Goal: Transaction & Acquisition: Purchase product/service

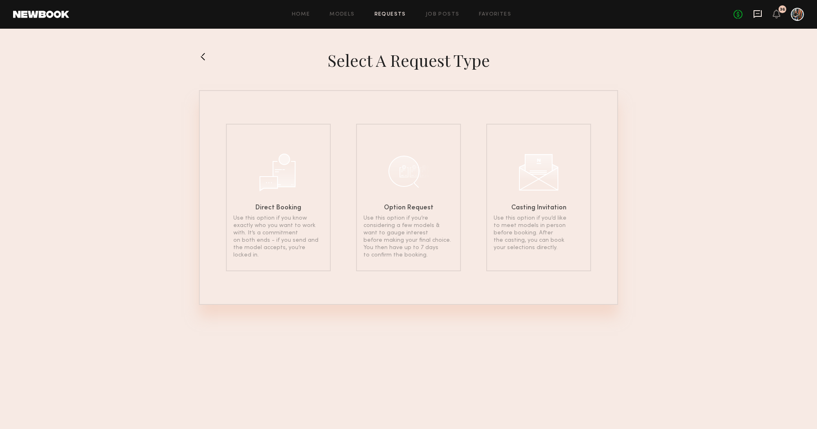
click at [756, 16] on icon at bounding box center [758, 14] width 8 height 8
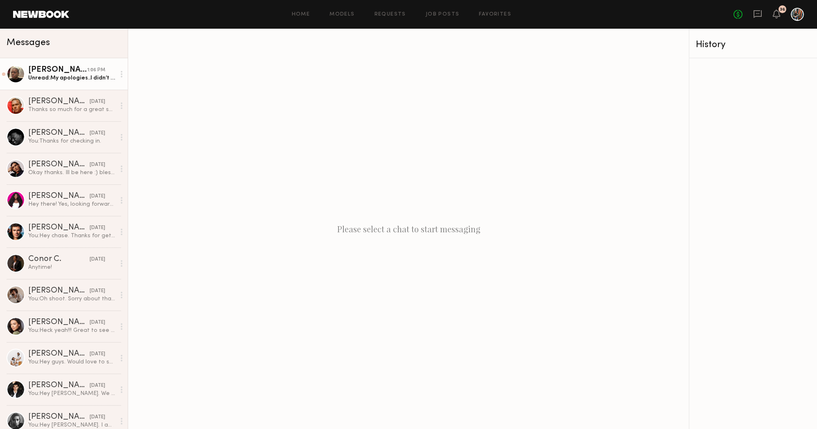
click at [101, 70] on div "1:06 PM" at bounding box center [96, 70] width 18 height 8
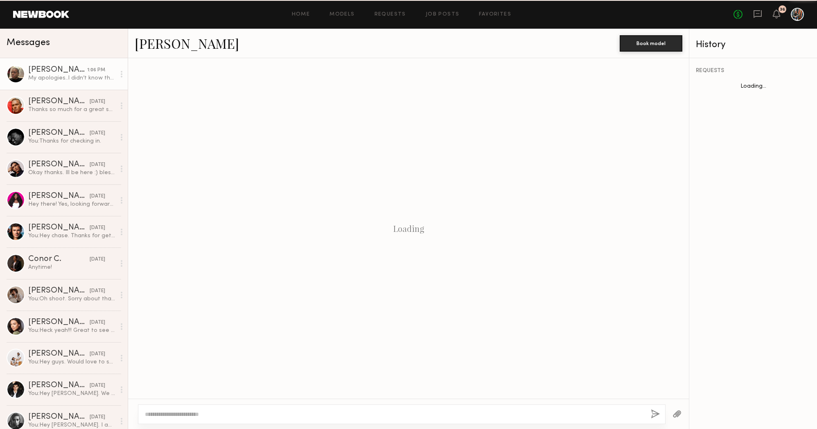
scroll to position [434, 0]
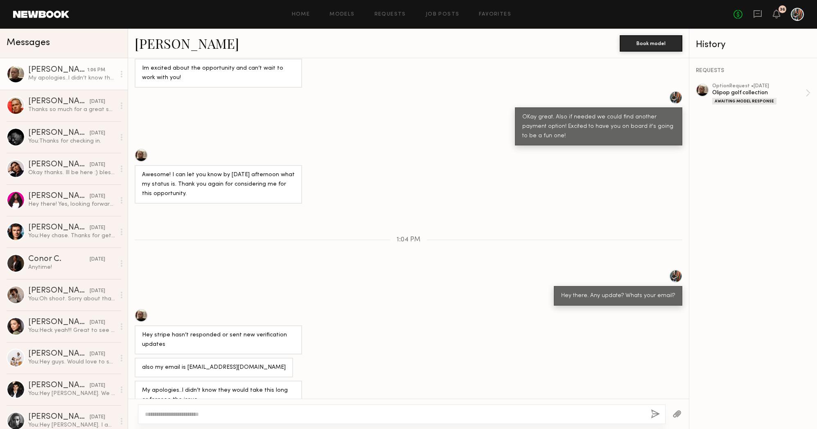
click at [249, 415] on textarea at bounding box center [395, 414] width 500 height 8
type textarea "**********"
click at [656, 410] on button "button" at bounding box center [655, 414] width 9 height 10
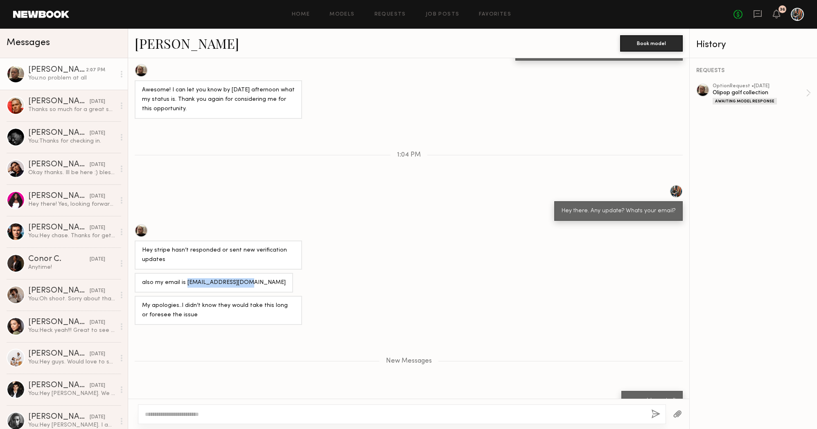
drag, startPoint x: 244, startPoint y: 267, endPoint x: 185, endPoint y: 269, distance: 59.4
click at [185, 273] on div "also my email is destunj10@gmail.com" at bounding box center [214, 283] width 158 height 20
copy div "destunj10@gmail.com"
click at [350, 13] on link "Models" at bounding box center [342, 14] width 25 height 5
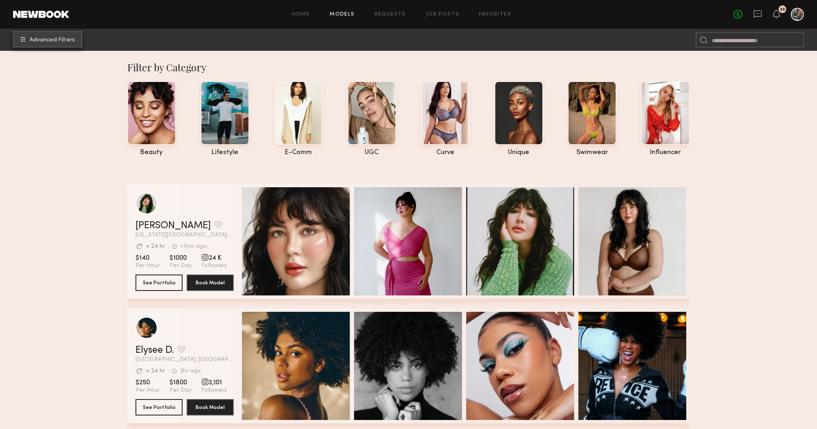
click at [68, 39] on span "Advanced Filters" at bounding box center [51, 40] width 45 height 6
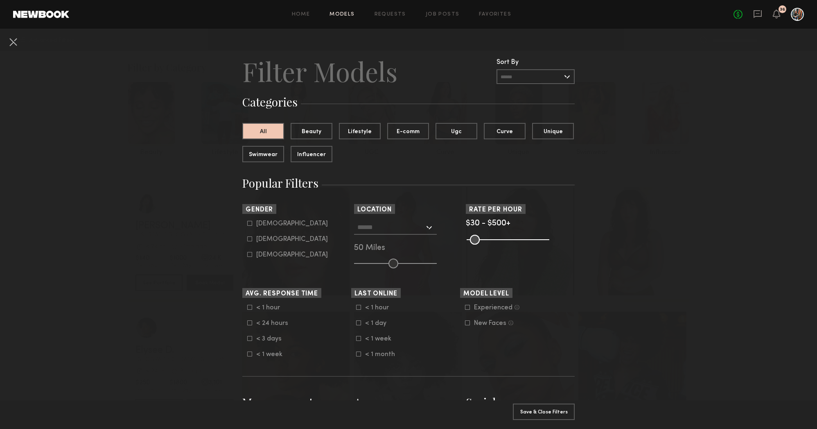
click at [250, 237] on icon at bounding box center [250, 239] width 5 height 5
type input "**"
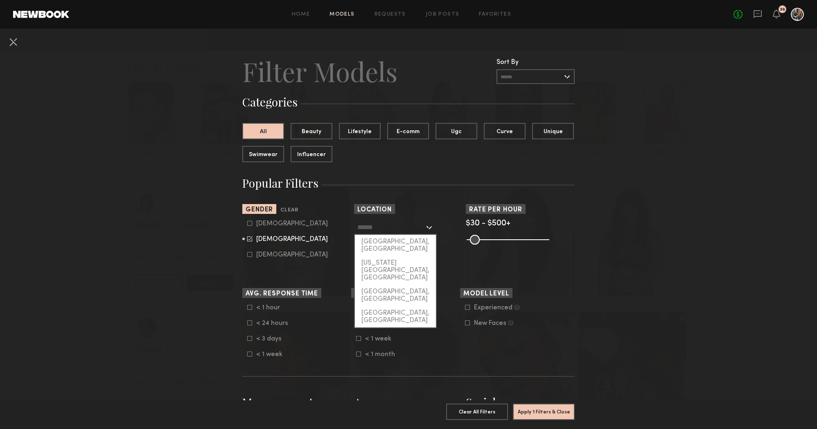
click at [366, 232] on input "text" at bounding box center [390, 227] width 67 height 14
click at [369, 242] on div "[GEOGRAPHIC_DATA], [GEOGRAPHIC_DATA]" at bounding box center [395, 245] width 81 height 21
type input "**********"
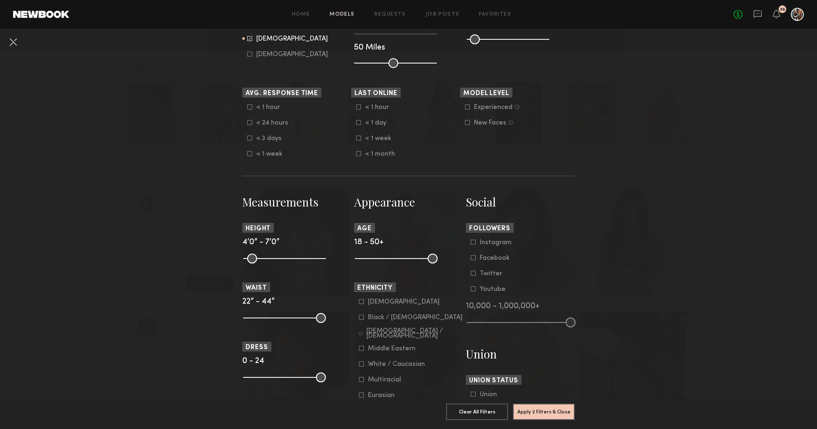
scroll to position [223, 0]
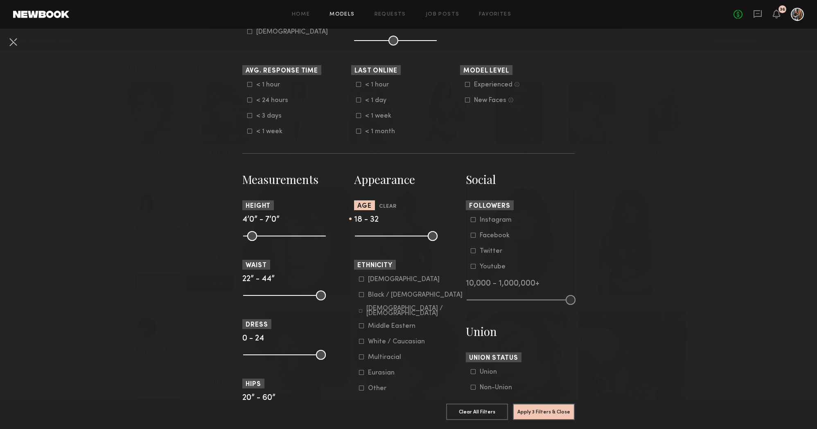
drag, startPoint x: 432, startPoint y: 239, endPoint x: 391, endPoint y: 238, distance: 41.0
type input "**"
click at [391, 238] on input "range" at bounding box center [396, 236] width 83 height 10
click at [525, 411] on button "Apply 3 Filters & Close" at bounding box center [544, 411] width 62 height 16
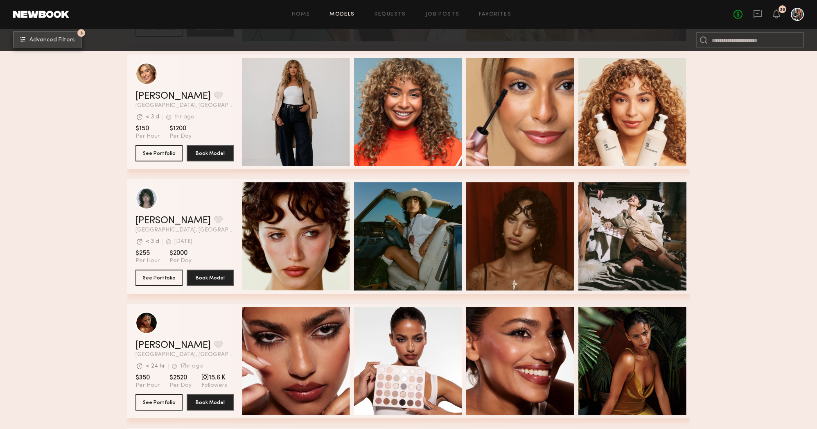
scroll to position [1170, 0]
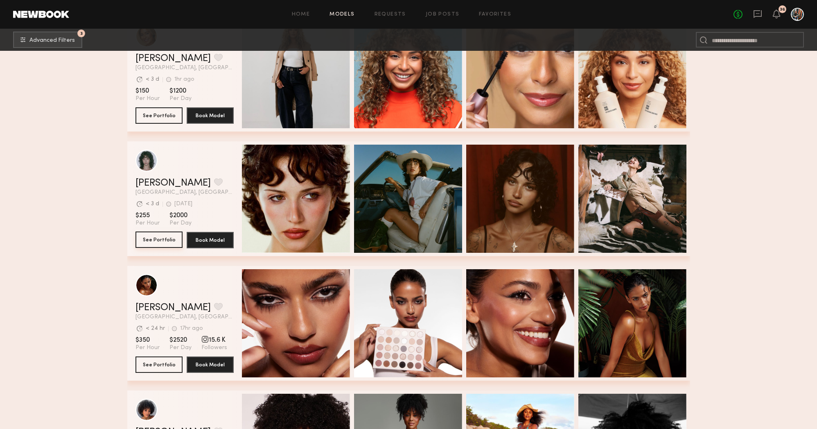
click at [158, 238] on button "See Portfolio" at bounding box center [159, 239] width 47 height 16
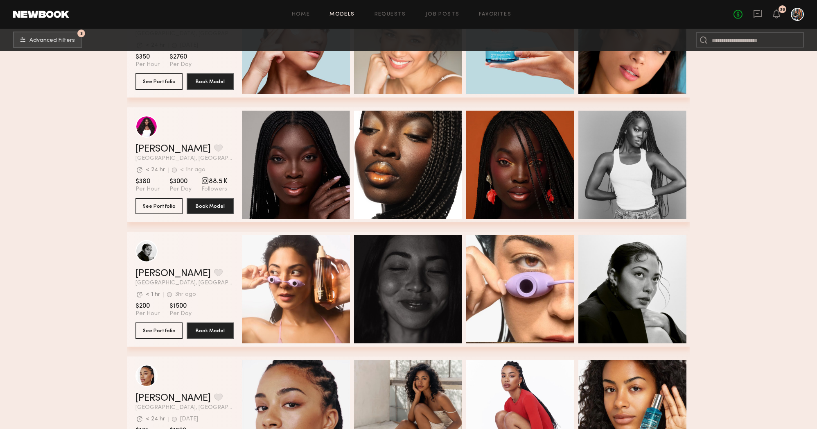
scroll to position [1827, 0]
click at [156, 199] on button "See Portfolio" at bounding box center [159, 205] width 47 height 16
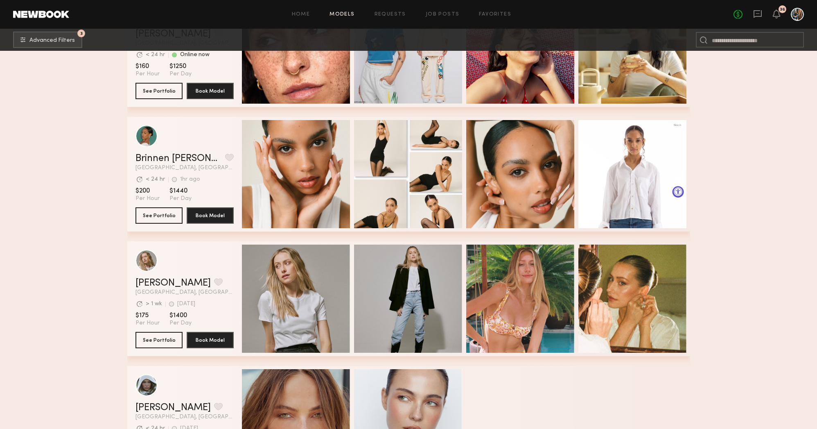
scroll to position [5191, 0]
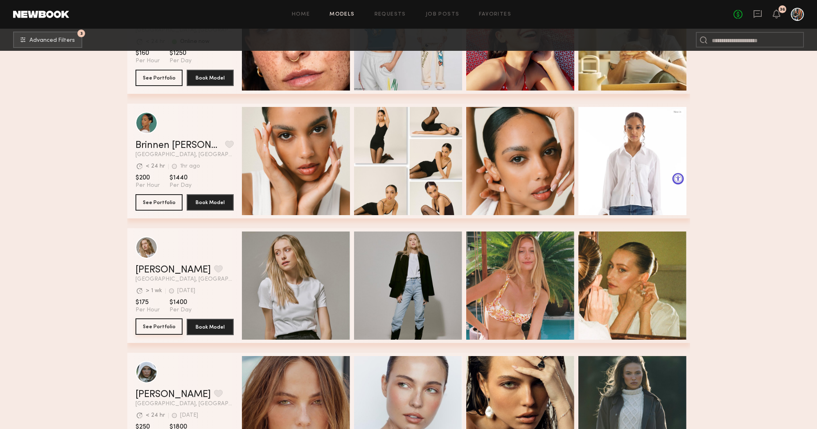
click at [170, 320] on button "See Portfolio" at bounding box center [159, 326] width 47 height 16
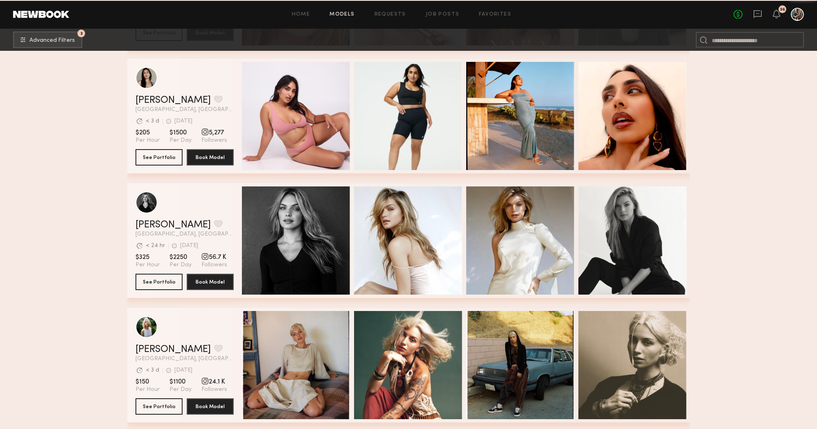
scroll to position [5643, 0]
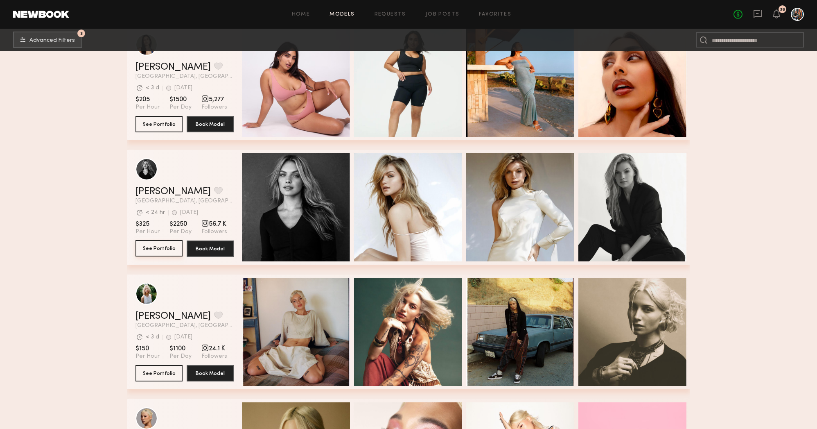
click at [166, 246] on button "See Portfolio" at bounding box center [159, 248] width 47 height 16
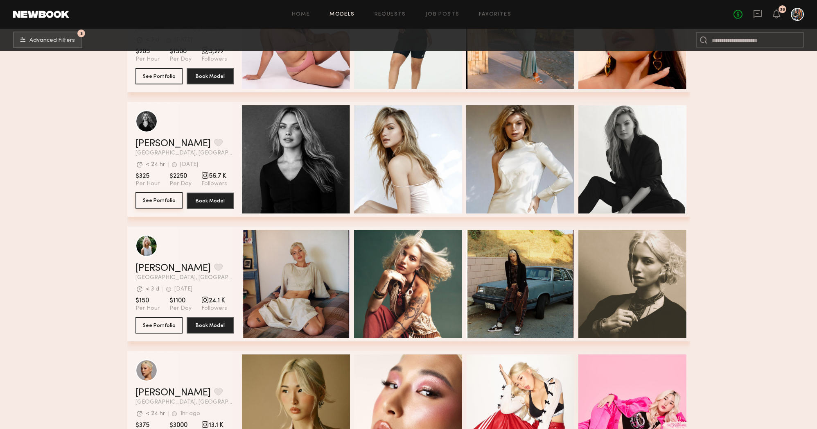
scroll to position [5707, 0]
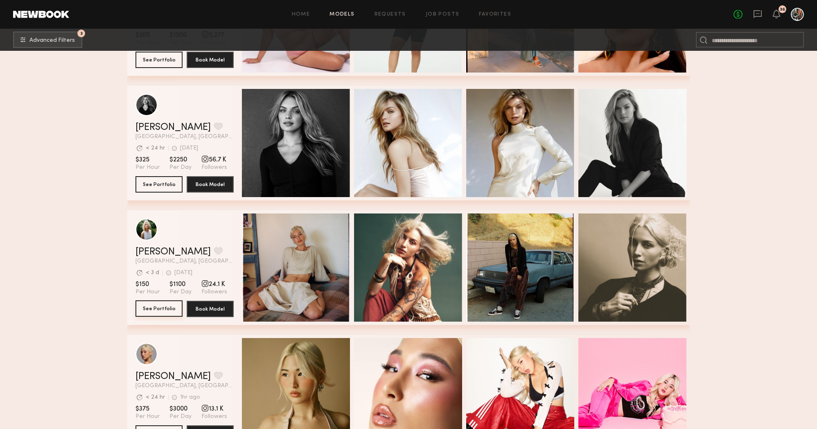
click at [169, 305] on button "See Portfolio" at bounding box center [159, 308] width 47 height 16
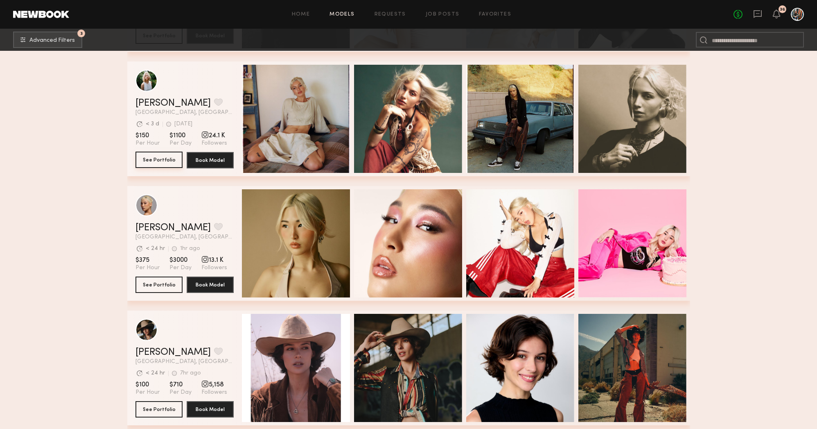
scroll to position [5874, 0]
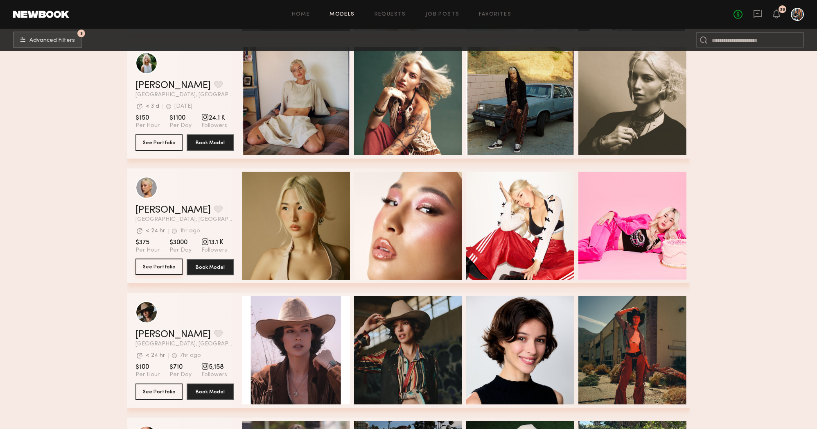
click at [158, 264] on button "See Portfolio" at bounding box center [159, 266] width 47 height 16
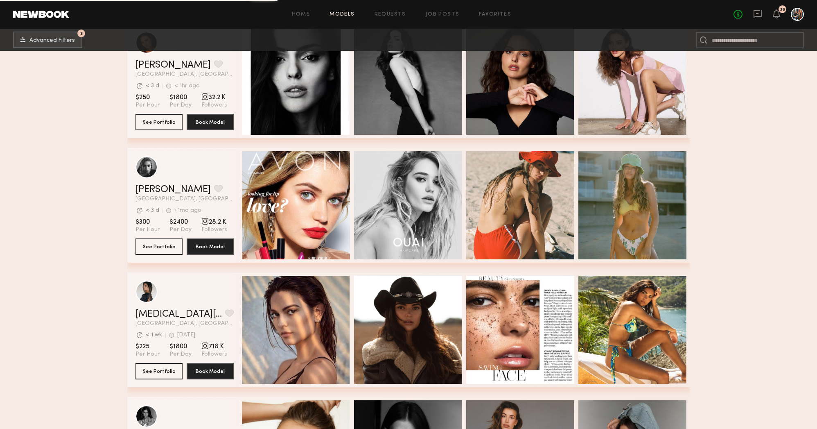
scroll to position [7017, 0]
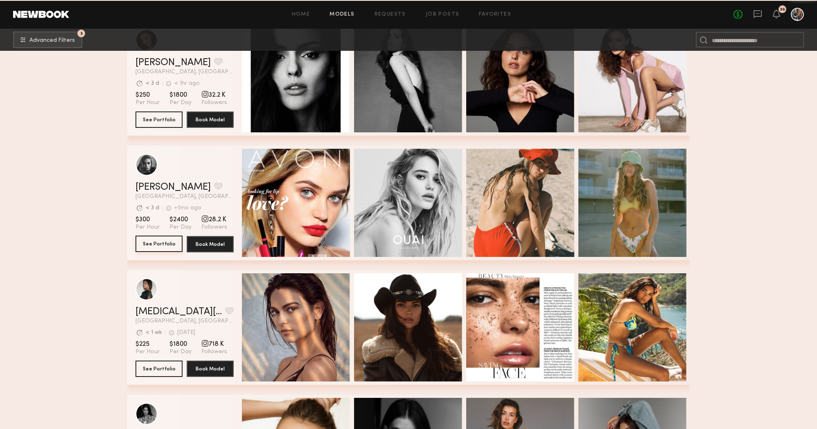
click at [170, 246] on button "See Portfolio" at bounding box center [159, 243] width 47 height 16
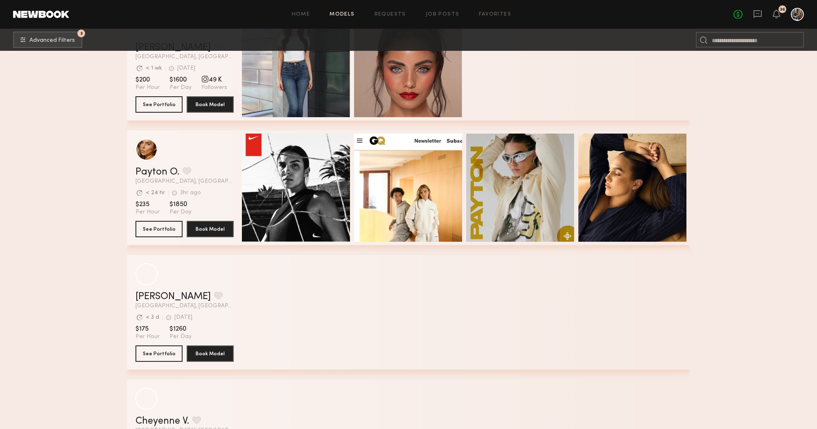
scroll to position [9027, 0]
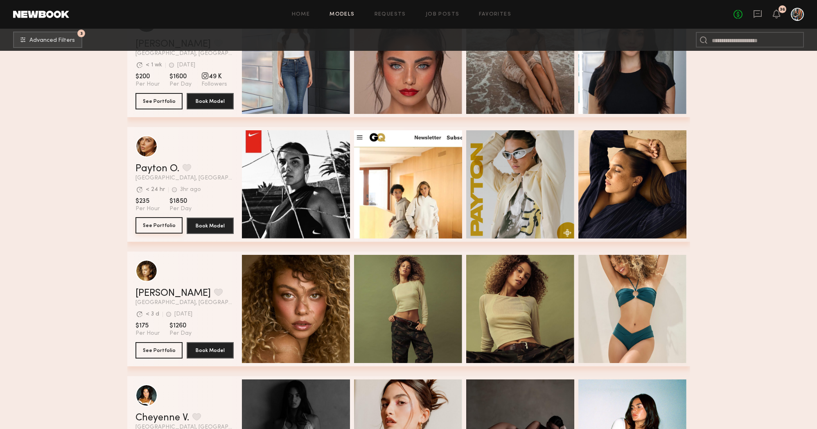
click at [160, 227] on button "See Portfolio" at bounding box center [159, 225] width 47 height 16
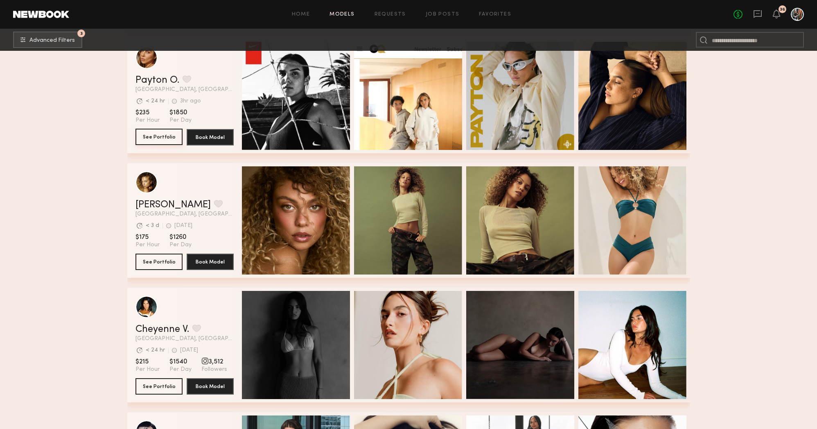
scroll to position [9116, 0]
click at [157, 256] on button "See Portfolio" at bounding box center [159, 261] width 47 height 16
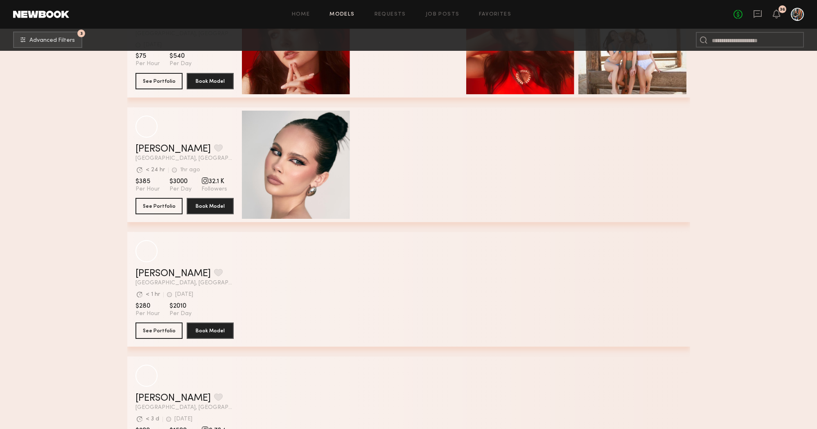
scroll to position [11674, 0]
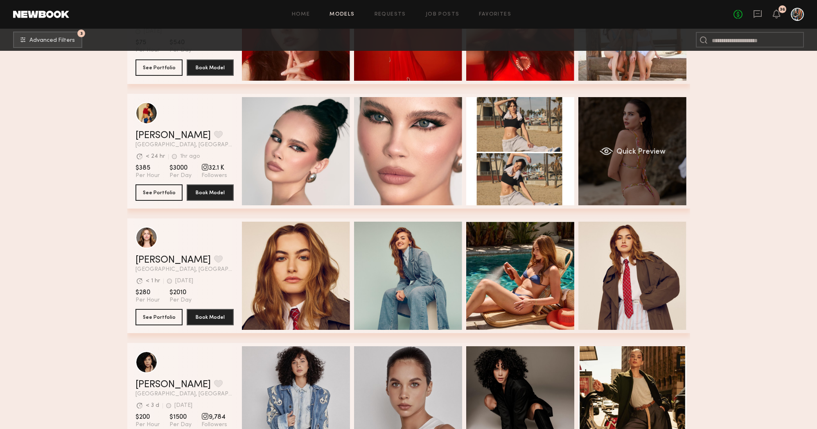
click at [669, 187] on div "Quick Preview" at bounding box center [633, 151] width 108 height 108
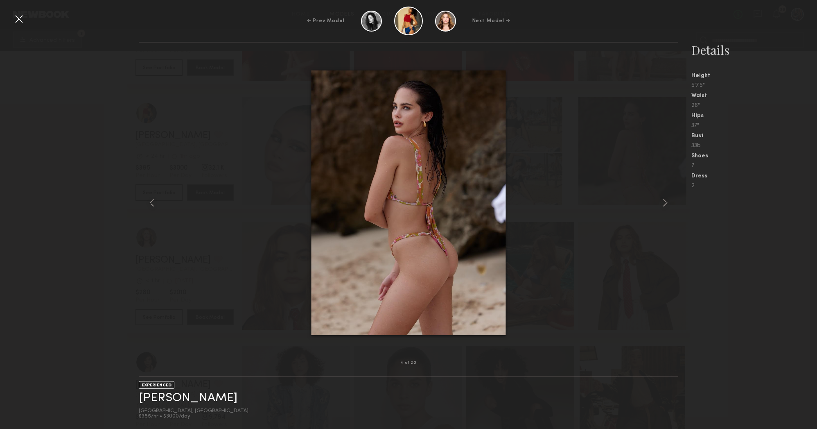
click at [20, 20] on div at bounding box center [18, 18] width 13 height 13
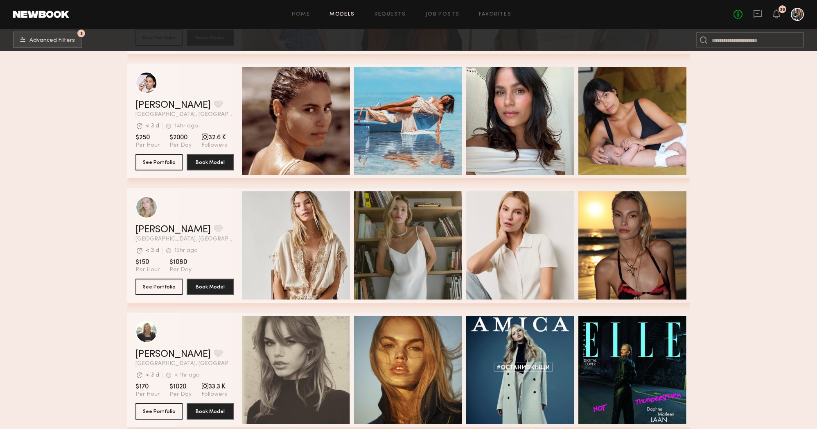
scroll to position [12588, 0]
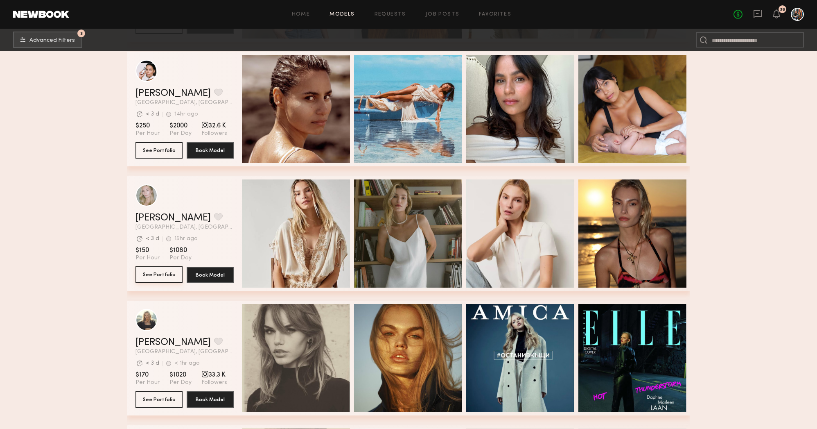
click at [161, 270] on button "See Portfolio" at bounding box center [159, 274] width 47 height 16
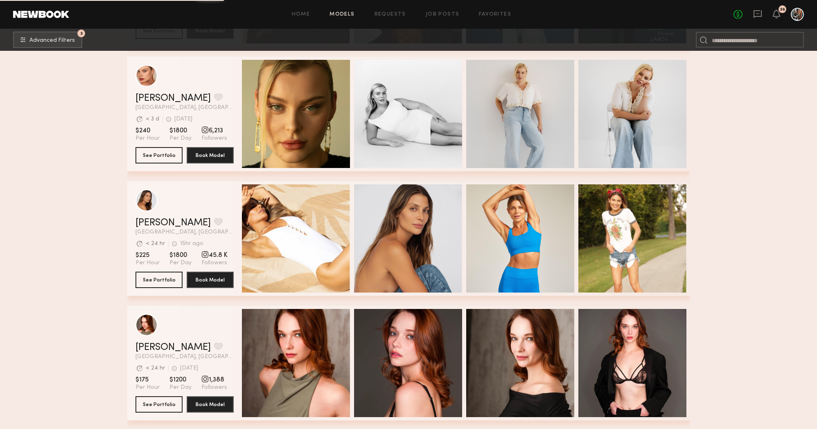
scroll to position [13009, 0]
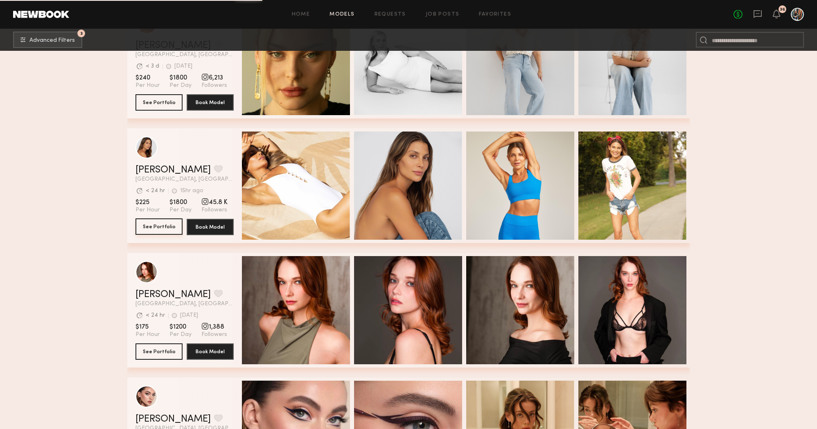
click at [174, 228] on button "See Portfolio" at bounding box center [159, 226] width 47 height 16
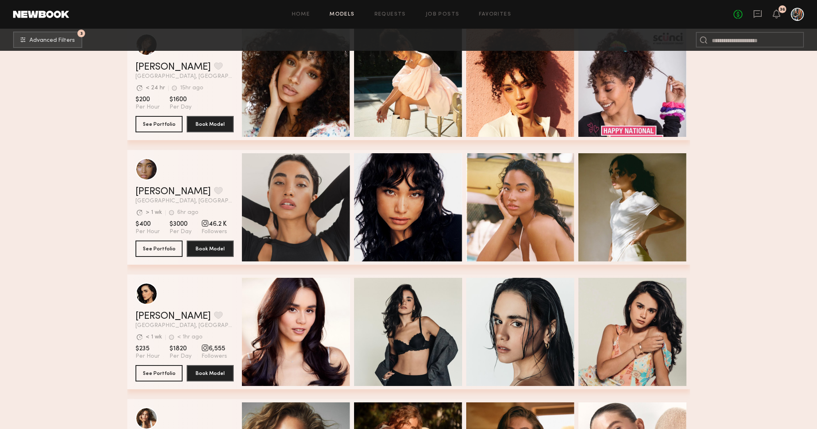
scroll to position [13992, 0]
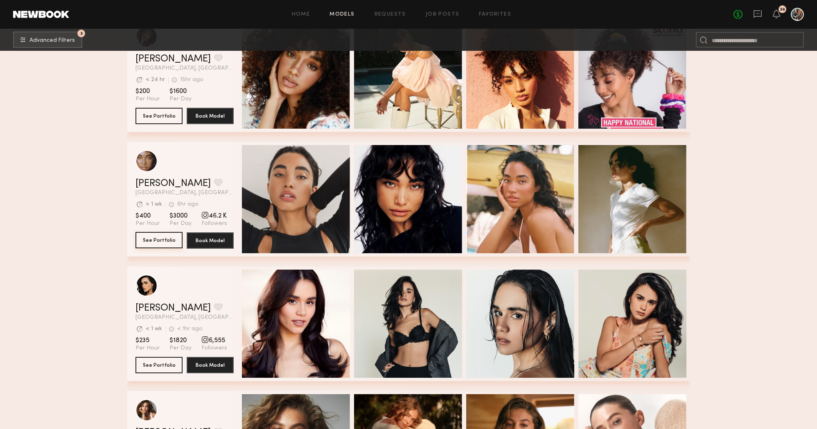
click at [149, 238] on button "See Portfolio" at bounding box center [159, 240] width 47 height 16
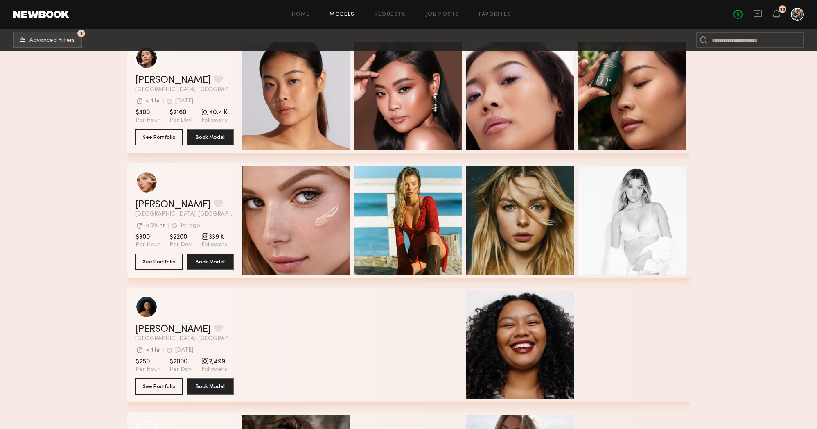
scroll to position [14967, 0]
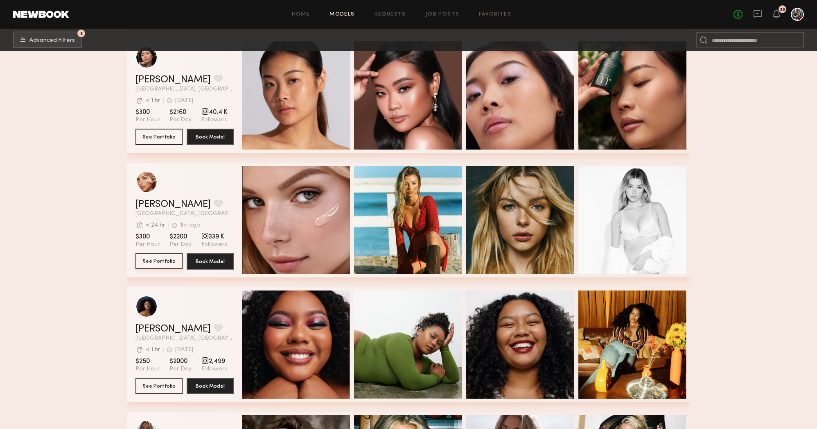
click at [173, 265] on button "See Portfolio" at bounding box center [159, 261] width 47 height 16
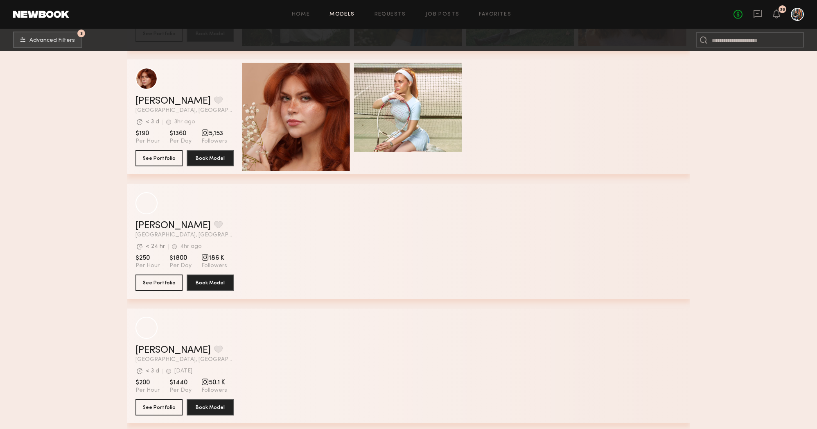
scroll to position [16569, 0]
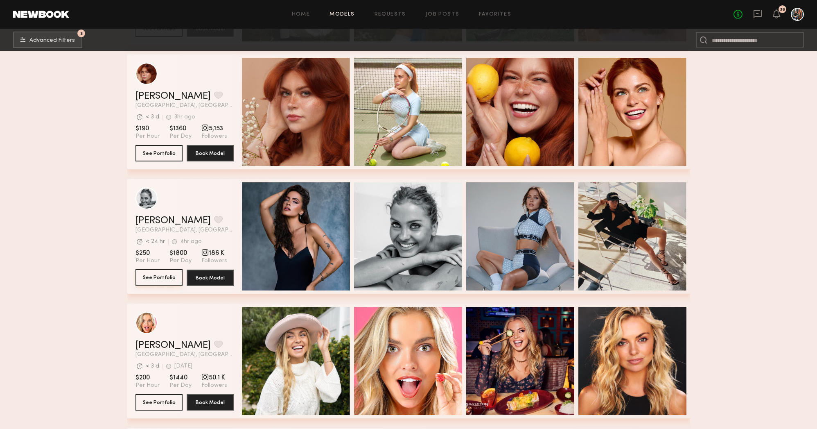
click at [168, 274] on button "See Portfolio" at bounding box center [159, 277] width 47 height 16
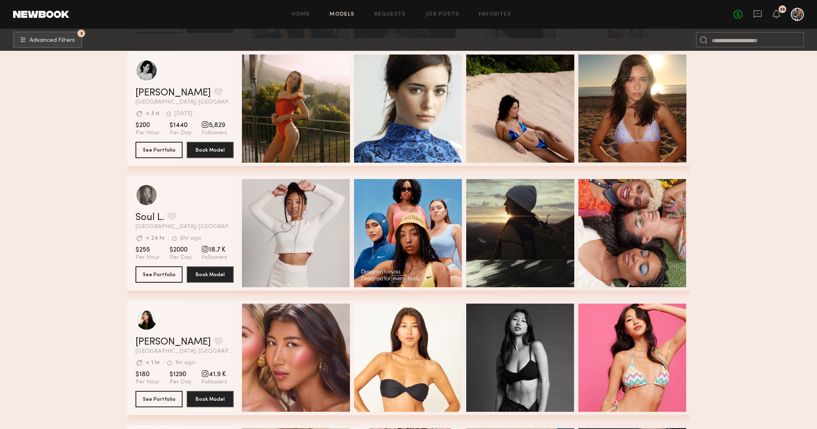
scroll to position [17179, 0]
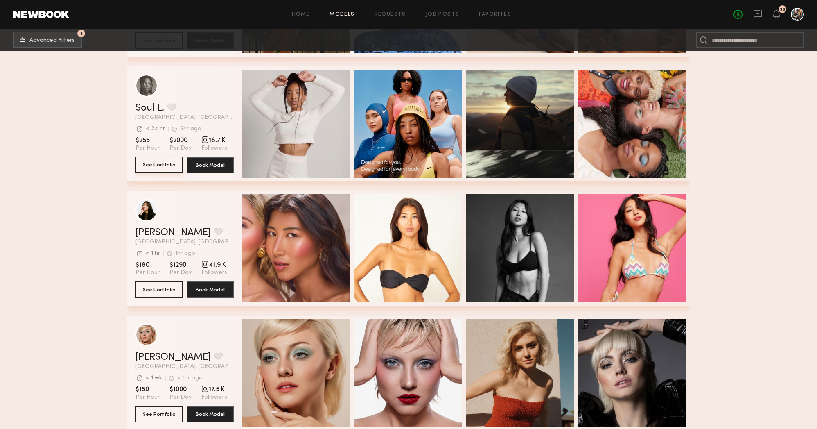
click at [161, 165] on button "See Portfolio" at bounding box center [159, 164] width 47 height 16
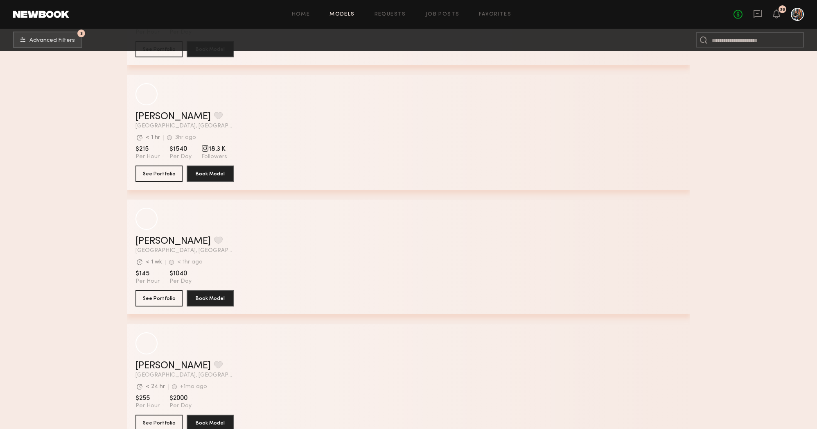
scroll to position [19674, 0]
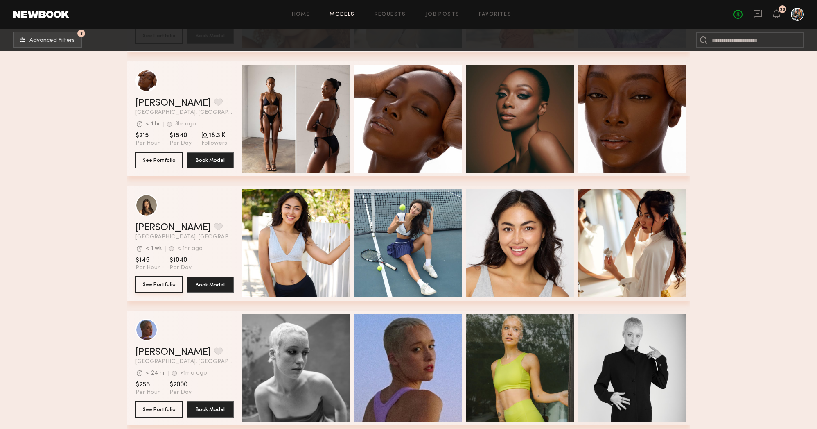
click at [159, 287] on button "See Portfolio" at bounding box center [159, 284] width 47 height 16
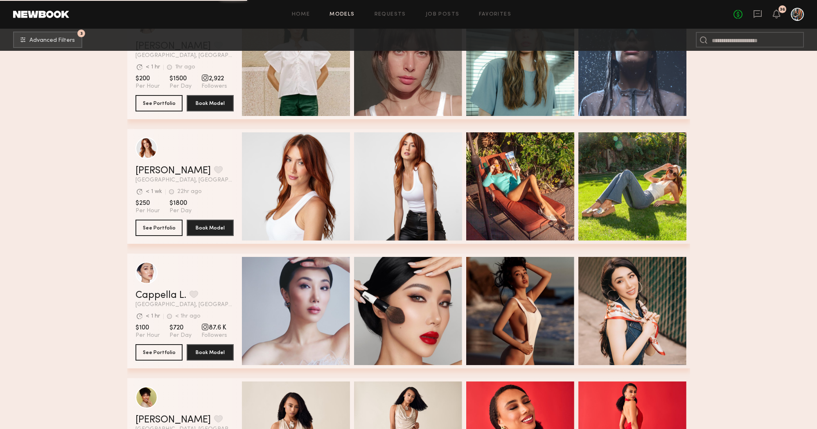
scroll to position [20478, 0]
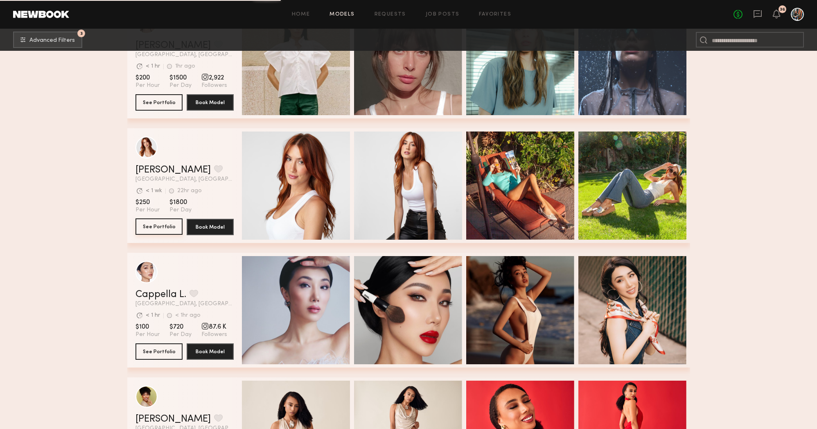
click at [158, 223] on button "See Portfolio" at bounding box center [159, 226] width 47 height 16
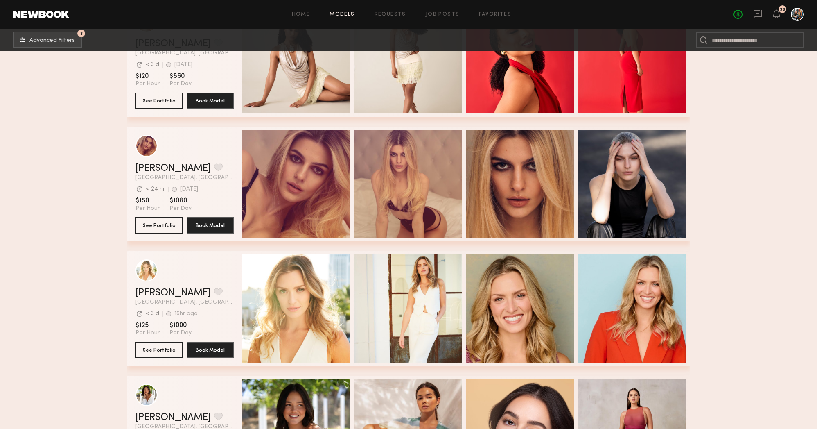
scroll to position [20854, 0]
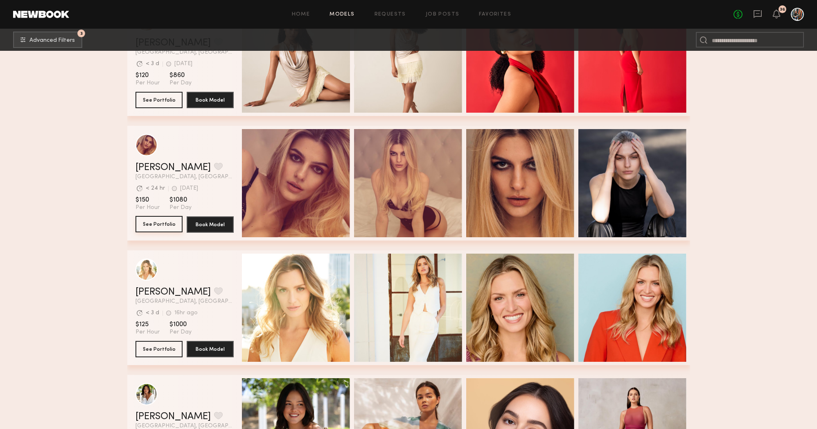
click at [159, 221] on button "See Portfolio" at bounding box center [159, 224] width 47 height 16
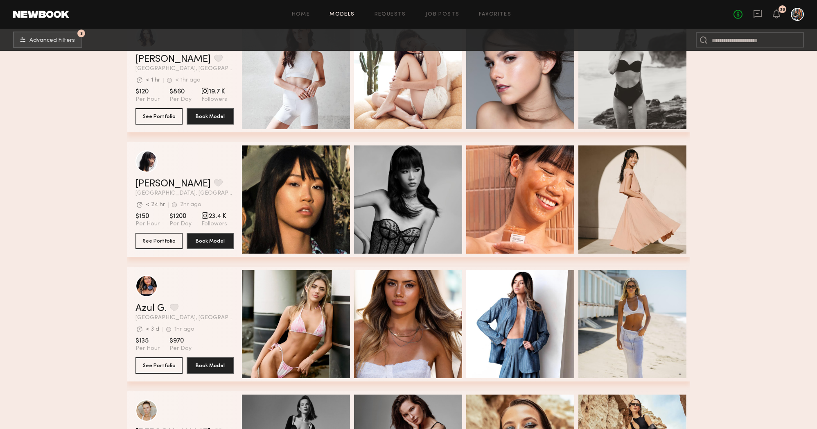
scroll to position [21585, 0]
click at [167, 237] on button "See Portfolio" at bounding box center [159, 240] width 47 height 16
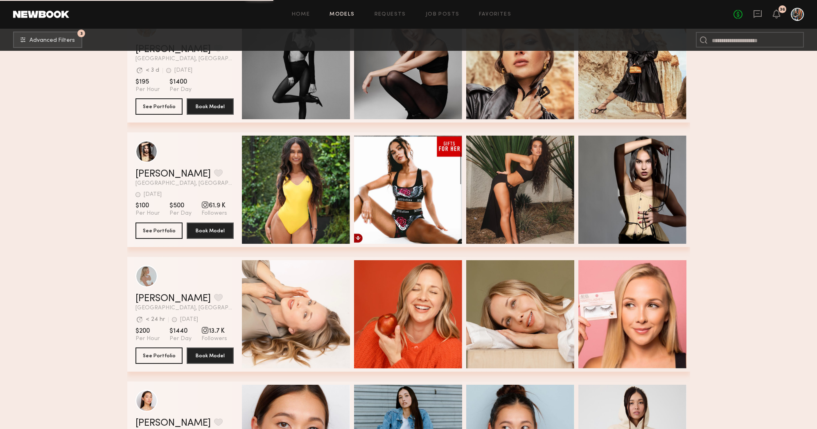
scroll to position [21979, 0]
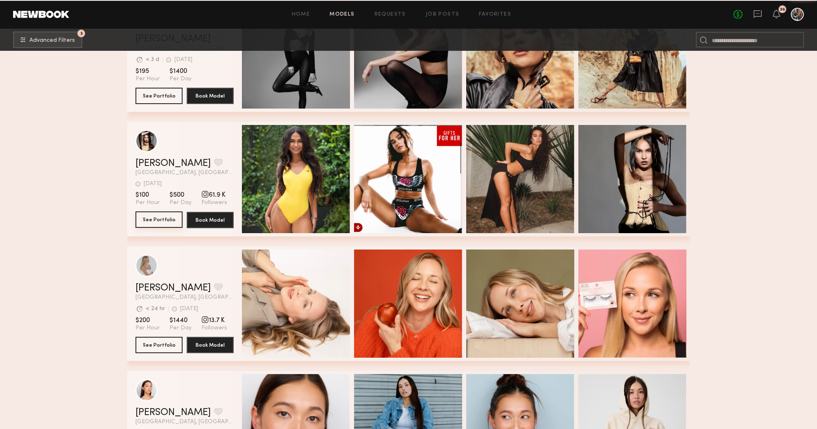
click at [154, 220] on button "See Portfolio" at bounding box center [159, 219] width 47 height 16
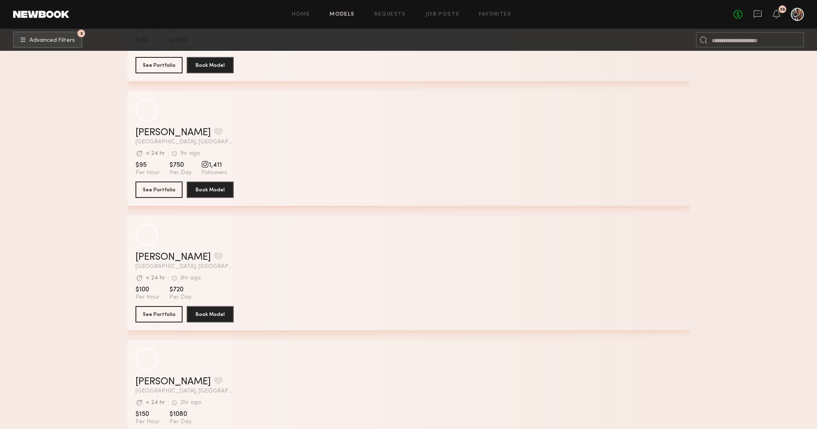
scroll to position [24631, 0]
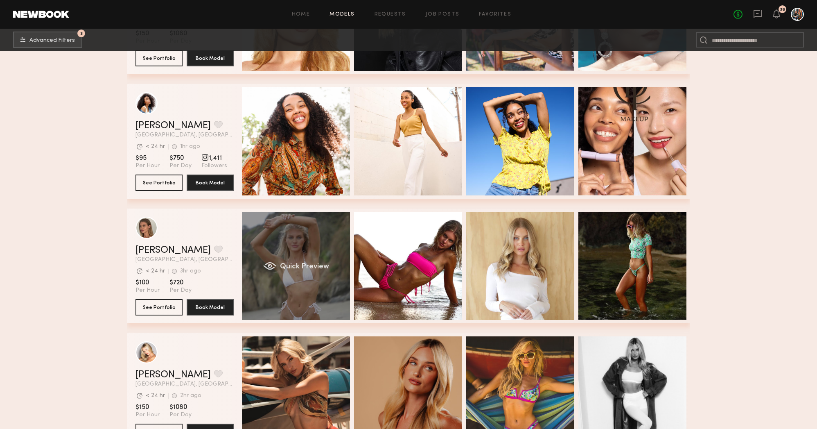
click at [335, 235] on div "Quick Preview" at bounding box center [296, 266] width 108 height 108
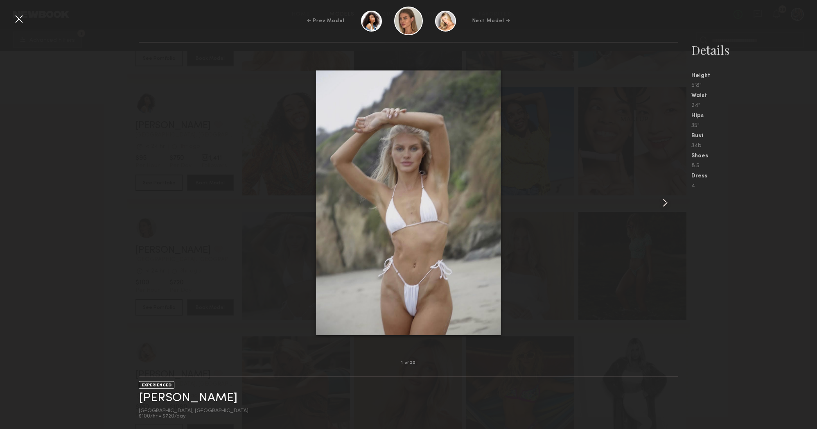
click at [663, 206] on common-icon at bounding box center [665, 202] width 13 height 13
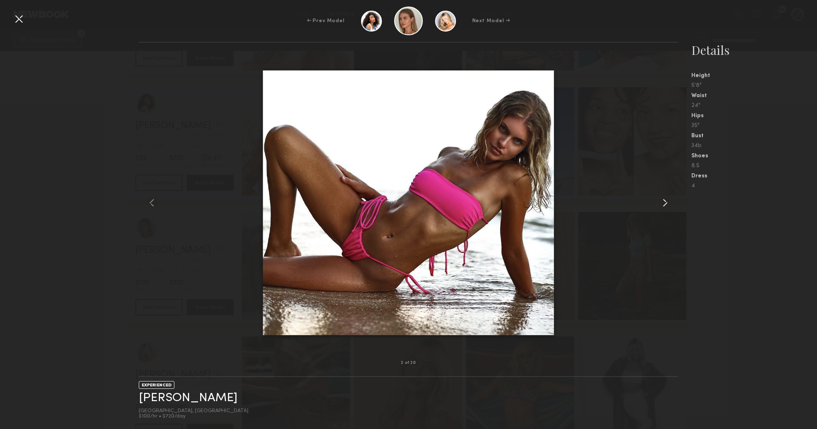
click at [663, 206] on common-icon at bounding box center [665, 202] width 13 height 13
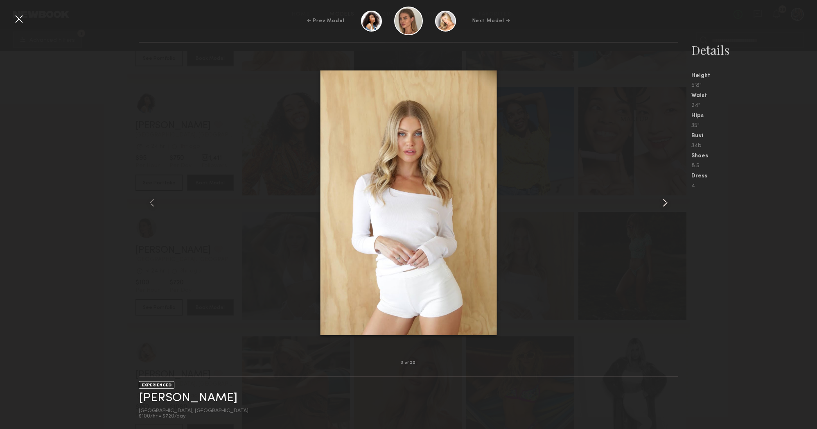
click at [663, 206] on common-icon at bounding box center [665, 202] width 13 height 13
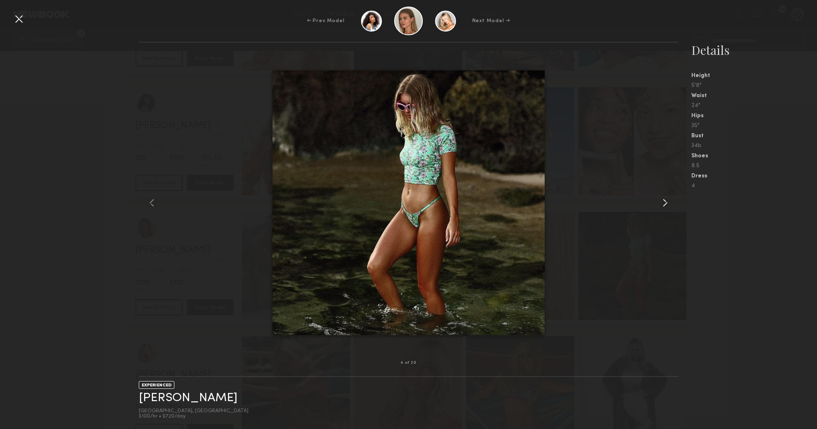
click at [661, 203] on common-icon at bounding box center [665, 202] width 13 height 13
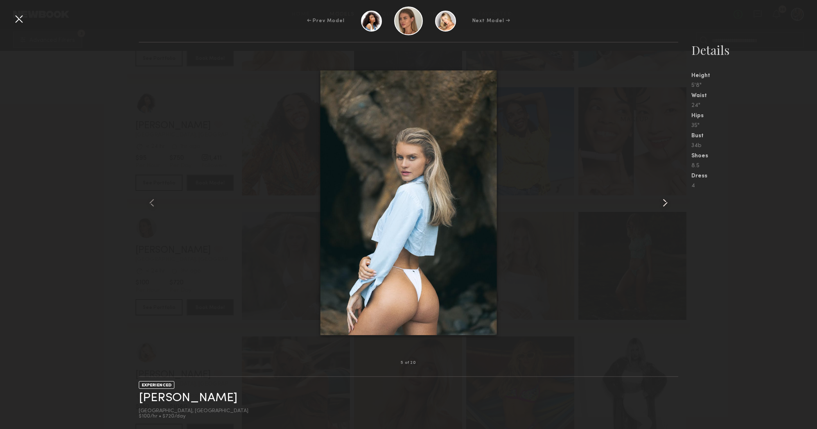
click at [661, 203] on common-icon at bounding box center [665, 202] width 13 height 13
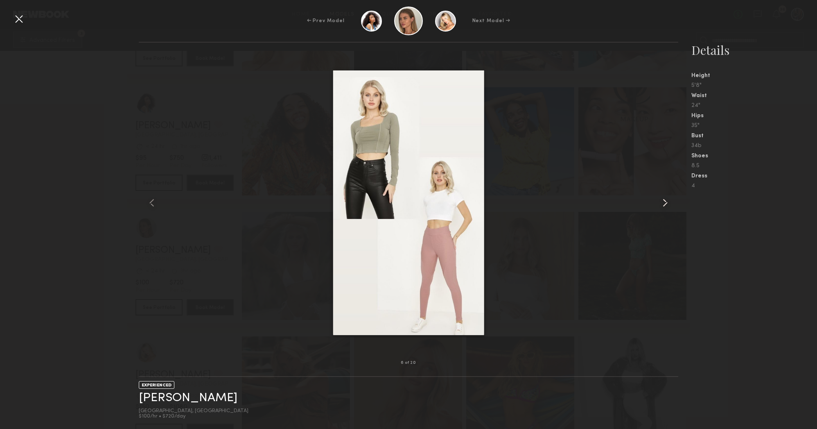
click at [661, 203] on common-icon at bounding box center [665, 202] width 13 height 13
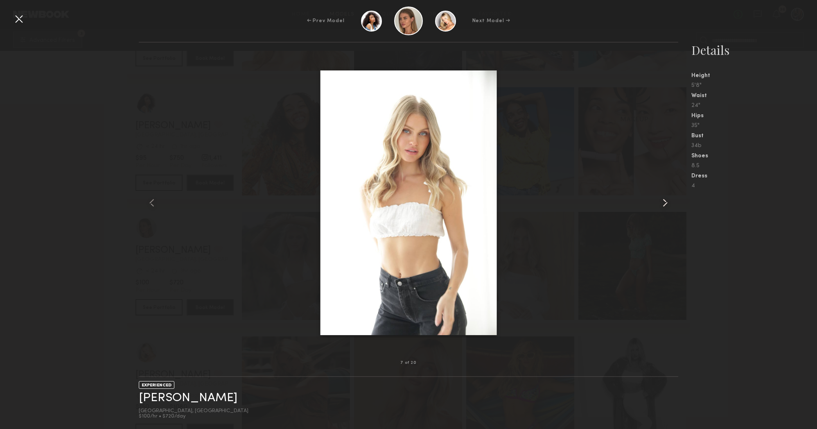
click at [661, 203] on common-icon at bounding box center [665, 202] width 13 height 13
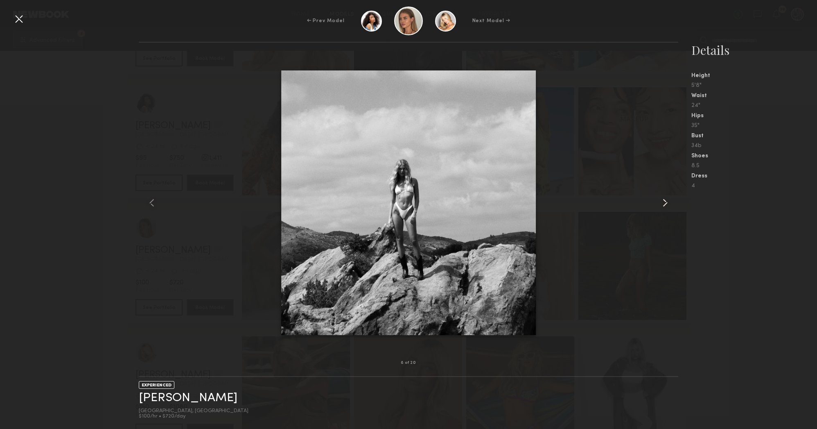
click at [661, 203] on common-icon at bounding box center [665, 202] width 13 height 13
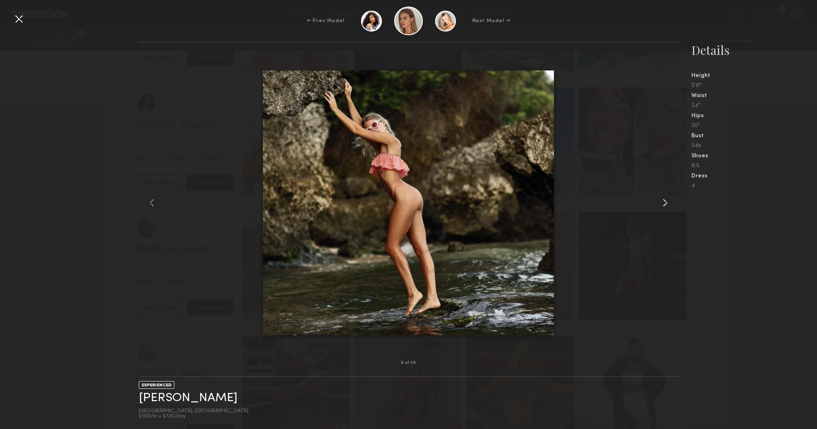
click at [661, 203] on common-icon at bounding box center [665, 202] width 13 height 13
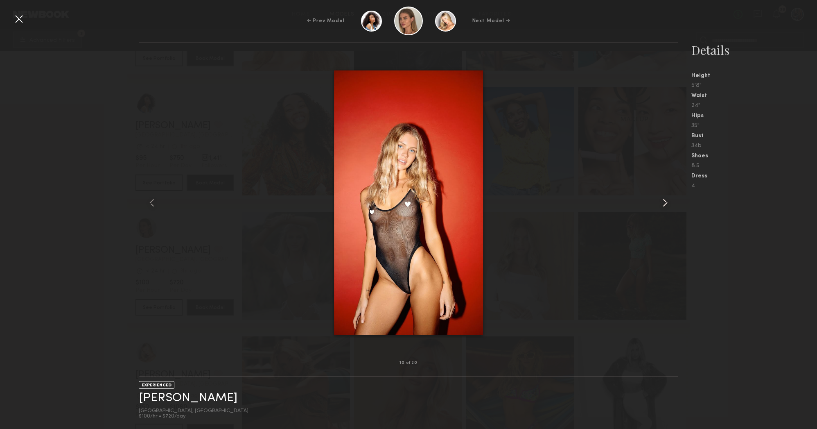
click at [661, 203] on common-icon at bounding box center [665, 202] width 13 height 13
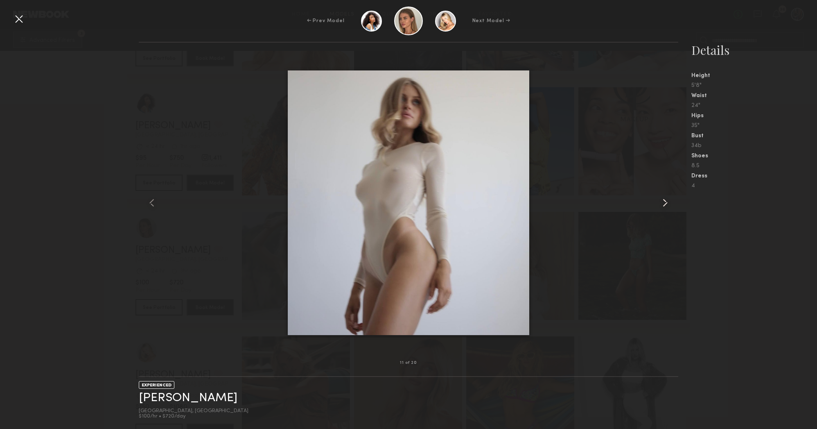
click at [661, 203] on common-icon at bounding box center [665, 202] width 13 height 13
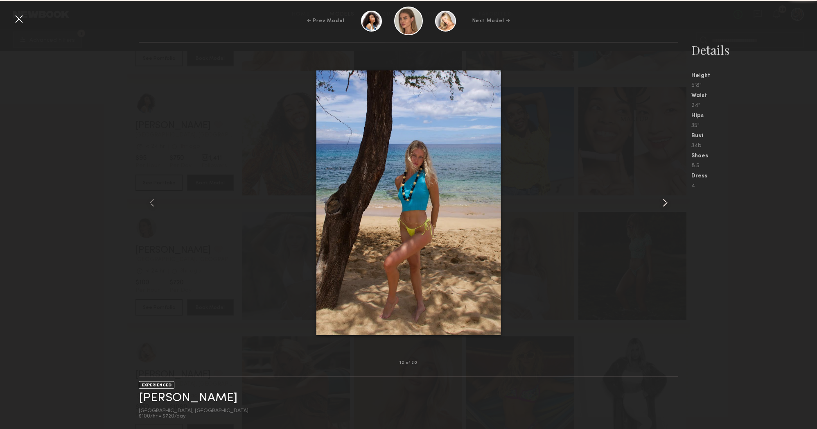
click at [661, 203] on common-icon at bounding box center [665, 202] width 13 height 13
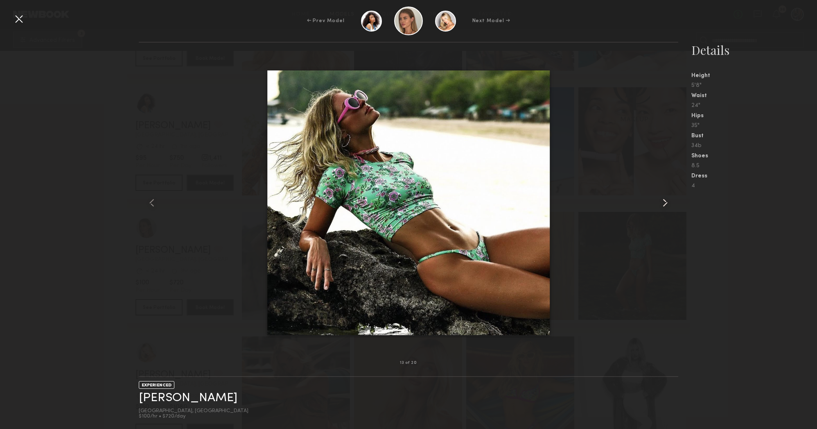
click at [661, 203] on common-icon at bounding box center [665, 202] width 13 height 13
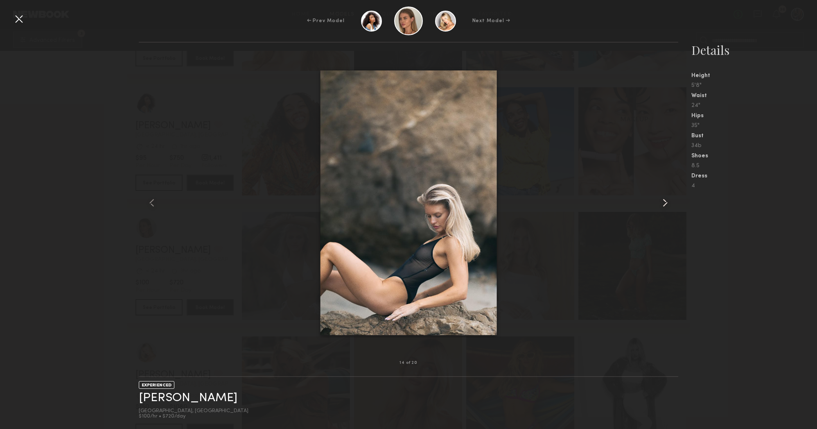
click at [661, 203] on common-icon at bounding box center [665, 202] width 13 height 13
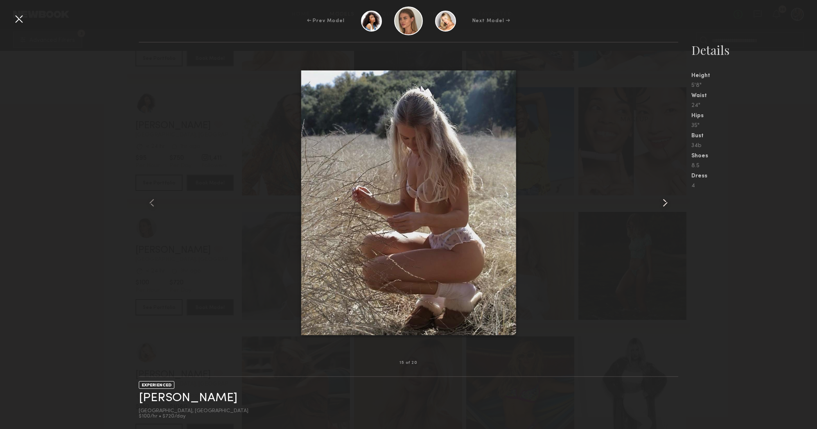
click at [661, 203] on common-icon at bounding box center [665, 202] width 13 height 13
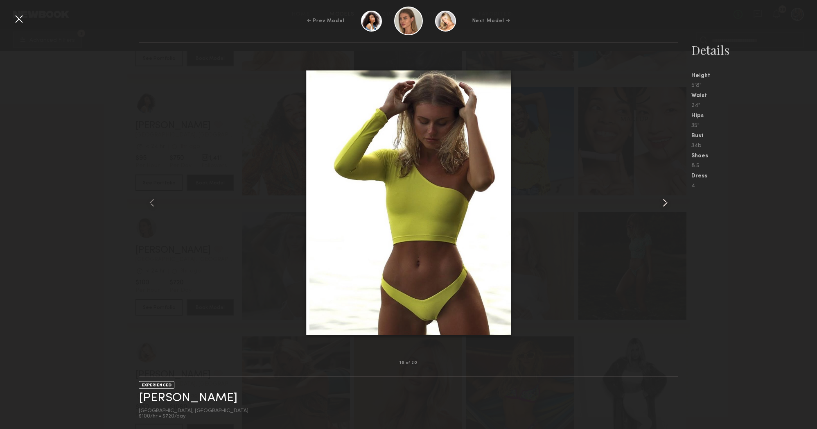
click at [661, 203] on common-icon at bounding box center [665, 202] width 13 height 13
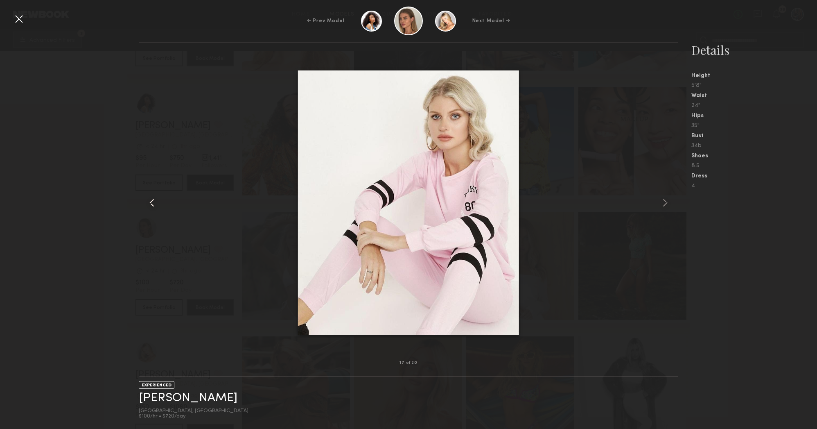
click at [154, 205] on common-icon at bounding box center [151, 202] width 13 height 13
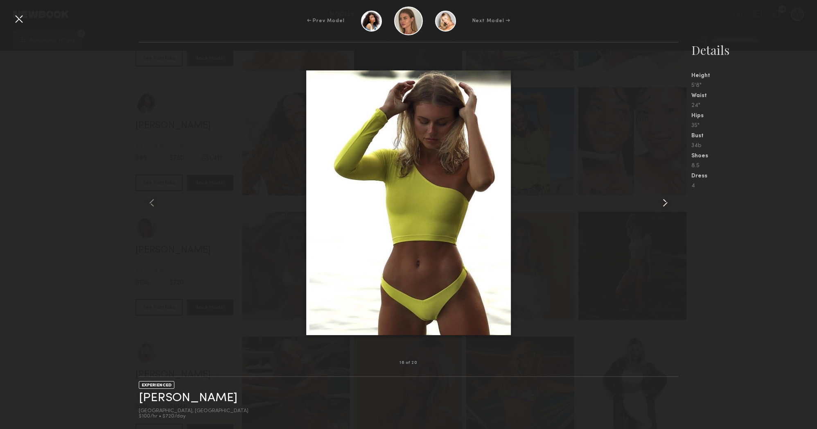
click at [663, 205] on common-icon at bounding box center [665, 202] width 13 height 13
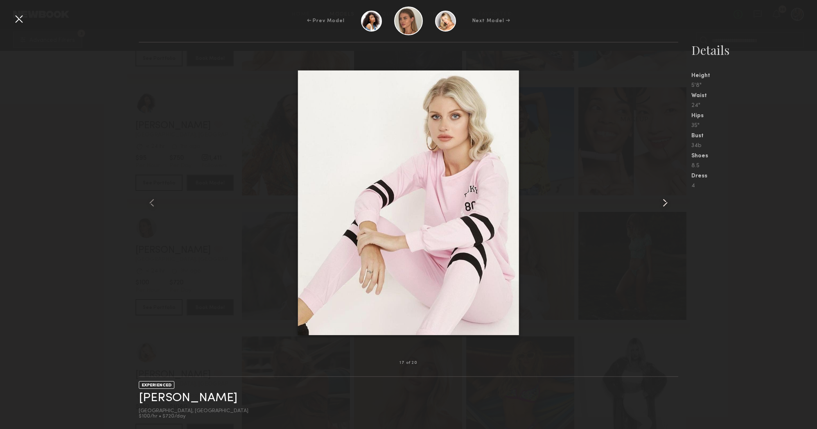
click at [663, 205] on common-icon at bounding box center [665, 202] width 13 height 13
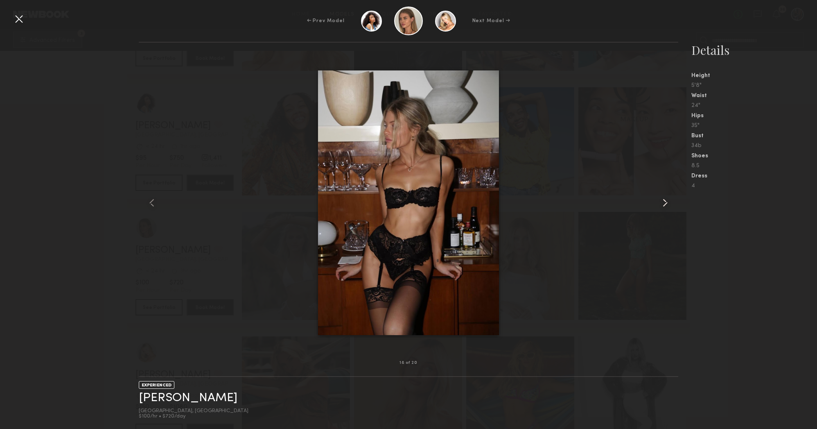
click at [663, 205] on common-icon at bounding box center [665, 202] width 13 height 13
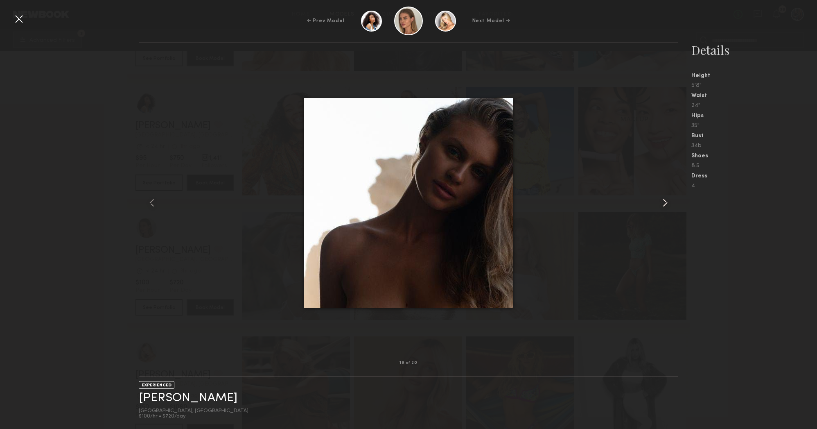
click at [663, 205] on common-icon at bounding box center [665, 202] width 13 height 13
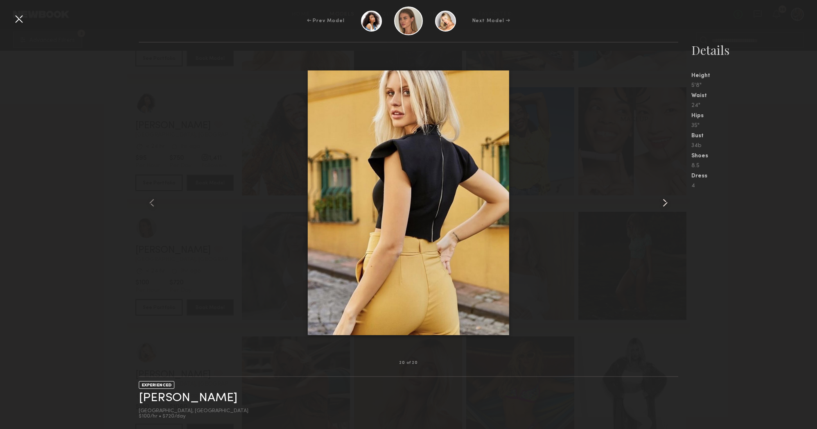
click at [663, 205] on common-icon at bounding box center [665, 202] width 13 height 13
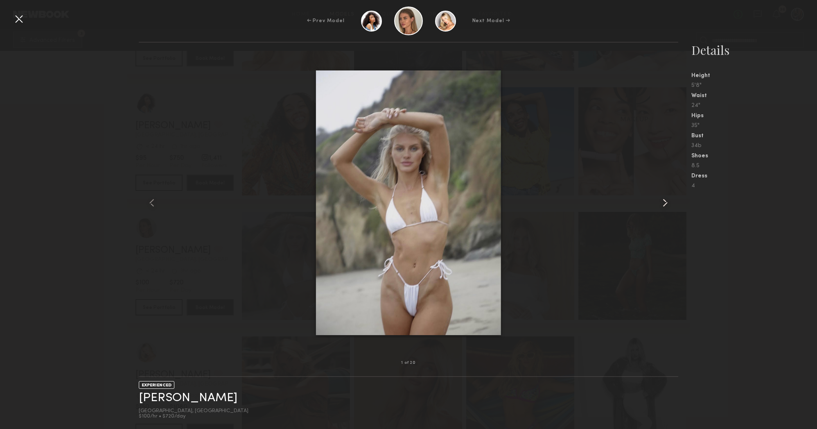
click at [663, 205] on common-icon at bounding box center [665, 202] width 13 height 13
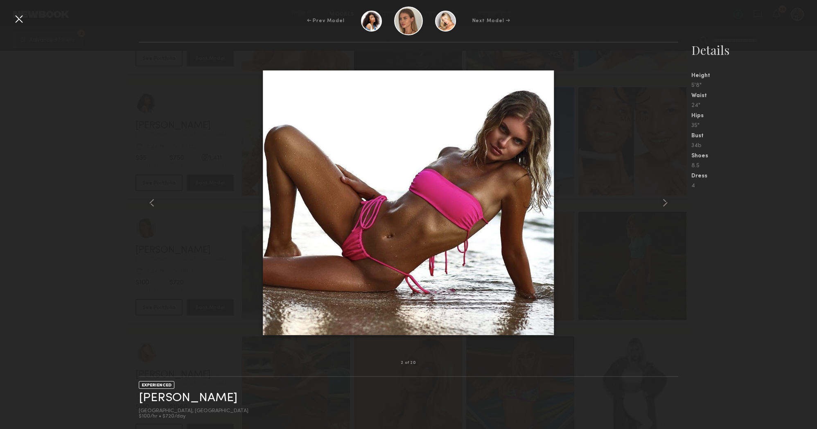
click at [18, 29] on div "← Prev Model Next Model →" at bounding box center [408, 21] width 817 height 29
click at [20, 23] on div at bounding box center [18, 18] width 13 height 13
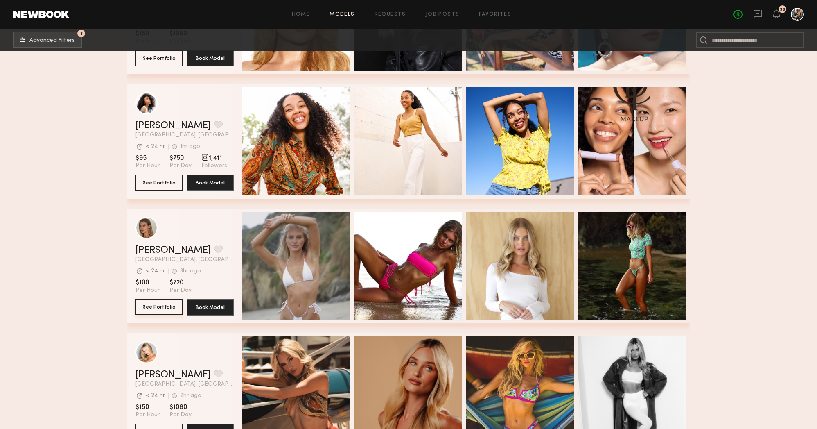
click at [161, 303] on button "See Portfolio" at bounding box center [159, 307] width 47 height 16
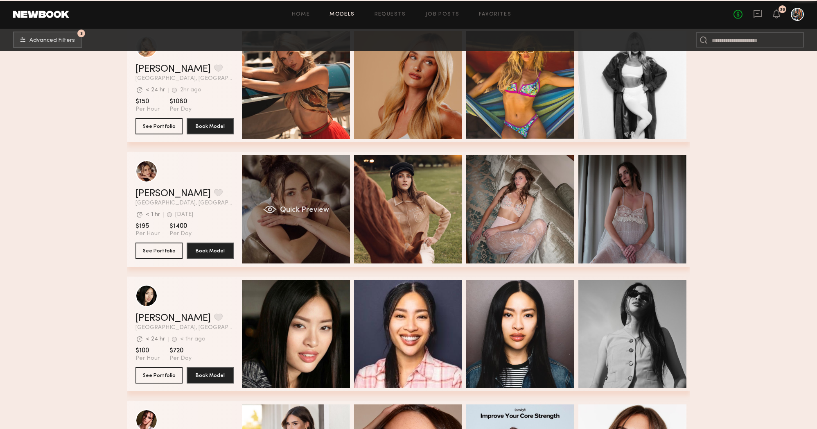
scroll to position [24961, 0]
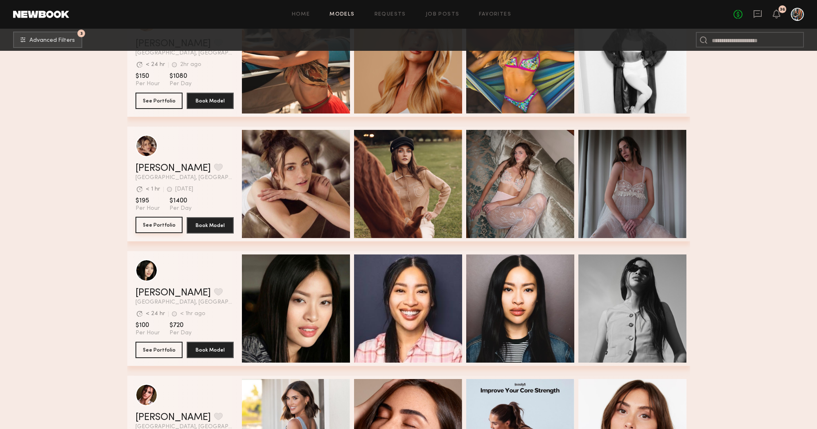
click at [168, 217] on button "See Portfolio" at bounding box center [159, 225] width 47 height 16
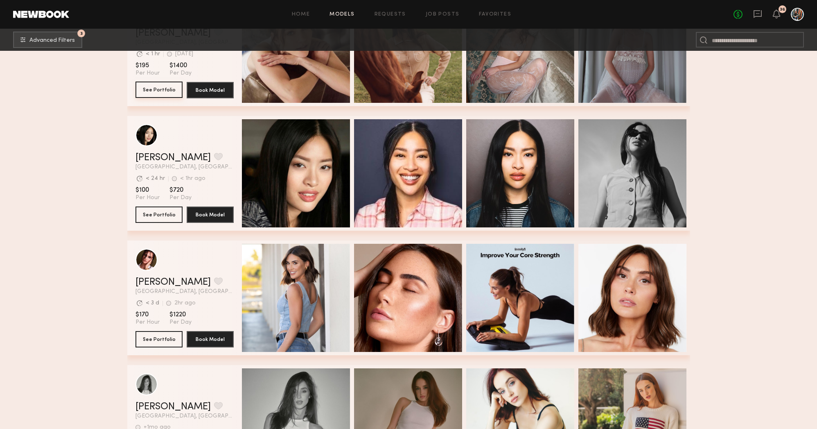
scroll to position [25154, 0]
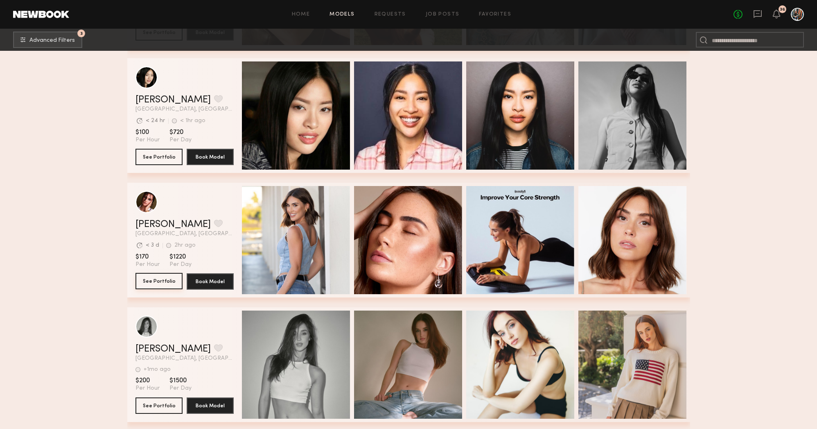
click at [172, 281] on button "See Portfolio" at bounding box center [159, 281] width 47 height 16
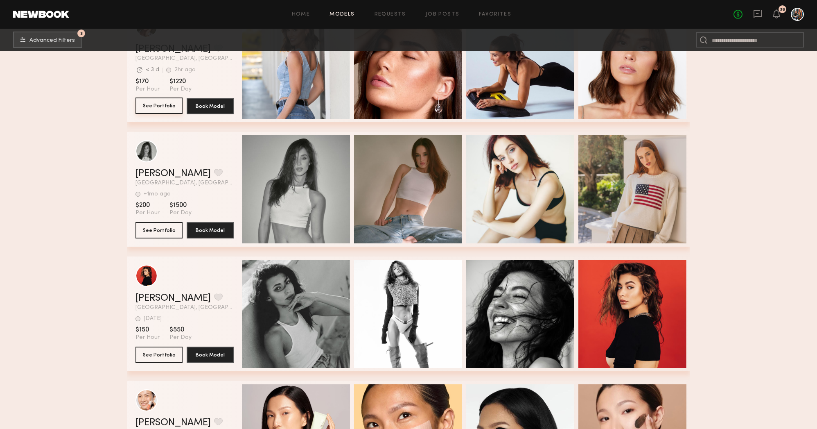
scroll to position [25331, 0]
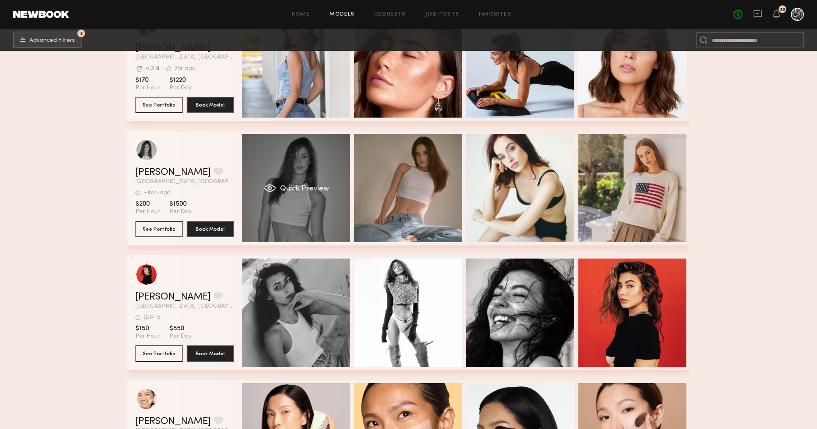
click at [313, 161] on div "Quick Preview" at bounding box center [296, 188] width 108 height 108
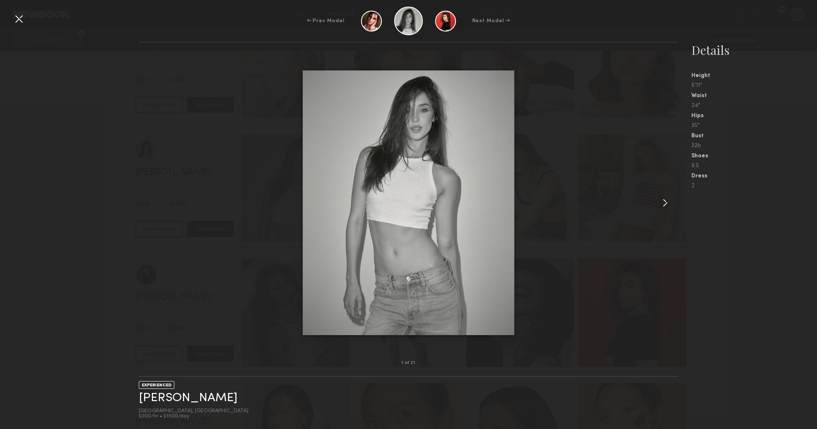
click at [659, 204] on common-icon at bounding box center [665, 202] width 13 height 13
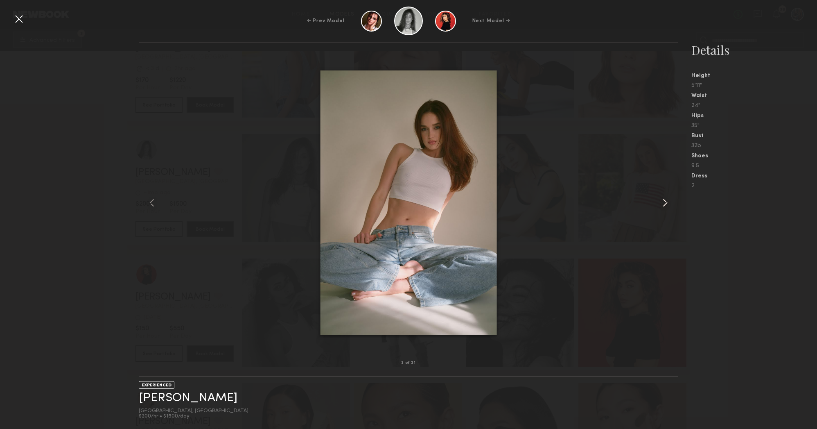
click at [659, 204] on common-icon at bounding box center [665, 202] width 13 height 13
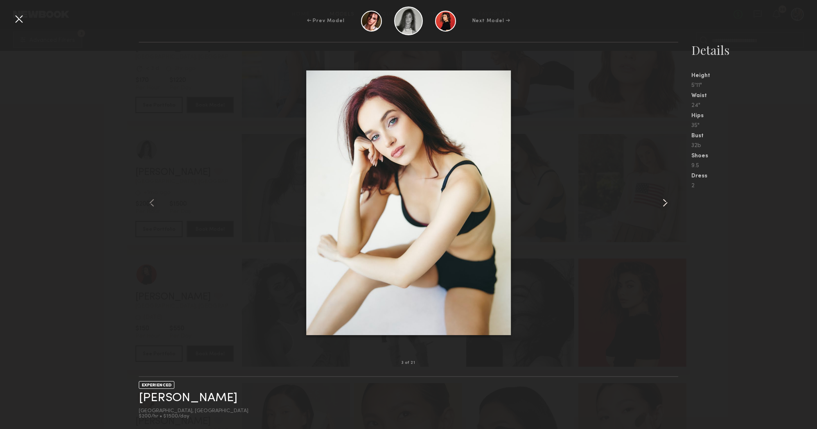
click at [659, 204] on common-icon at bounding box center [665, 202] width 13 height 13
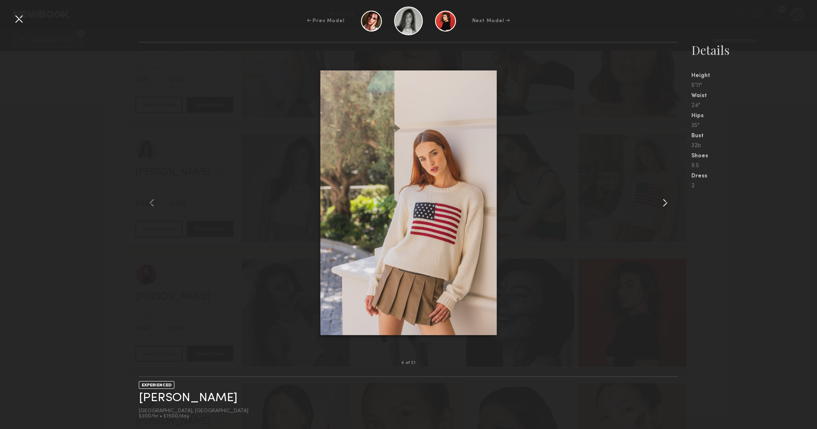
click at [659, 204] on common-icon at bounding box center [665, 202] width 13 height 13
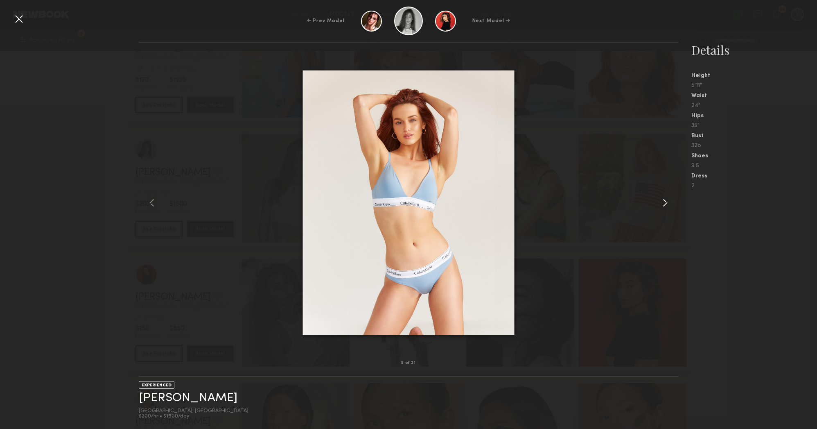
click at [659, 204] on common-icon at bounding box center [665, 202] width 13 height 13
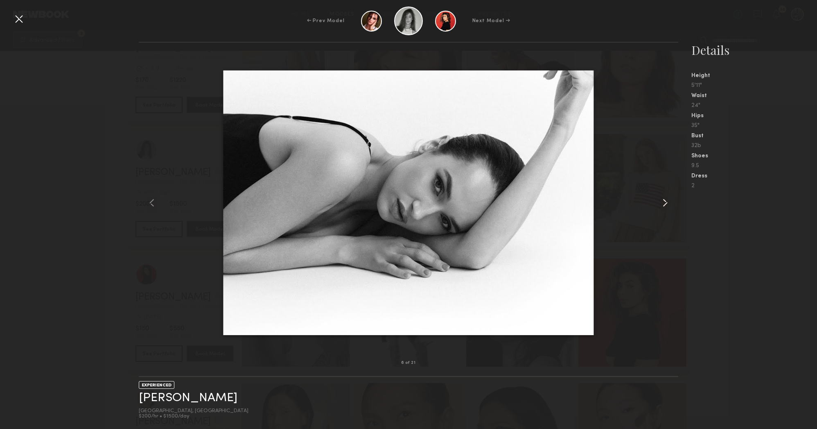
click at [659, 204] on common-icon at bounding box center [665, 202] width 13 height 13
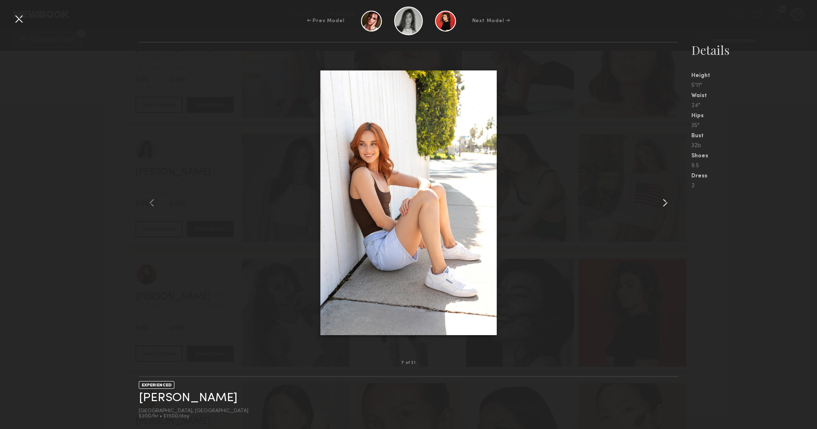
click at [659, 204] on common-icon at bounding box center [665, 202] width 13 height 13
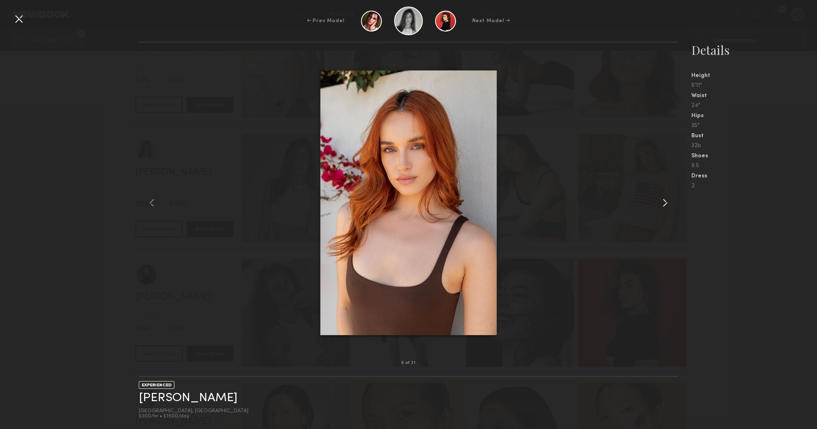
click at [659, 204] on common-icon at bounding box center [665, 202] width 13 height 13
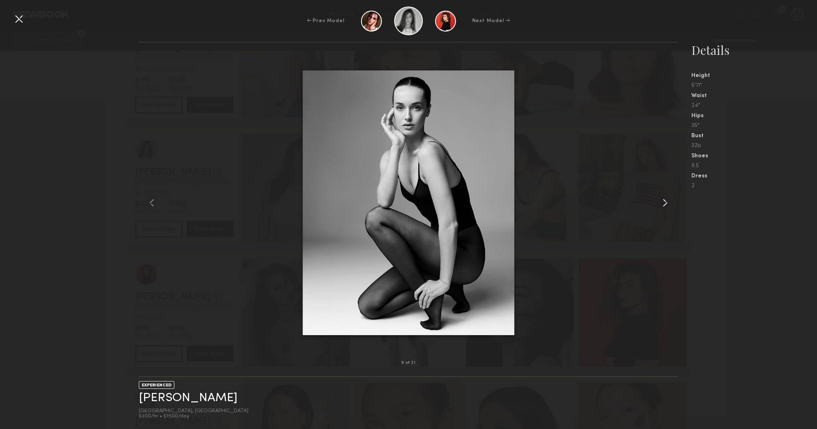
click at [659, 204] on common-icon at bounding box center [665, 202] width 13 height 13
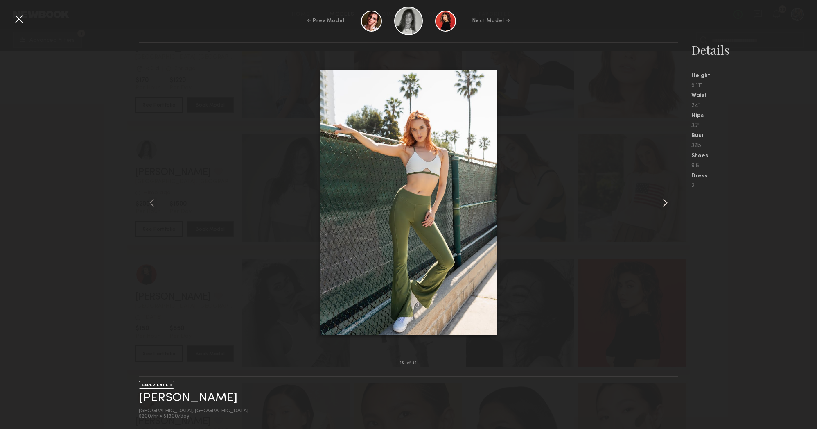
click at [659, 204] on common-icon at bounding box center [665, 202] width 13 height 13
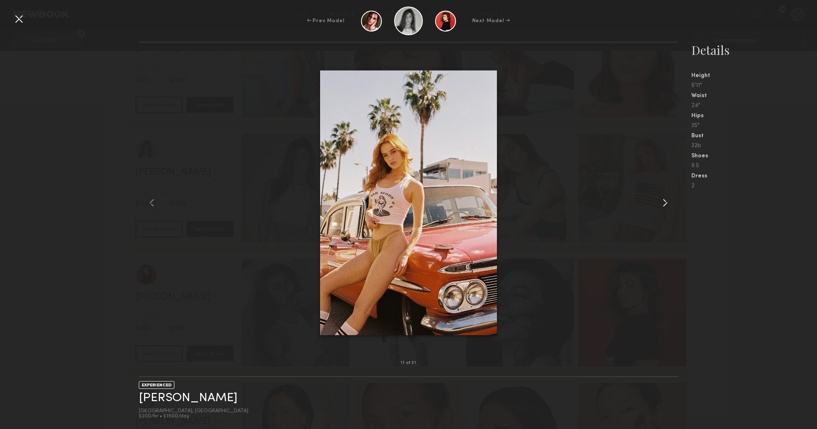
click at [659, 204] on common-icon at bounding box center [665, 202] width 13 height 13
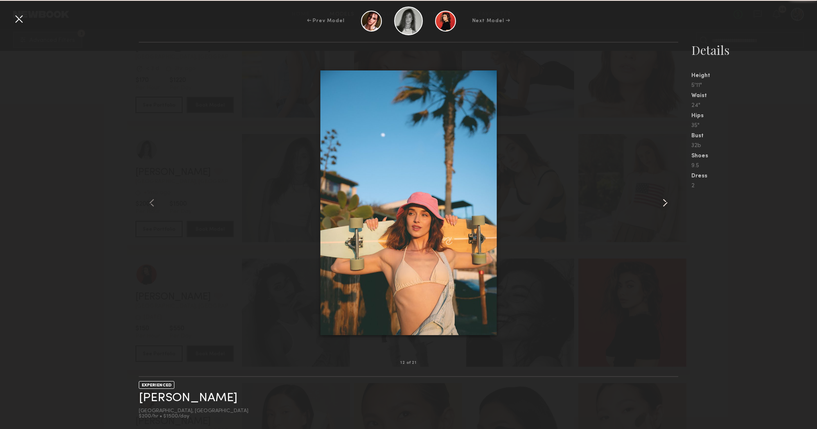
click at [658, 204] on div at bounding box center [668, 203] width 22 height 294
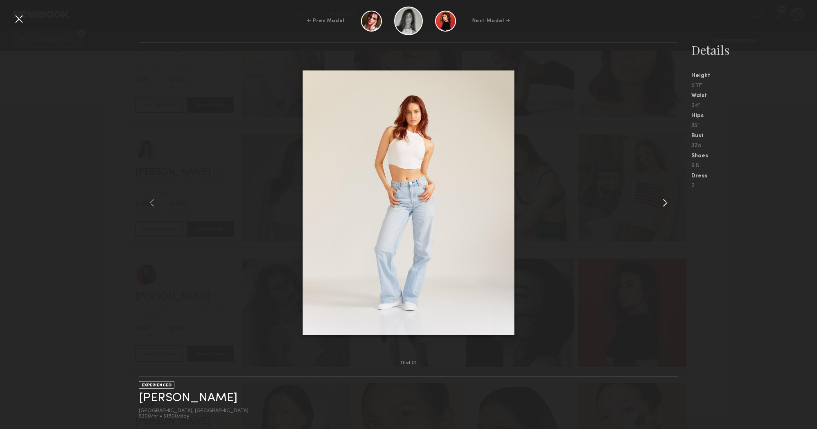
click at [658, 204] on div at bounding box center [668, 203] width 22 height 294
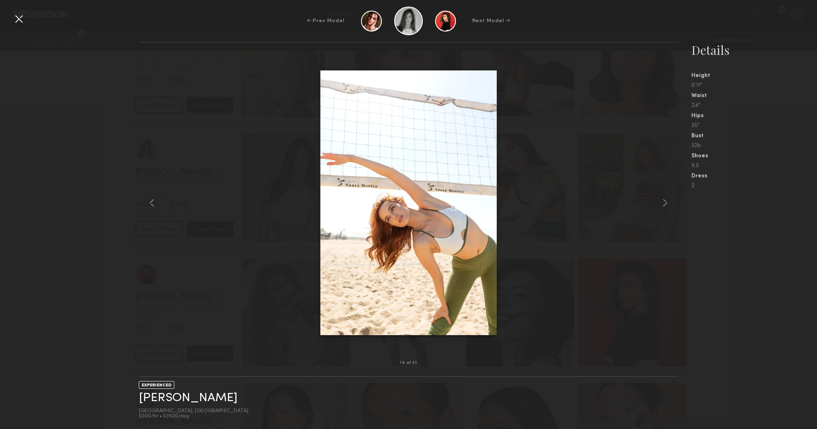
click at [13, 16] on div at bounding box center [18, 18] width 13 height 13
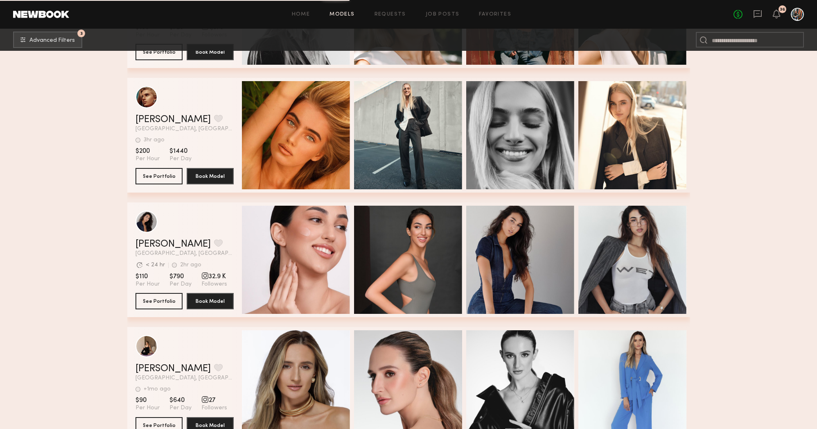
scroll to position [26315, 0]
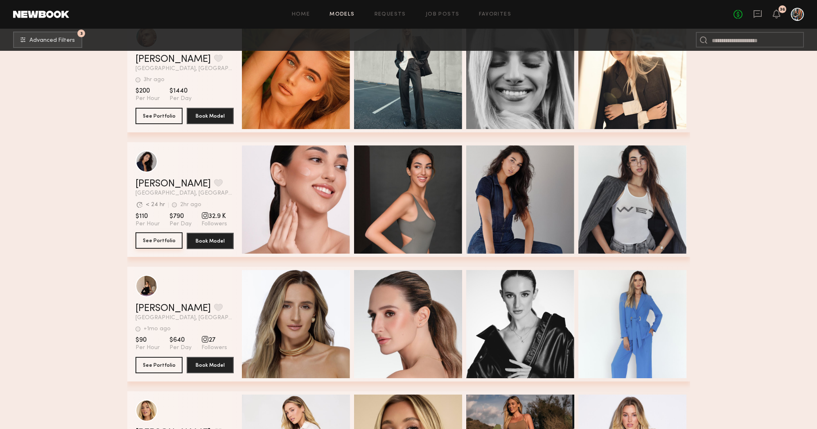
click at [174, 238] on button "See Portfolio" at bounding box center [159, 240] width 47 height 16
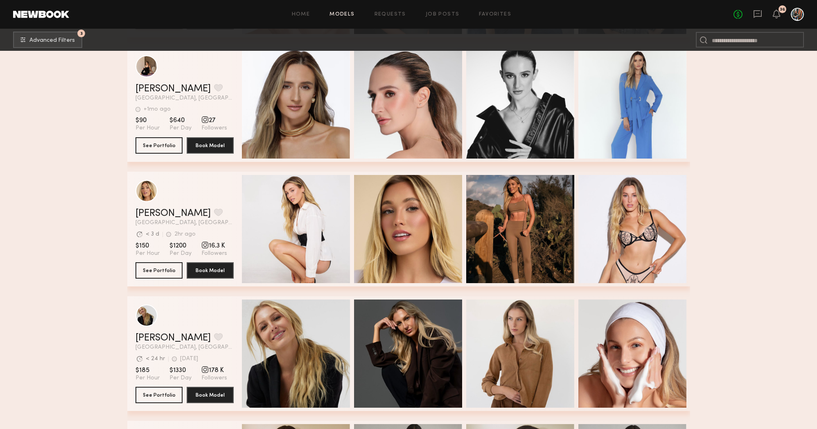
scroll to position [26536, 0]
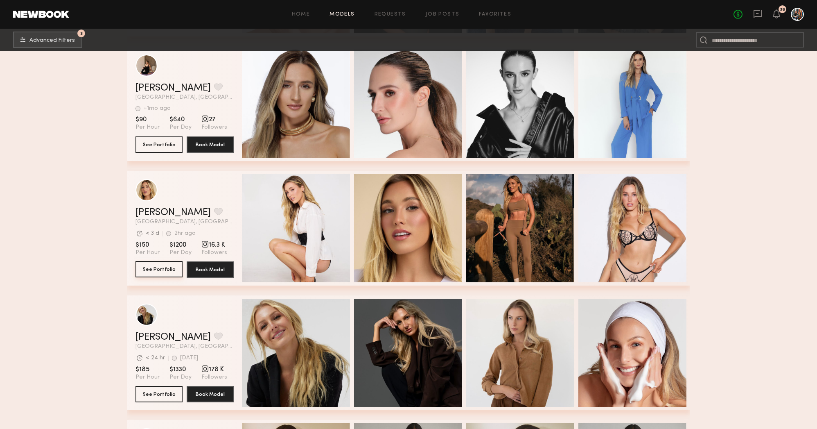
click at [174, 262] on button "See Portfolio" at bounding box center [159, 269] width 47 height 16
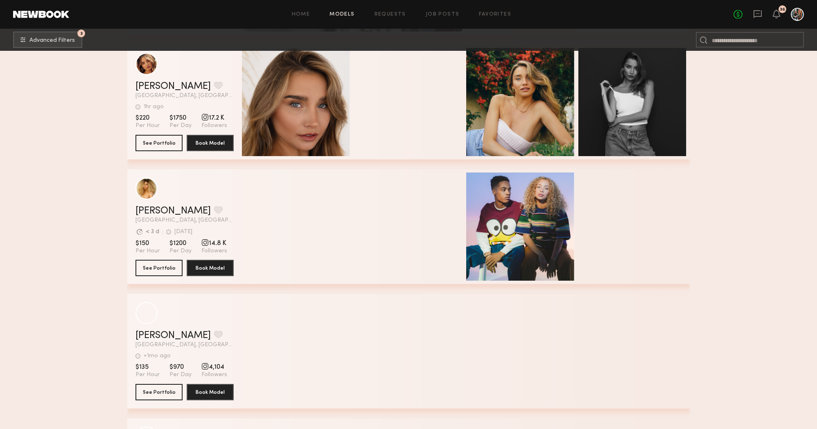
scroll to position [28426, 0]
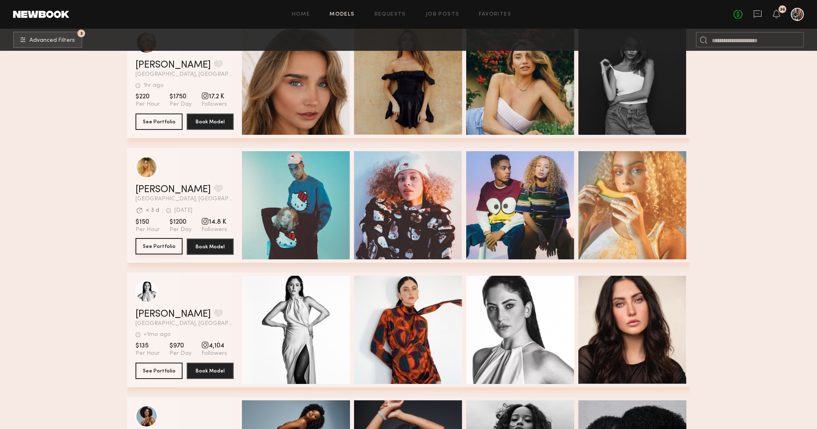
click at [165, 242] on button "See Portfolio" at bounding box center [159, 246] width 47 height 16
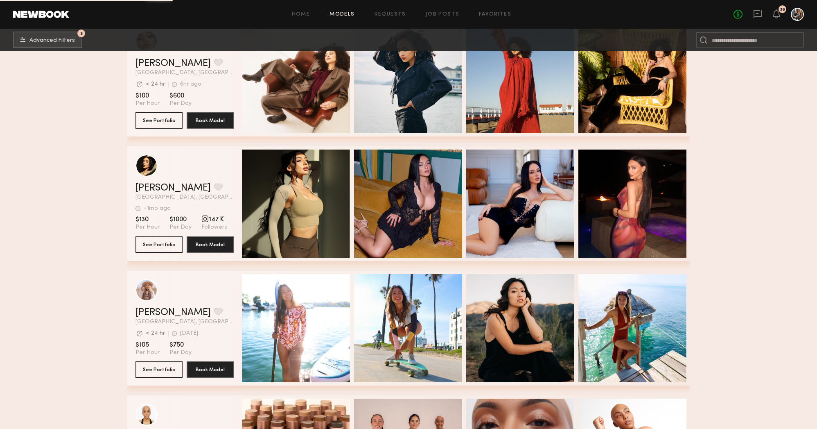
scroll to position [29564, 0]
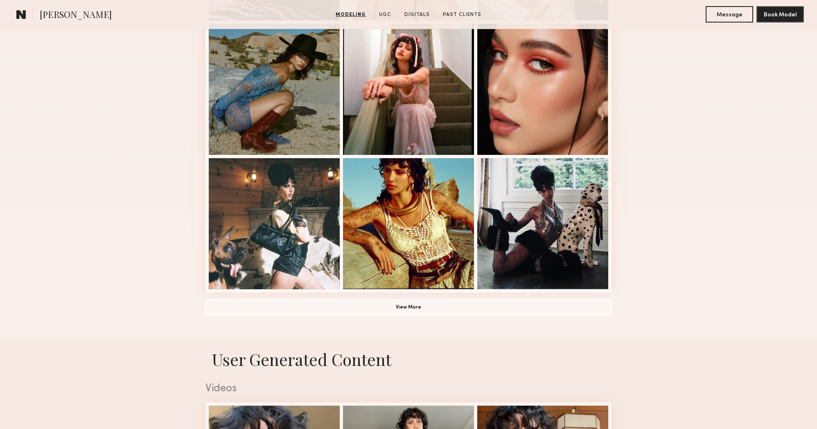
scroll to position [513, 0]
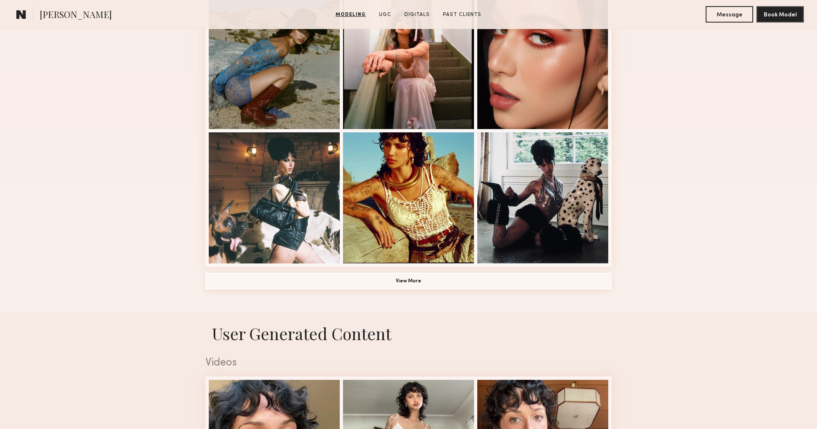
click at [312, 280] on button "View More" at bounding box center [409, 281] width 406 height 16
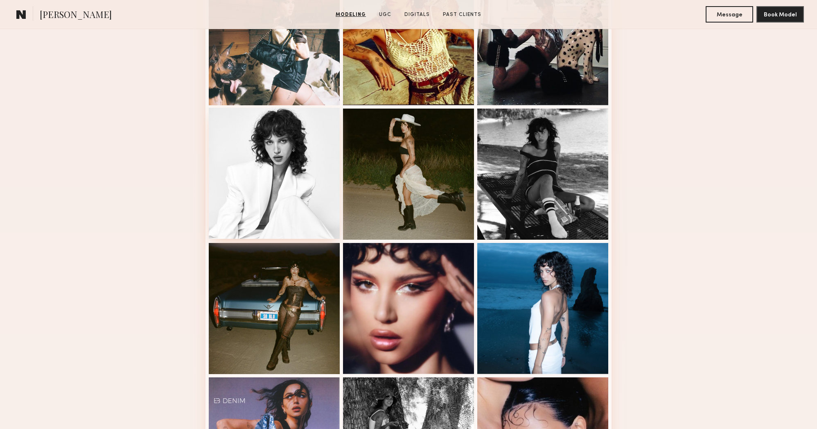
scroll to position [673, 0]
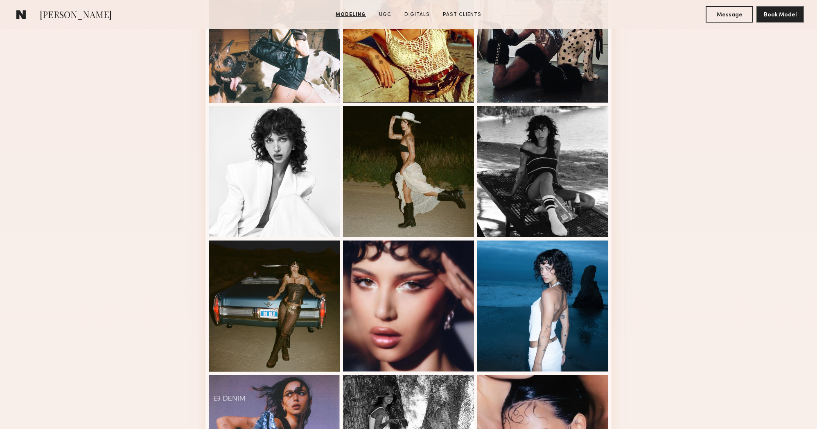
click at [665, 57] on div "Modeling Portfolio" at bounding box center [408, 90] width 817 height 1152
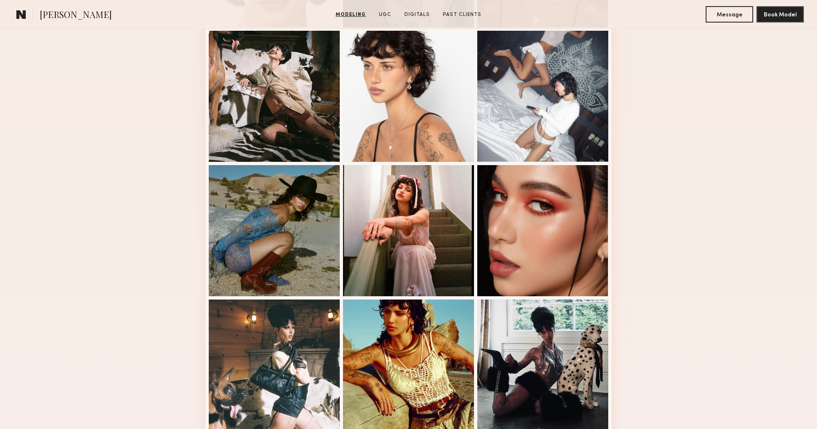
scroll to position [0, 0]
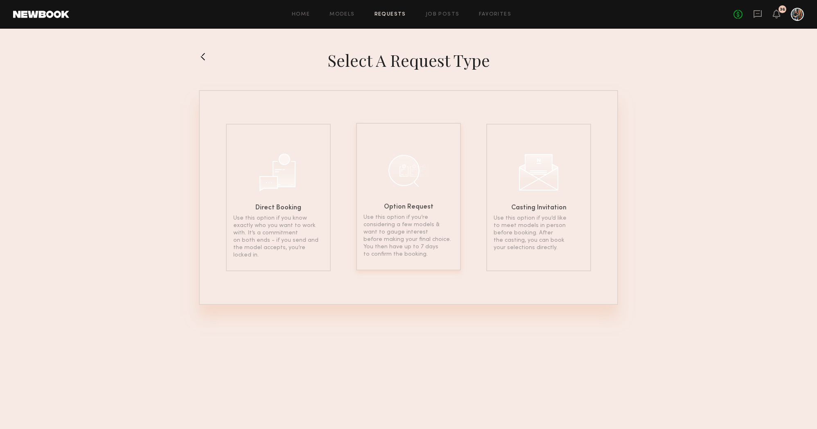
click at [411, 185] on div at bounding box center [408, 170] width 41 height 41
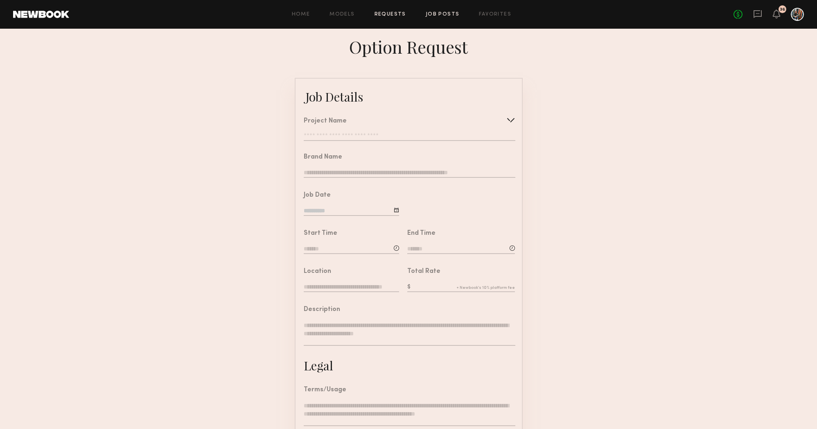
click at [445, 15] on link "Job Posts" at bounding box center [443, 14] width 34 height 5
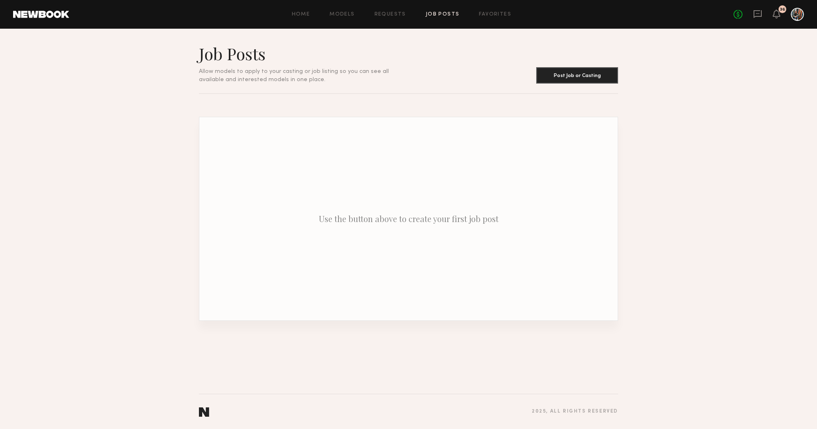
click at [340, 11] on div "Home Models Requests Job Posts Favorites Sign Out No fees up to $5,000 36" at bounding box center [436, 14] width 735 height 13
click at [759, 12] on icon at bounding box center [757, 13] width 9 height 9
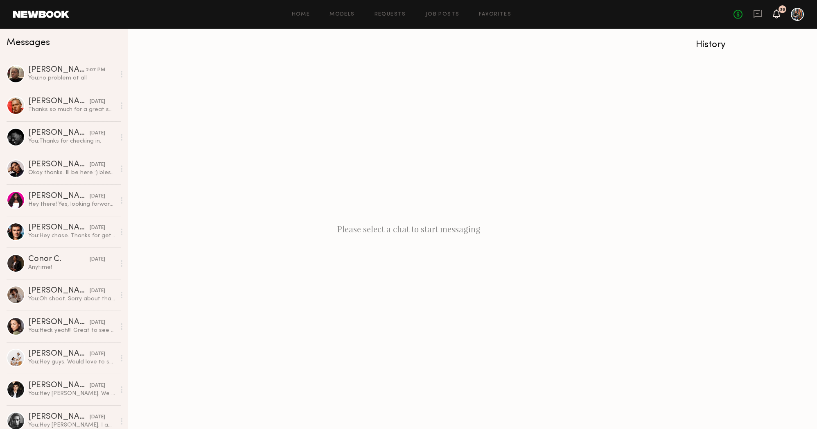
click at [773, 15] on icon at bounding box center [776, 13] width 7 height 9
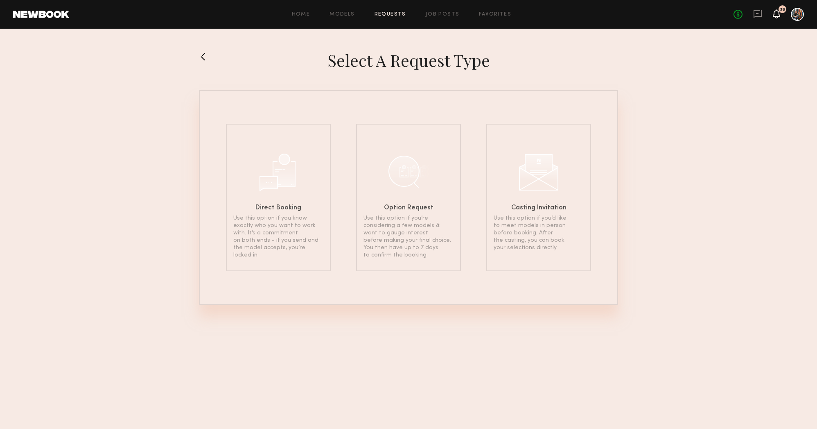
click at [775, 15] on icon at bounding box center [777, 14] width 7 height 6
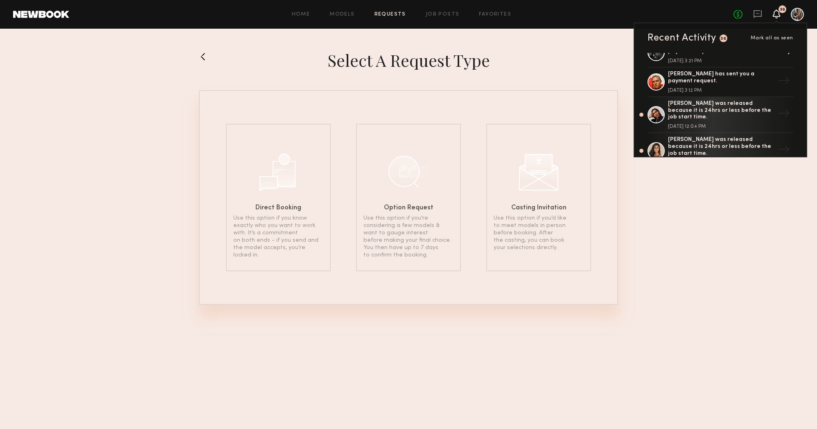
scroll to position [45, 0]
click at [736, 12] on link "No fees up to $5,000" at bounding box center [738, 14] width 9 height 9
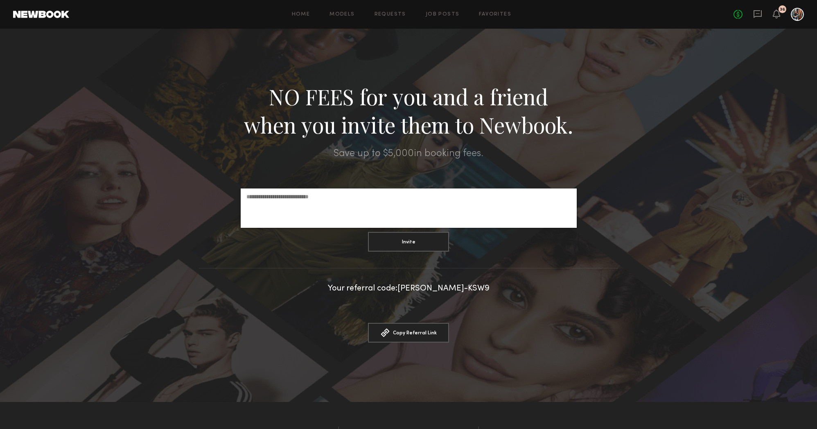
click at [54, 16] on link at bounding box center [41, 14] width 56 height 7
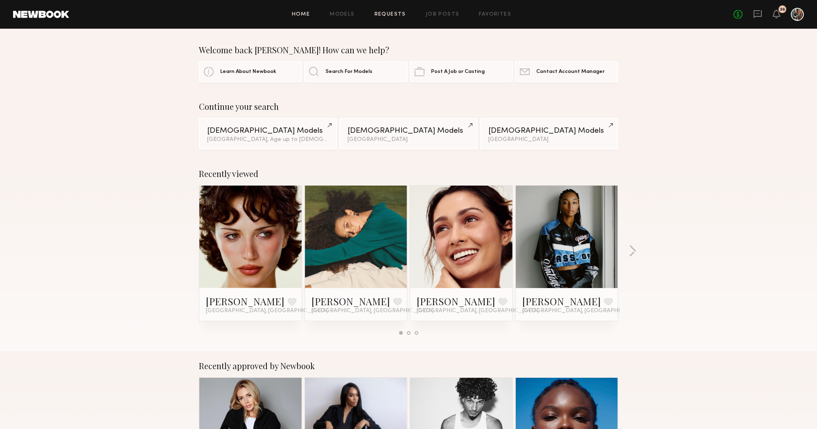
click at [389, 15] on link "Requests" at bounding box center [391, 14] width 32 height 5
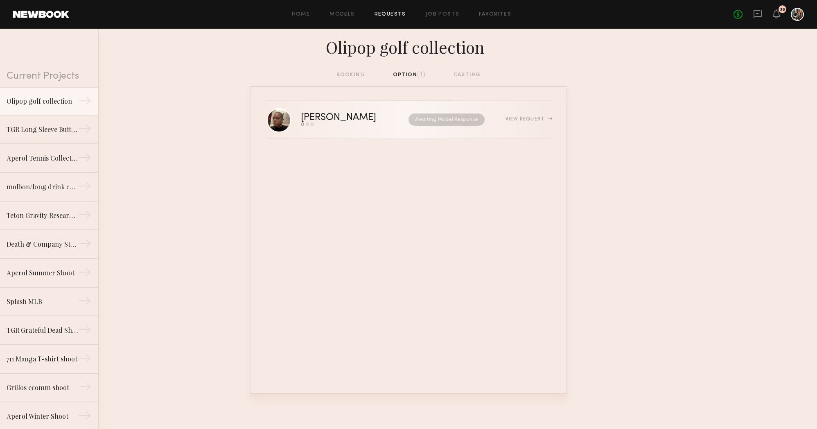
click at [376, 119] on div "Destun J." at bounding box center [347, 117] width 92 height 9
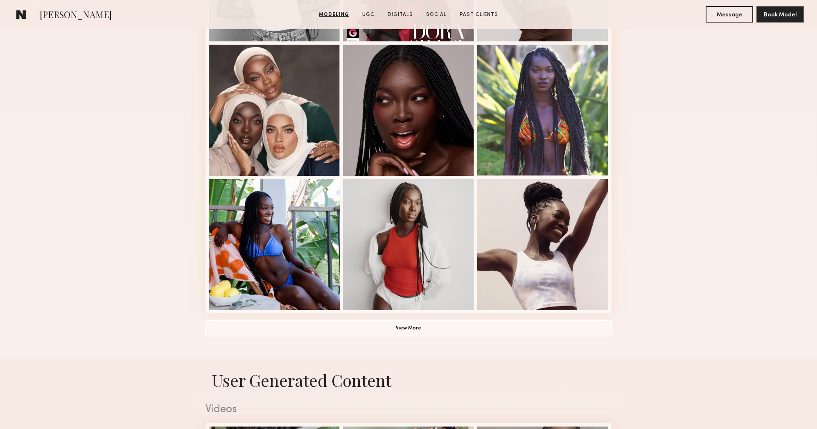
scroll to position [468, 0]
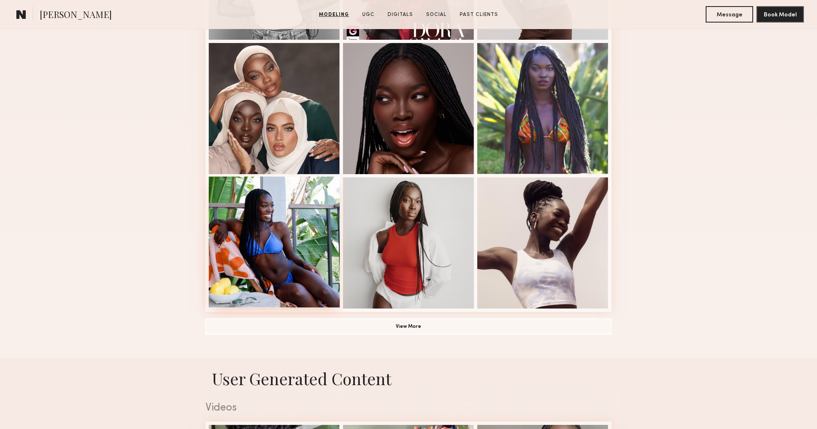
click at [314, 247] on div at bounding box center [274, 241] width 131 height 131
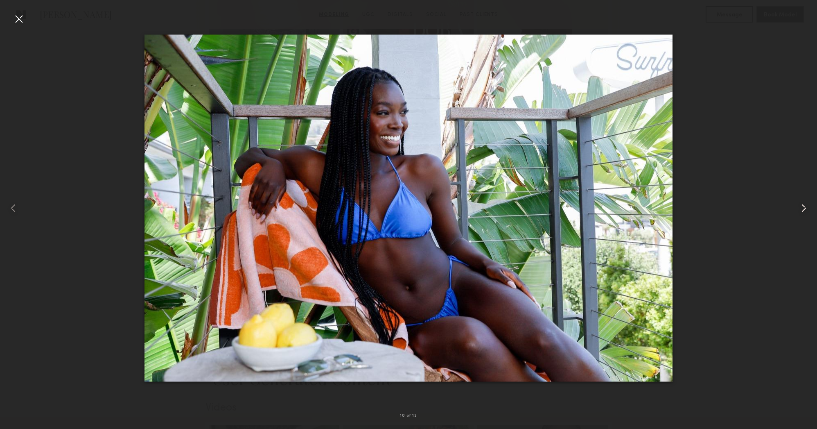
click at [803, 210] on common-icon at bounding box center [804, 207] width 13 height 13
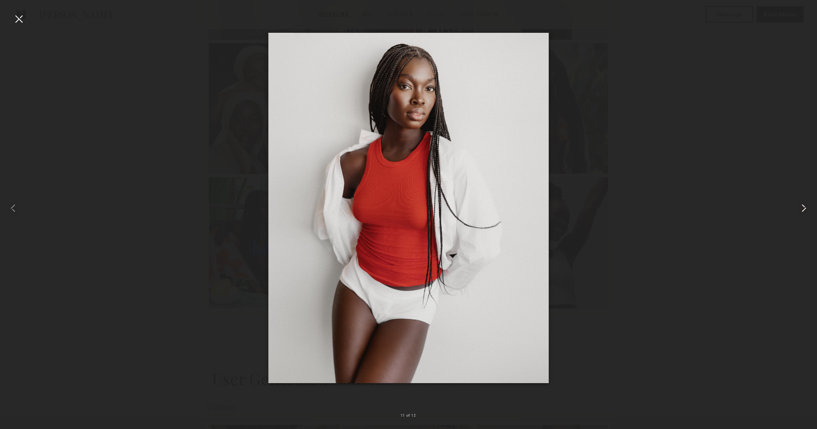
click at [803, 210] on common-icon at bounding box center [804, 207] width 13 height 13
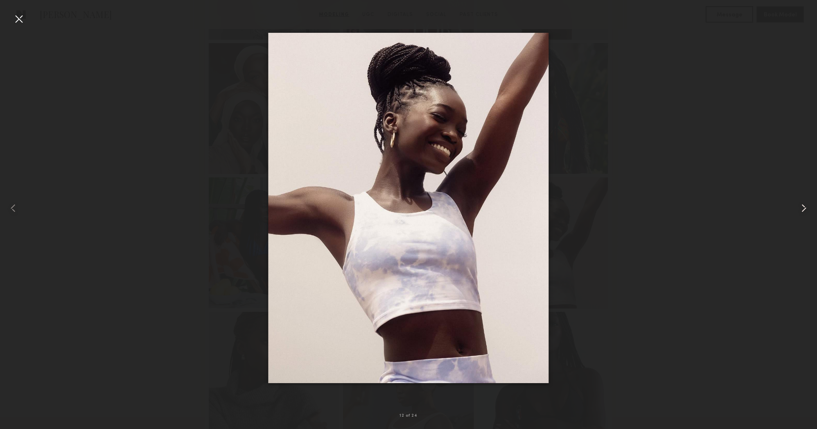
click at [803, 210] on common-icon at bounding box center [804, 207] width 13 height 13
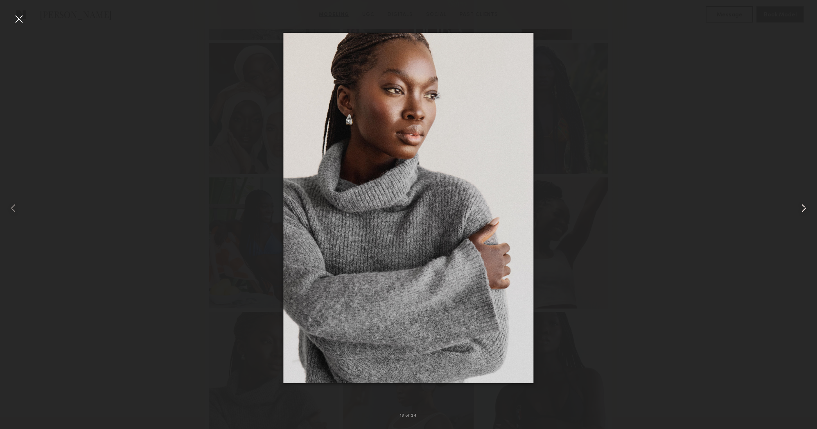
click at [803, 210] on common-icon at bounding box center [804, 207] width 13 height 13
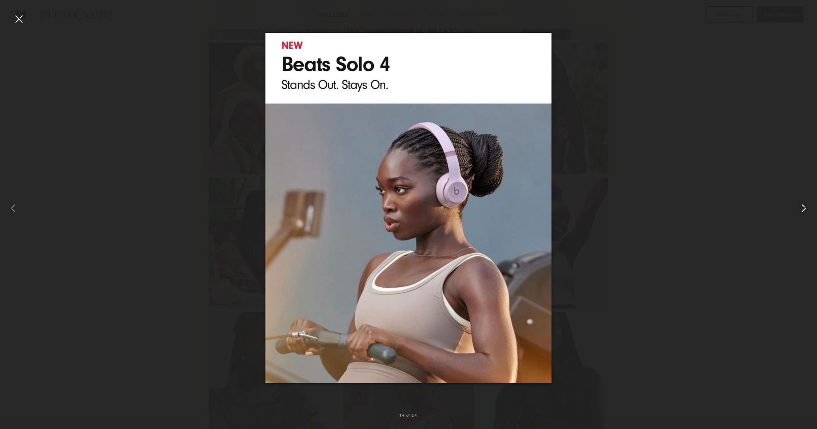
click at [803, 210] on common-icon at bounding box center [804, 207] width 13 height 13
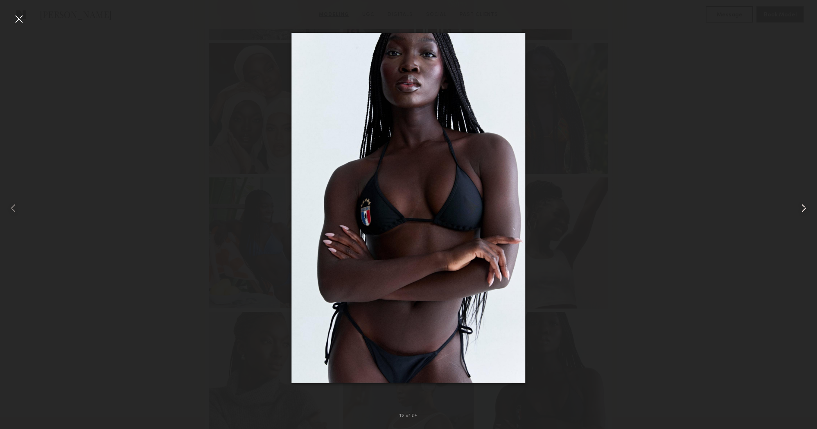
click at [803, 210] on common-icon at bounding box center [804, 207] width 13 height 13
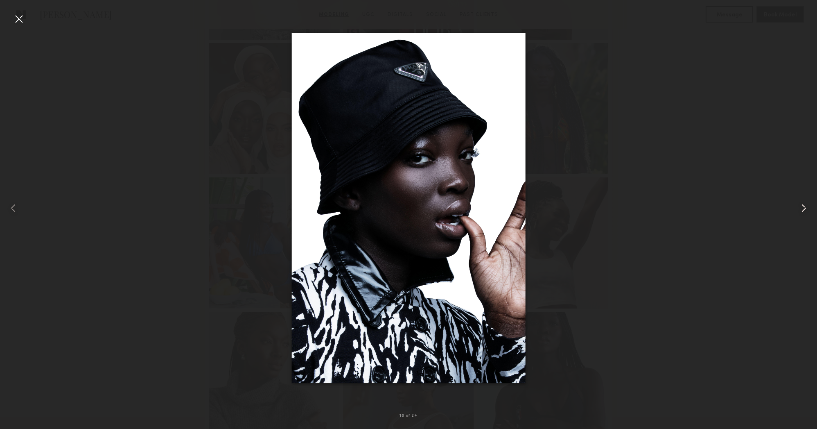
click at [802, 210] on common-icon at bounding box center [804, 207] width 13 height 13
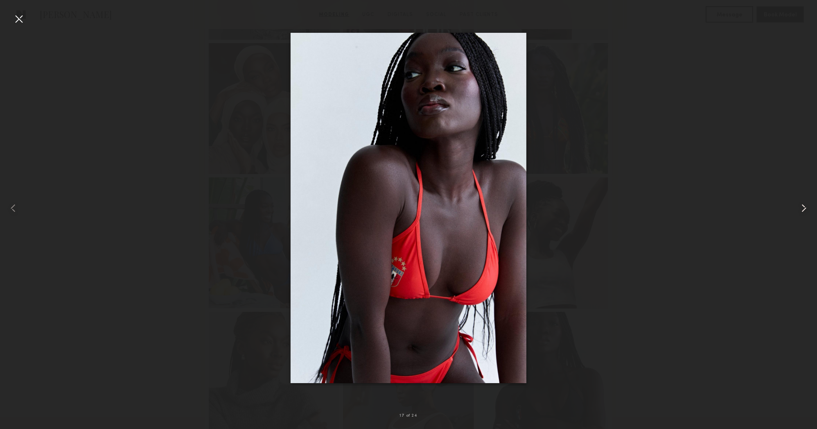
click at [802, 210] on common-icon at bounding box center [804, 207] width 13 height 13
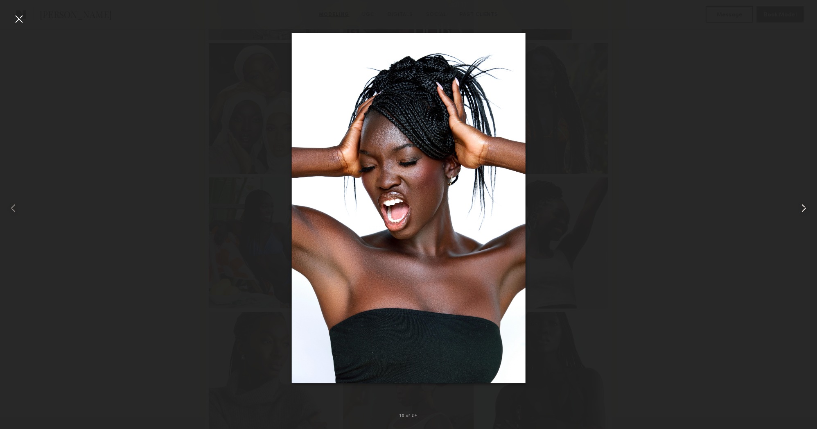
click at [802, 210] on common-icon at bounding box center [804, 207] width 13 height 13
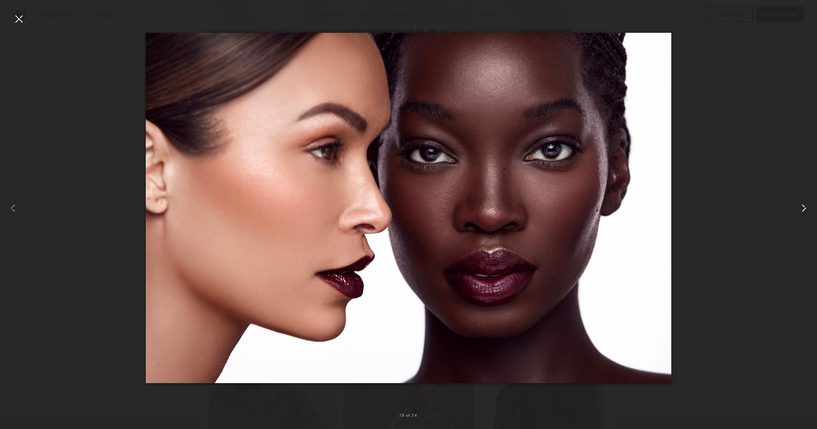
click at [802, 210] on common-icon at bounding box center [804, 207] width 13 height 13
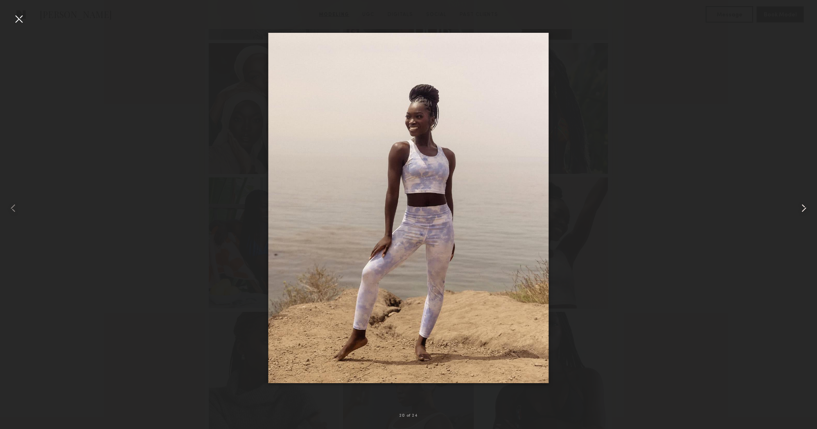
click at [802, 210] on common-icon at bounding box center [804, 207] width 13 height 13
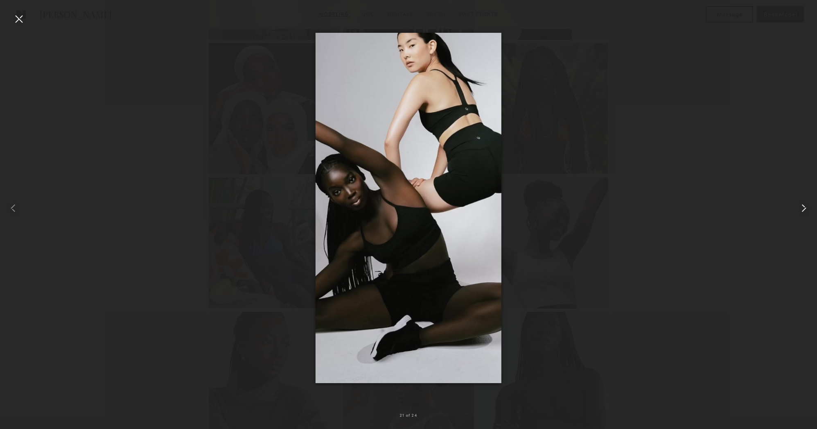
click at [802, 210] on common-icon at bounding box center [804, 207] width 13 height 13
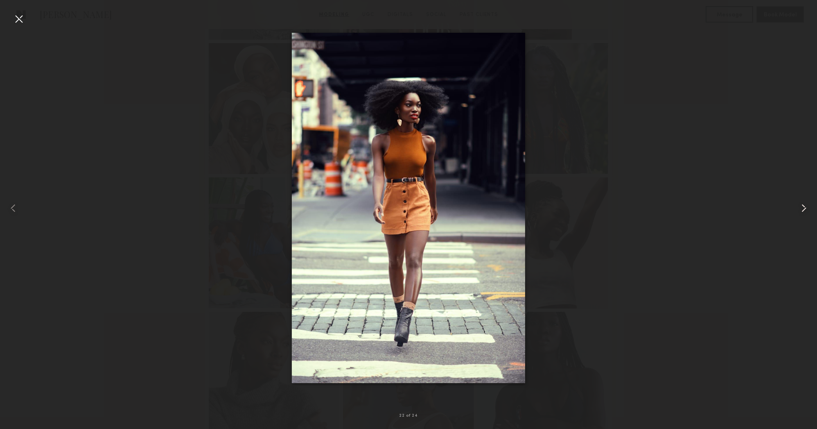
click at [802, 210] on common-icon at bounding box center [804, 207] width 13 height 13
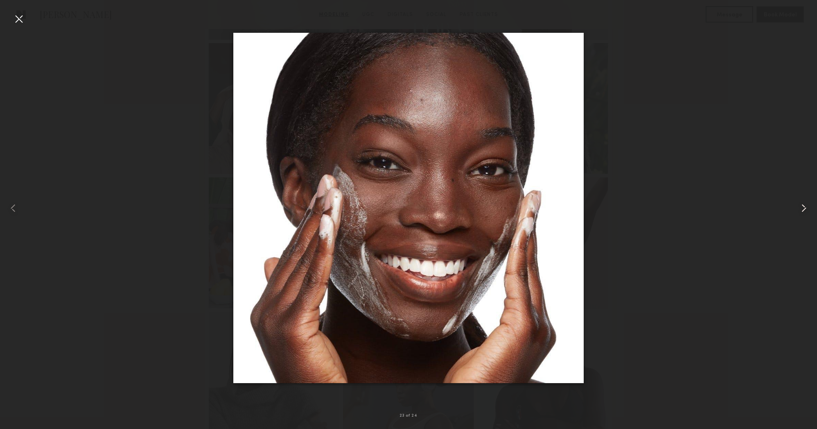
click at [802, 210] on common-icon at bounding box center [804, 207] width 13 height 13
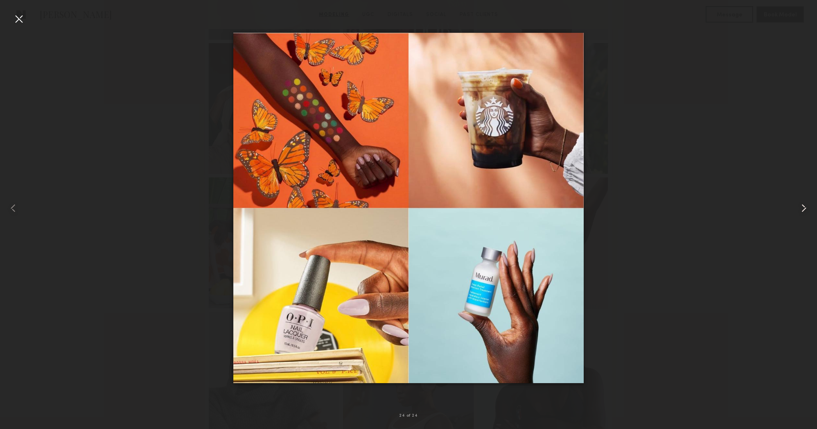
click at [802, 210] on common-icon at bounding box center [804, 207] width 13 height 13
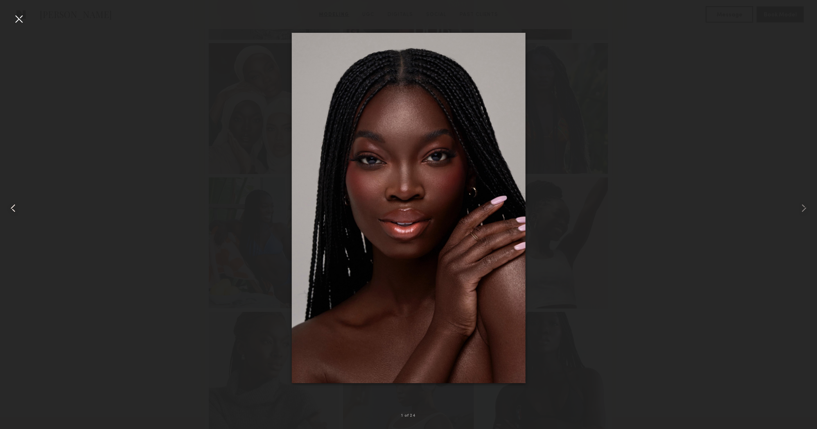
click at [16, 213] on common-icon at bounding box center [13, 207] width 13 height 13
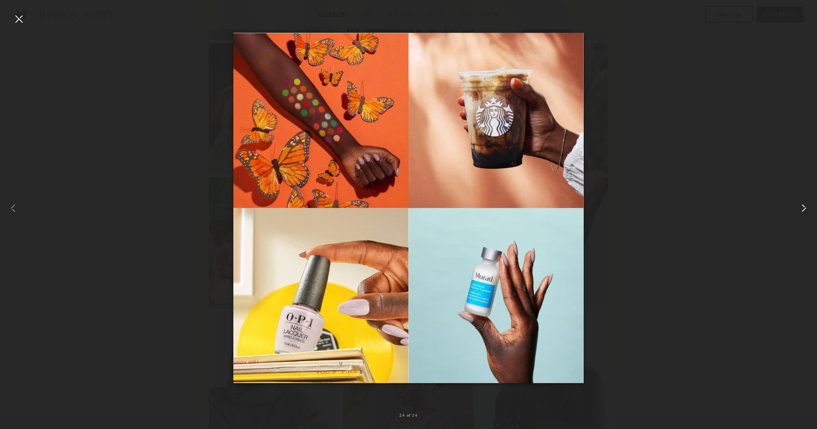
click at [806, 206] on common-icon at bounding box center [804, 207] width 13 height 13
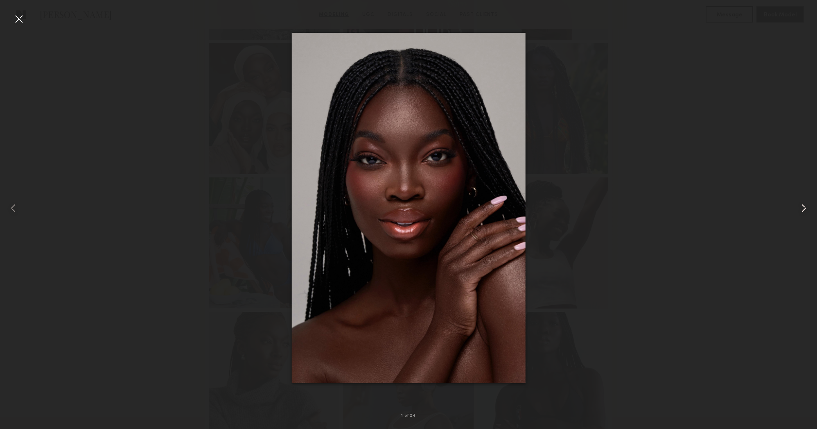
click at [806, 206] on common-icon at bounding box center [804, 207] width 13 height 13
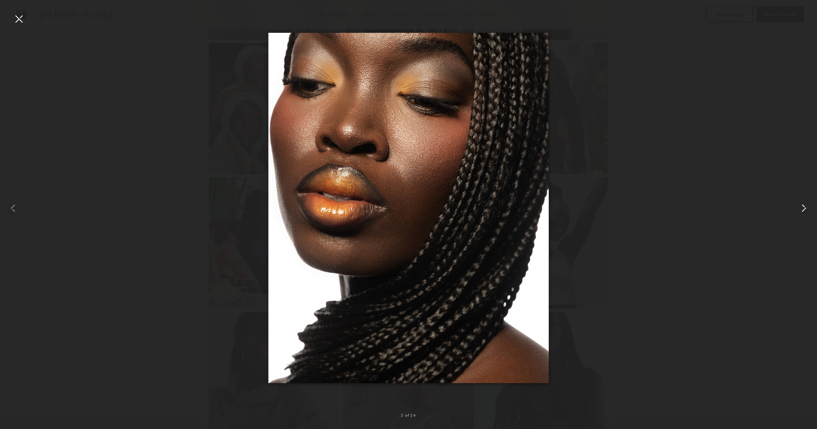
click at [806, 206] on common-icon at bounding box center [804, 207] width 13 height 13
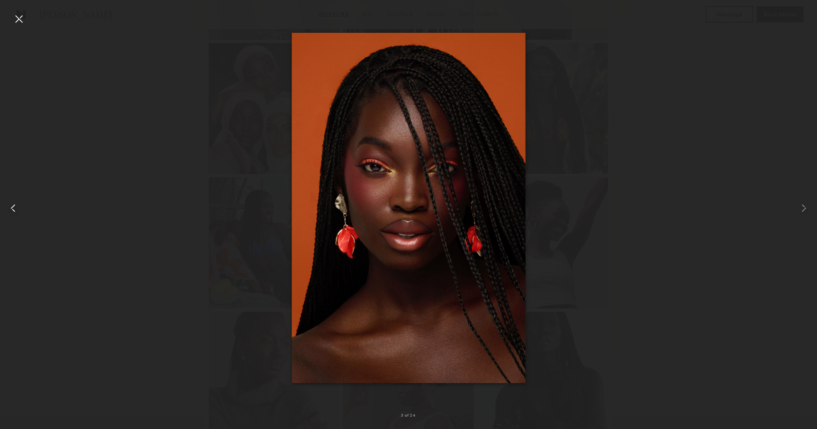
click at [16, 208] on common-icon at bounding box center [13, 207] width 13 height 13
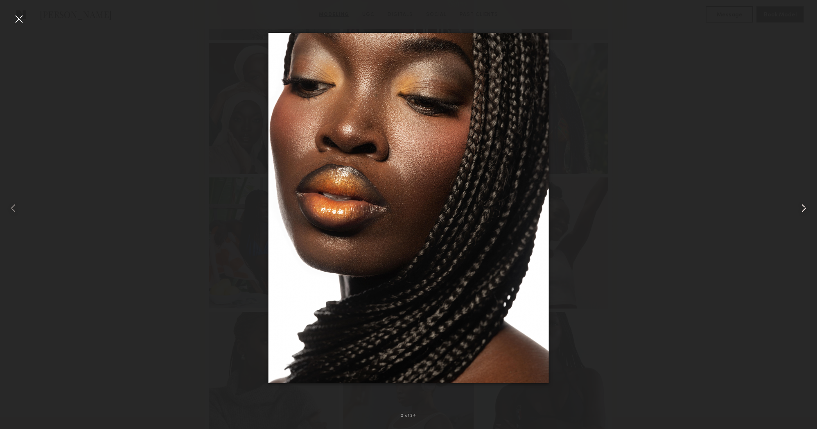
click at [799, 207] on common-icon at bounding box center [804, 207] width 13 height 13
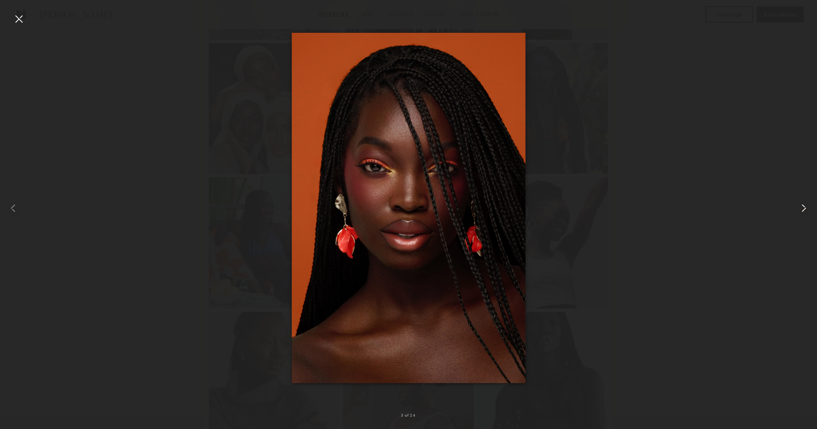
click at [799, 207] on common-icon at bounding box center [804, 207] width 13 height 13
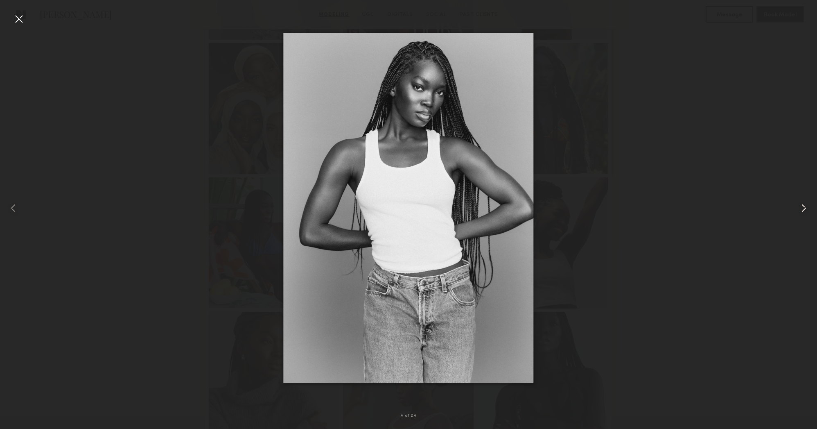
click at [799, 207] on common-icon at bounding box center [804, 207] width 13 height 13
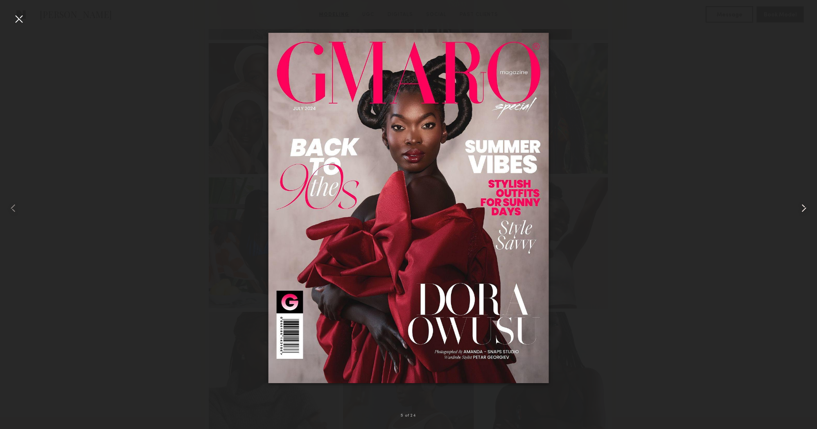
click at [799, 207] on common-icon at bounding box center [804, 207] width 13 height 13
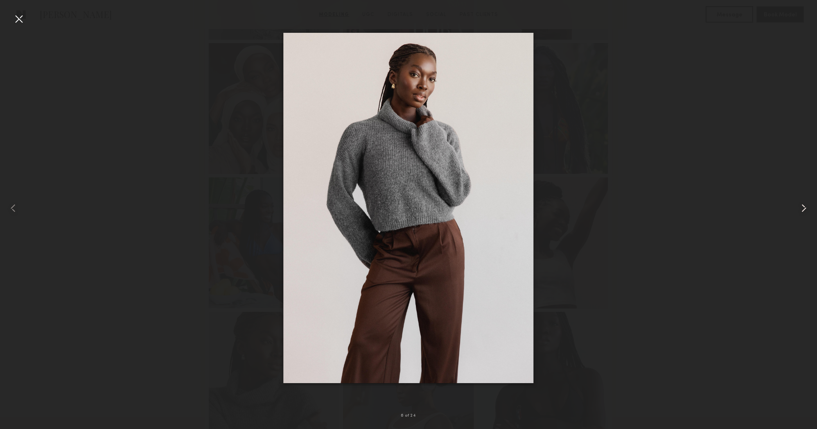
click at [799, 207] on common-icon at bounding box center [804, 207] width 13 height 13
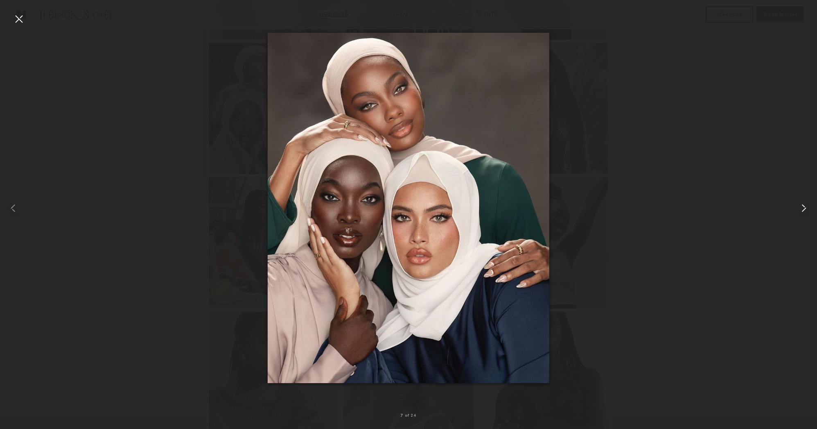
click at [799, 207] on common-icon at bounding box center [804, 207] width 13 height 13
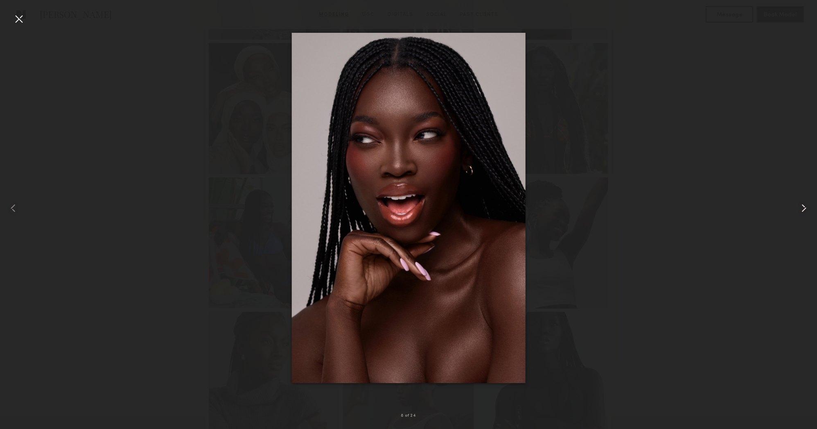
click at [799, 207] on common-icon at bounding box center [804, 207] width 13 height 13
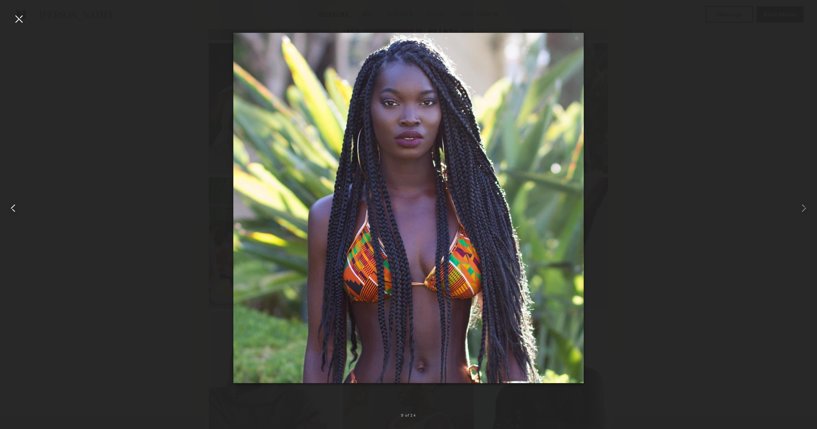
click at [10, 204] on common-icon at bounding box center [13, 207] width 13 height 13
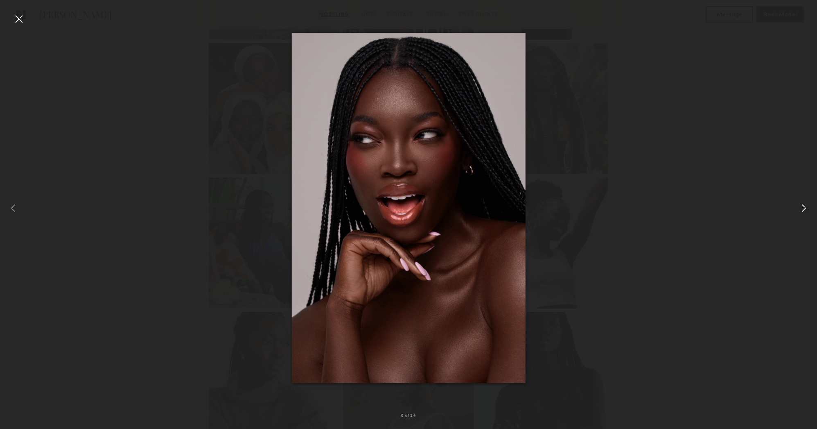
click at [802, 203] on common-icon at bounding box center [804, 207] width 13 height 13
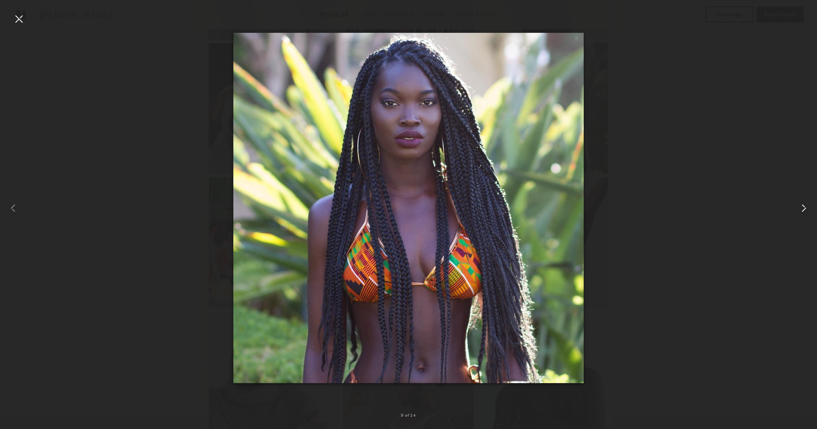
click at [802, 203] on common-icon at bounding box center [804, 207] width 13 height 13
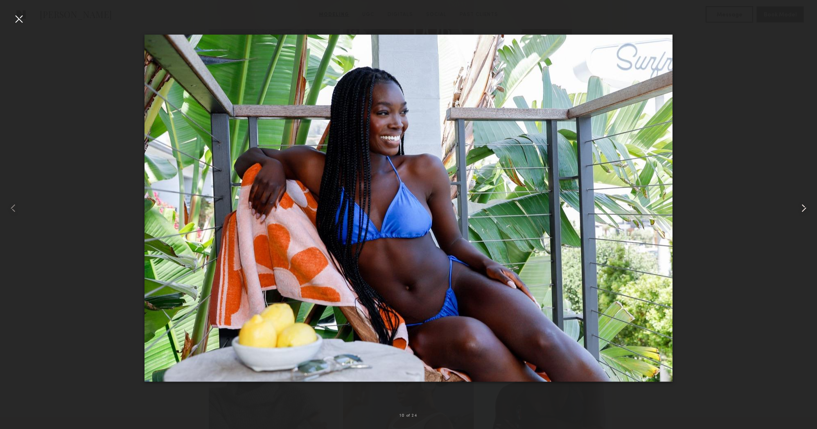
click at [802, 203] on common-icon at bounding box center [804, 207] width 13 height 13
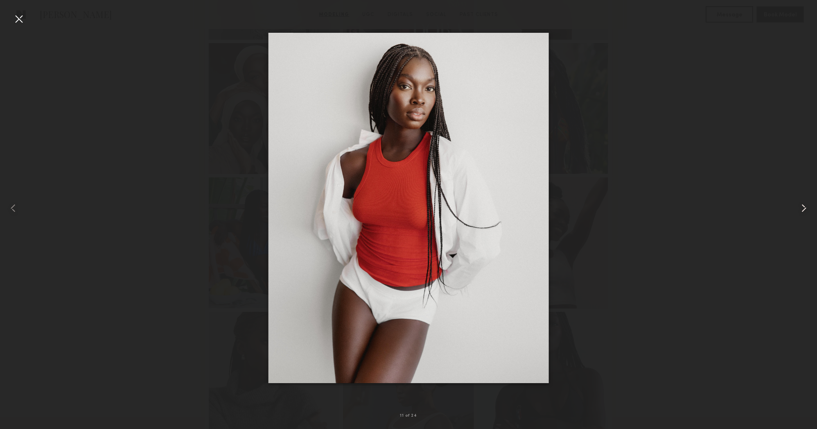
click at [801, 203] on common-icon at bounding box center [804, 207] width 13 height 13
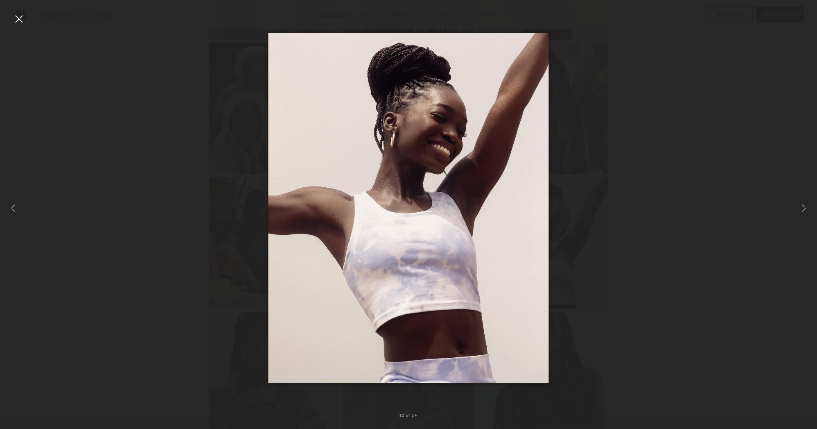
click at [18, 17] on div at bounding box center [18, 18] width 13 height 13
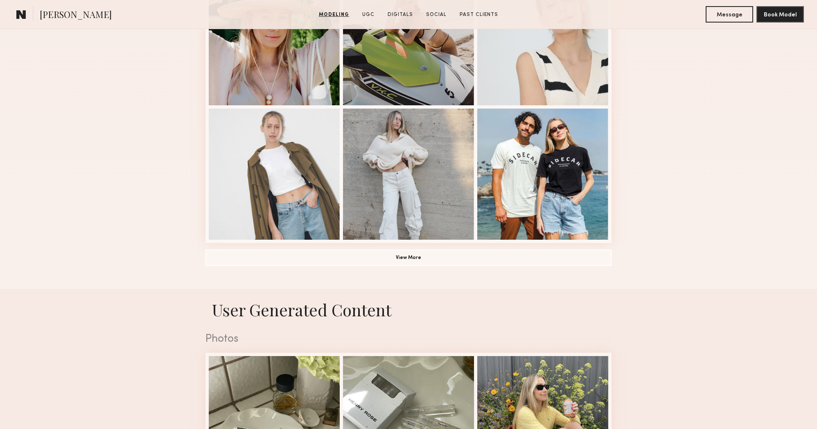
scroll to position [544, 0]
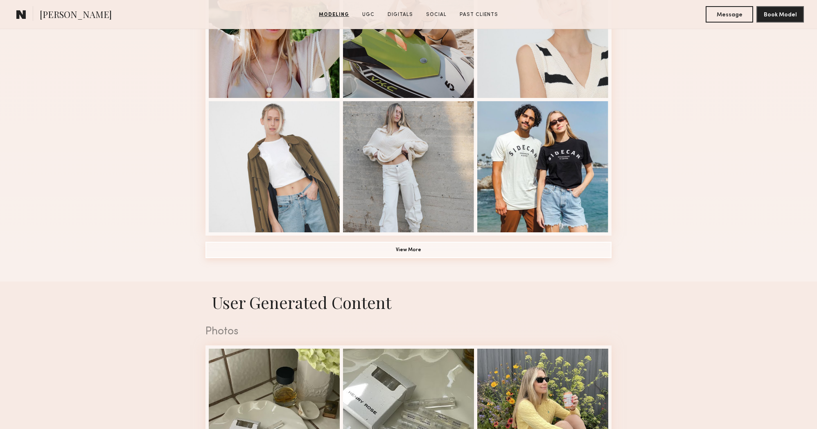
click at [567, 246] on button "View More" at bounding box center [409, 250] width 406 height 16
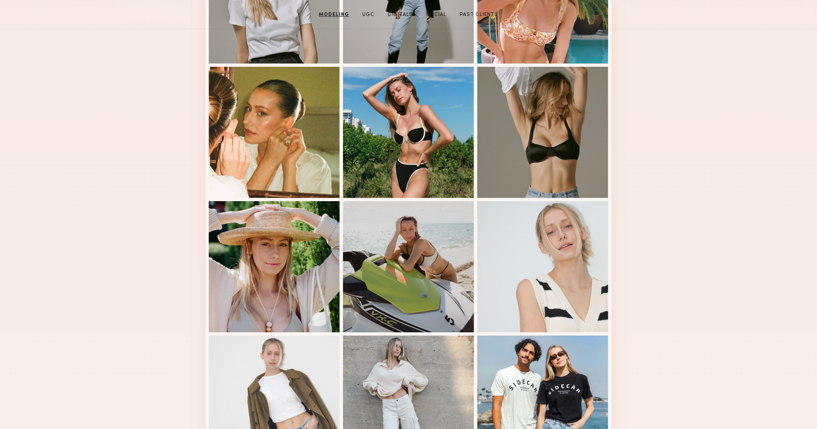
scroll to position [0, 0]
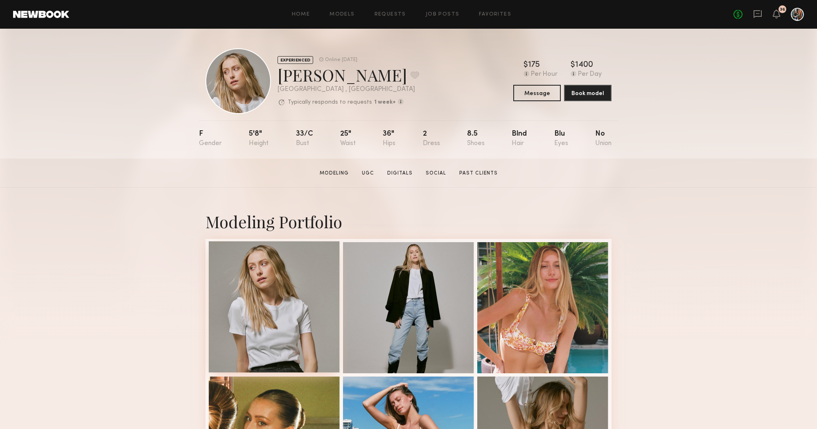
click at [301, 313] on div at bounding box center [274, 306] width 131 height 131
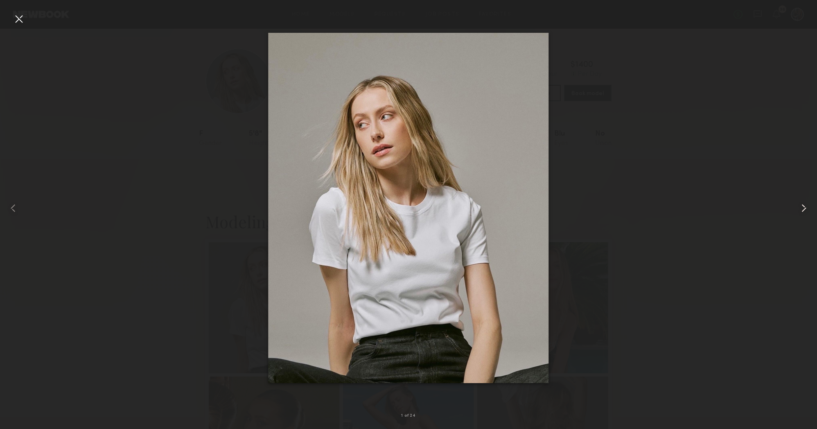
click at [800, 211] on common-icon at bounding box center [804, 207] width 13 height 13
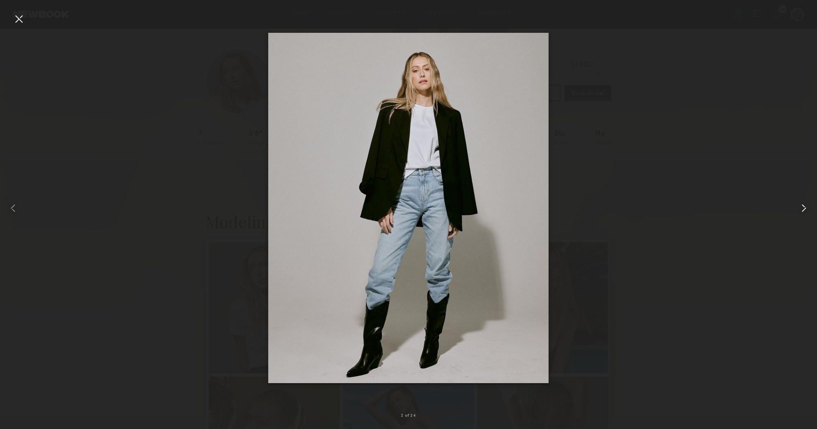
click at [800, 211] on common-icon at bounding box center [804, 207] width 13 height 13
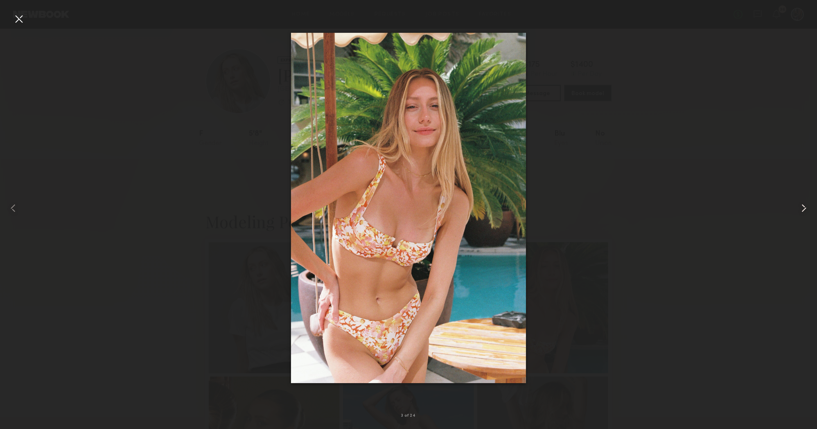
click at [800, 211] on common-icon at bounding box center [804, 207] width 13 height 13
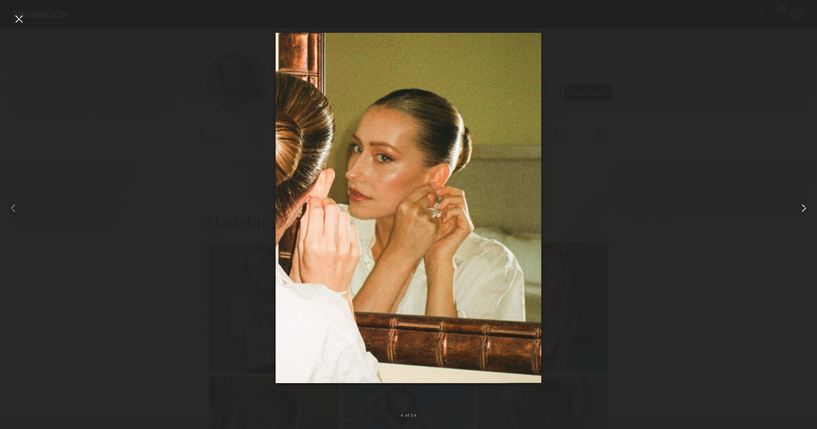
click at [800, 211] on common-icon at bounding box center [804, 207] width 13 height 13
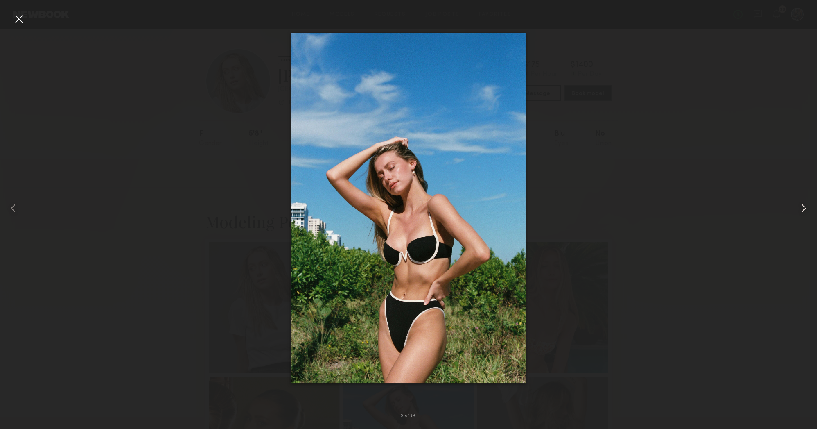
click at [800, 211] on common-icon at bounding box center [804, 207] width 13 height 13
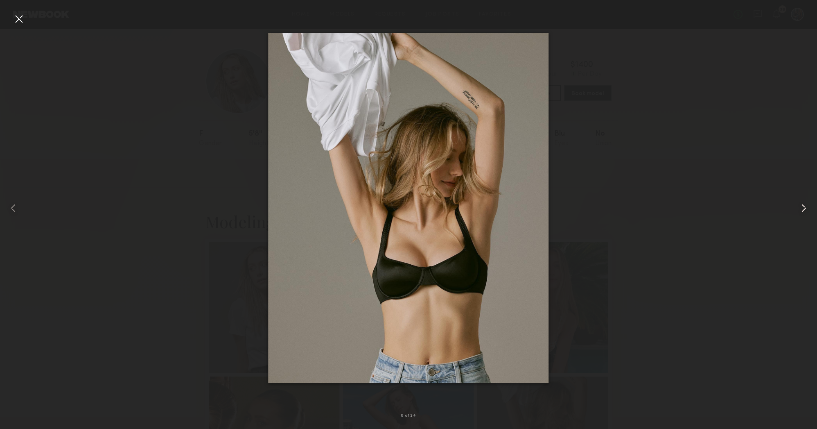
click at [800, 211] on common-icon at bounding box center [804, 207] width 13 height 13
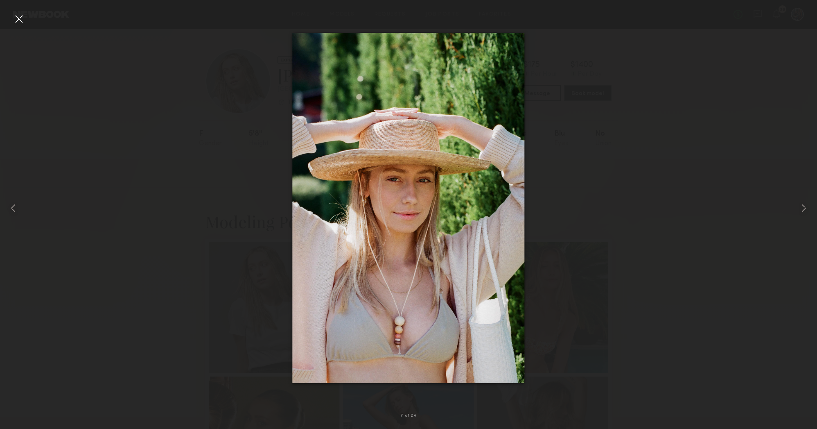
click at [15, 23] on div at bounding box center [18, 18] width 13 height 13
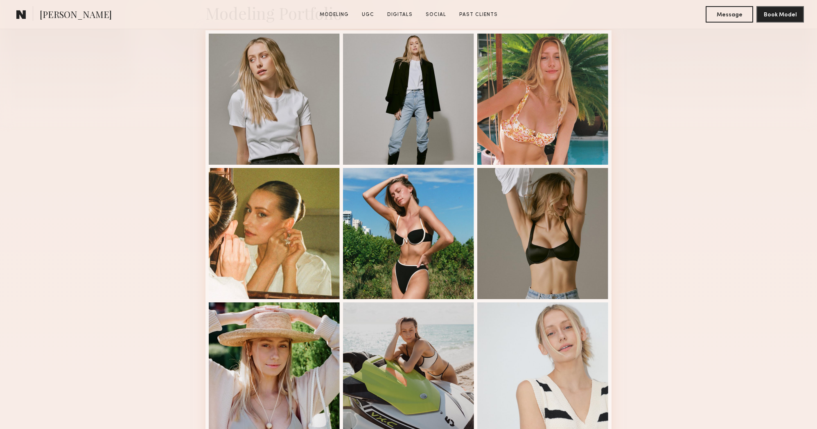
scroll to position [223, 0]
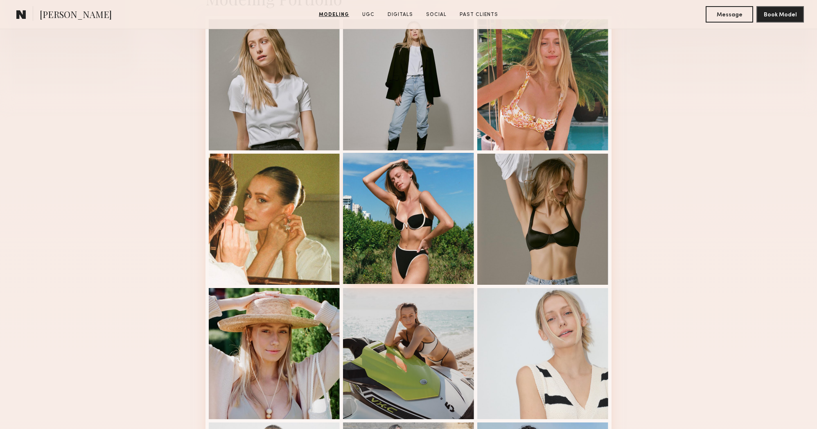
click at [422, 205] on div at bounding box center [408, 218] width 131 height 131
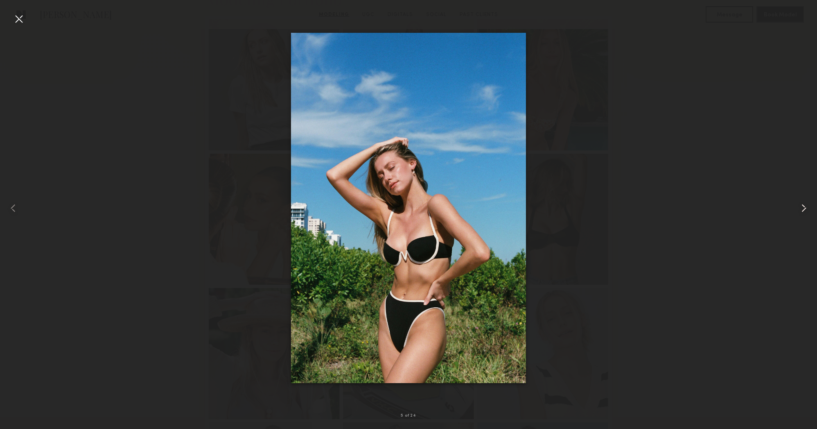
click at [801, 212] on common-icon at bounding box center [804, 207] width 13 height 13
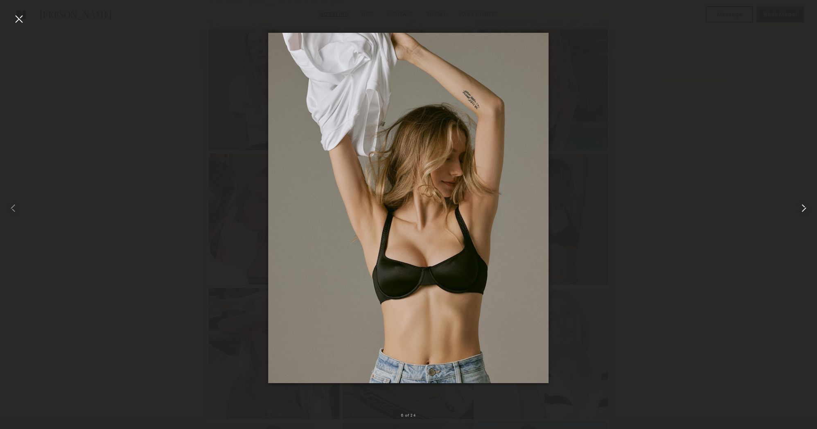
click at [801, 212] on common-icon at bounding box center [804, 207] width 13 height 13
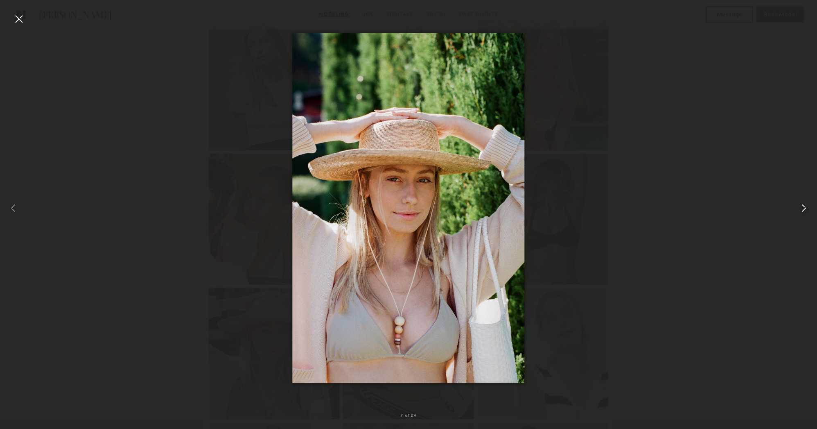
click at [801, 212] on common-icon at bounding box center [804, 207] width 13 height 13
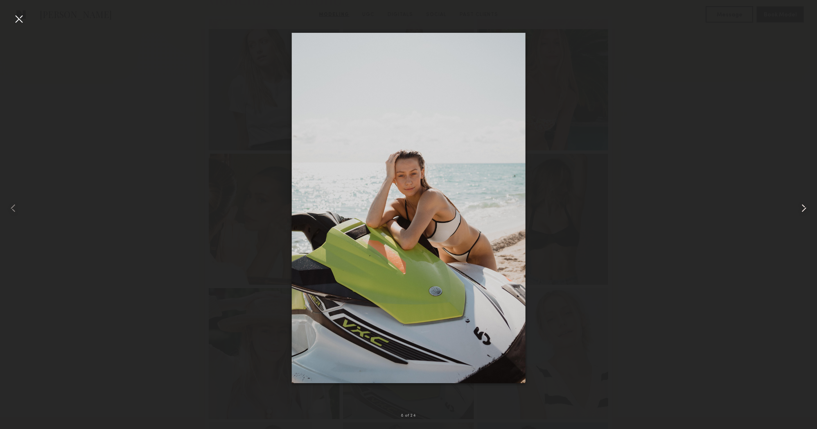
click at [801, 212] on common-icon at bounding box center [804, 207] width 13 height 13
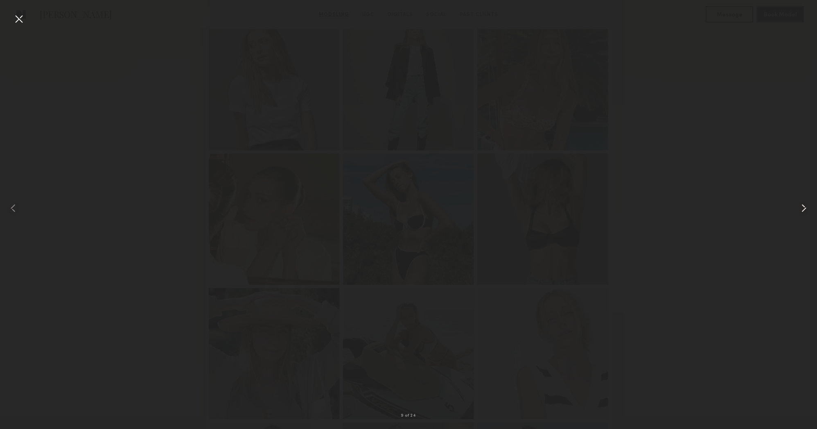
click at [801, 212] on common-icon at bounding box center [804, 207] width 13 height 13
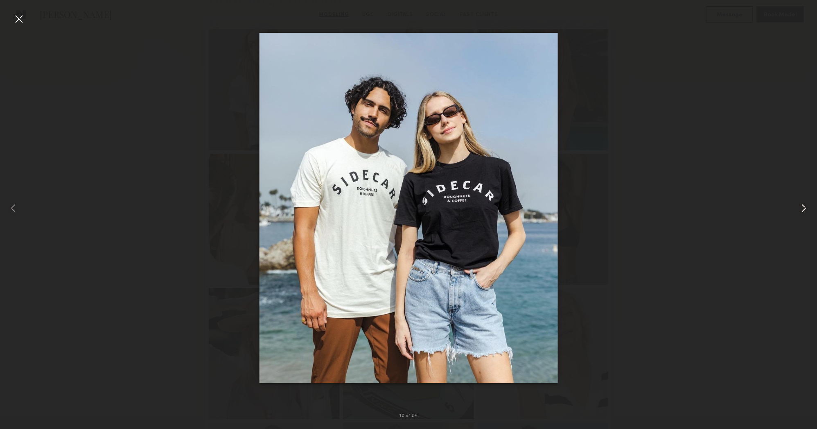
click at [801, 212] on common-icon at bounding box center [804, 207] width 13 height 13
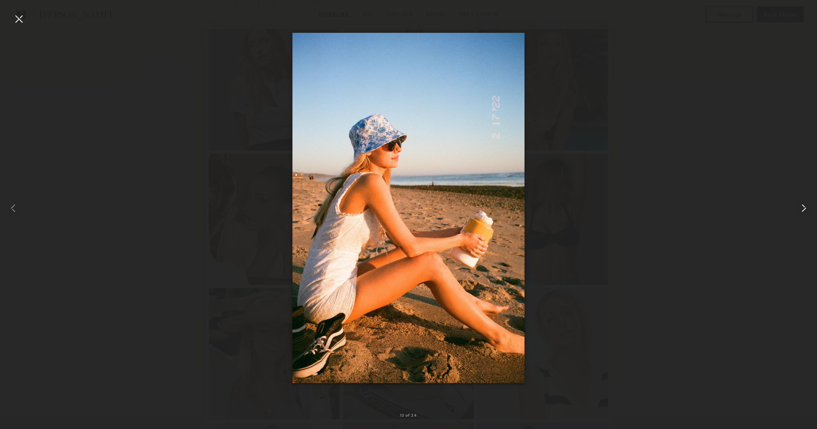
click at [801, 212] on common-icon at bounding box center [804, 207] width 13 height 13
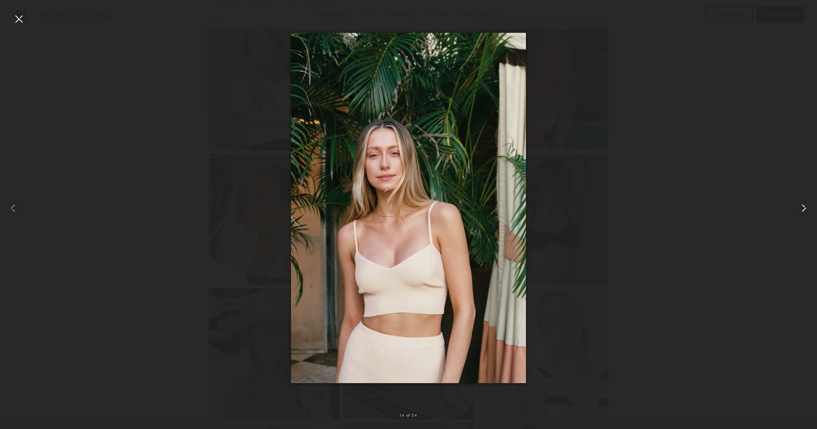
click at [801, 212] on common-icon at bounding box center [804, 207] width 13 height 13
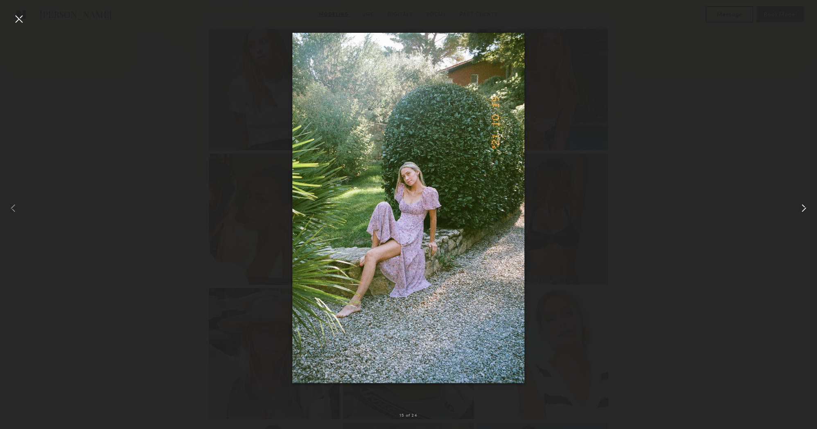
click at [801, 212] on common-icon at bounding box center [804, 207] width 13 height 13
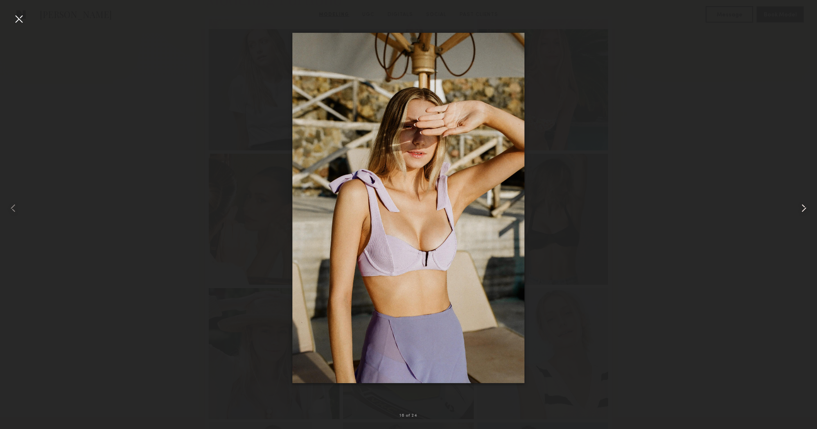
click at [801, 212] on common-icon at bounding box center [804, 207] width 13 height 13
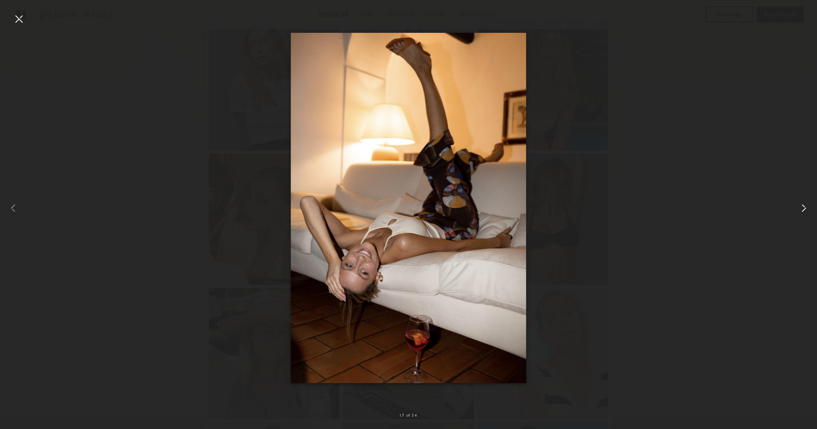
click at [801, 212] on common-icon at bounding box center [804, 207] width 13 height 13
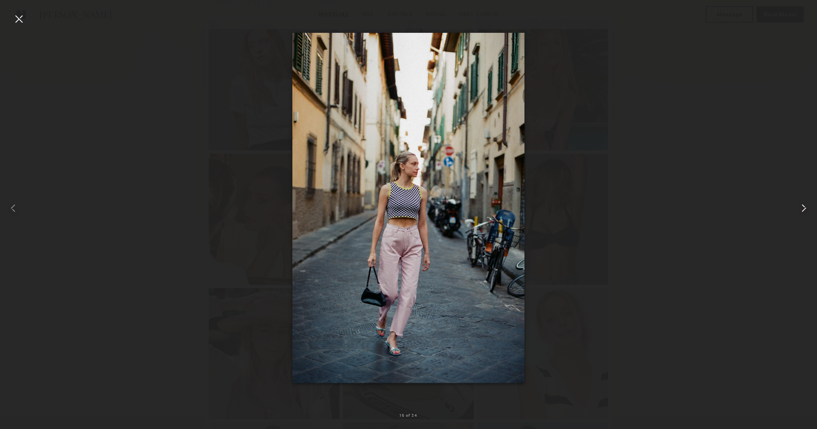
click at [801, 212] on common-icon at bounding box center [804, 207] width 13 height 13
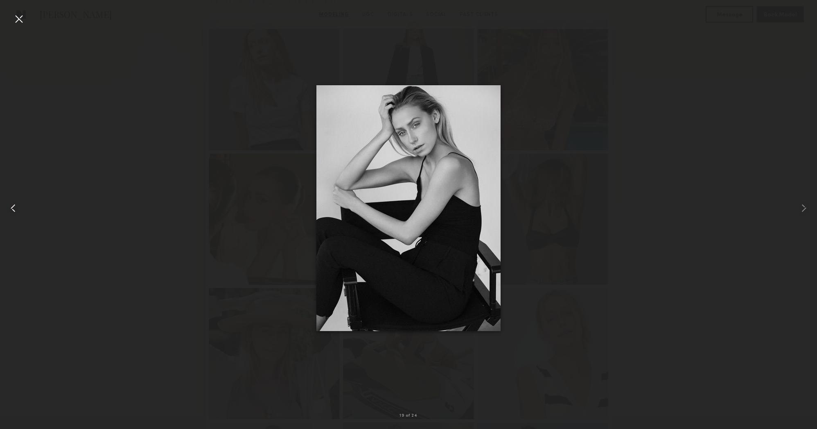
click at [19, 26] on div at bounding box center [16, 207] width 33 height 389
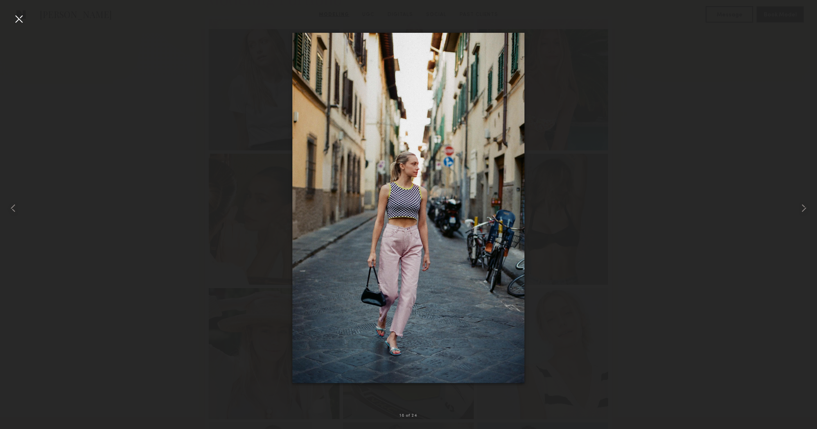
click at [20, 23] on div at bounding box center [18, 18] width 13 height 13
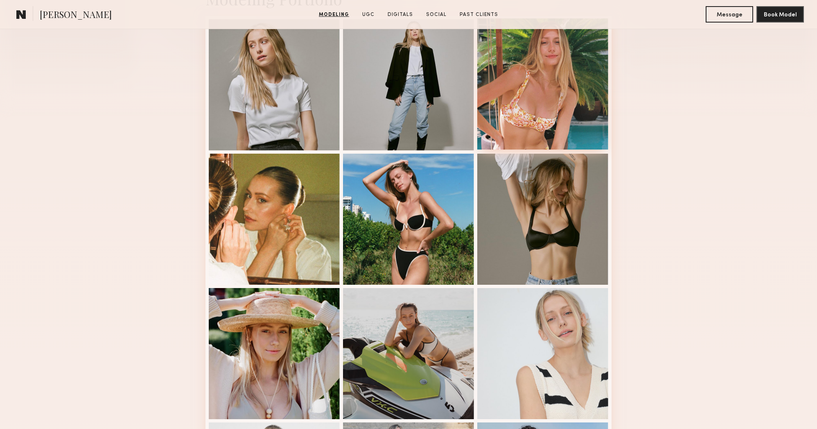
scroll to position [0, 0]
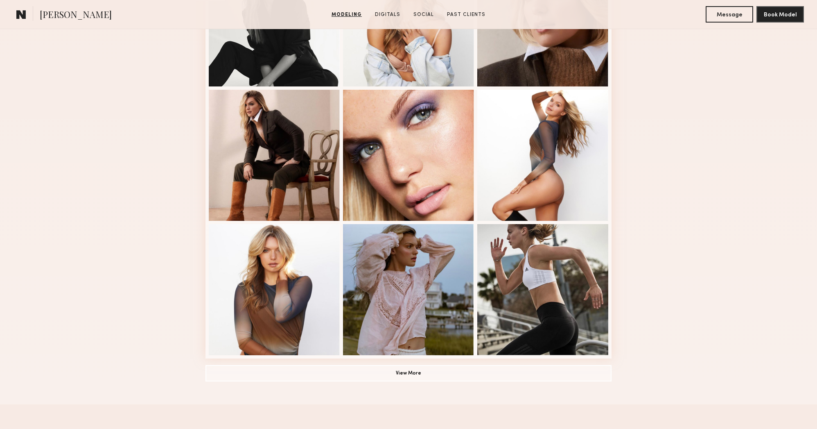
scroll to position [423, 0]
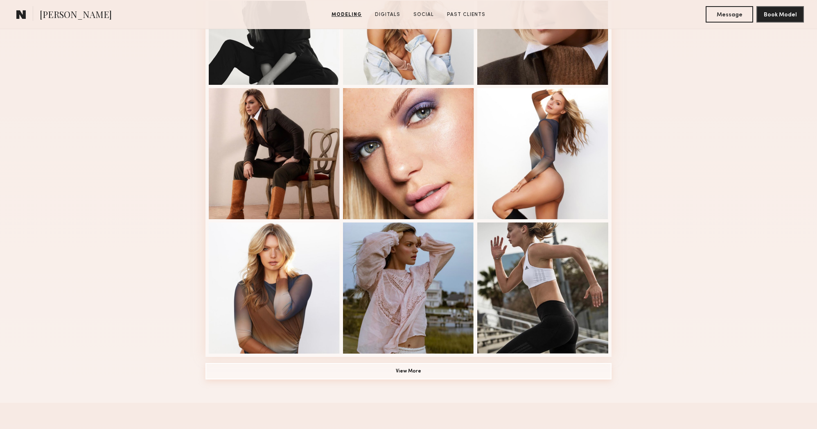
click at [443, 368] on button "View More" at bounding box center [409, 371] width 406 height 16
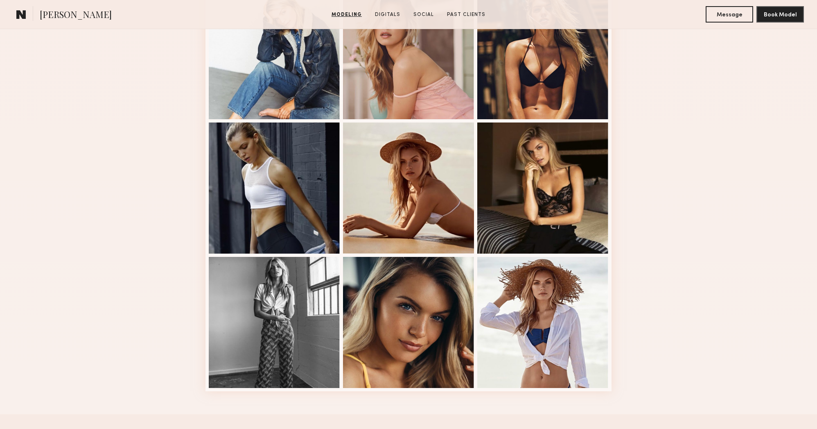
scroll to position [954, 0]
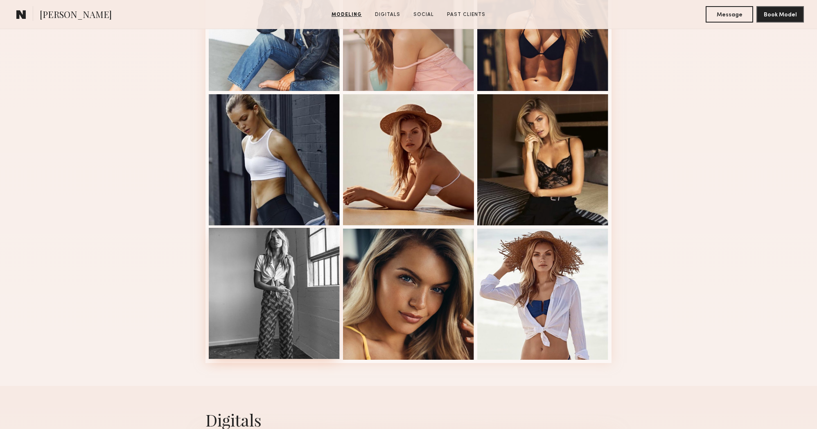
click at [290, 254] on div at bounding box center [274, 293] width 131 height 131
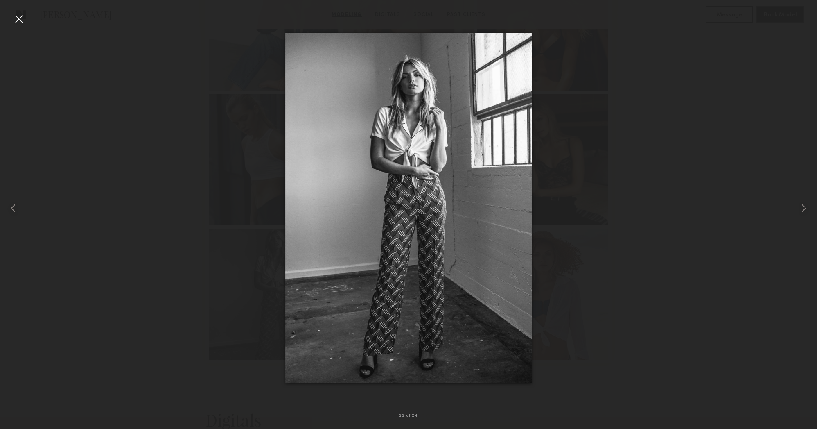
click at [20, 21] on div at bounding box center [18, 18] width 13 height 13
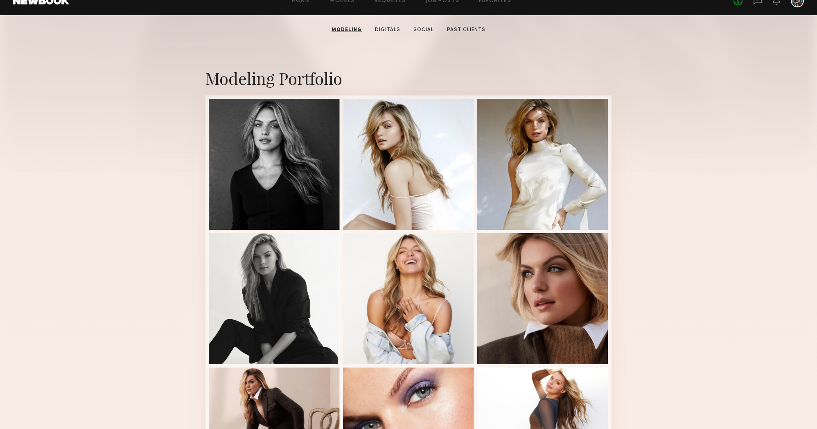
scroll to position [0, 0]
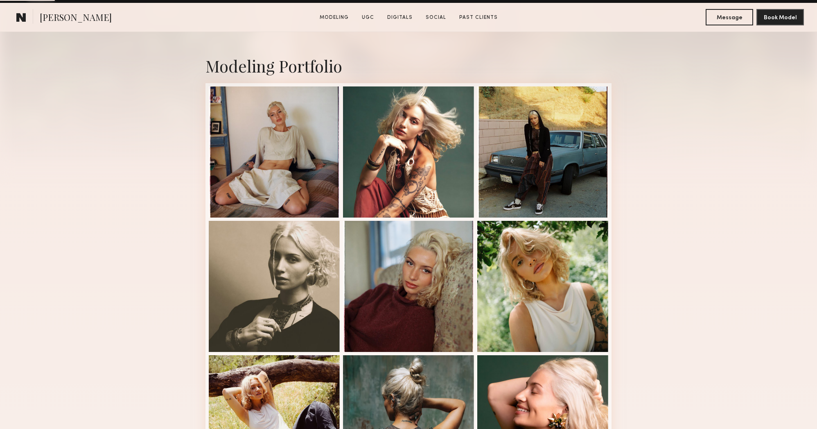
scroll to position [189, 0]
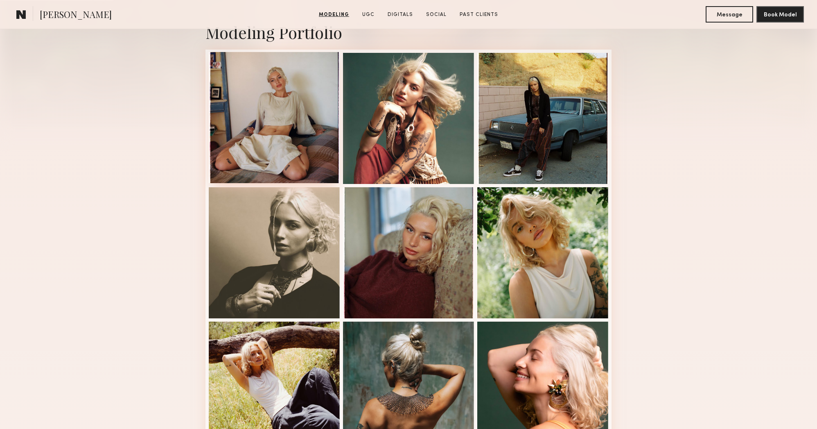
click at [296, 130] on div at bounding box center [274, 117] width 131 height 131
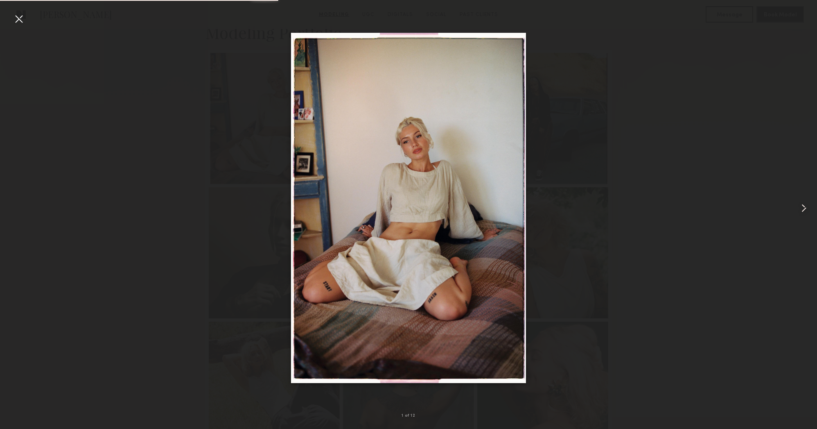
click at [804, 209] on common-icon at bounding box center [804, 207] width 13 height 13
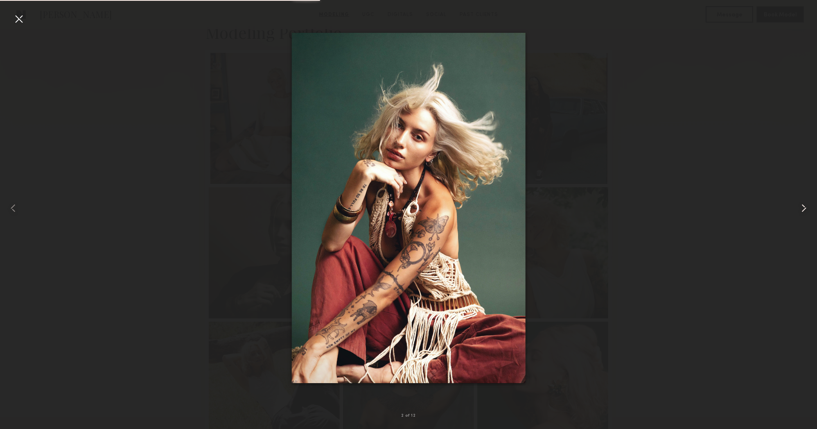
click at [804, 209] on common-icon at bounding box center [804, 207] width 13 height 13
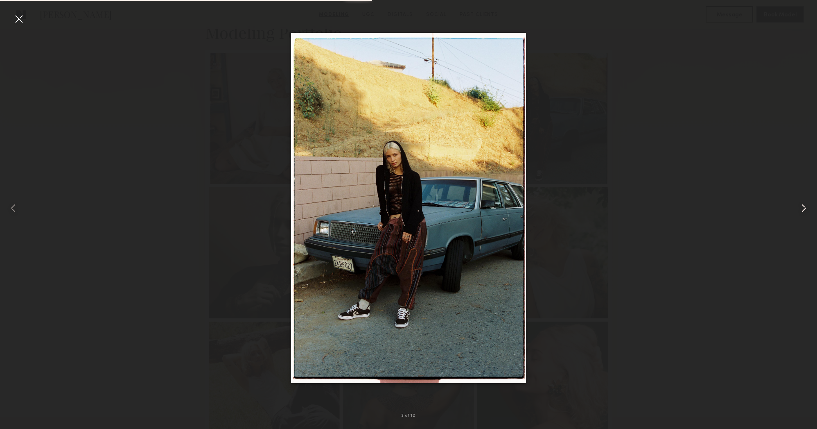
click at [804, 209] on common-icon at bounding box center [804, 207] width 13 height 13
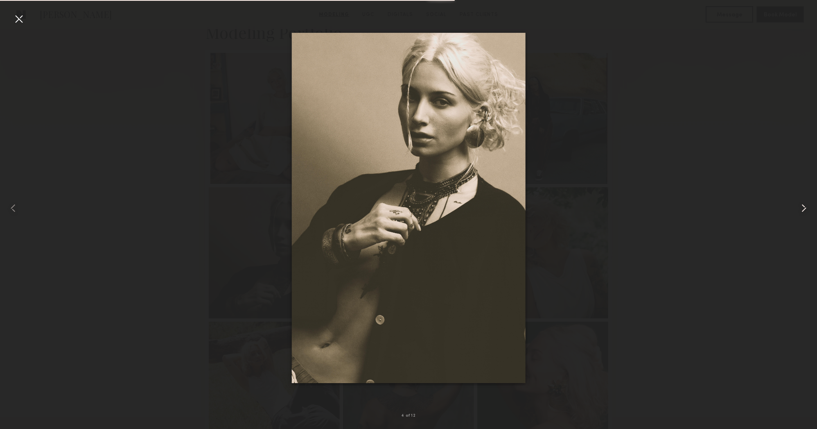
click at [804, 209] on common-icon at bounding box center [804, 207] width 13 height 13
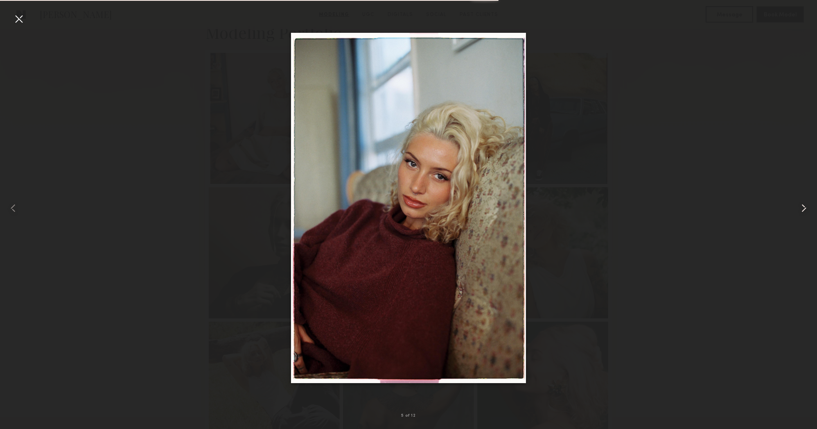
click at [804, 209] on common-icon at bounding box center [804, 207] width 13 height 13
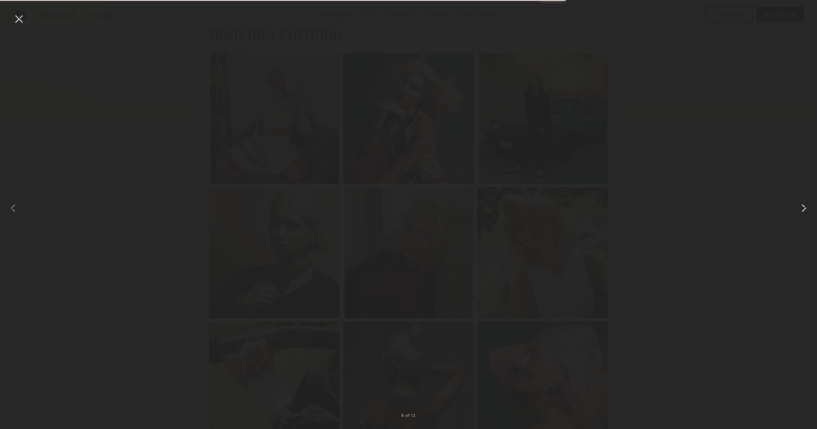
click at [804, 209] on common-icon at bounding box center [804, 207] width 13 height 13
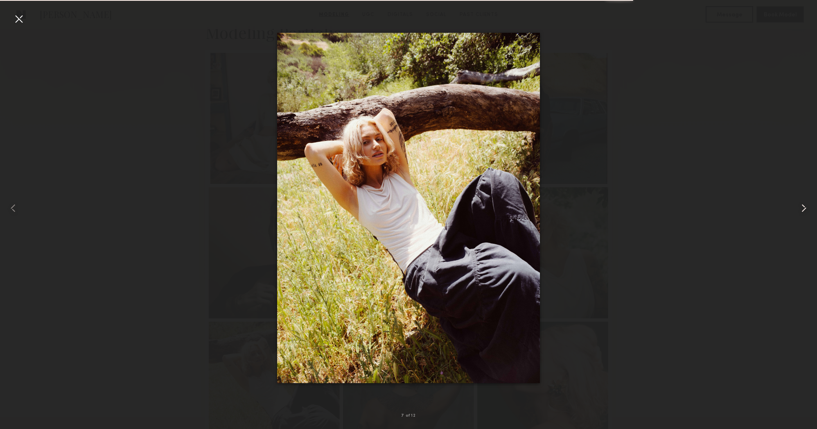
click at [804, 209] on common-icon at bounding box center [804, 207] width 13 height 13
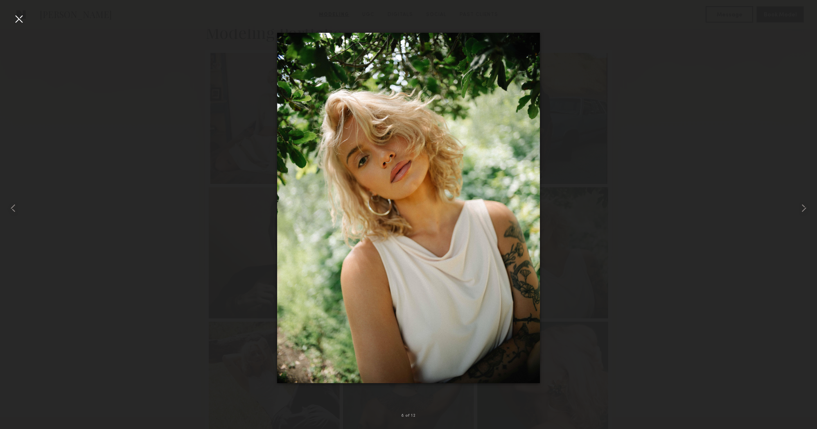
click at [14, 18] on div at bounding box center [18, 18] width 13 height 13
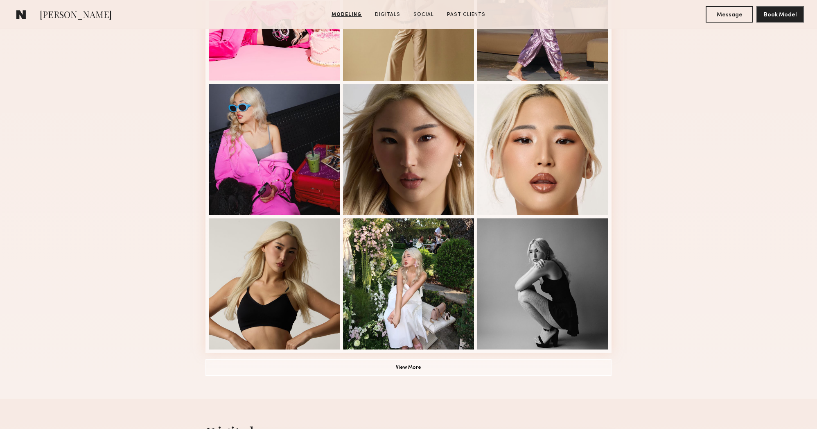
scroll to position [436, 0]
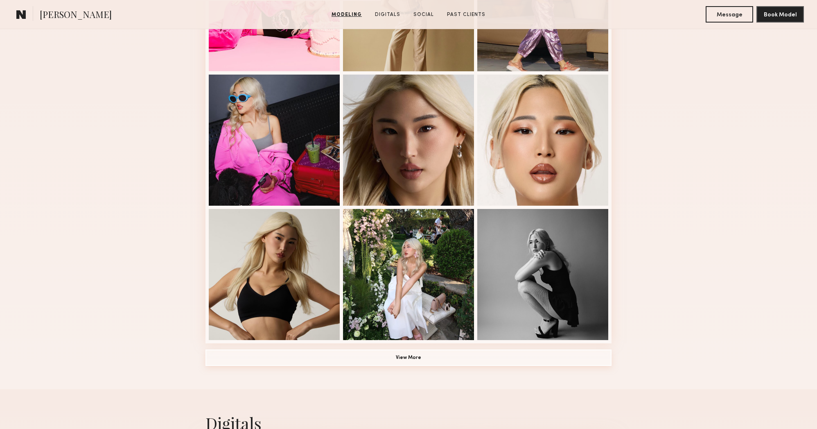
click at [403, 358] on button "View More" at bounding box center [409, 357] width 406 height 16
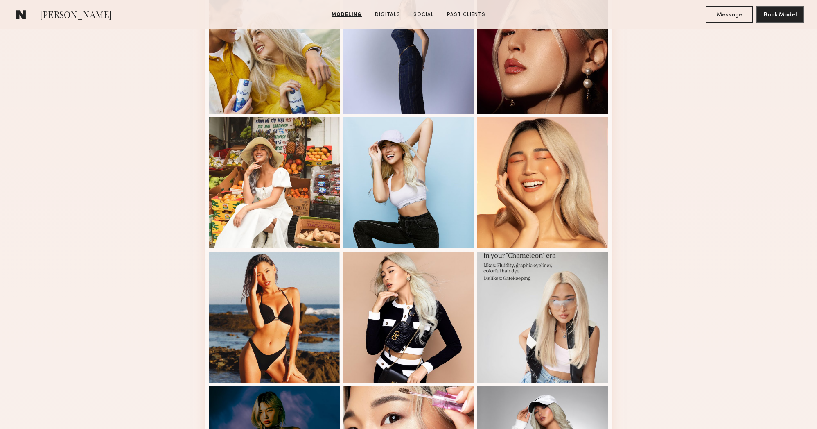
scroll to position [816, 0]
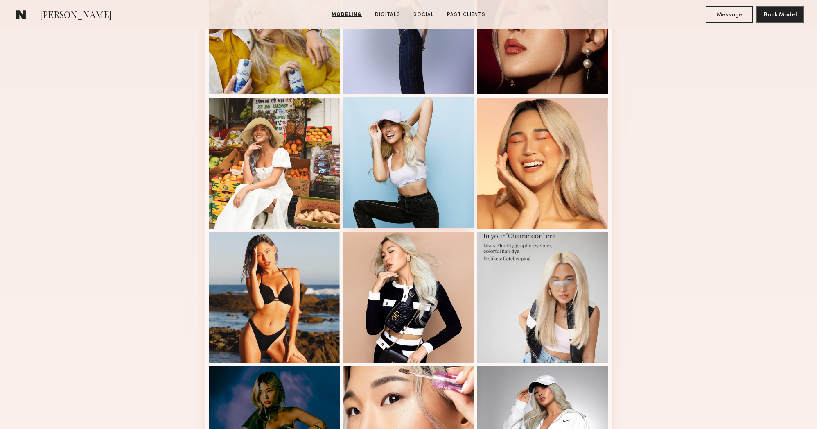
click at [444, 195] on div at bounding box center [408, 162] width 131 height 131
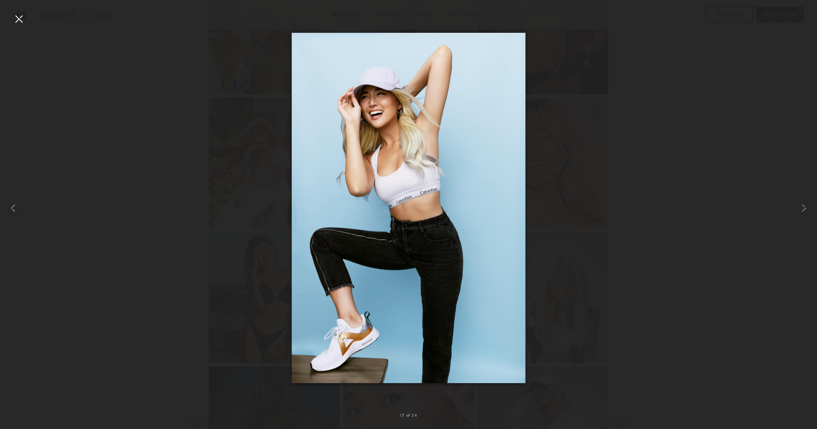
click at [19, 17] on div at bounding box center [18, 18] width 13 height 13
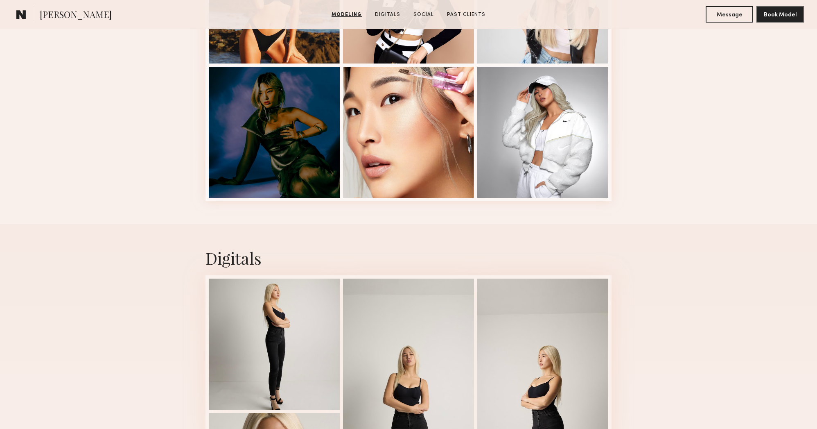
scroll to position [1134, 0]
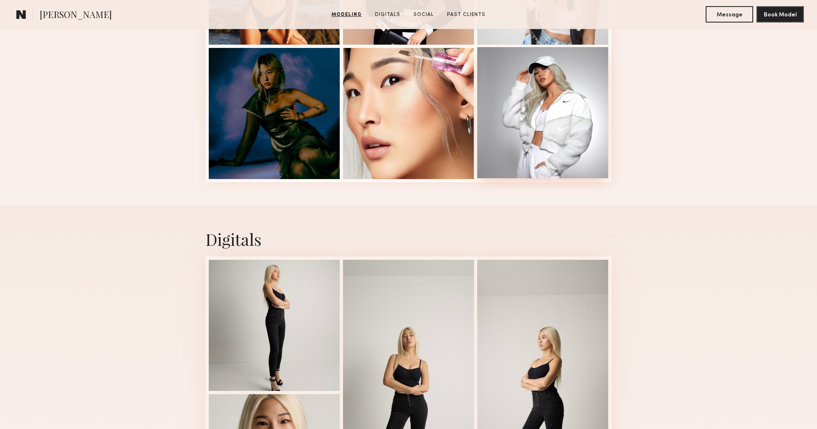
click at [549, 92] on div at bounding box center [542, 112] width 131 height 131
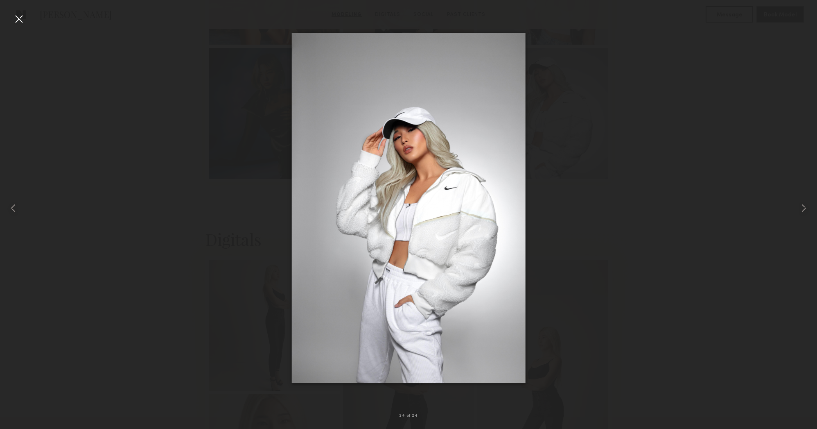
click at [23, 18] on div at bounding box center [18, 18] width 13 height 13
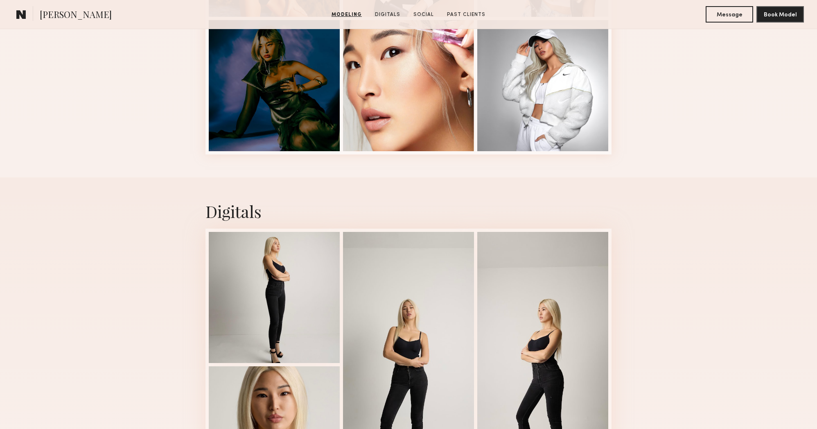
scroll to position [1217, 0]
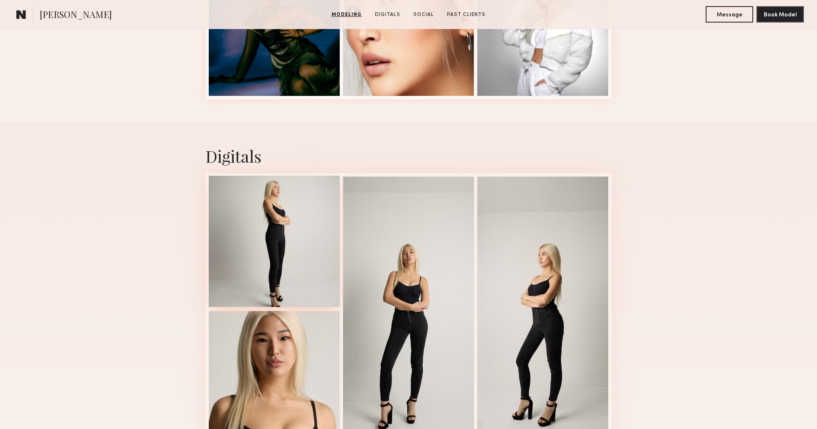
click at [255, 224] on div at bounding box center [274, 241] width 131 height 131
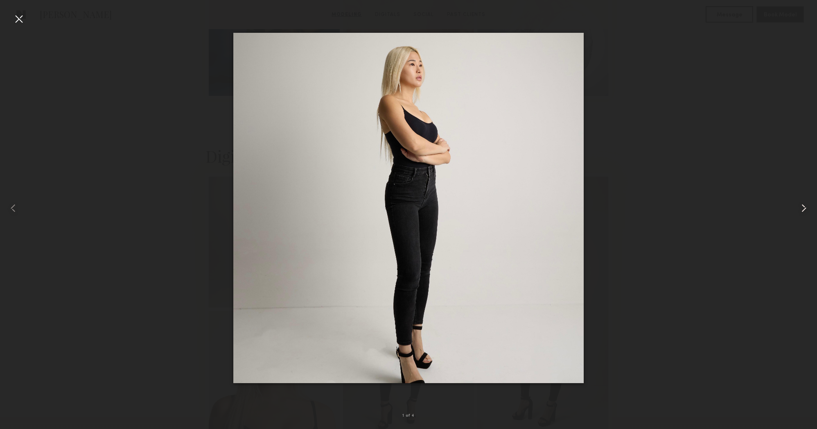
click at [803, 210] on common-icon at bounding box center [804, 207] width 13 height 13
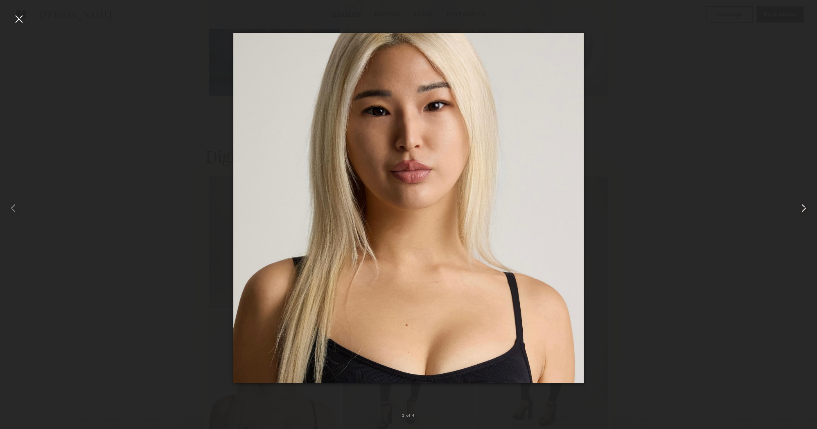
click at [803, 210] on common-icon at bounding box center [804, 207] width 13 height 13
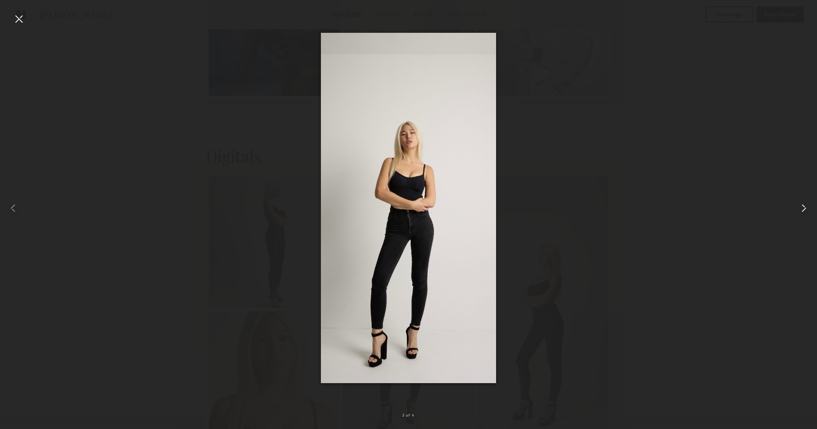
click at [803, 210] on common-icon at bounding box center [804, 207] width 13 height 13
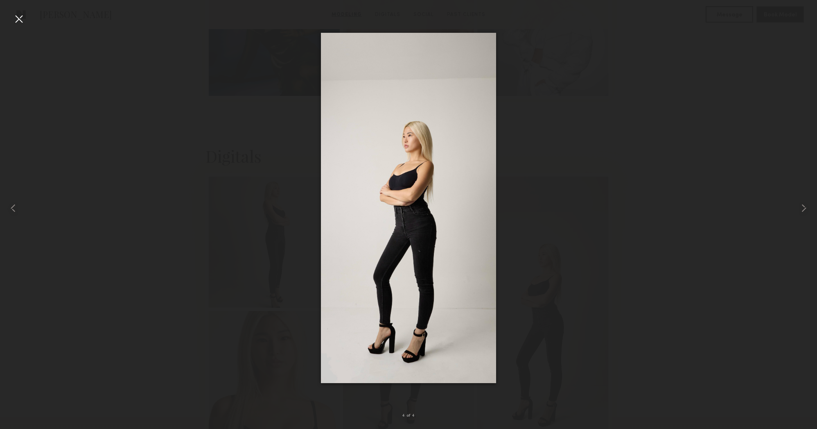
click at [23, 16] on div at bounding box center [18, 18] width 13 height 13
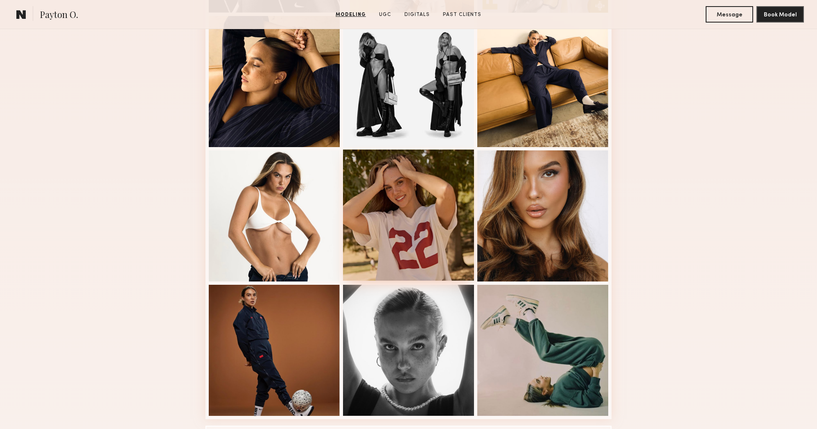
scroll to position [364, 0]
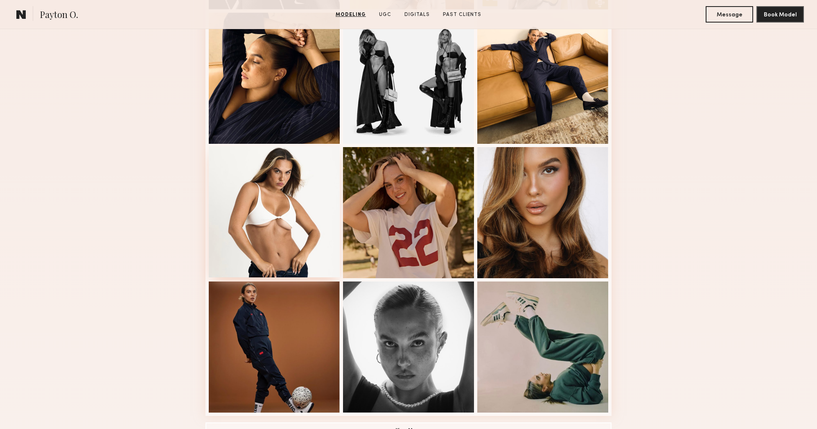
click at [264, 241] on div at bounding box center [274, 211] width 131 height 131
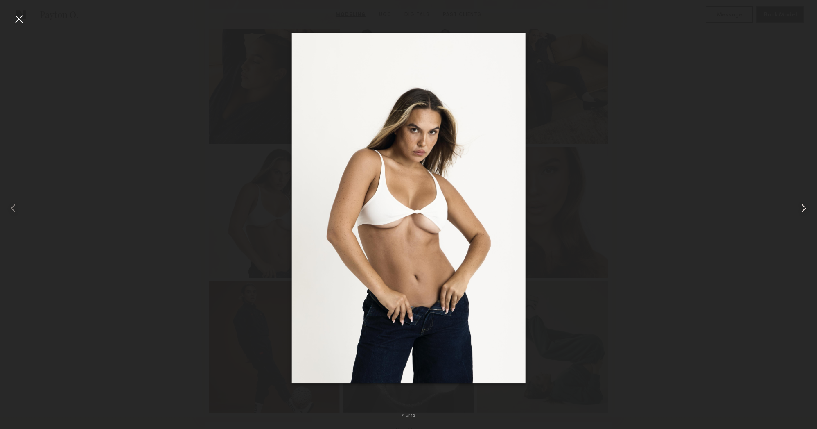
click at [805, 210] on common-icon at bounding box center [804, 207] width 13 height 13
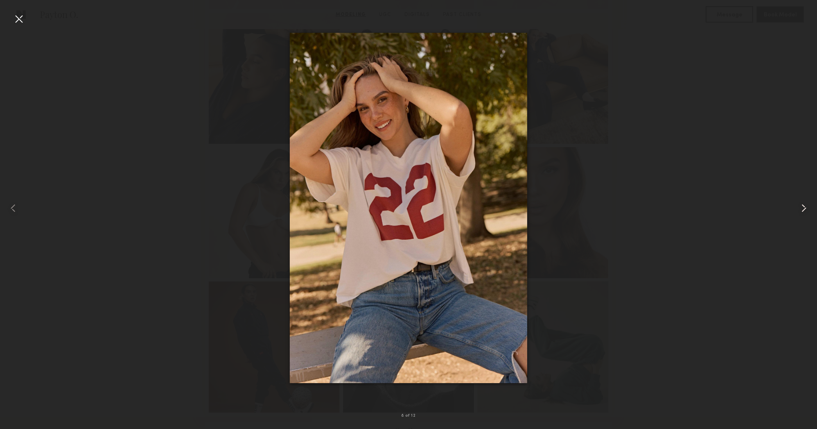
click at [805, 210] on common-icon at bounding box center [804, 207] width 13 height 13
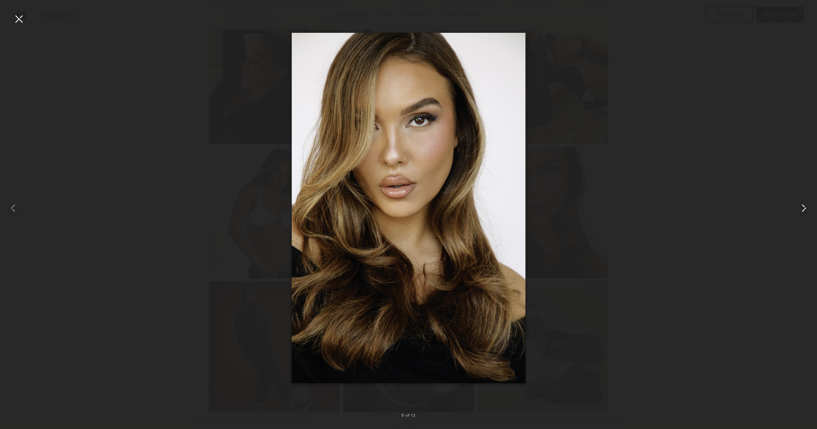
click at [805, 210] on common-icon at bounding box center [804, 207] width 13 height 13
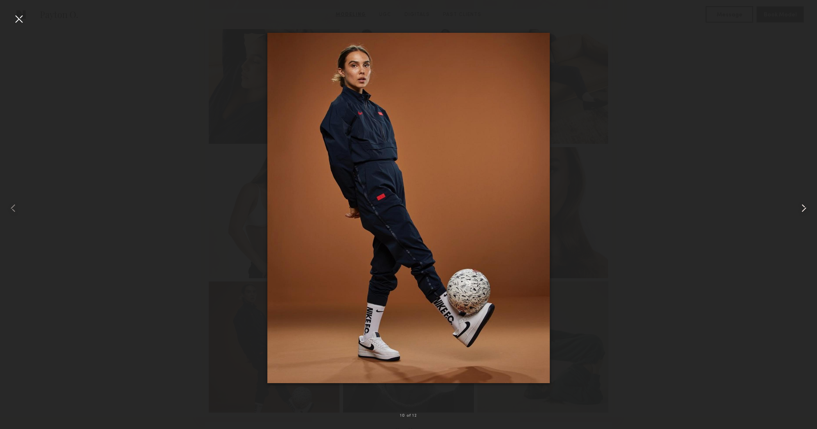
click at [805, 210] on common-icon at bounding box center [804, 207] width 13 height 13
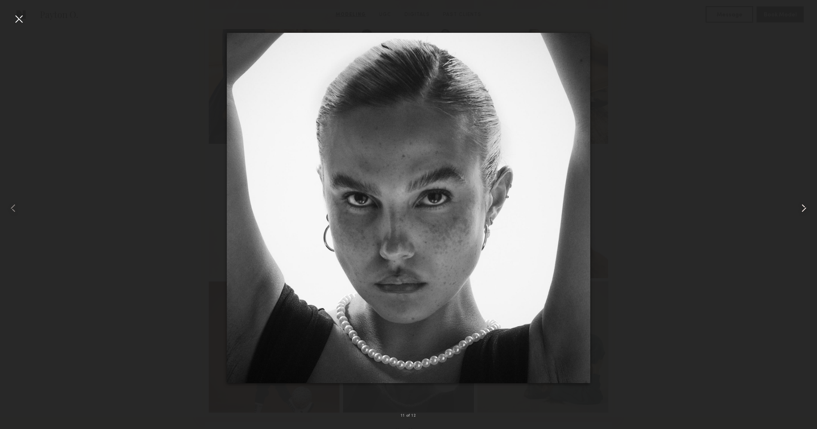
click at [805, 210] on common-icon at bounding box center [804, 207] width 13 height 13
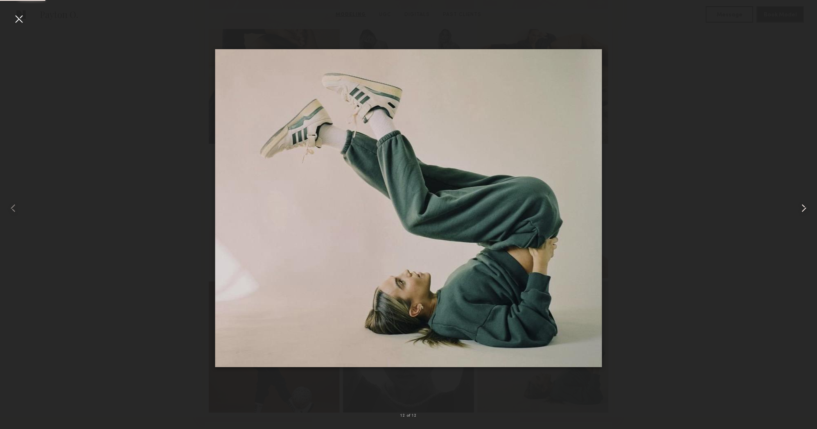
click at [805, 210] on common-icon at bounding box center [804, 207] width 13 height 13
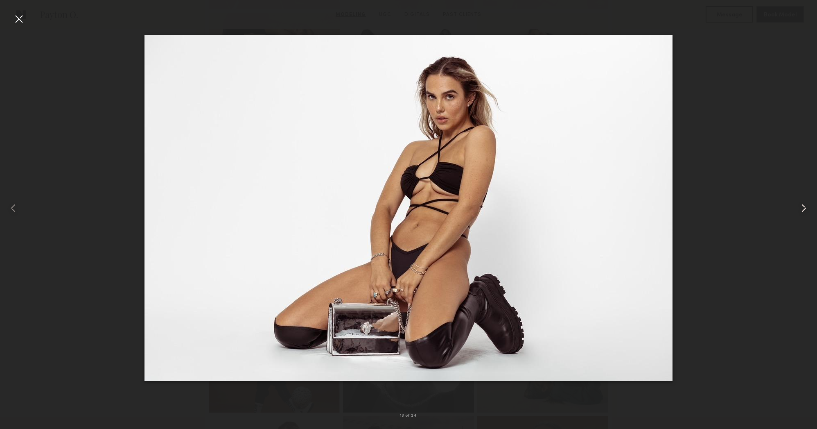
click at [805, 210] on common-icon at bounding box center [804, 207] width 13 height 13
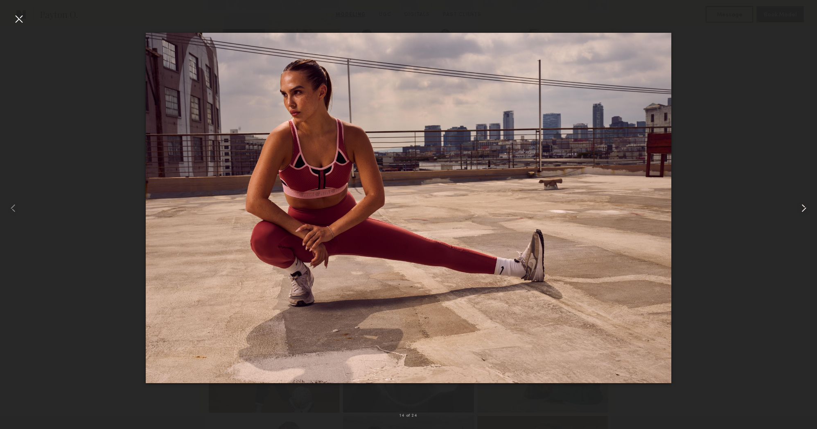
click at [805, 210] on common-icon at bounding box center [804, 207] width 13 height 13
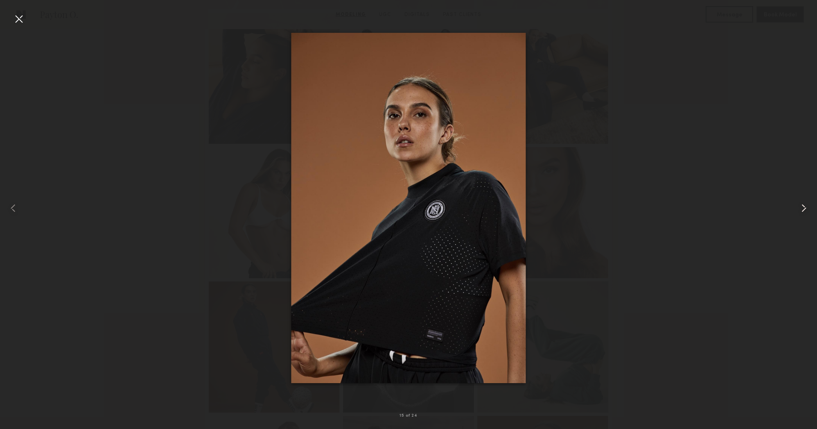
click at [805, 210] on common-icon at bounding box center [804, 207] width 13 height 13
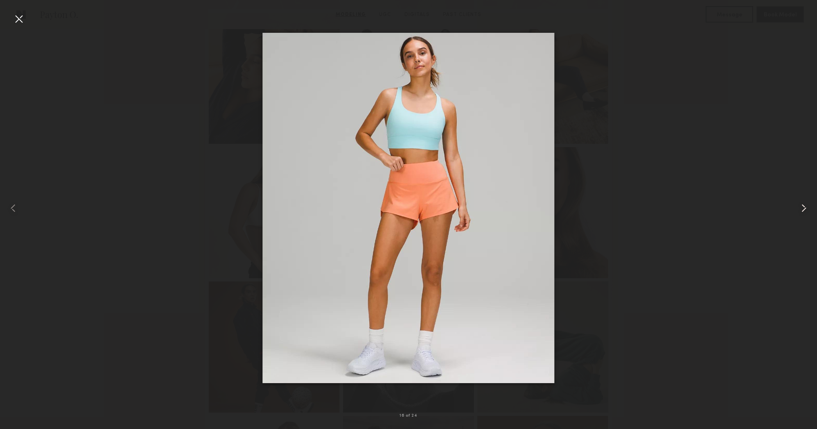
click at [805, 210] on common-icon at bounding box center [804, 207] width 13 height 13
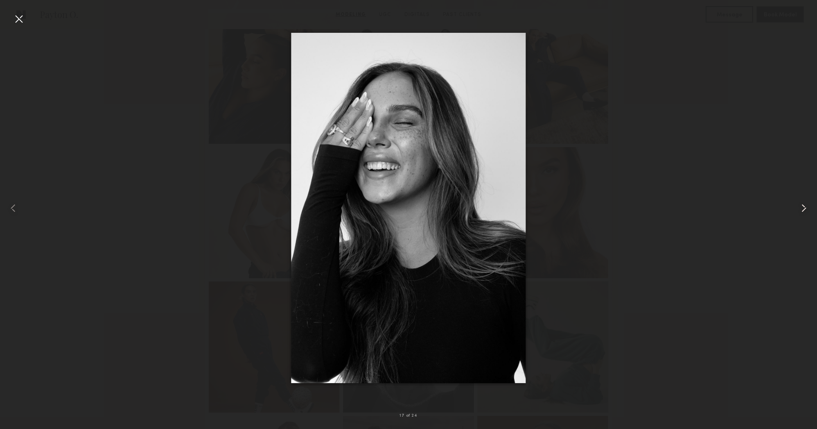
click at [805, 210] on common-icon at bounding box center [804, 207] width 13 height 13
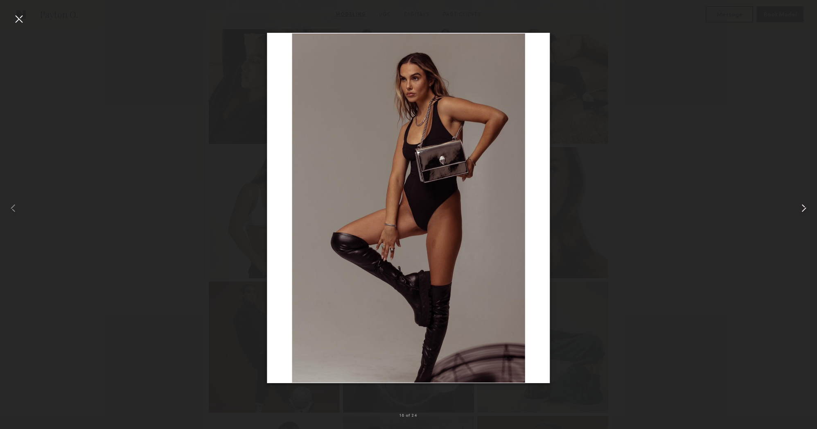
click at [805, 210] on common-icon at bounding box center [804, 207] width 13 height 13
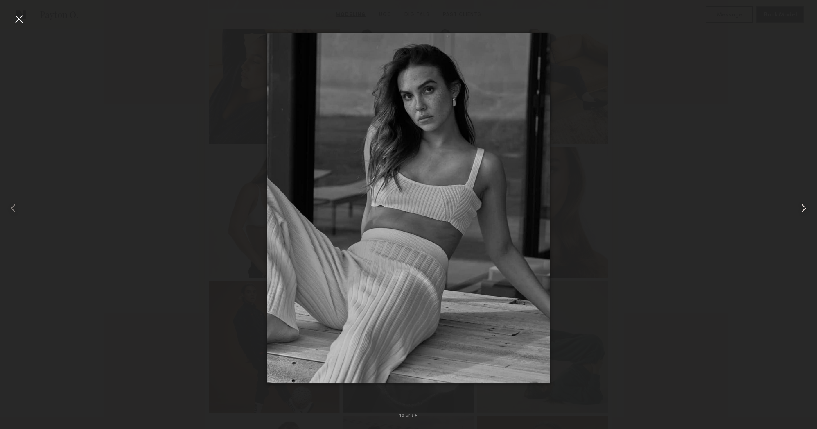
click at [805, 210] on common-icon at bounding box center [804, 207] width 13 height 13
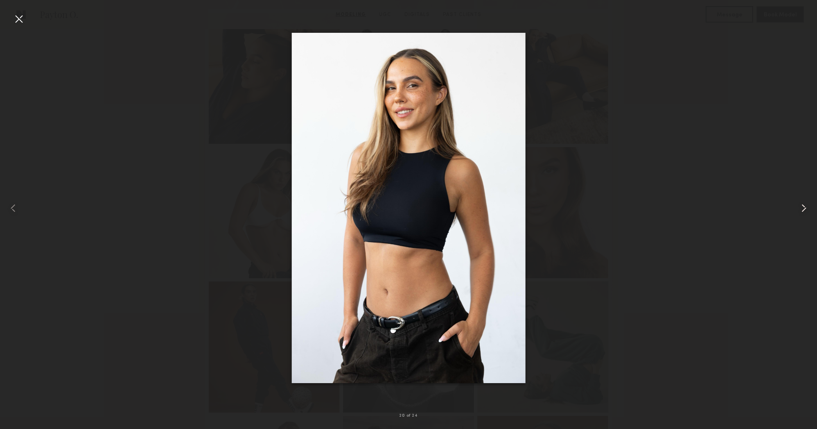
click at [805, 210] on common-icon at bounding box center [804, 207] width 13 height 13
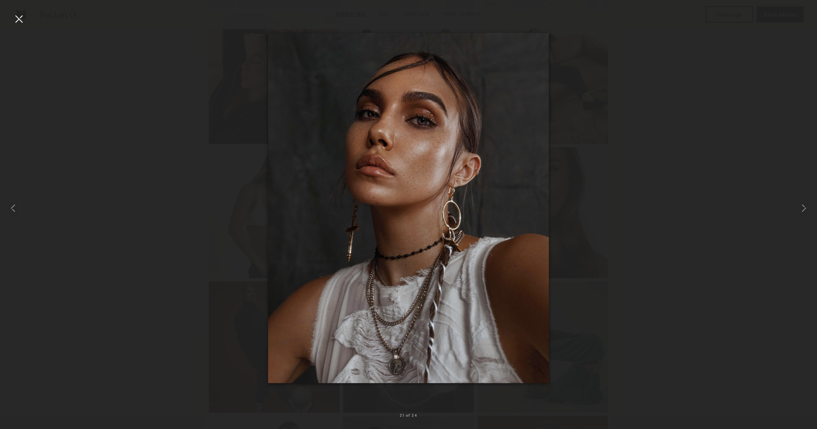
click at [19, 23] on div at bounding box center [18, 18] width 13 height 13
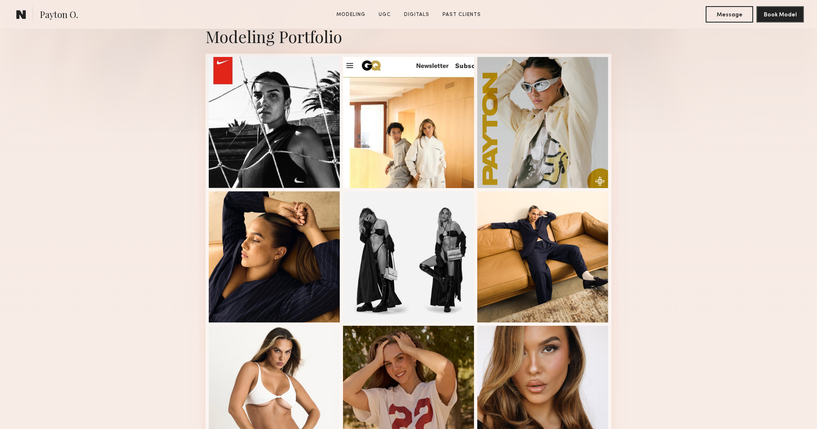
scroll to position [188, 0]
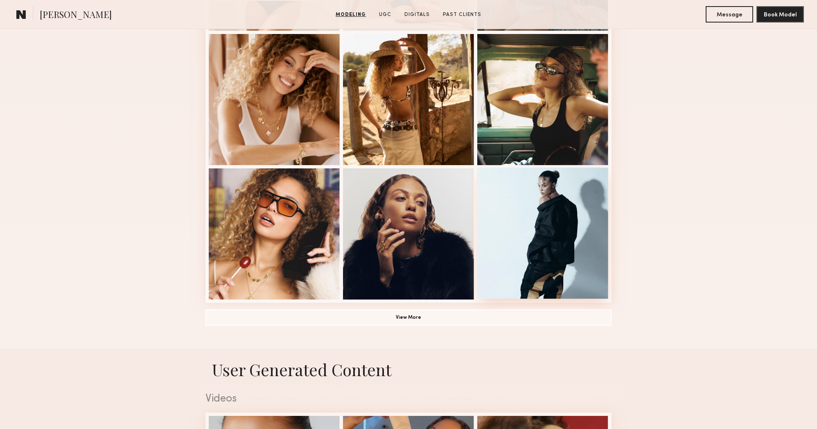
scroll to position [477, 0]
click at [474, 315] on button "View More" at bounding box center [409, 316] width 406 height 16
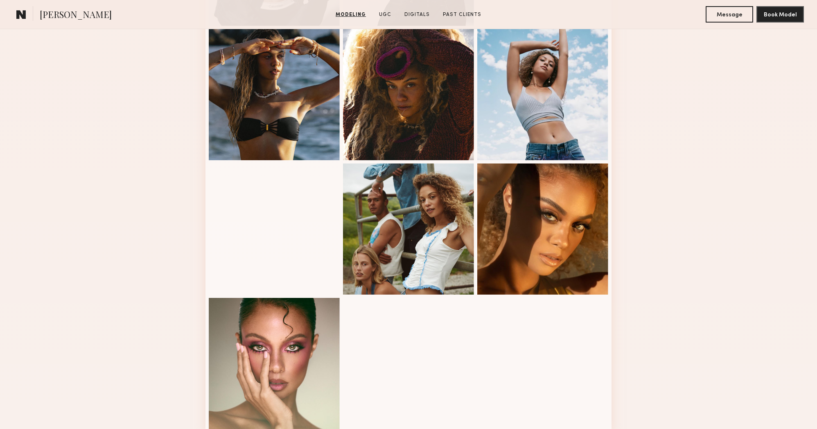
scroll to position [880, 0]
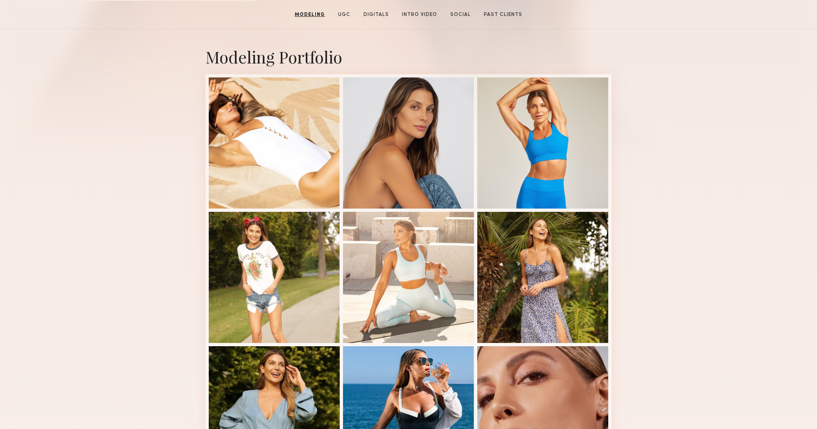
scroll to position [176, 0]
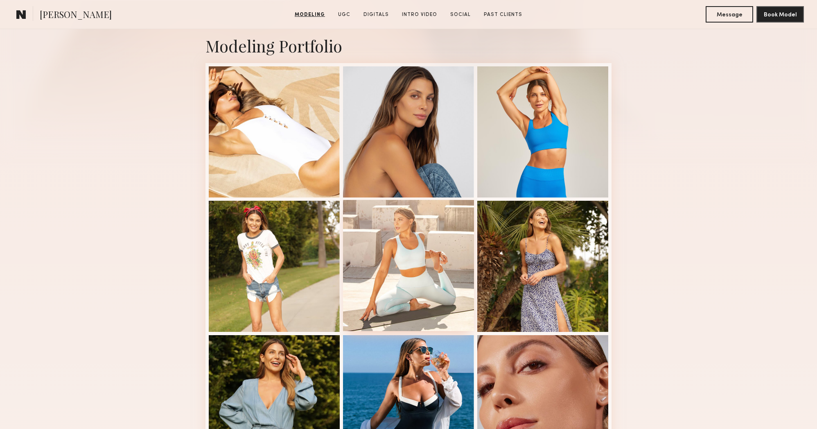
click at [441, 253] on div at bounding box center [408, 265] width 131 height 131
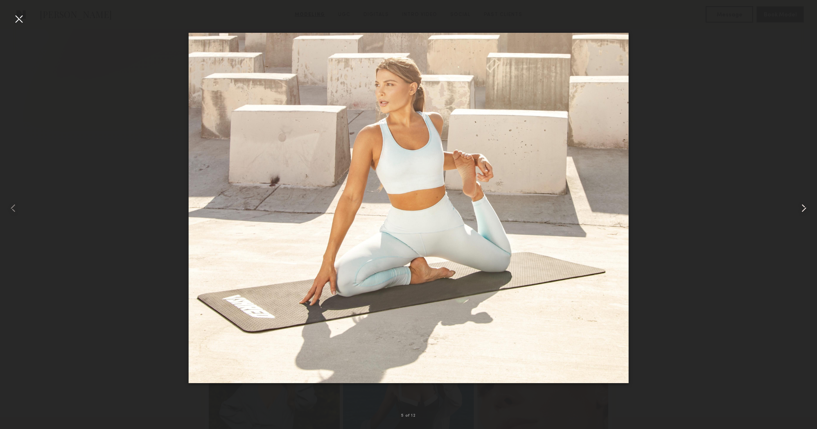
click at [803, 212] on common-icon at bounding box center [804, 207] width 13 height 13
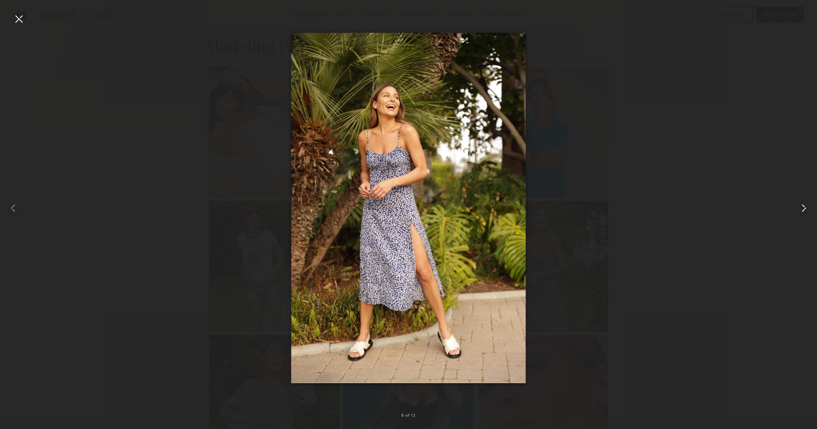
click at [803, 212] on common-icon at bounding box center [804, 207] width 13 height 13
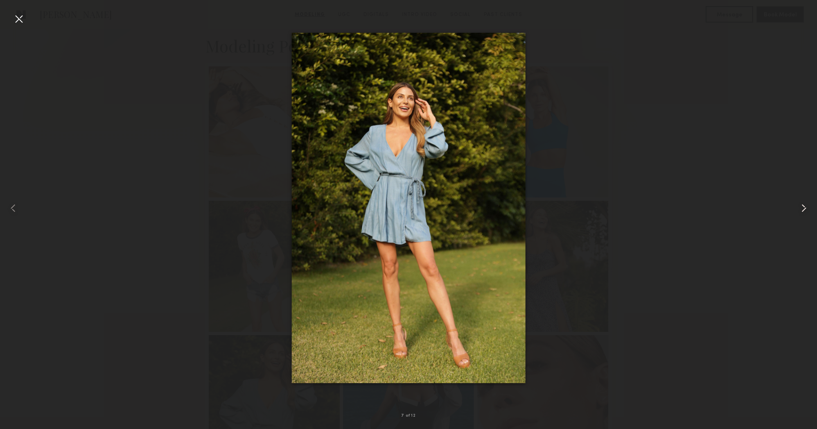
click at [803, 212] on common-icon at bounding box center [804, 207] width 13 height 13
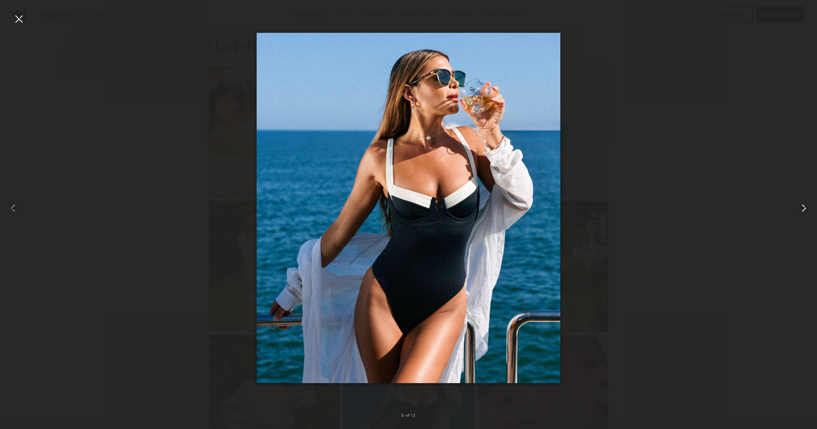
click at [803, 212] on common-icon at bounding box center [804, 207] width 13 height 13
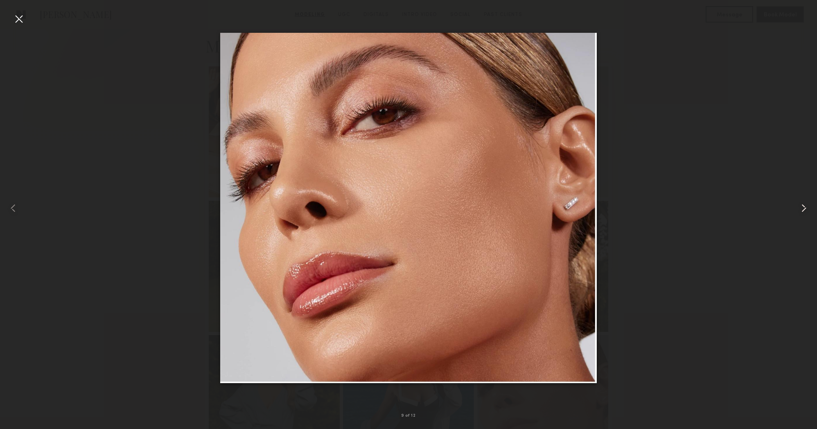
click at [803, 212] on common-icon at bounding box center [804, 207] width 13 height 13
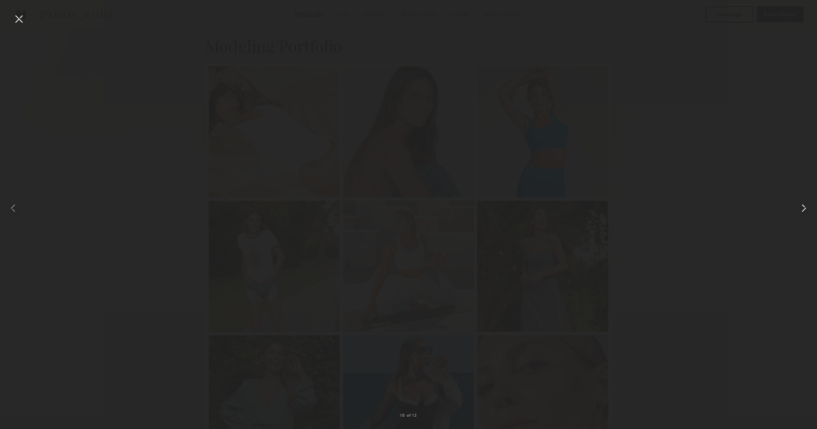
click at [803, 212] on common-icon at bounding box center [804, 207] width 13 height 13
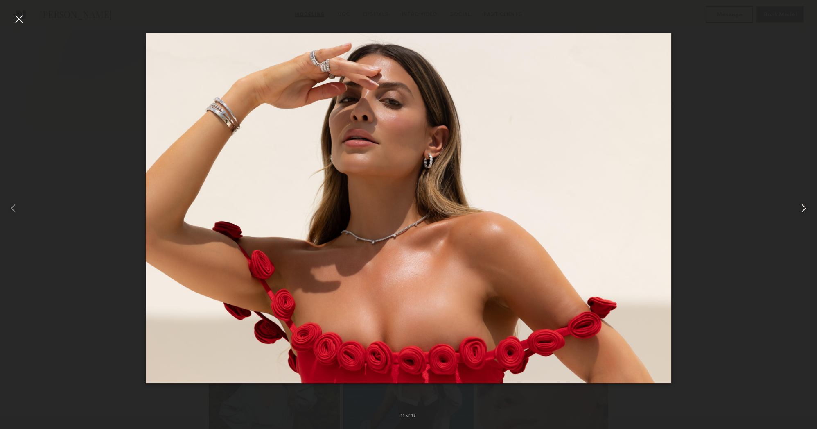
click at [803, 212] on common-icon at bounding box center [804, 207] width 13 height 13
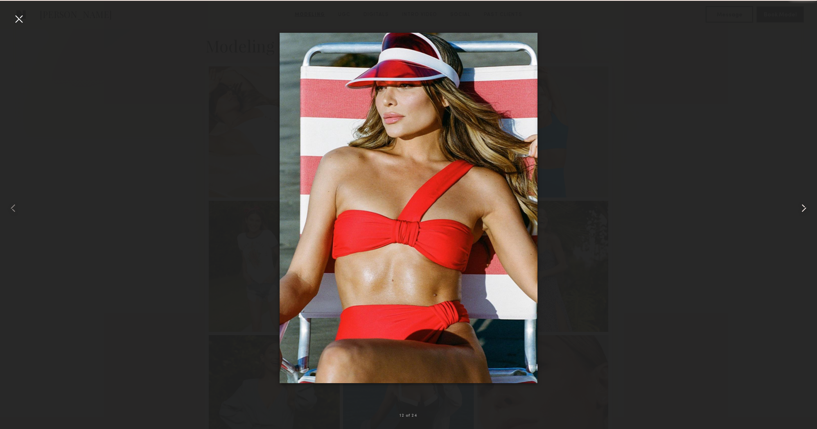
click at [803, 212] on common-icon at bounding box center [804, 207] width 13 height 13
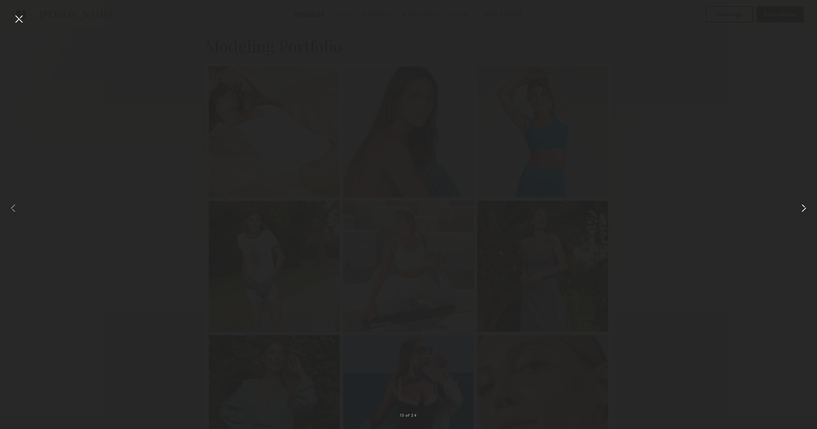
click at [803, 212] on common-icon at bounding box center [804, 207] width 13 height 13
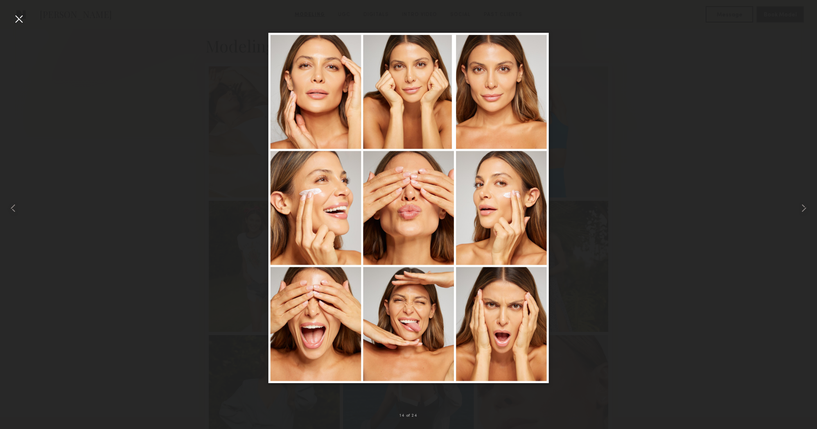
click at [18, 20] on div at bounding box center [18, 18] width 13 height 13
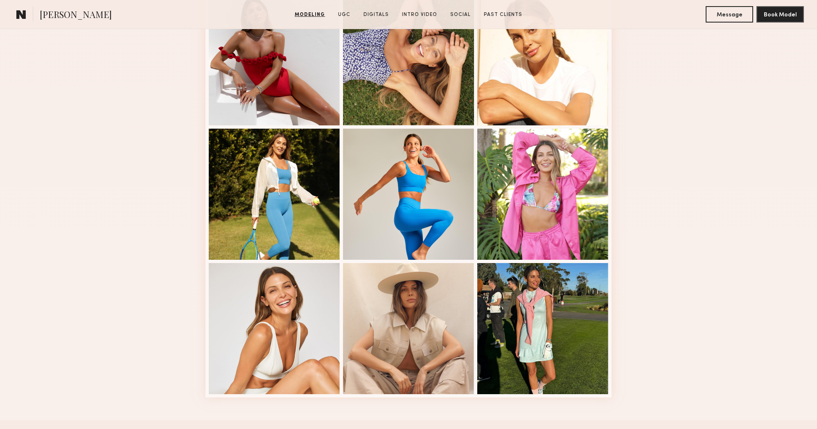
scroll to position [934, 0]
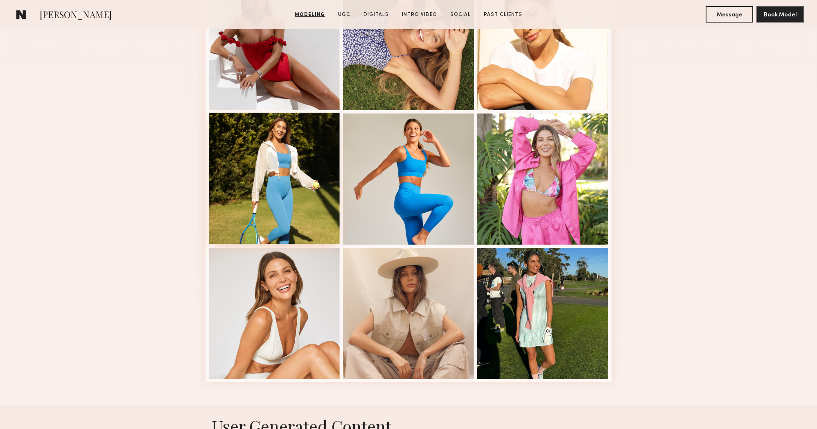
click at [290, 190] on div at bounding box center [274, 178] width 131 height 131
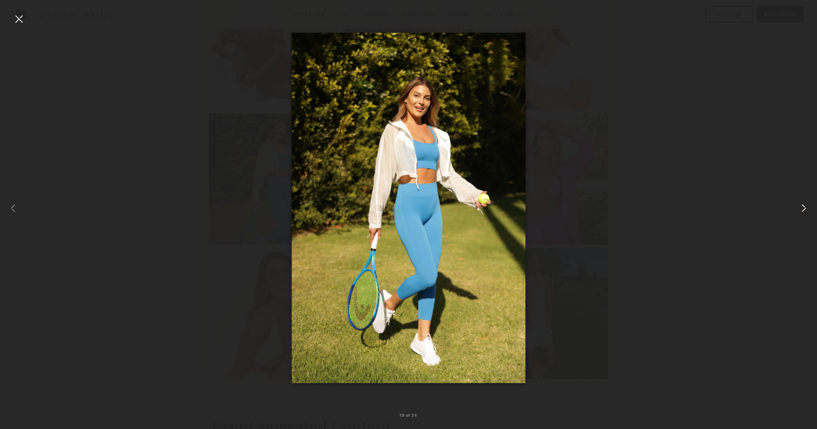
click at [804, 211] on common-icon at bounding box center [804, 207] width 13 height 13
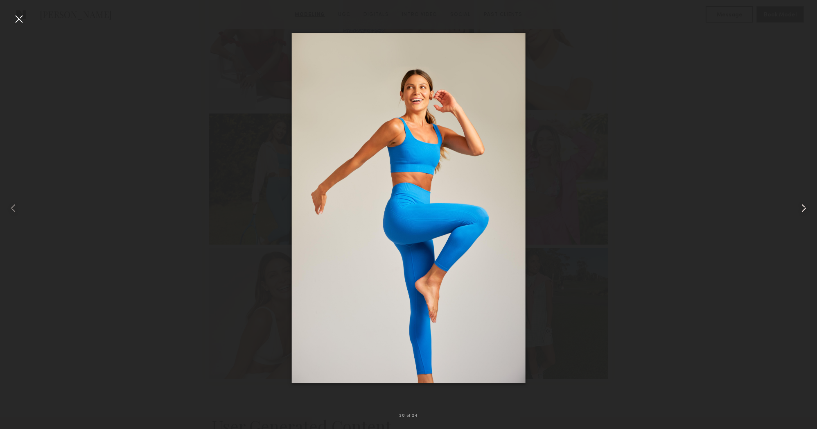
click at [804, 211] on common-icon at bounding box center [804, 207] width 13 height 13
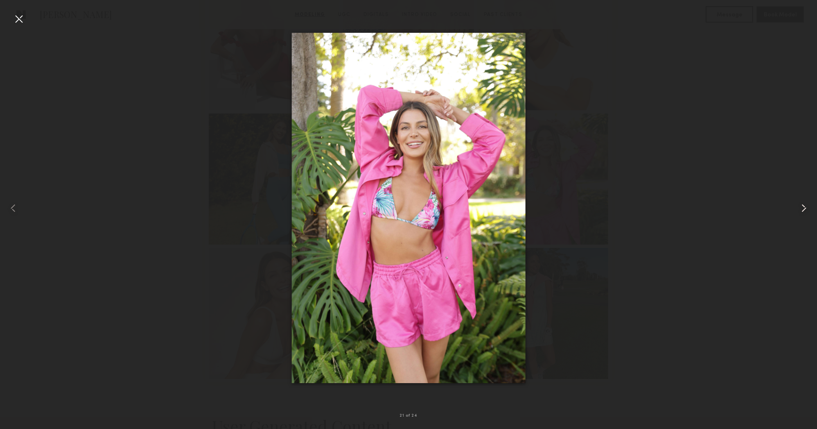
click at [804, 211] on common-icon at bounding box center [804, 207] width 13 height 13
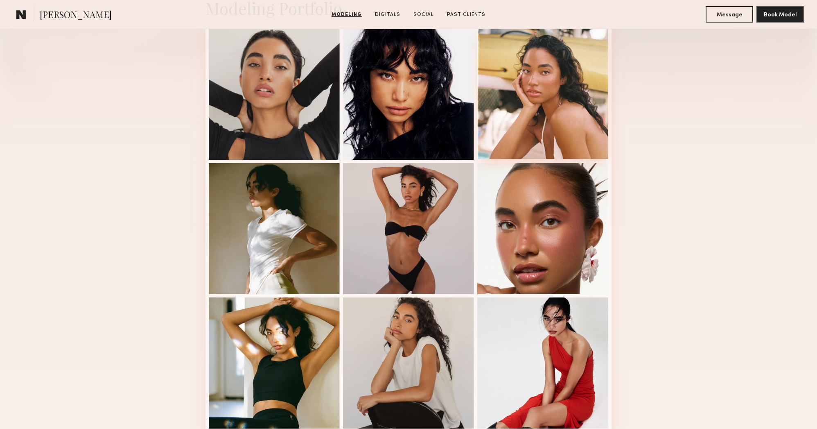
scroll to position [236, 0]
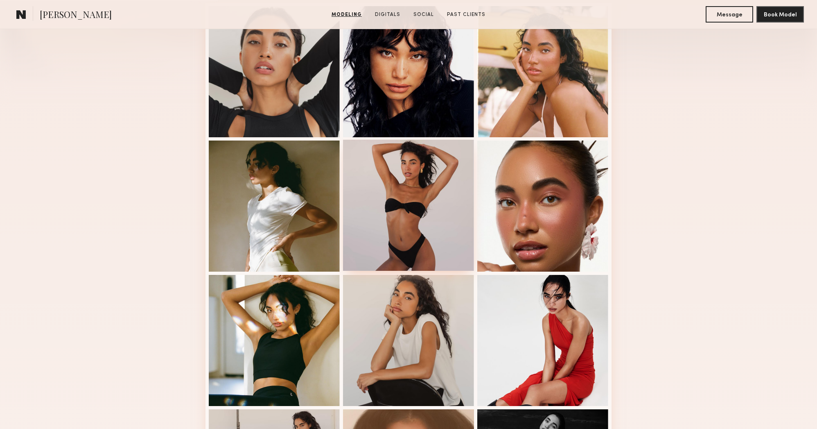
click at [416, 222] on div at bounding box center [408, 205] width 131 height 131
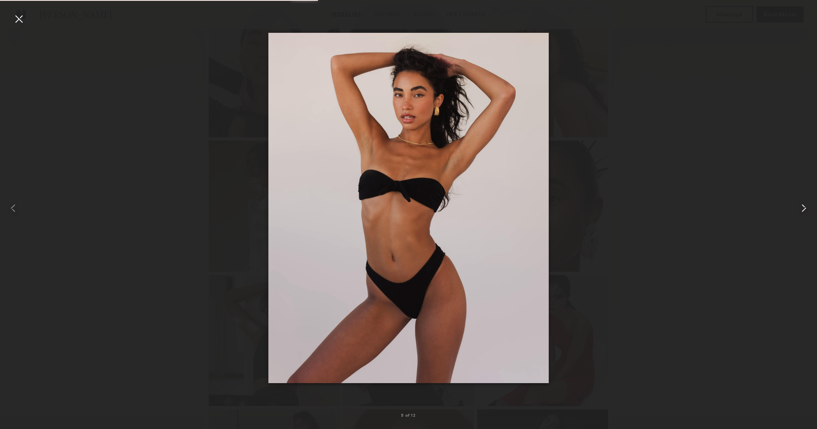
click at [805, 209] on common-icon at bounding box center [804, 207] width 13 height 13
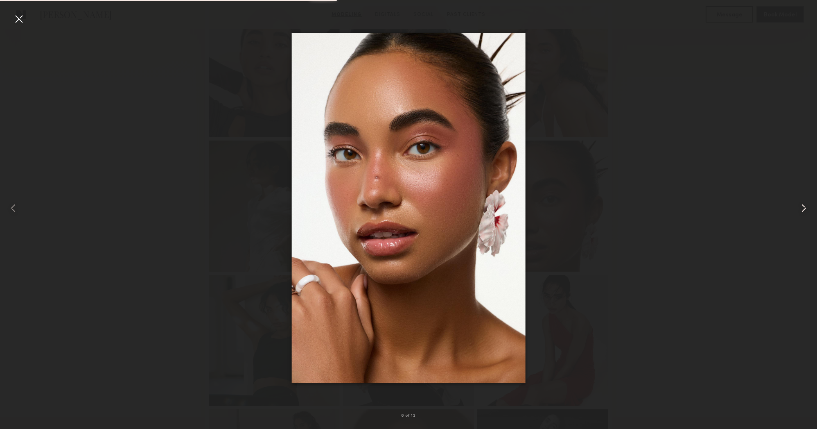
click at [805, 209] on common-icon at bounding box center [804, 207] width 13 height 13
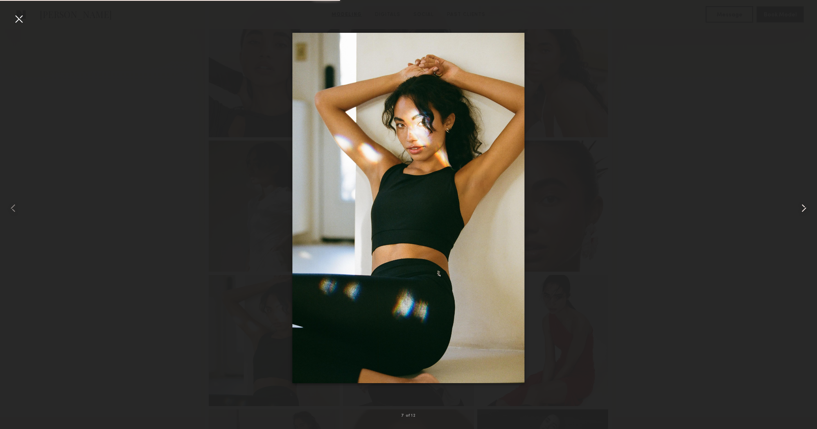
click at [805, 209] on common-icon at bounding box center [804, 207] width 13 height 13
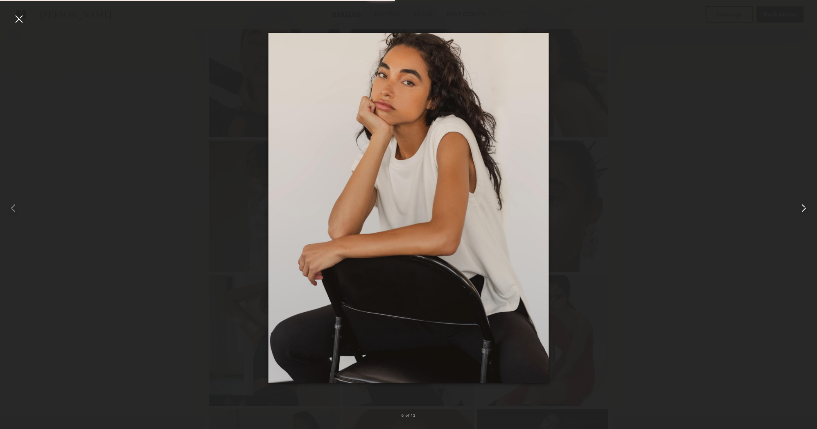
click at [805, 209] on common-icon at bounding box center [804, 207] width 13 height 13
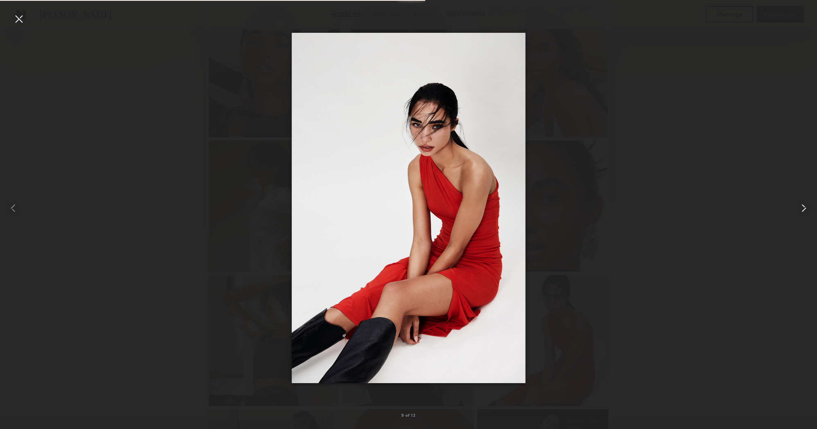
click at [805, 209] on common-icon at bounding box center [804, 207] width 13 height 13
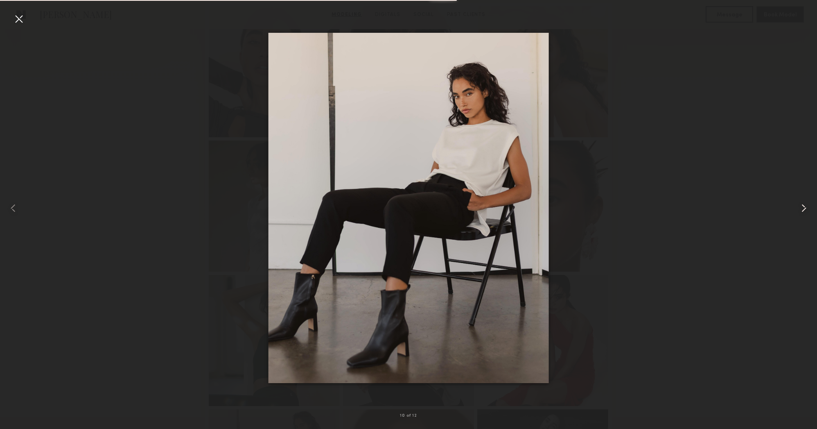
click at [805, 209] on common-icon at bounding box center [804, 207] width 13 height 13
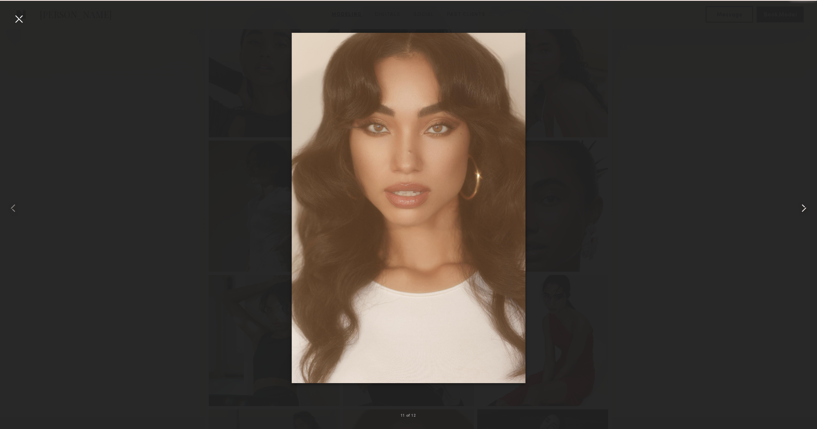
click at [805, 209] on common-icon at bounding box center [804, 207] width 13 height 13
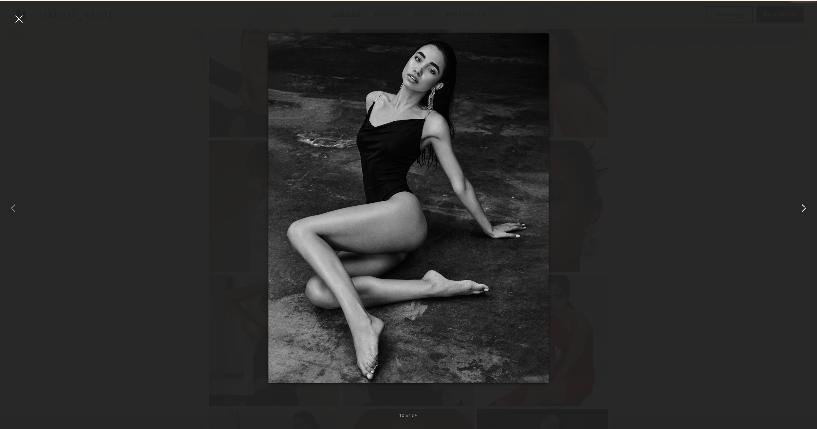
click at [805, 209] on common-icon at bounding box center [804, 207] width 13 height 13
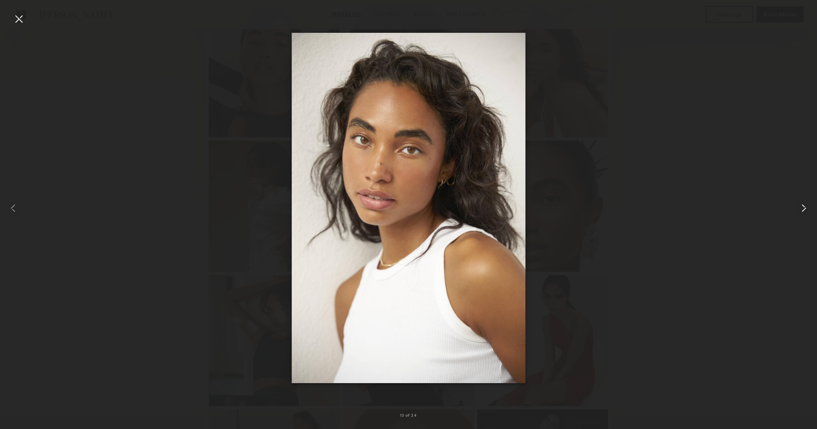
click at [805, 209] on common-icon at bounding box center [804, 207] width 13 height 13
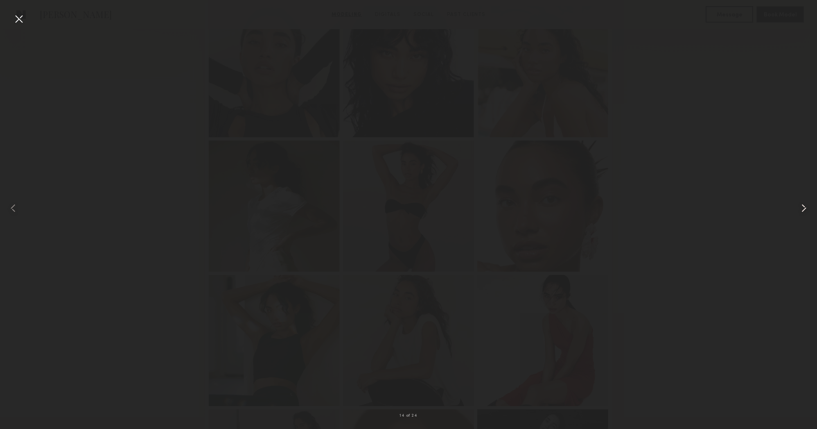
click at [805, 209] on common-icon at bounding box center [804, 207] width 13 height 13
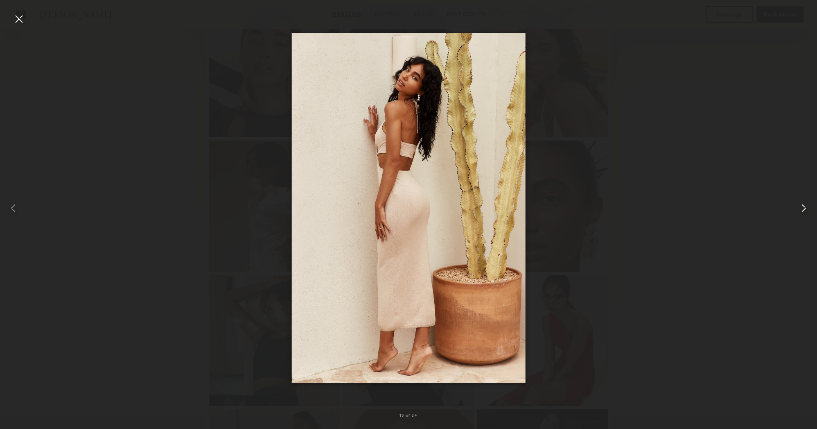
click at [805, 209] on common-icon at bounding box center [804, 207] width 13 height 13
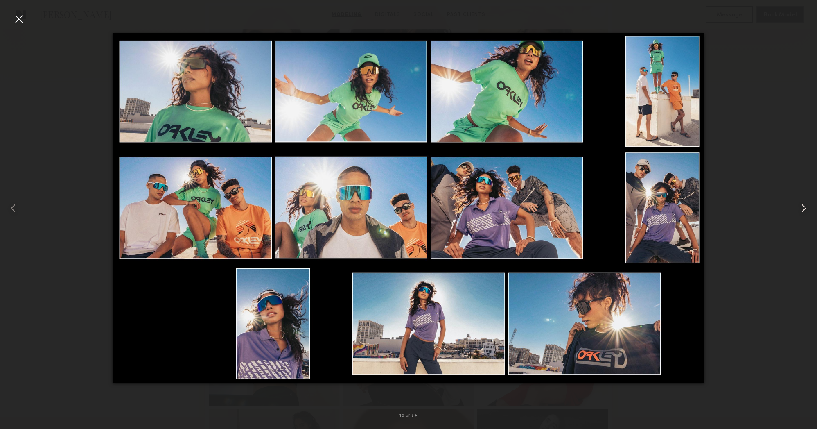
click at [805, 209] on common-icon at bounding box center [804, 207] width 13 height 13
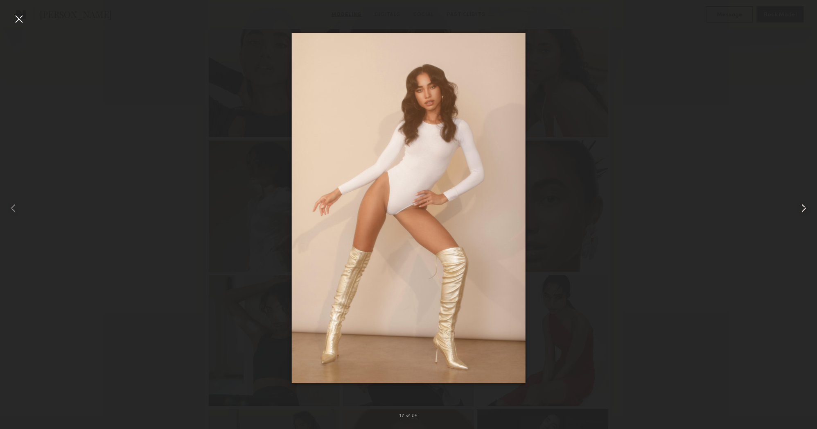
click at [805, 209] on common-icon at bounding box center [804, 207] width 13 height 13
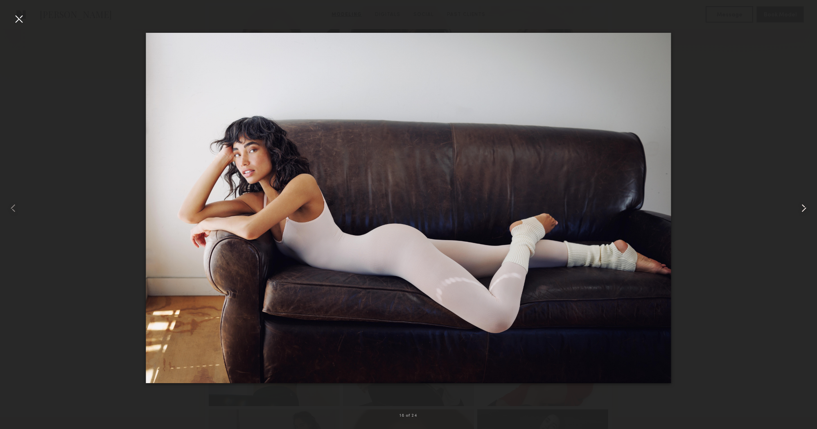
click at [805, 209] on common-icon at bounding box center [804, 207] width 13 height 13
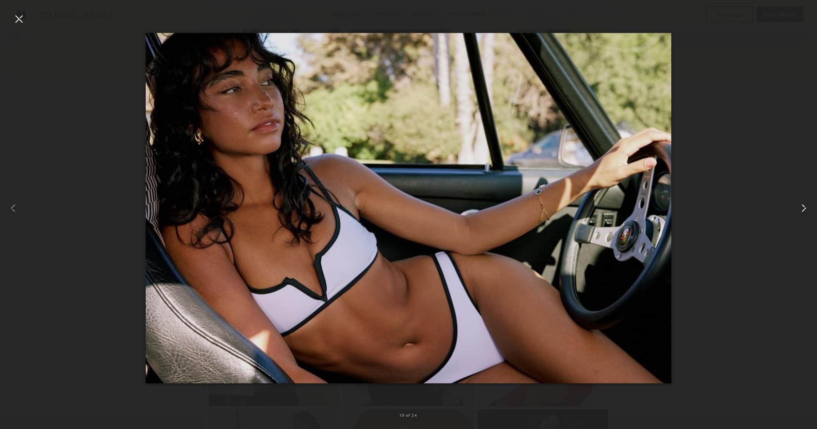
click at [805, 209] on common-icon at bounding box center [804, 207] width 13 height 13
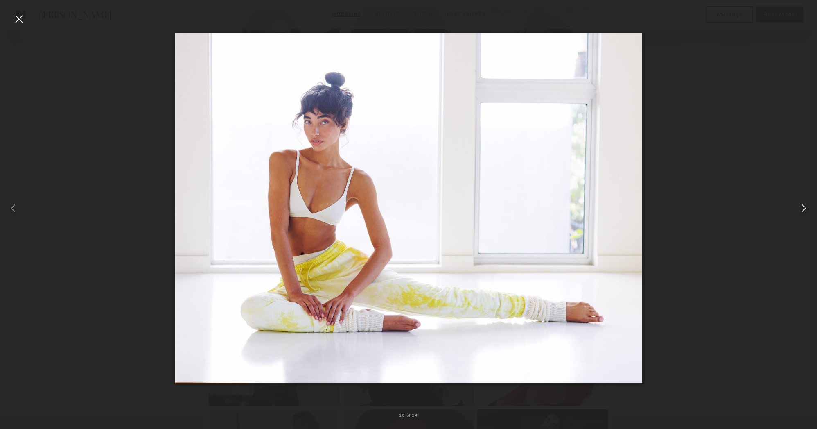
click at [805, 209] on common-icon at bounding box center [804, 207] width 13 height 13
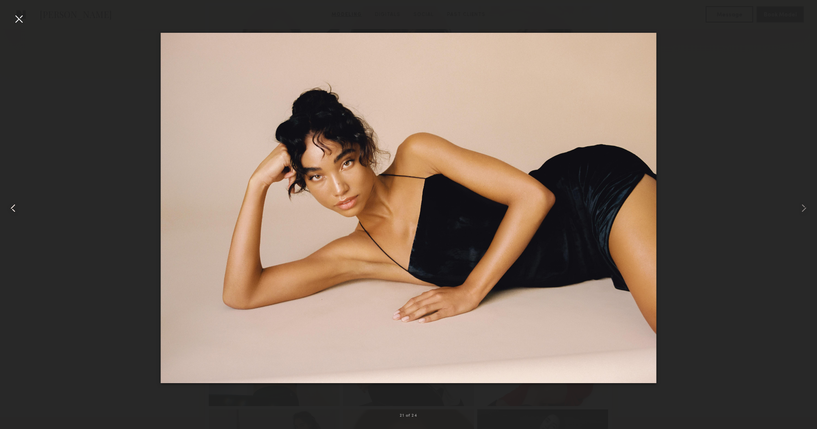
click at [14, 210] on common-icon at bounding box center [13, 207] width 13 height 13
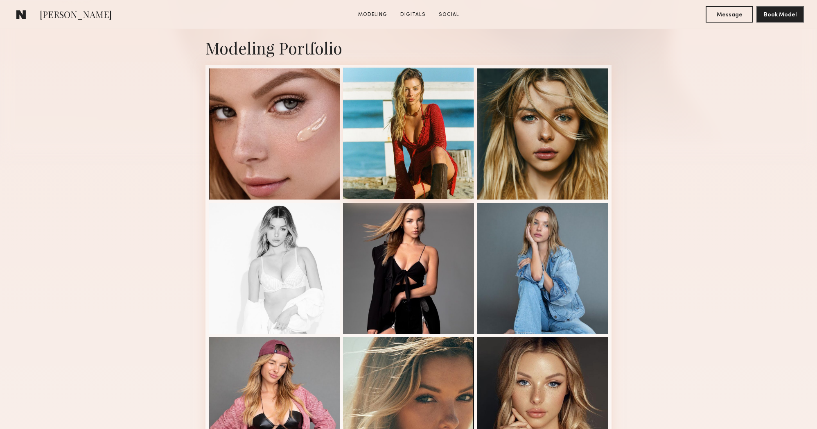
scroll to position [180, 0]
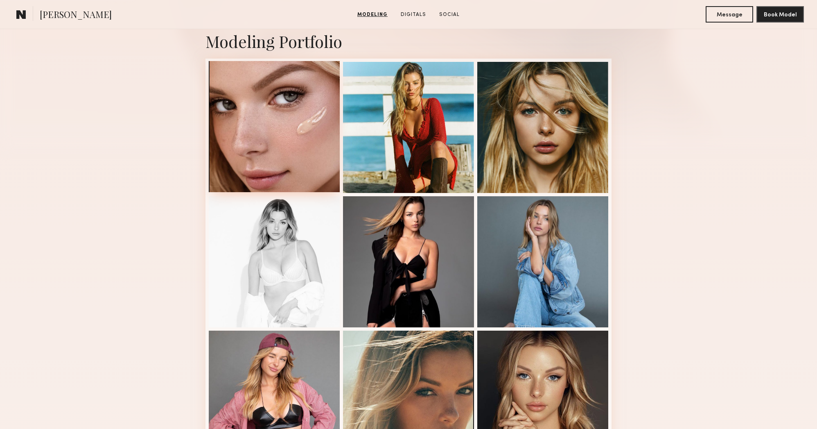
click at [289, 125] on div at bounding box center [274, 126] width 131 height 131
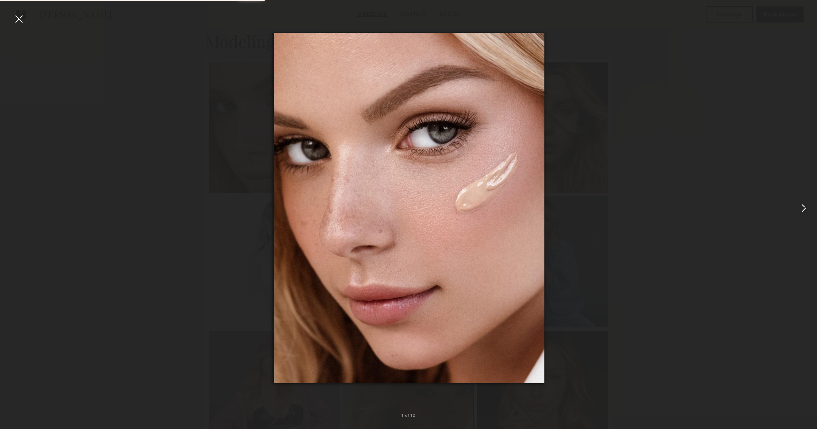
click at [805, 211] on common-icon at bounding box center [804, 207] width 13 height 13
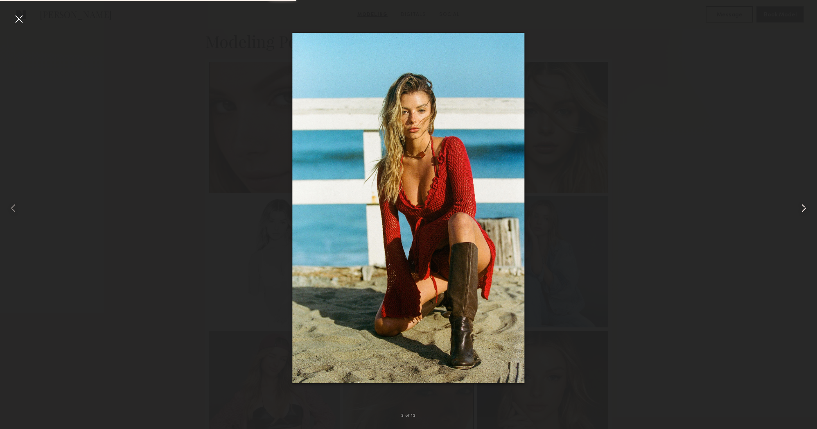
click at [805, 211] on common-icon at bounding box center [804, 207] width 13 height 13
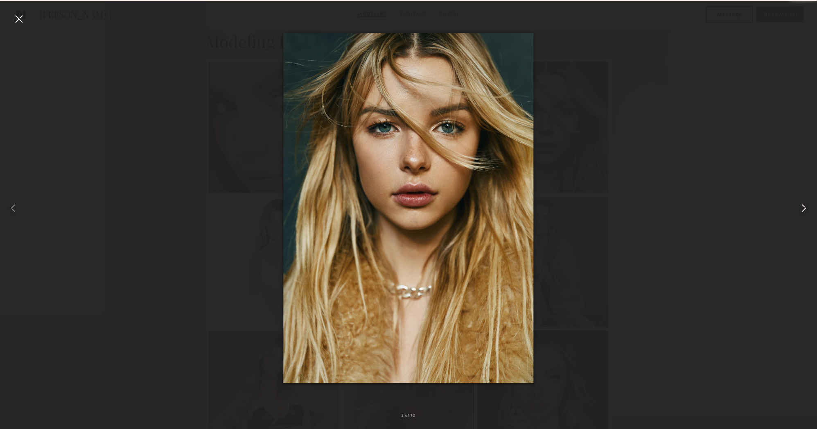
click at [805, 211] on common-icon at bounding box center [804, 207] width 13 height 13
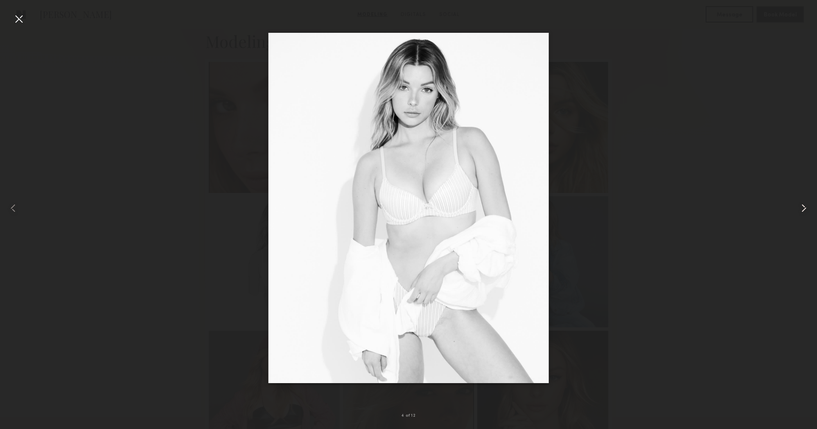
click at [805, 211] on common-icon at bounding box center [804, 207] width 13 height 13
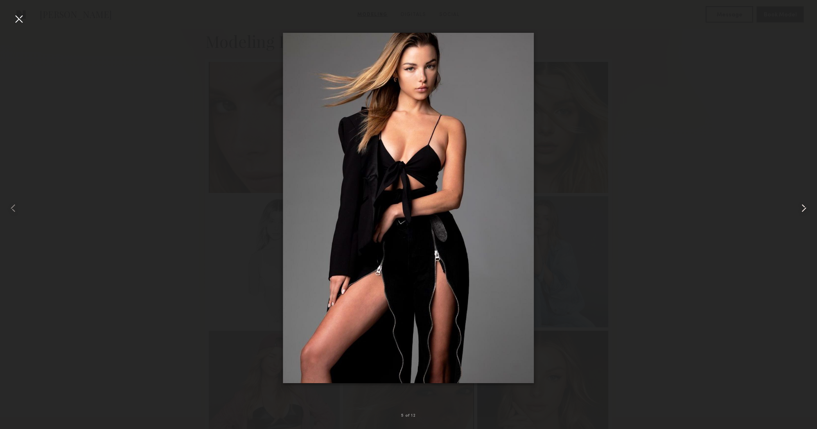
click at [805, 211] on common-icon at bounding box center [804, 207] width 13 height 13
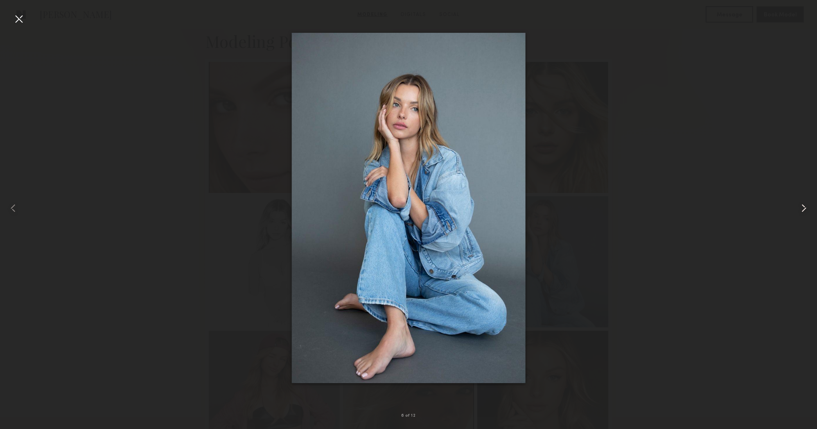
click at [805, 211] on common-icon at bounding box center [804, 207] width 13 height 13
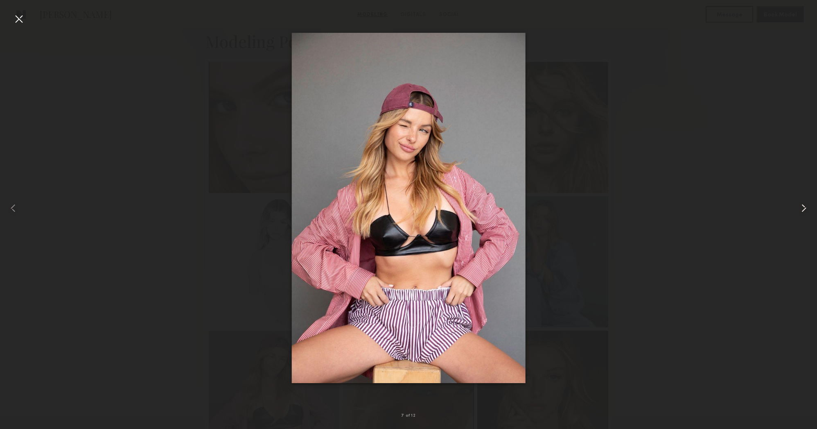
click at [805, 211] on common-icon at bounding box center [804, 207] width 13 height 13
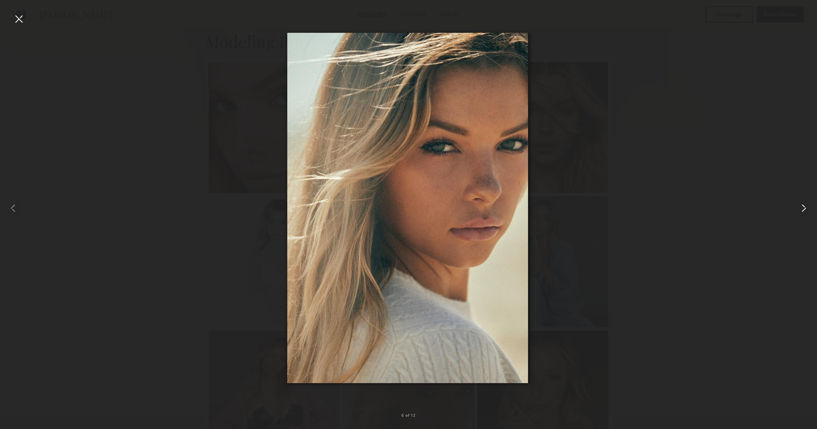
click at [805, 211] on common-icon at bounding box center [804, 207] width 13 height 13
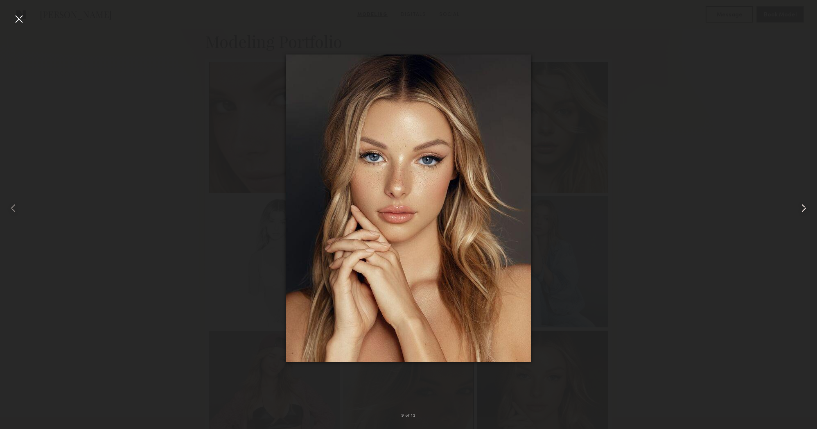
click at [805, 211] on common-icon at bounding box center [804, 207] width 13 height 13
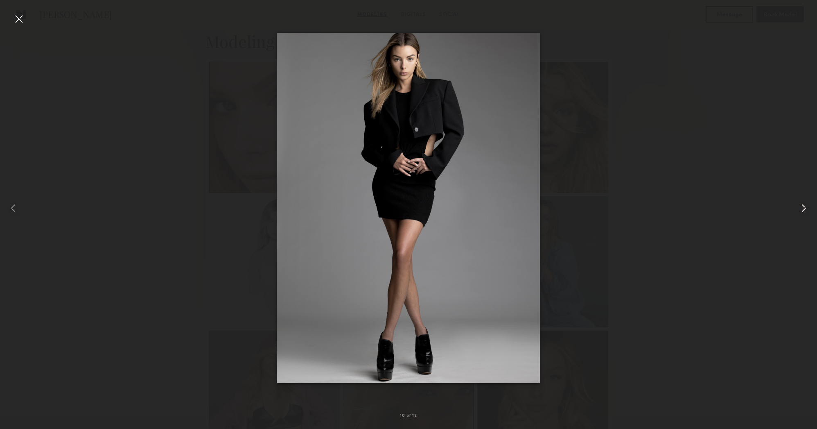
click at [805, 211] on common-icon at bounding box center [804, 207] width 13 height 13
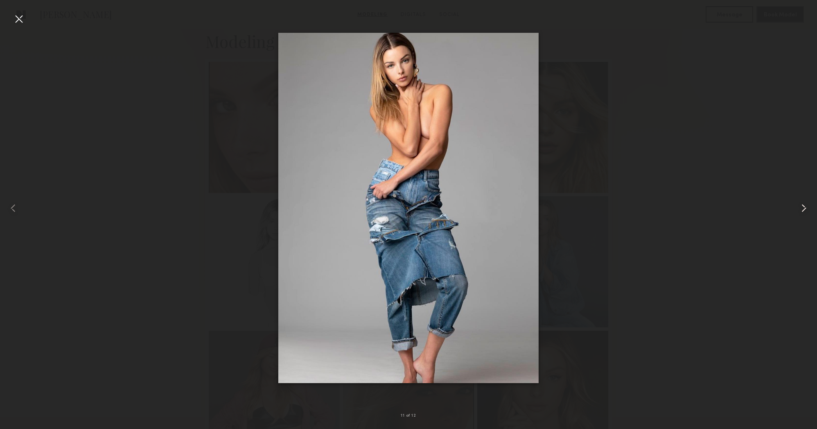
click at [805, 211] on common-icon at bounding box center [804, 207] width 13 height 13
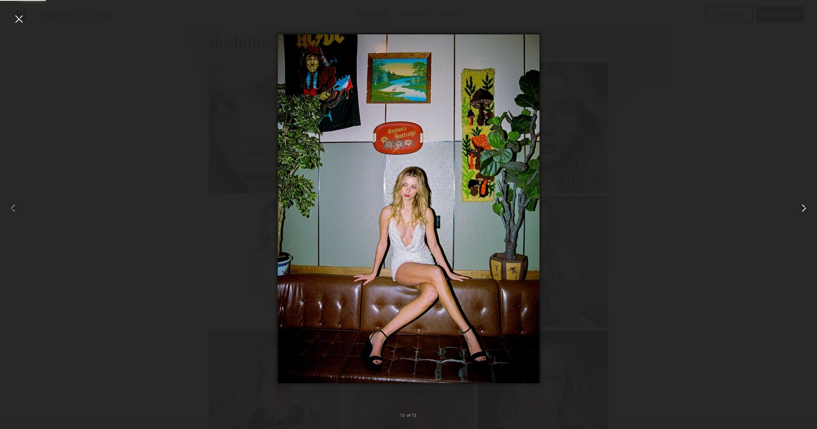
click at [805, 211] on common-icon at bounding box center [804, 207] width 13 height 13
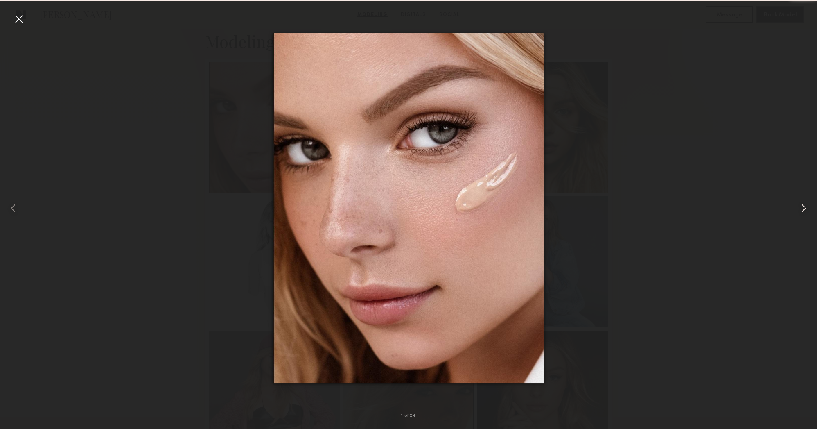
click at [805, 211] on common-icon at bounding box center [804, 207] width 13 height 13
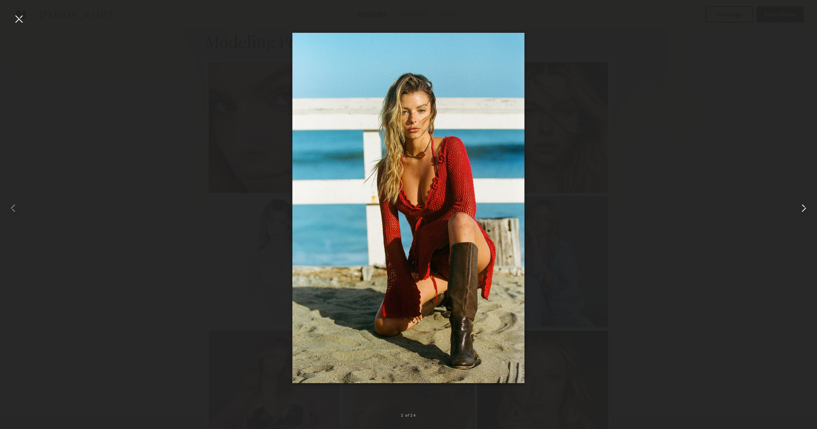
click at [805, 211] on common-icon at bounding box center [804, 207] width 13 height 13
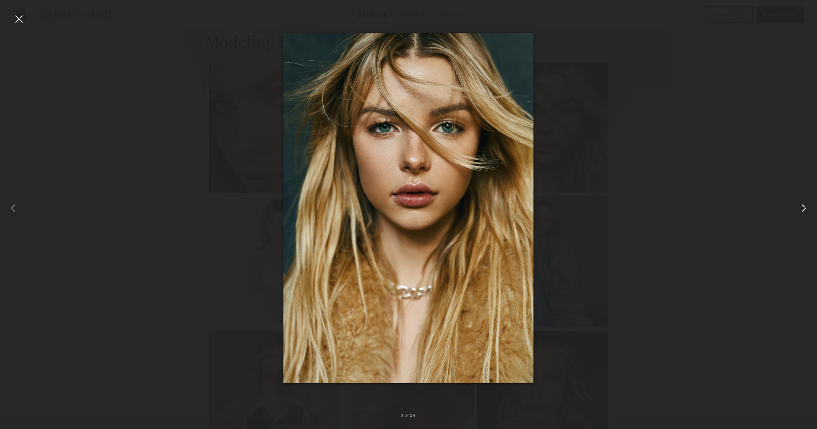
click at [805, 211] on common-icon at bounding box center [804, 207] width 13 height 13
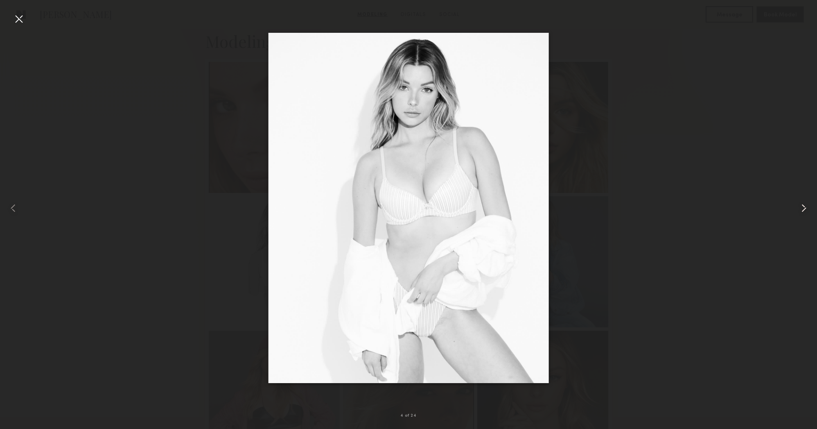
click at [805, 211] on common-icon at bounding box center [804, 207] width 13 height 13
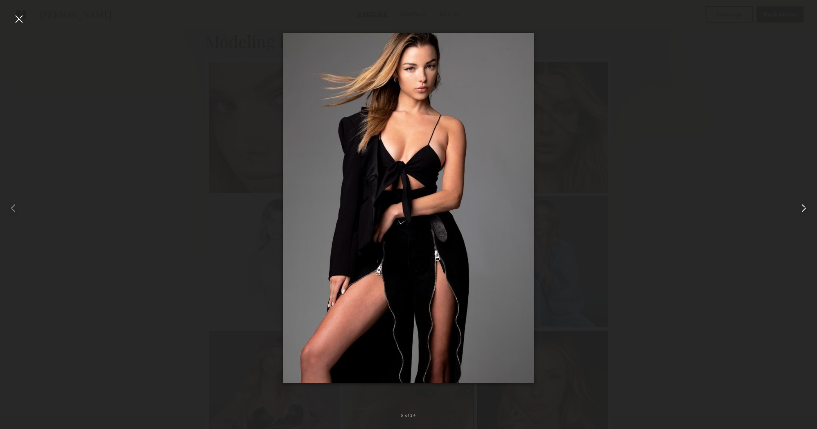
click at [805, 211] on common-icon at bounding box center [804, 207] width 13 height 13
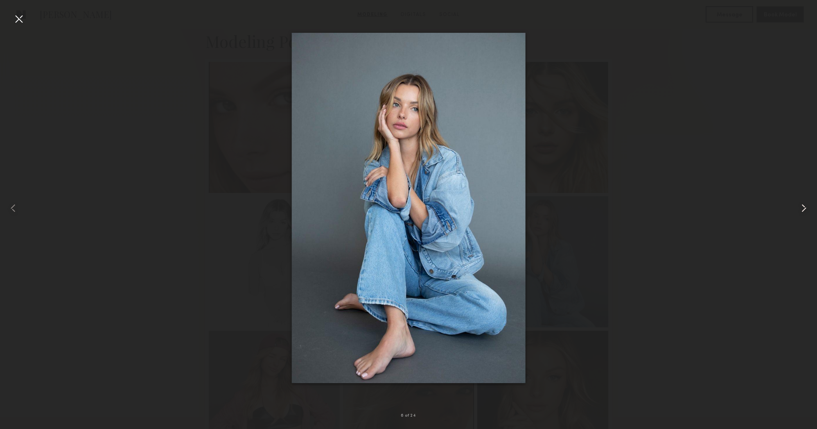
click at [805, 211] on common-icon at bounding box center [804, 207] width 13 height 13
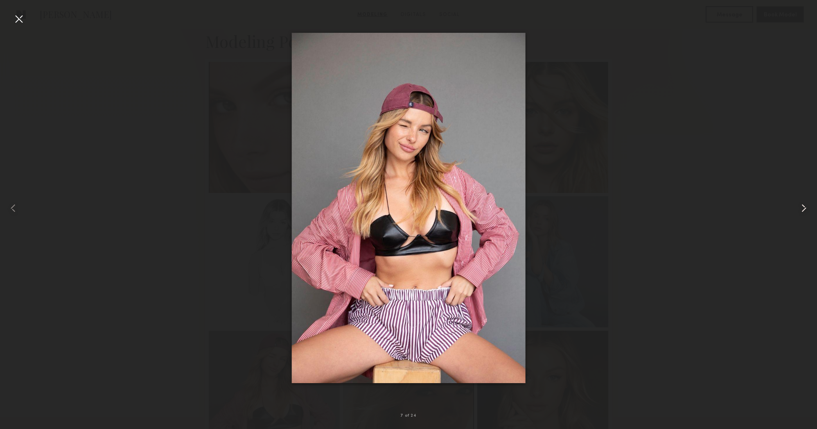
click at [805, 211] on common-icon at bounding box center [804, 207] width 13 height 13
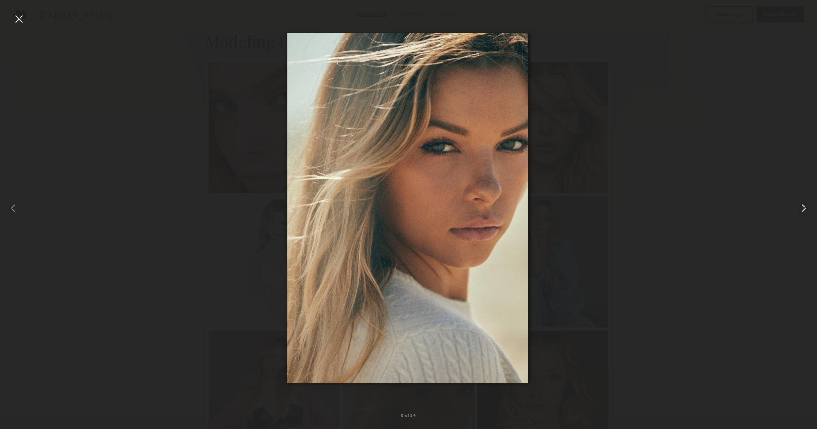
click at [805, 211] on common-icon at bounding box center [804, 207] width 13 height 13
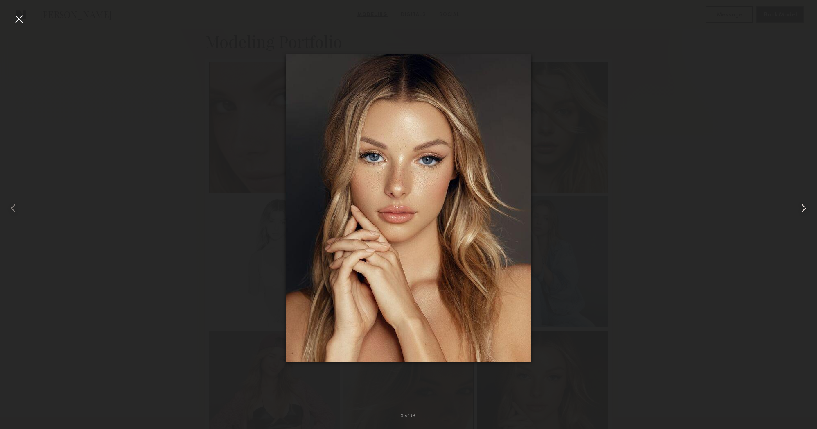
click at [805, 211] on common-icon at bounding box center [804, 207] width 13 height 13
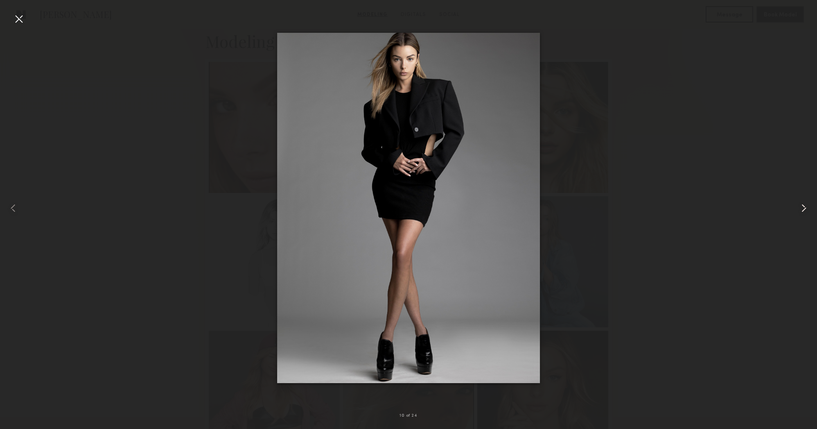
click at [805, 211] on common-icon at bounding box center [804, 207] width 13 height 13
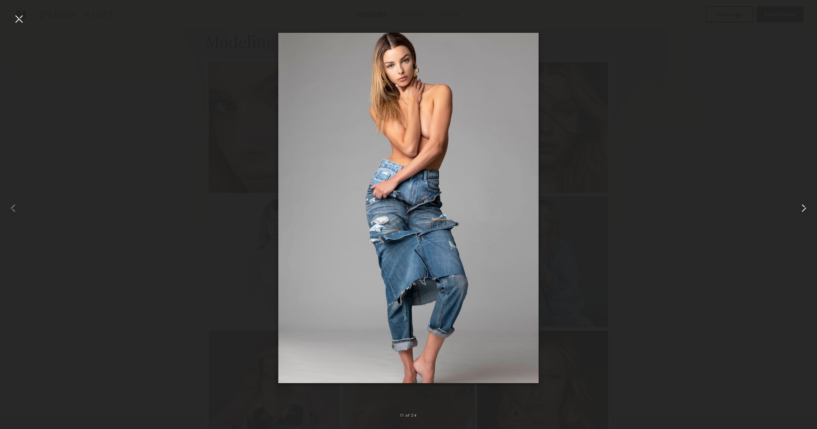
click at [805, 211] on common-icon at bounding box center [804, 207] width 13 height 13
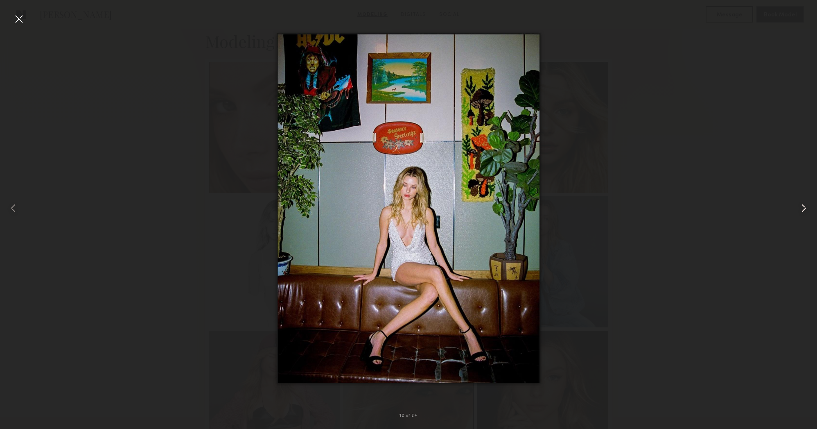
click at [805, 211] on common-icon at bounding box center [804, 207] width 13 height 13
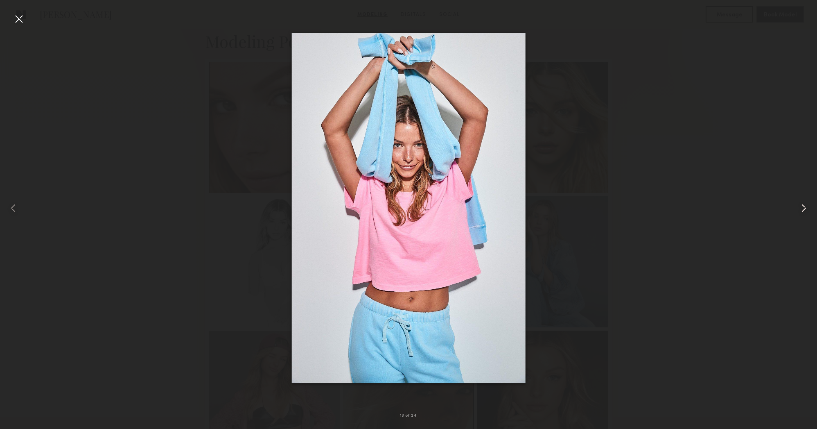
click at [805, 211] on common-icon at bounding box center [804, 207] width 13 height 13
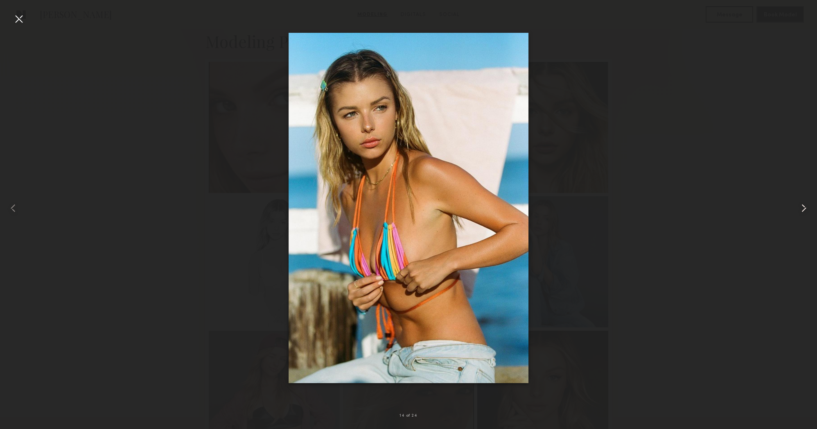
click at [805, 211] on common-icon at bounding box center [804, 207] width 13 height 13
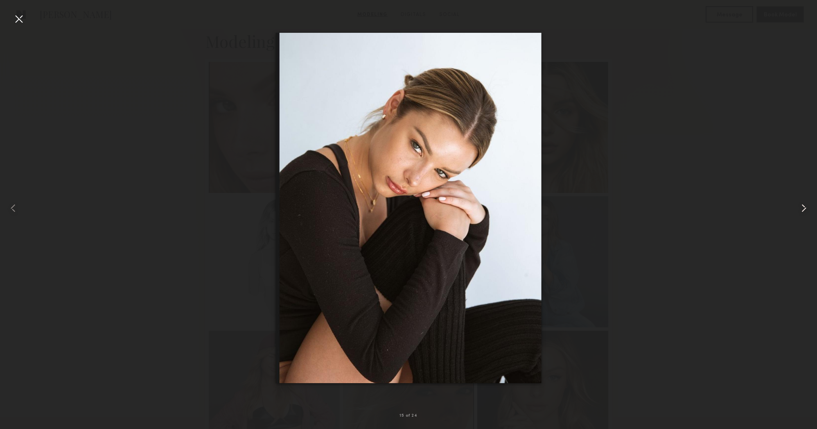
click at [805, 211] on common-icon at bounding box center [804, 207] width 13 height 13
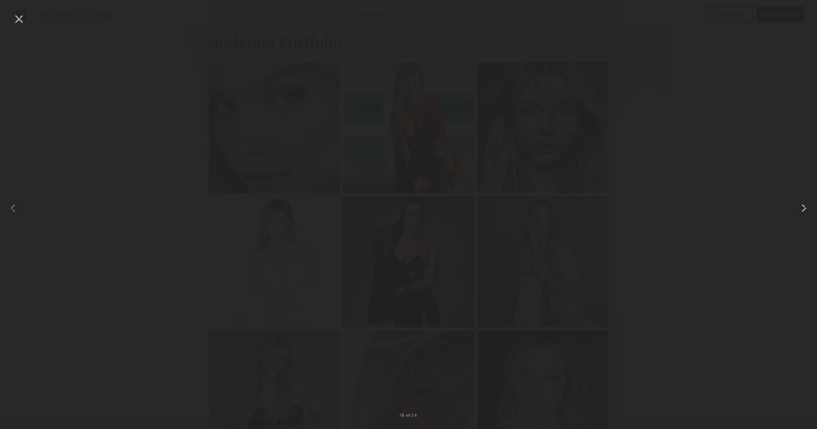
click at [805, 211] on common-icon at bounding box center [804, 207] width 13 height 13
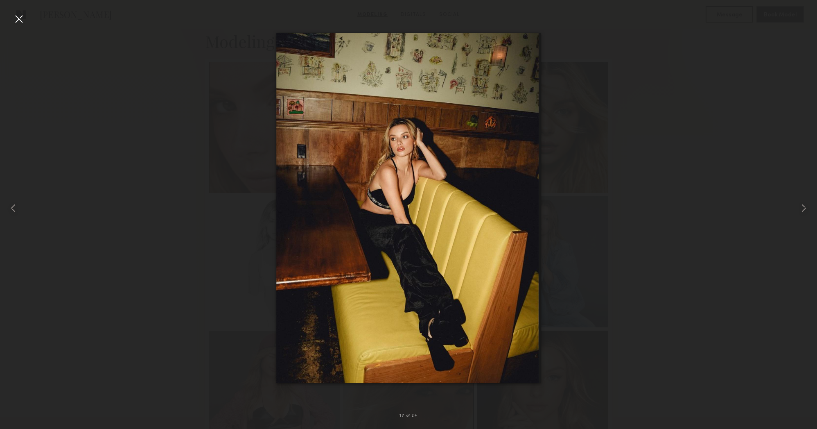
click at [14, 14] on div at bounding box center [18, 18] width 13 height 13
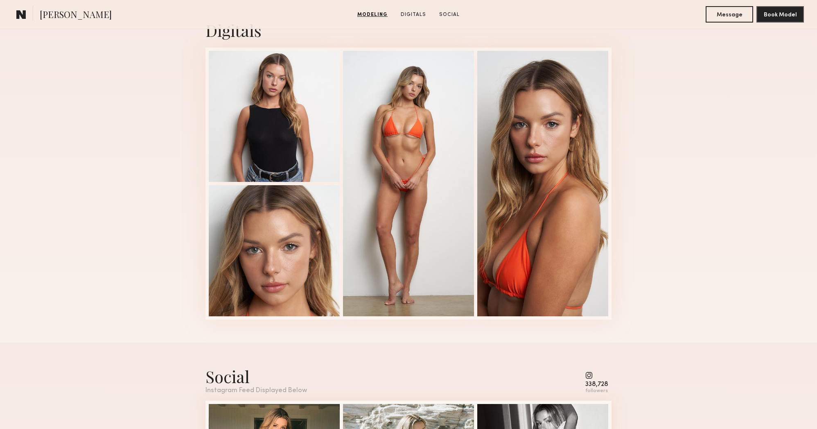
scroll to position [1385, 0]
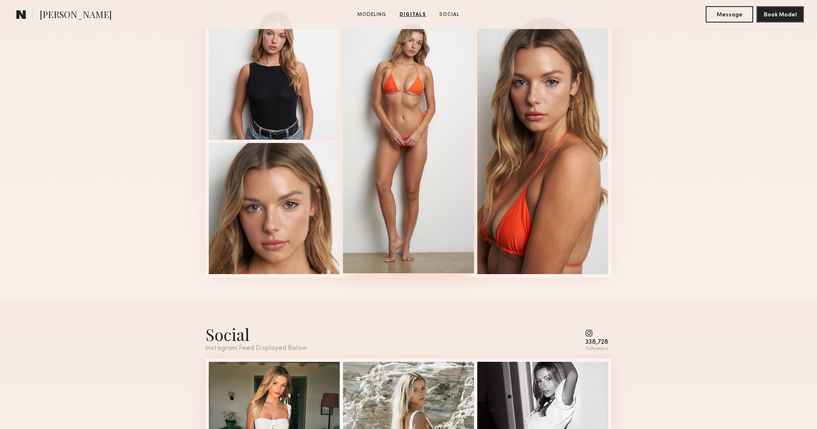
click at [386, 88] on div at bounding box center [408, 140] width 131 height 265
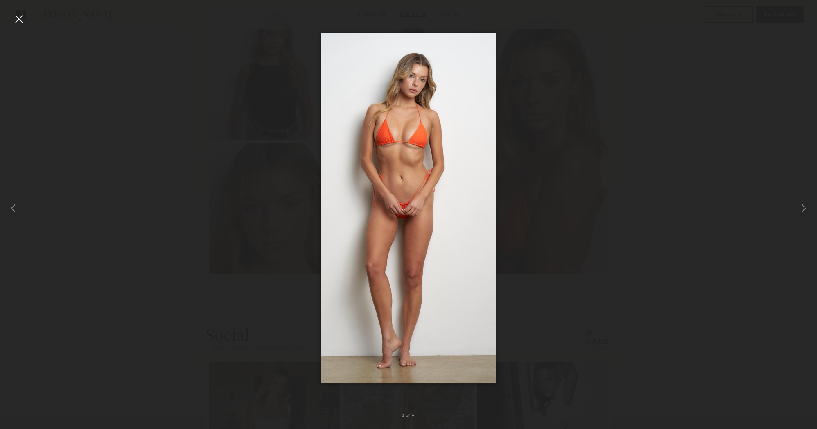
click at [20, 22] on div at bounding box center [18, 18] width 13 height 13
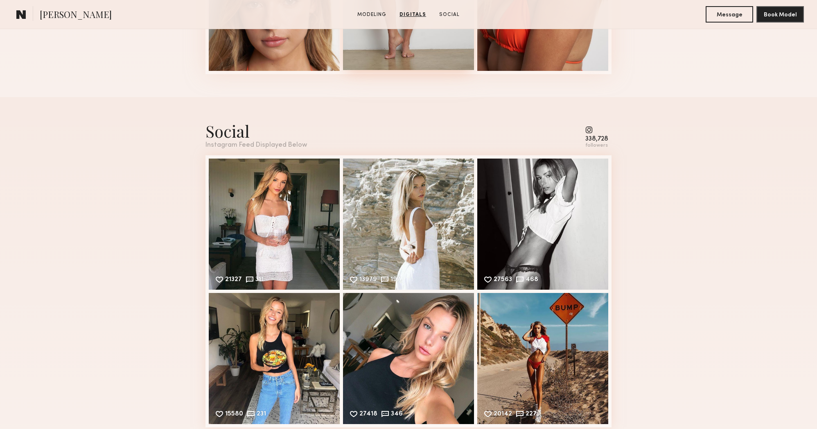
scroll to position [1599, 0]
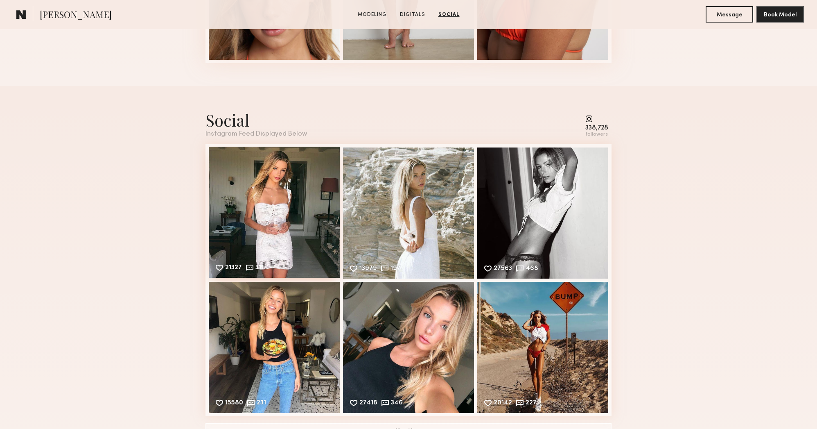
click at [303, 179] on div "21327 311 Likes & comments displayed to show model’s engagement" at bounding box center [274, 212] width 131 height 131
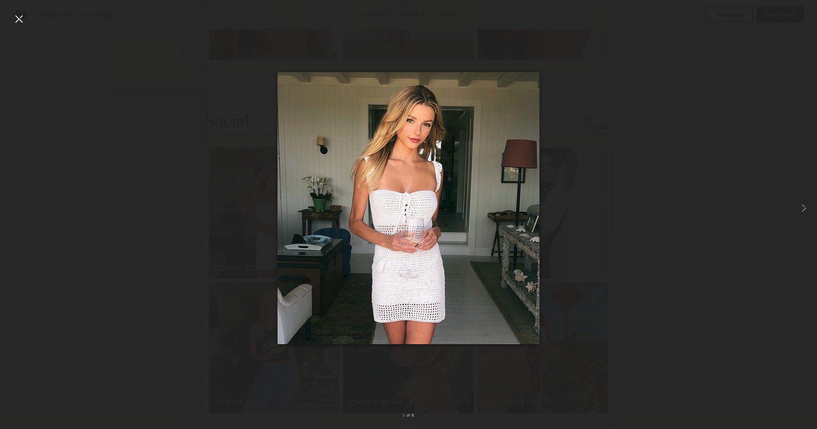
click at [20, 20] on div at bounding box center [18, 18] width 13 height 13
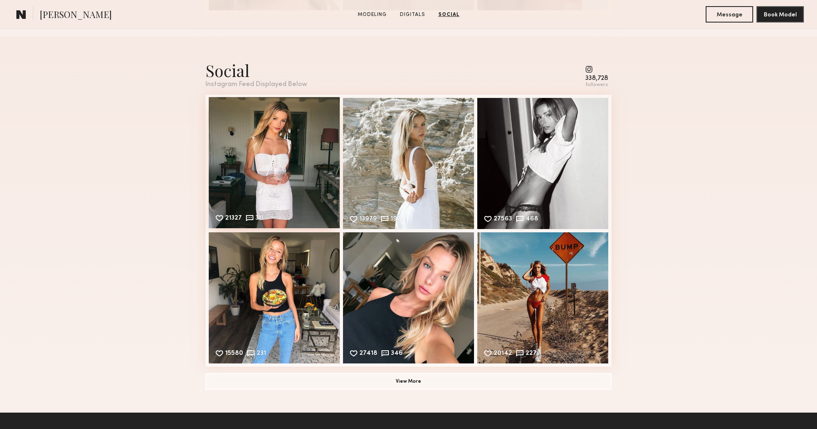
scroll to position [1662, 0]
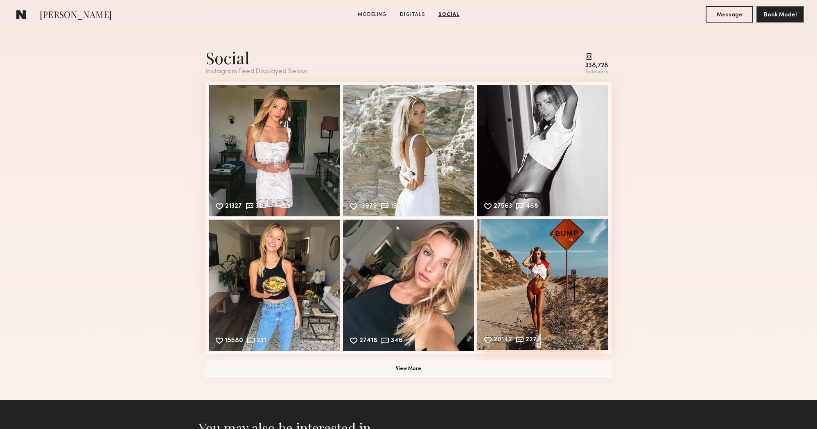
click at [502, 264] on div "20142 227 Likes & comments displayed to show model’s engagement" at bounding box center [542, 284] width 131 height 131
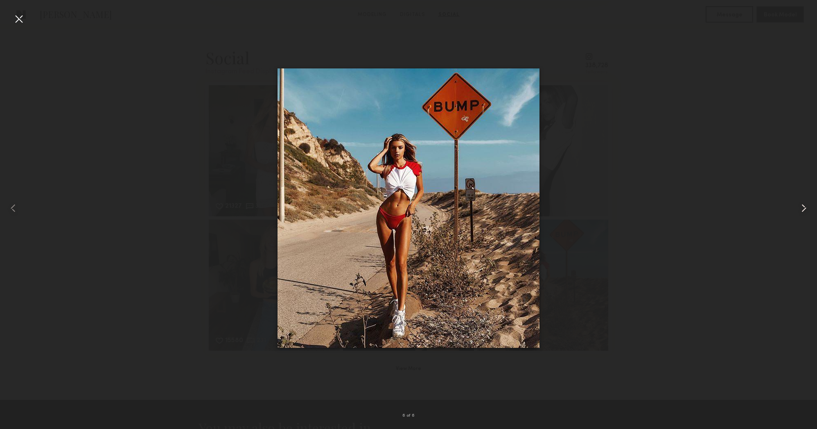
click at [803, 205] on common-icon at bounding box center [804, 207] width 13 height 13
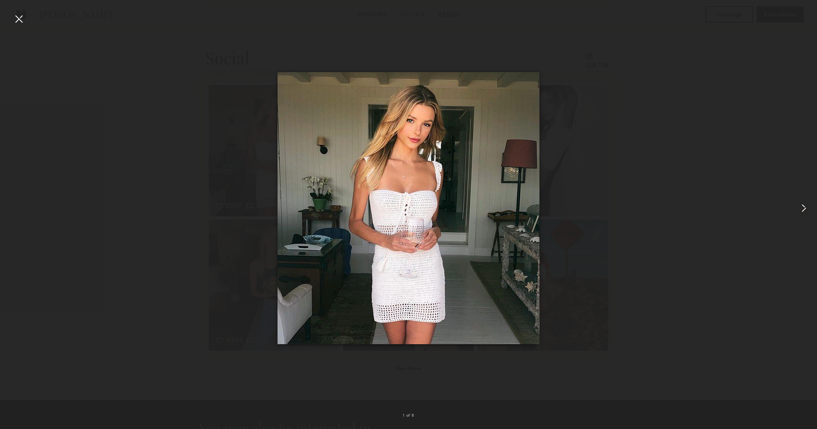
click at [803, 205] on common-icon at bounding box center [804, 207] width 13 height 13
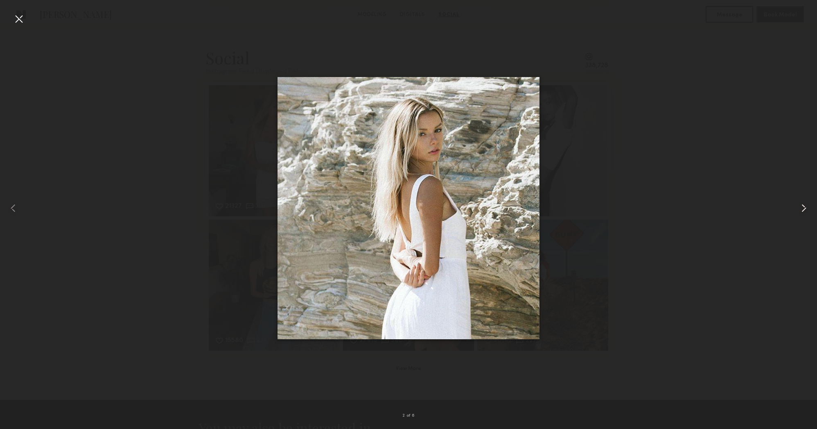
click at [803, 205] on common-icon at bounding box center [804, 207] width 13 height 13
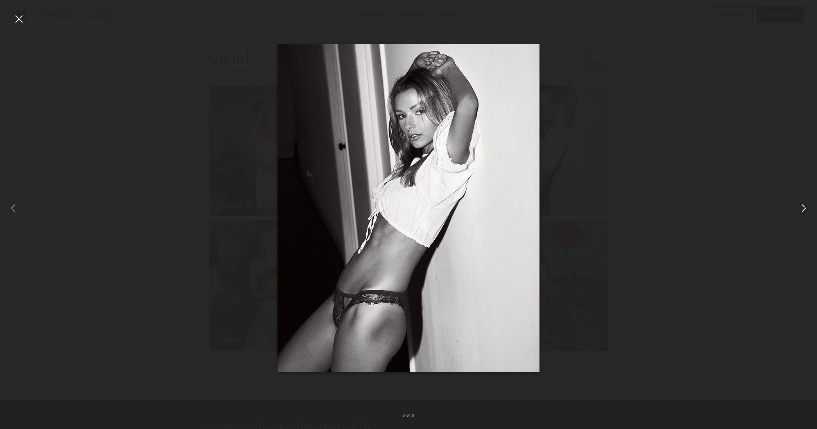
click at [803, 205] on common-icon at bounding box center [804, 207] width 13 height 13
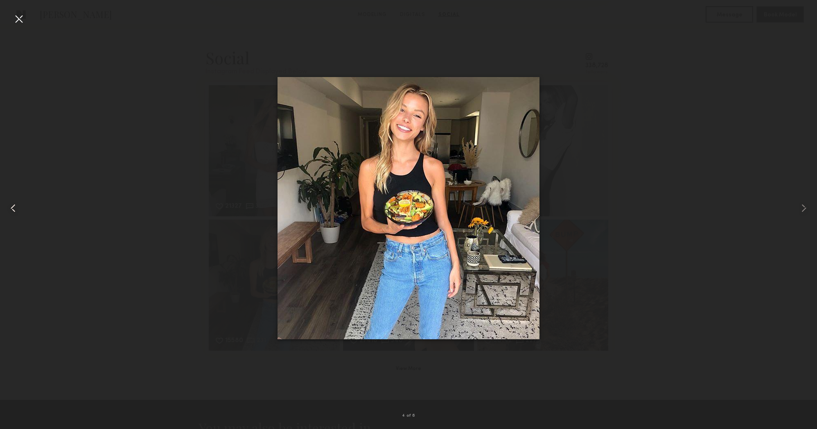
click at [14, 204] on common-icon at bounding box center [13, 207] width 13 height 13
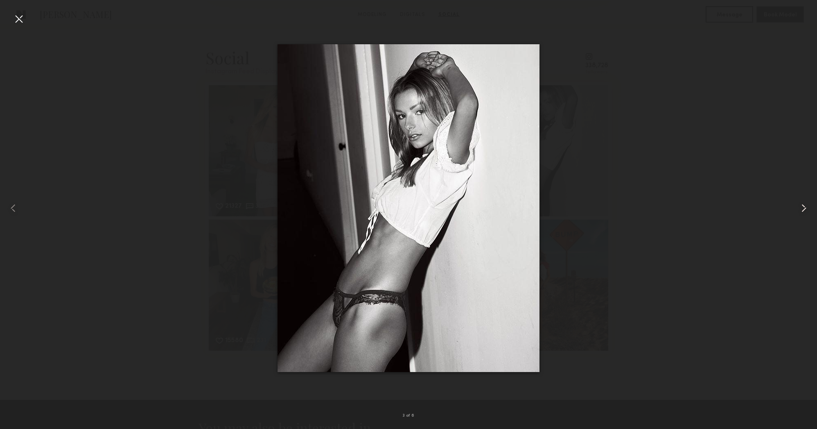
click at [803, 210] on common-icon at bounding box center [804, 207] width 13 height 13
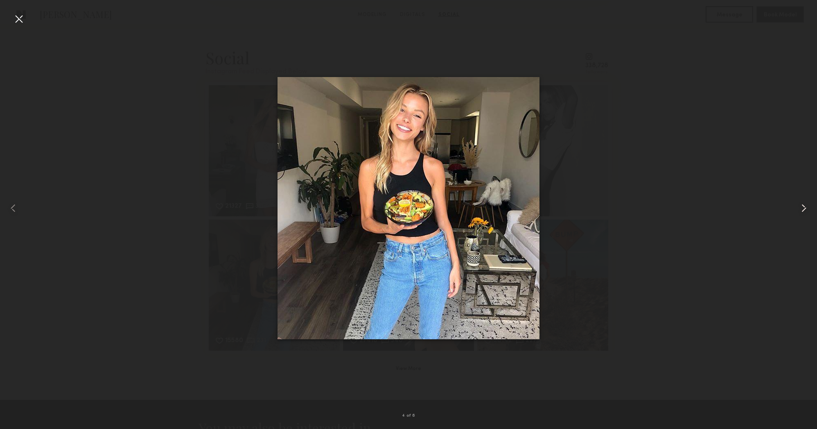
click at [803, 210] on common-icon at bounding box center [804, 207] width 13 height 13
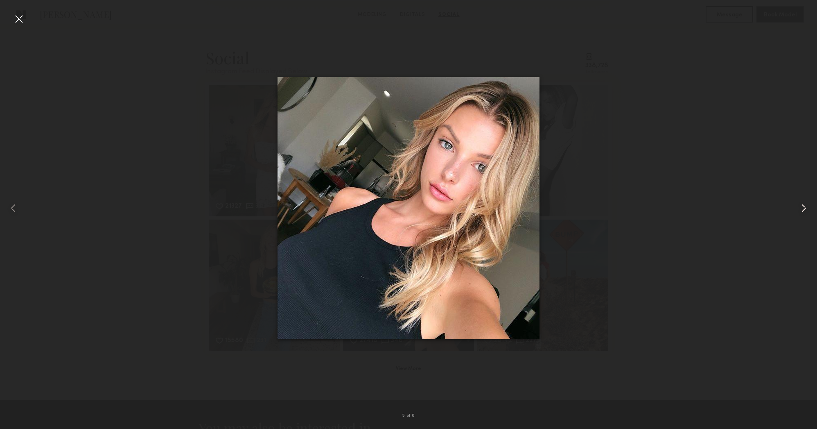
click at [803, 210] on common-icon at bounding box center [804, 207] width 13 height 13
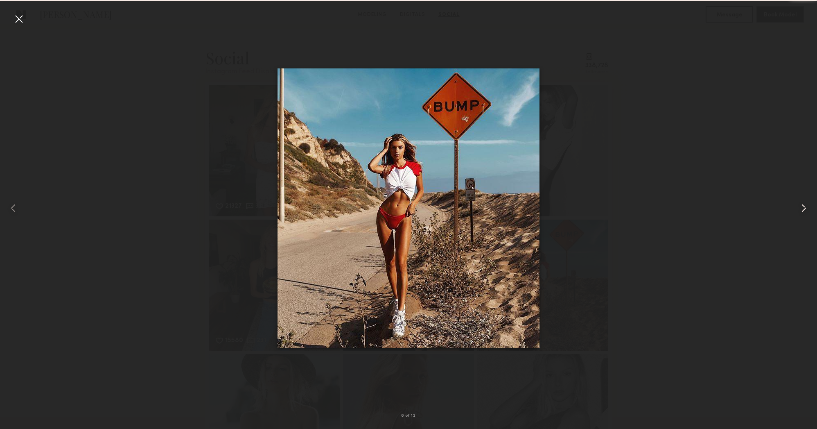
click at [803, 210] on common-icon at bounding box center [804, 207] width 13 height 13
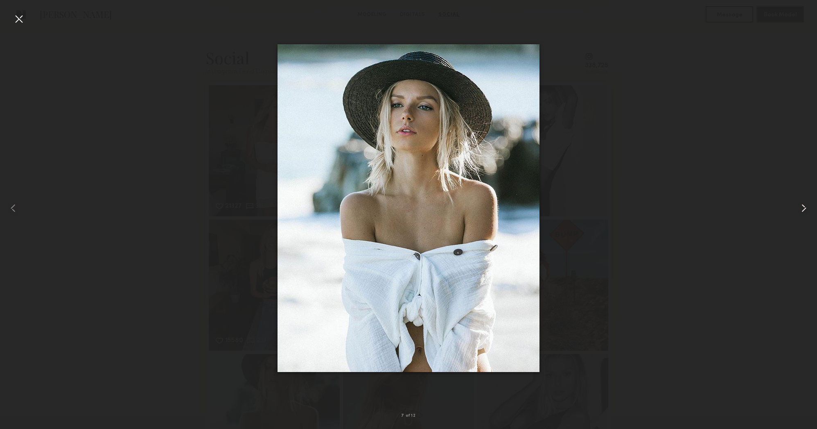
click at [803, 210] on common-icon at bounding box center [804, 207] width 13 height 13
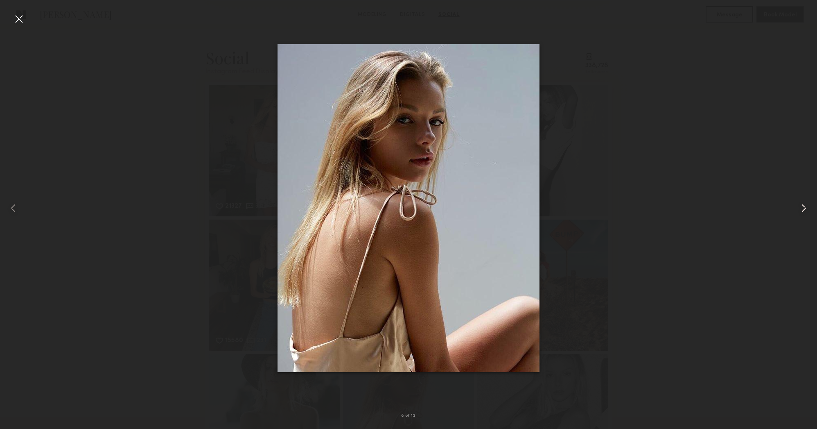
click at [803, 210] on common-icon at bounding box center [804, 207] width 13 height 13
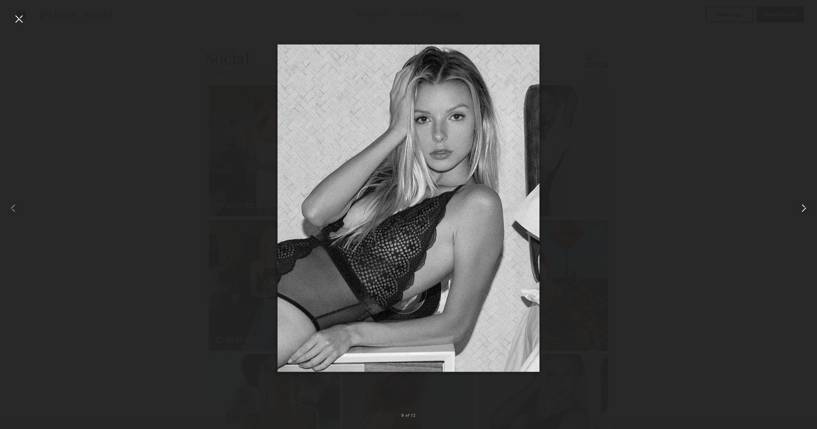
click at [803, 210] on common-icon at bounding box center [804, 207] width 13 height 13
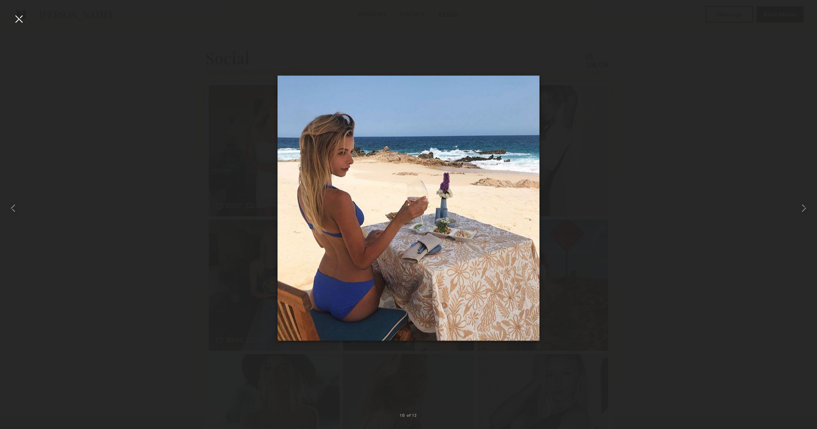
click at [23, 22] on div at bounding box center [18, 18] width 13 height 13
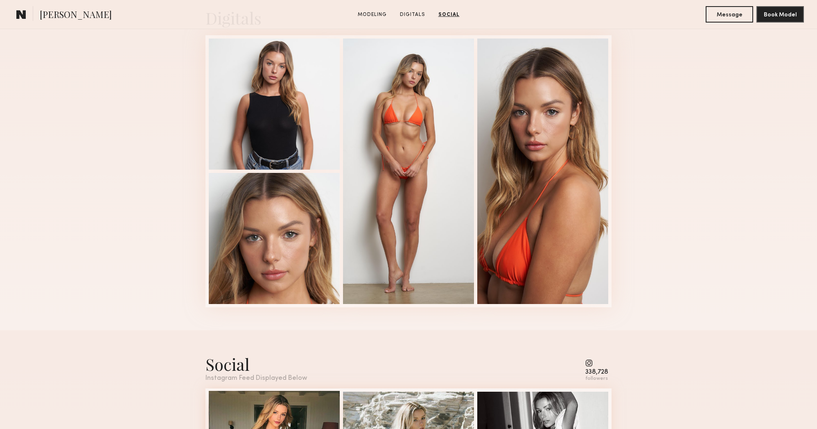
scroll to position [1320, 0]
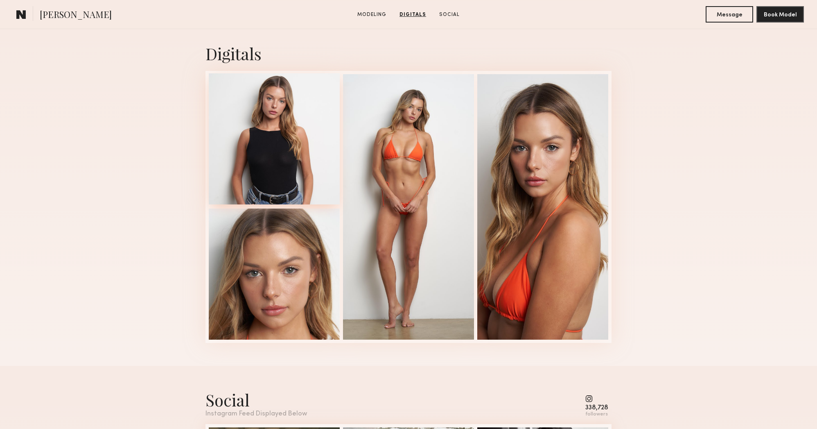
click at [215, 152] on div at bounding box center [274, 138] width 131 height 131
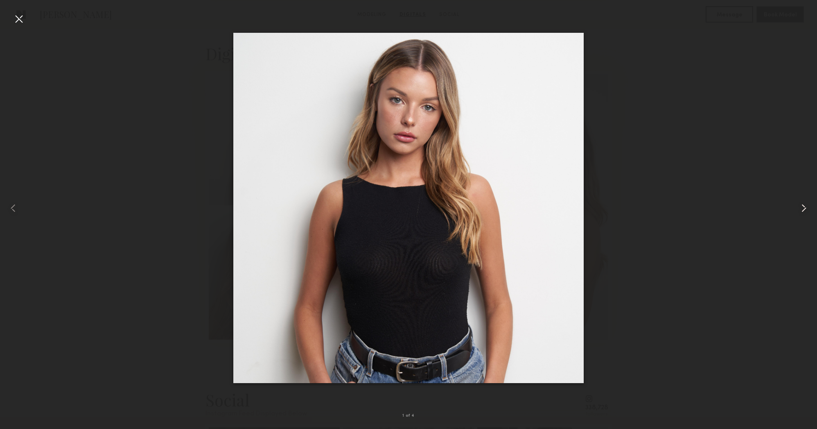
click at [801, 207] on common-icon at bounding box center [804, 207] width 13 height 13
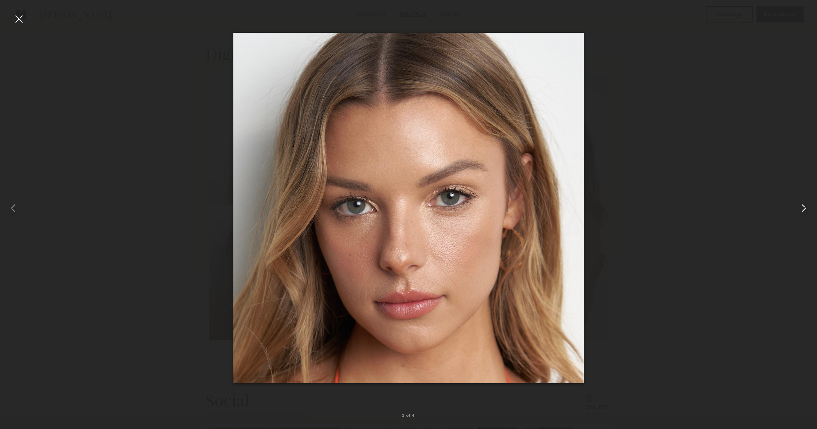
click at [801, 207] on common-icon at bounding box center [804, 207] width 13 height 13
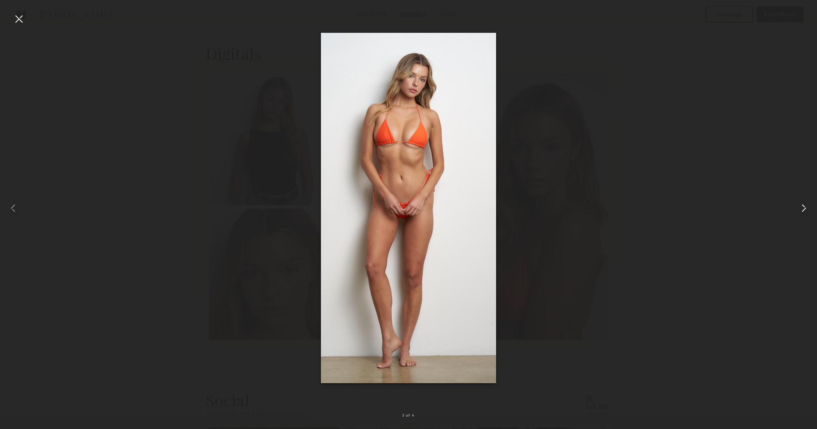
click at [801, 207] on common-icon at bounding box center [804, 207] width 13 height 13
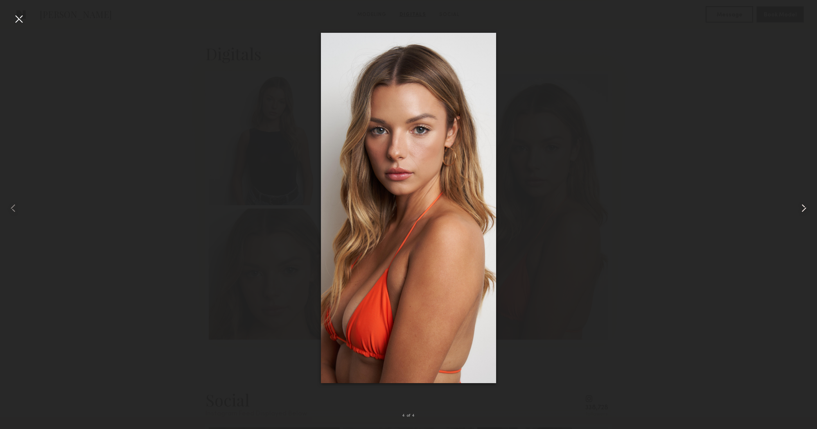
click at [801, 207] on common-icon at bounding box center [804, 207] width 13 height 13
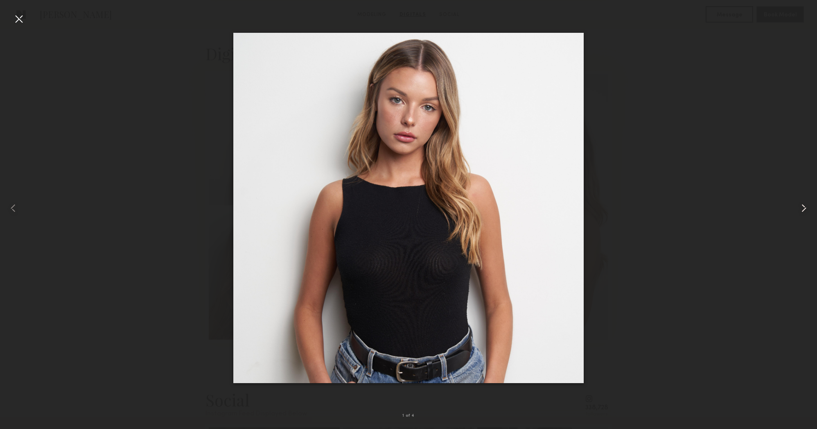
click at [801, 207] on common-icon at bounding box center [804, 207] width 13 height 13
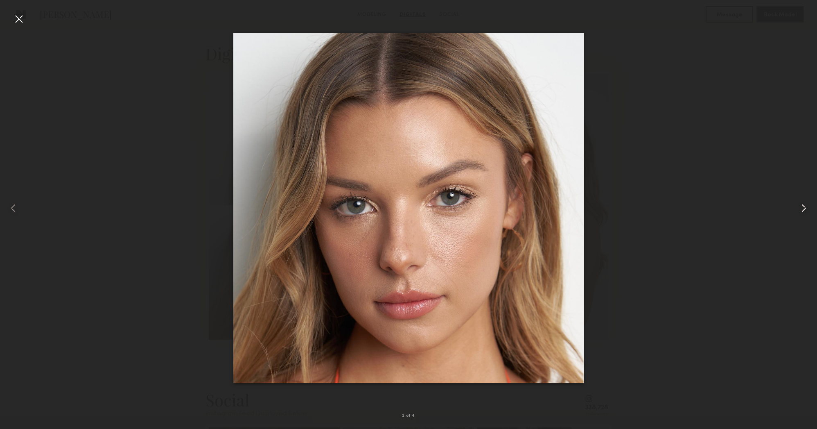
click at [801, 207] on common-icon at bounding box center [804, 207] width 13 height 13
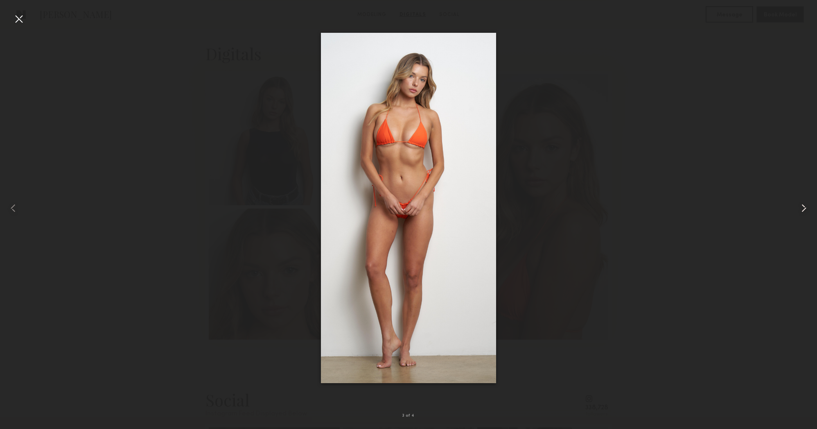
click at [801, 207] on common-icon at bounding box center [804, 207] width 13 height 13
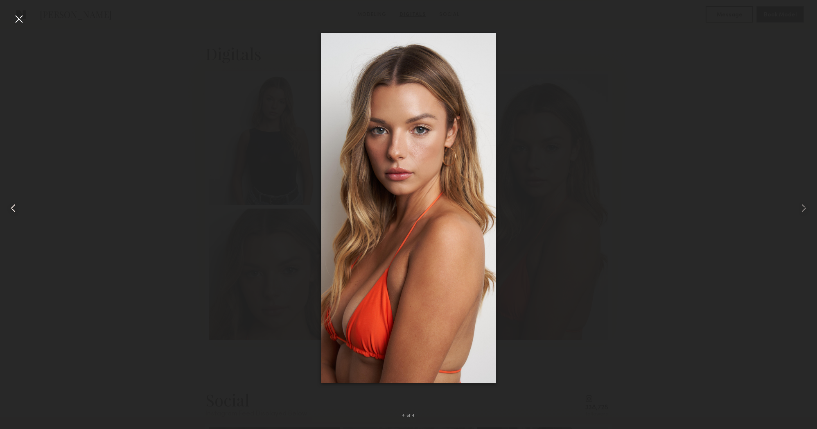
click at [28, 18] on div at bounding box center [16, 207] width 33 height 389
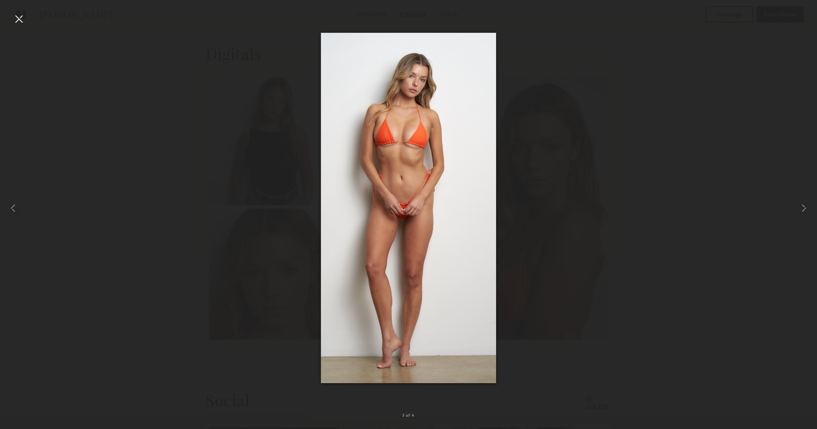
click at [13, 16] on div at bounding box center [18, 18] width 13 height 13
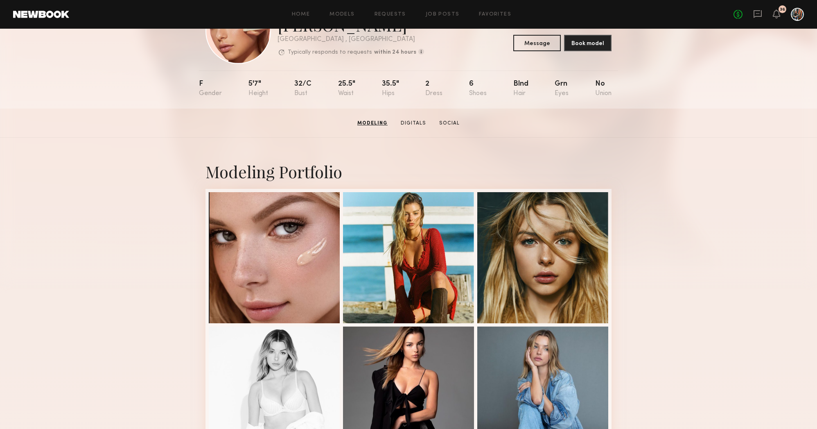
scroll to position [0, 0]
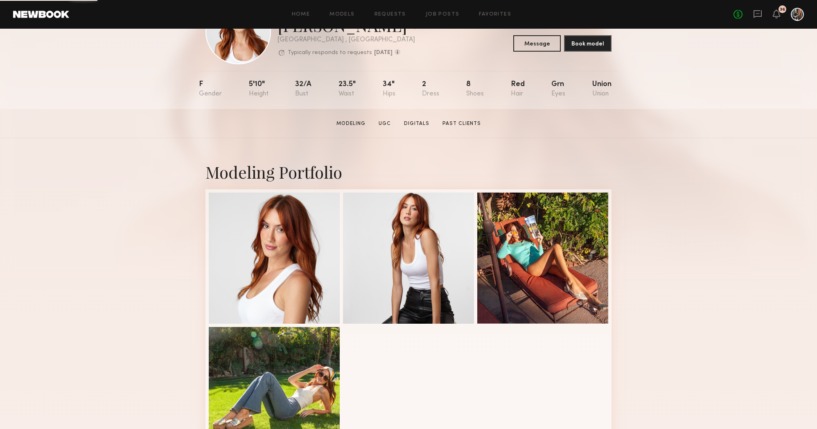
scroll to position [51, 0]
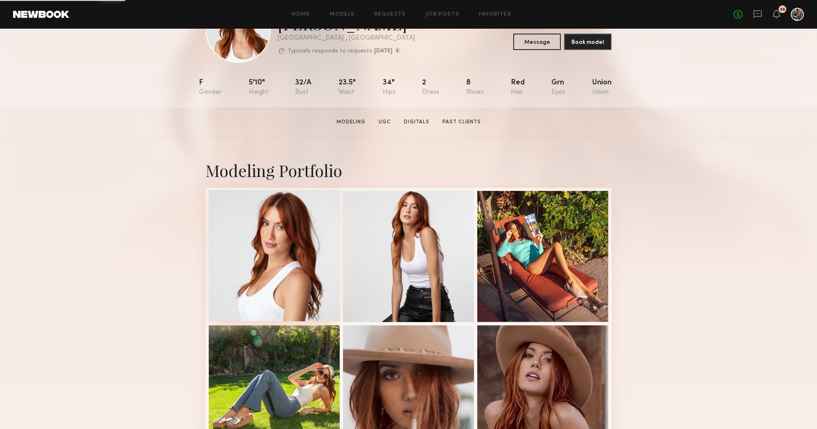
click at [280, 239] on div at bounding box center [274, 255] width 131 height 131
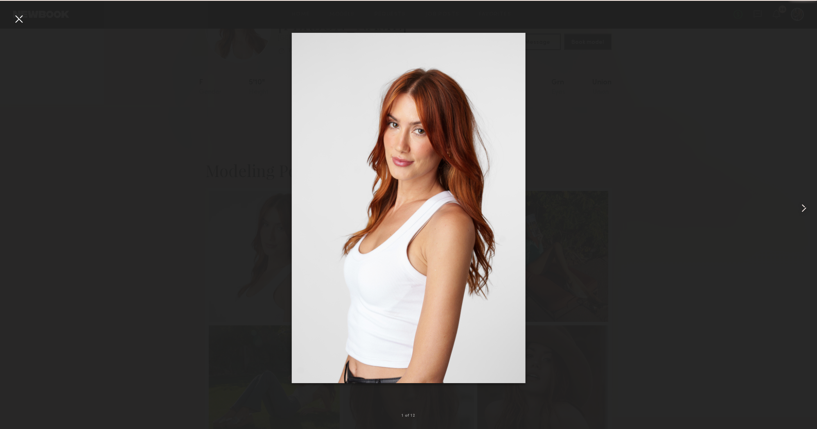
click at [805, 212] on common-icon at bounding box center [804, 207] width 13 height 13
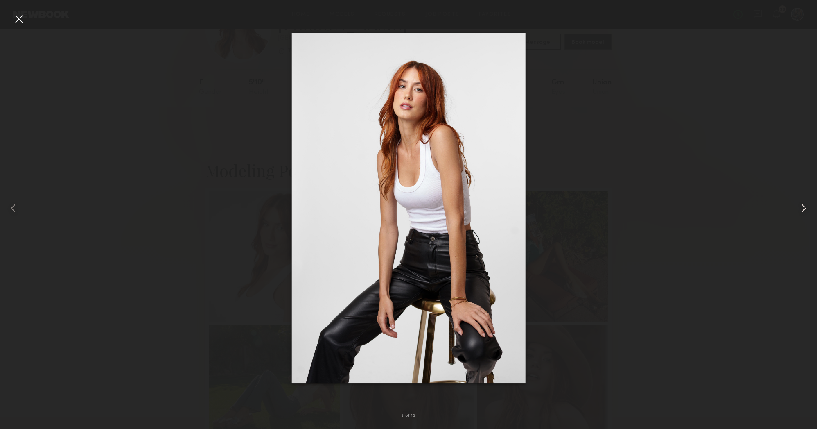
click at [805, 212] on common-icon at bounding box center [804, 207] width 13 height 13
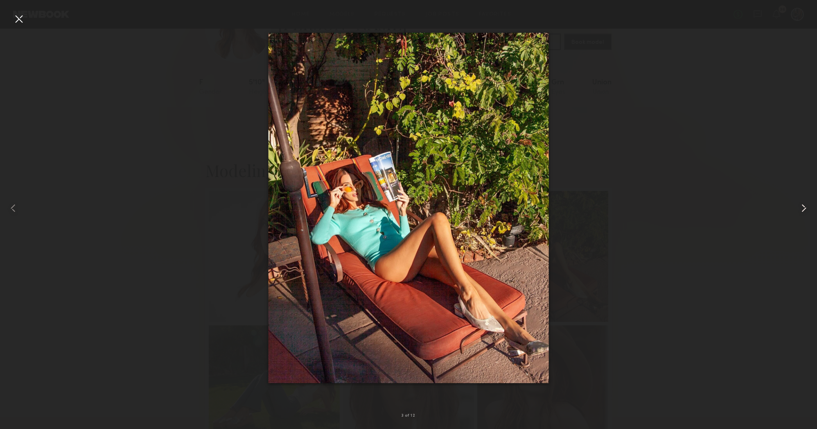
click at [805, 212] on common-icon at bounding box center [804, 207] width 13 height 13
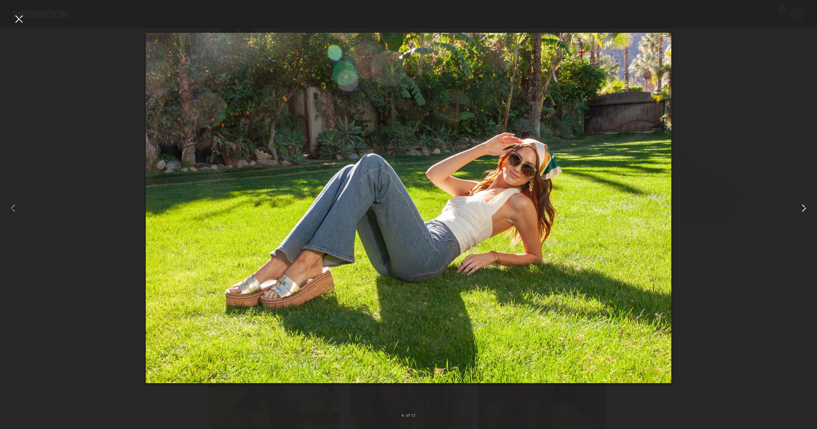
click at [805, 212] on common-icon at bounding box center [804, 207] width 13 height 13
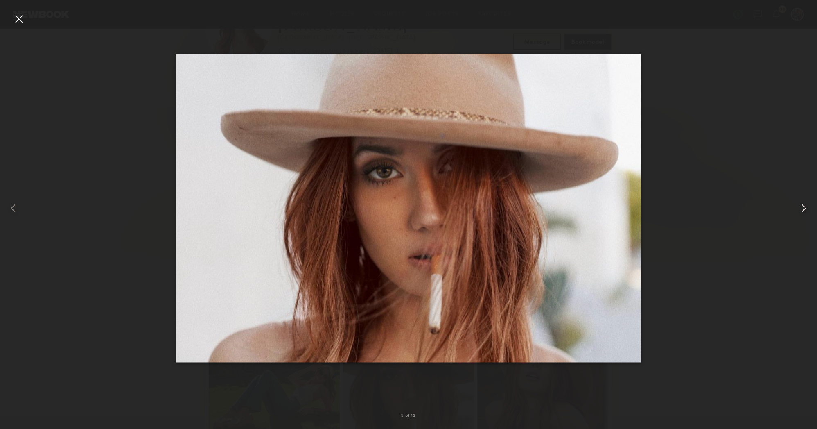
click at [805, 212] on common-icon at bounding box center [804, 207] width 13 height 13
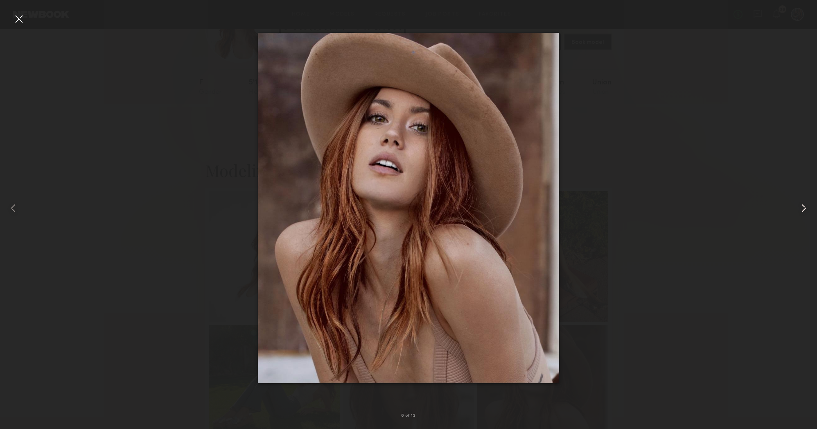
click at [805, 212] on common-icon at bounding box center [804, 207] width 13 height 13
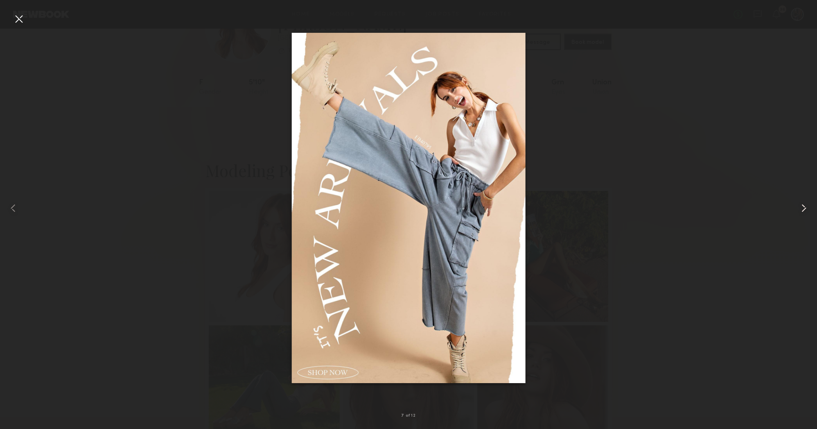
click at [805, 212] on common-icon at bounding box center [804, 207] width 13 height 13
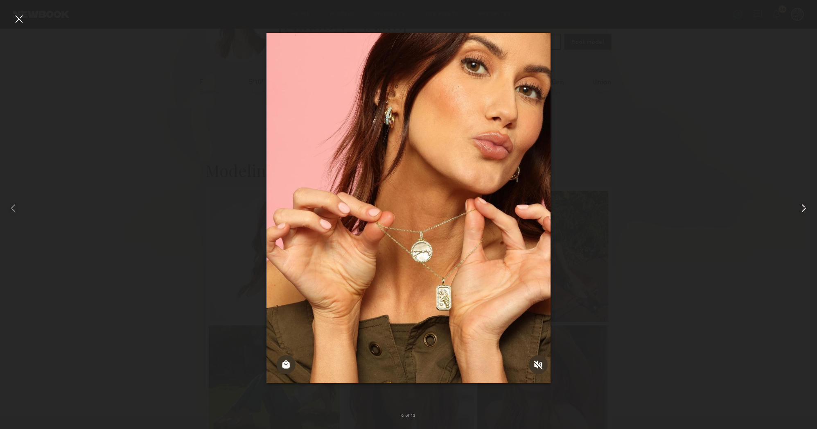
click at [805, 212] on common-icon at bounding box center [804, 207] width 13 height 13
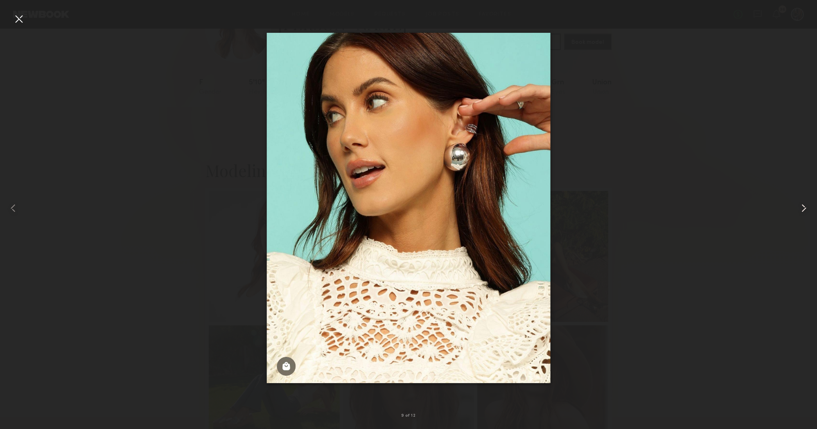
click at [805, 212] on common-icon at bounding box center [804, 207] width 13 height 13
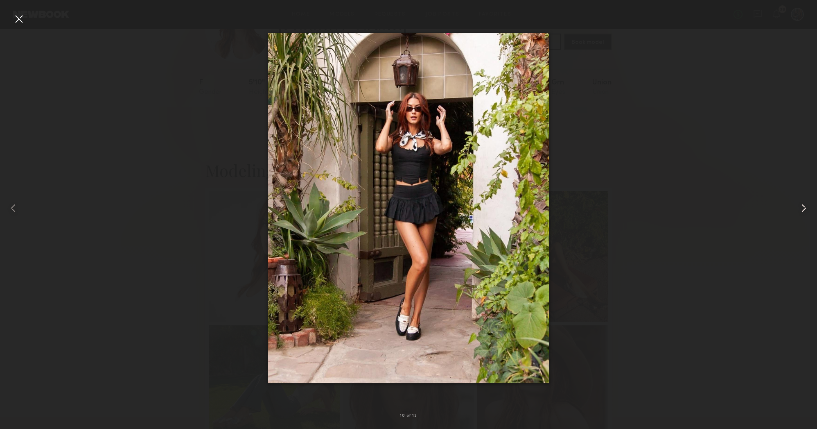
click at [805, 212] on common-icon at bounding box center [804, 207] width 13 height 13
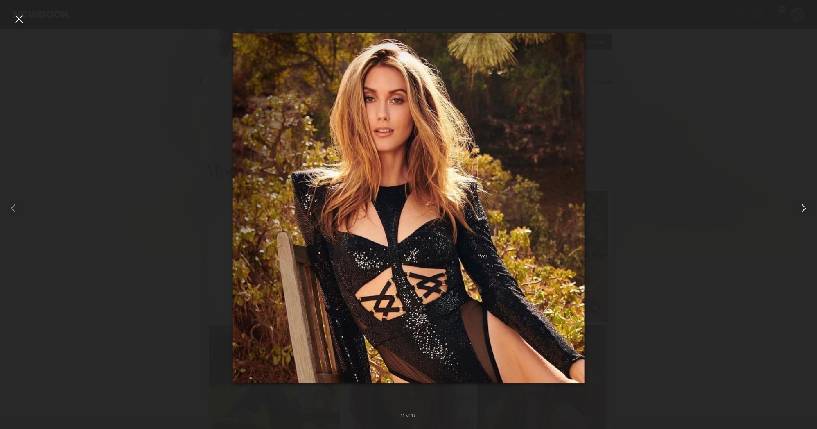
click at [805, 212] on common-icon at bounding box center [804, 207] width 13 height 13
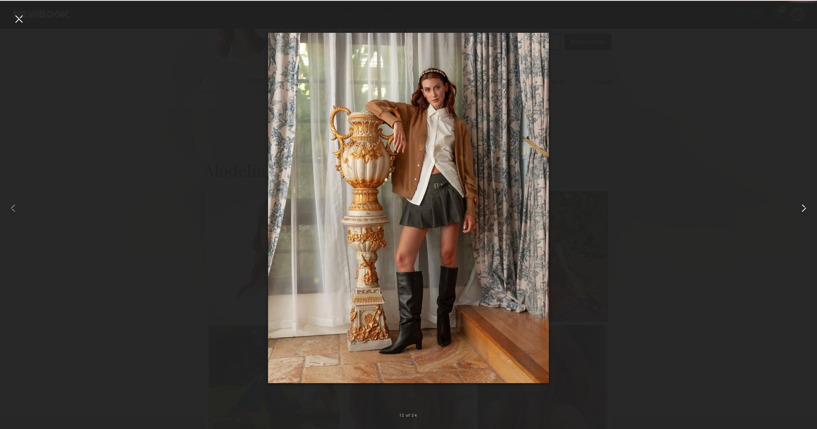
click at [805, 212] on common-icon at bounding box center [804, 207] width 13 height 13
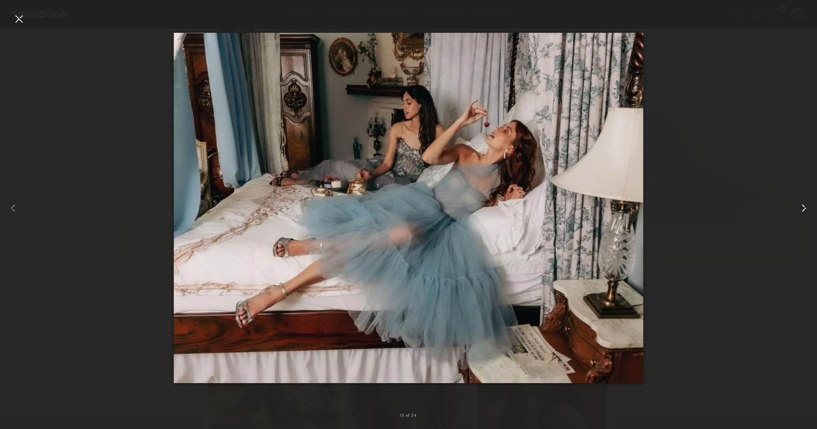
click at [805, 212] on common-icon at bounding box center [804, 207] width 13 height 13
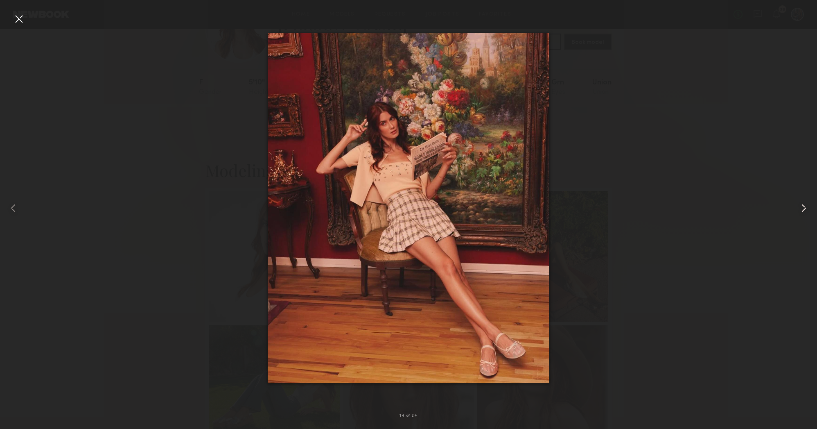
click at [805, 212] on common-icon at bounding box center [804, 207] width 13 height 13
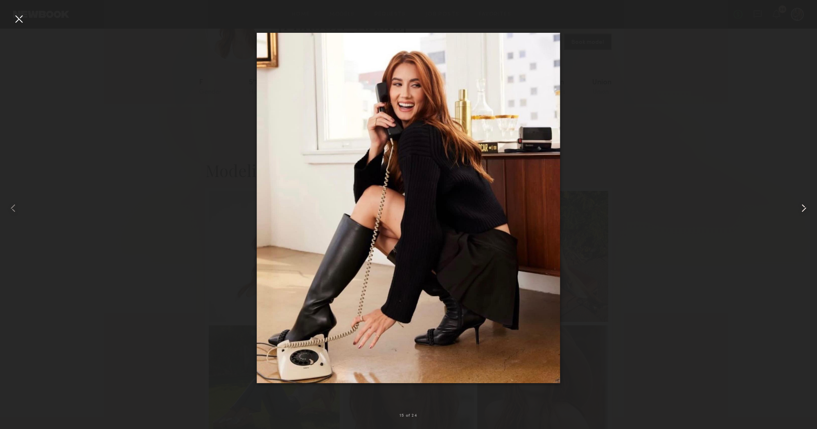
click at [805, 212] on common-icon at bounding box center [804, 207] width 13 height 13
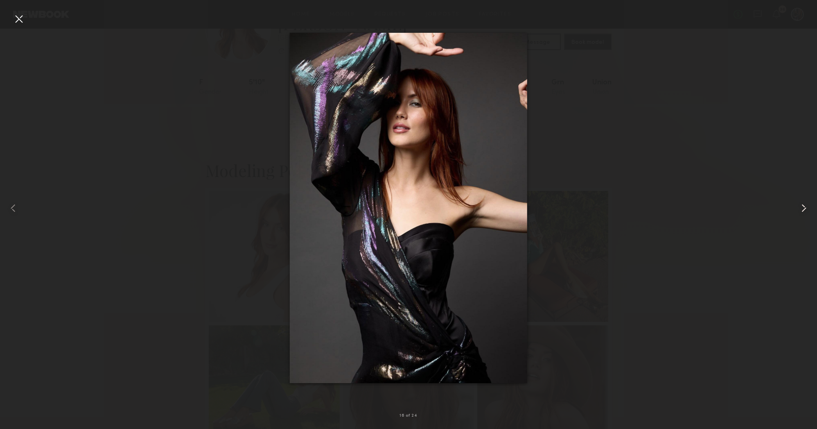
click at [805, 212] on common-icon at bounding box center [804, 207] width 13 height 13
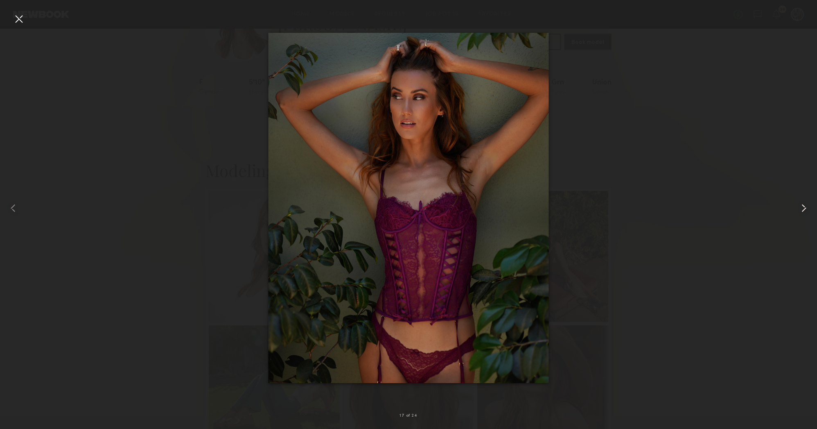
click at [805, 212] on common-icon at bounding box center [804, 207] width 13 height 13
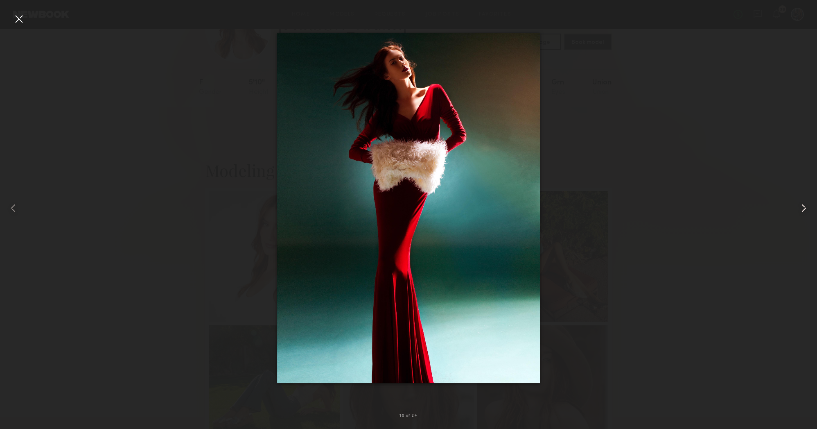
click at [805, 212] on common-icon at bounding box center [804, 207] width 13 height 13
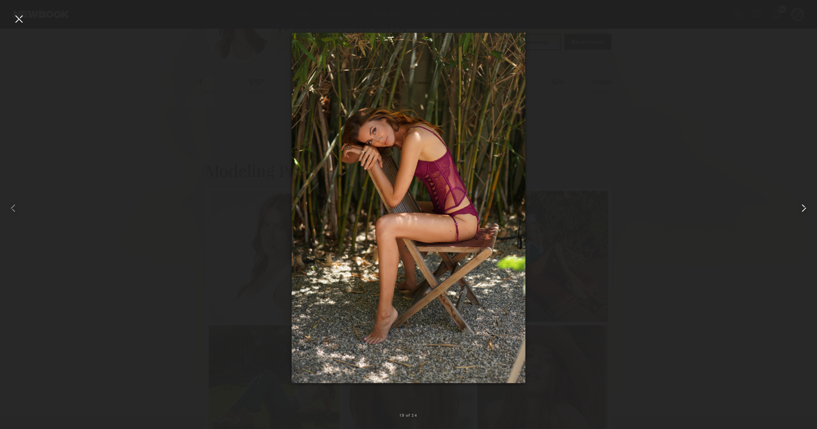
click at [805, 212] on common-icon at bounding box center [804, 207] width 13 height 13
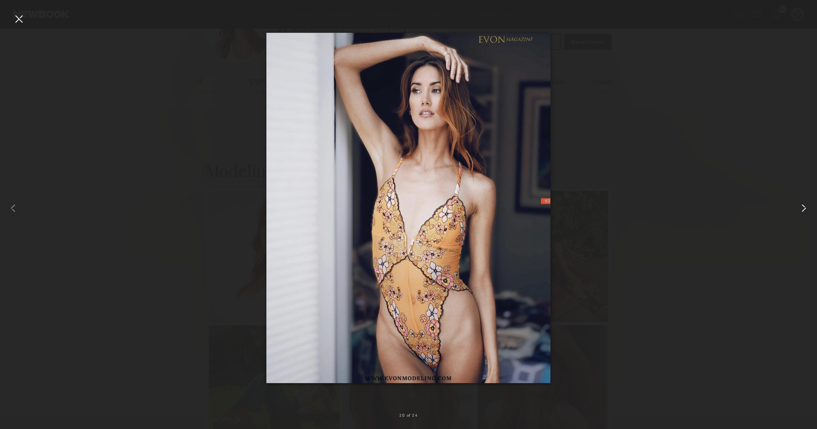
click at [805, 212] on common-icon at bounding box center [804, 207] width 13 height 13
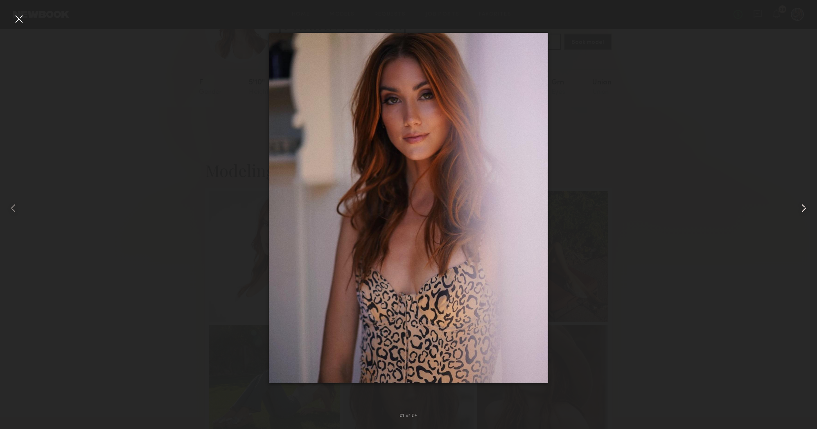
click at [805, 212] on common-icon at bounding box center [804, 207] width 13 height 13
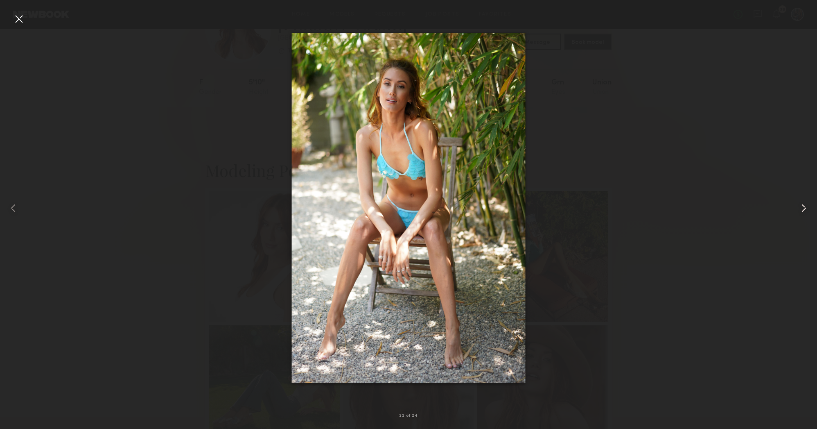
click at [805, 212] on common-icon at bounding box center [804, 207] width 13 height 13
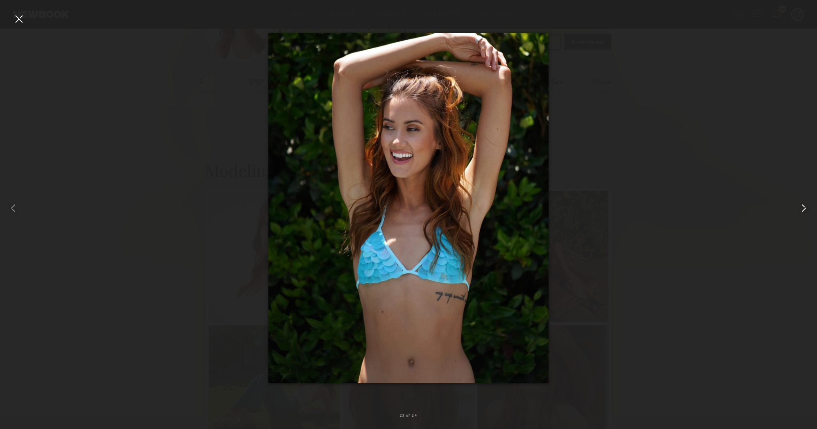
click at [805, 212] on common-icon at bounding box center [804, 207] width 13 height 13
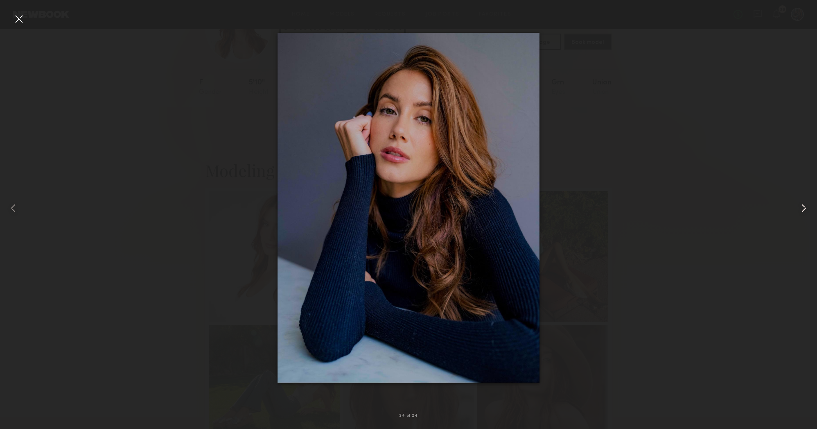
click at [805, 212] on common-icon at bounding box center [804, 207] width 13 height 13
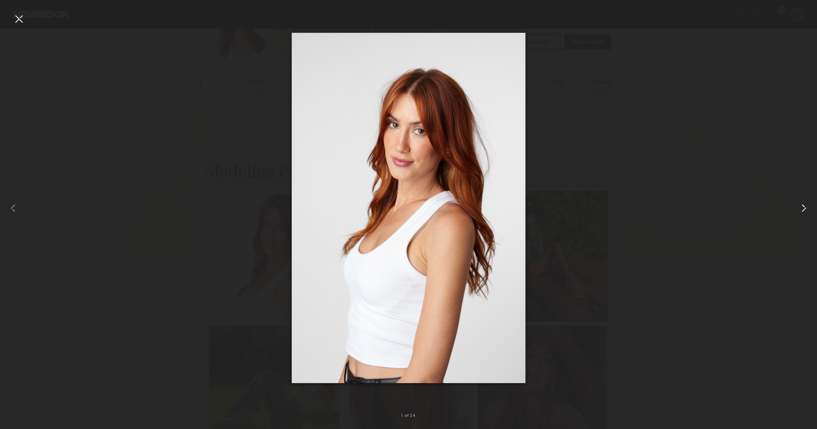
click at [805, 212] on common-icon at bounding box center [804, 207] width 13 height 13
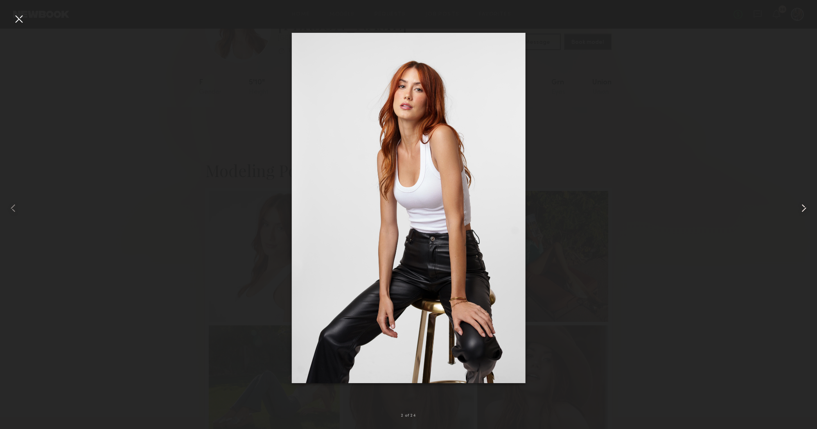
click at [805, 212] on common-icon at bounding box center [804, 207] width 13 height 13
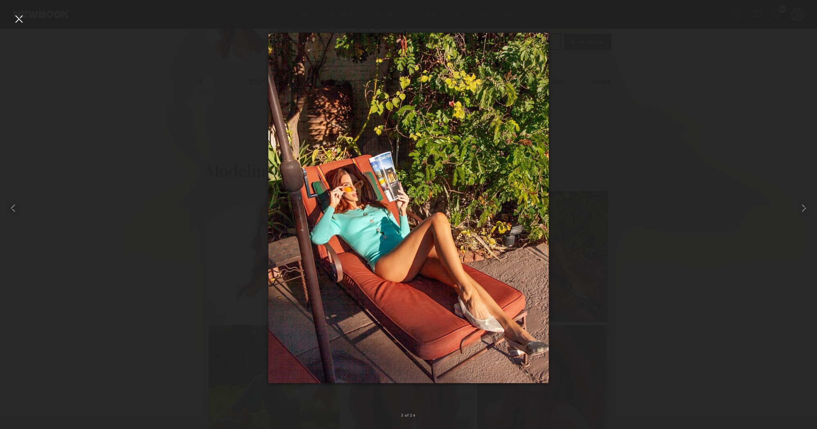
click at [20, 18] on div at bounding box center [18, 18] width 13 height 13
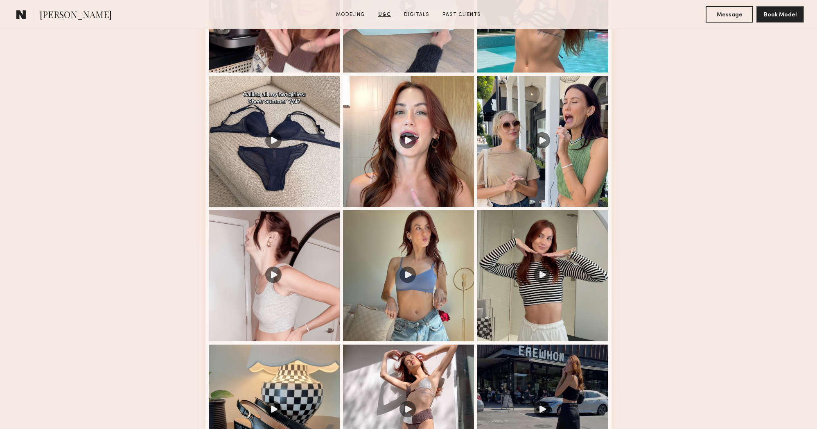
scroll to position [1470, 0]
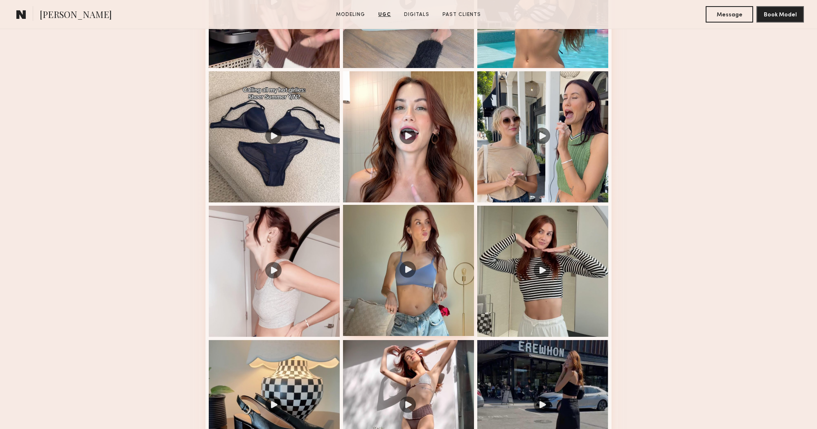
click at [443, 226] on div at bounding box center [408, 270] width 131 height 131
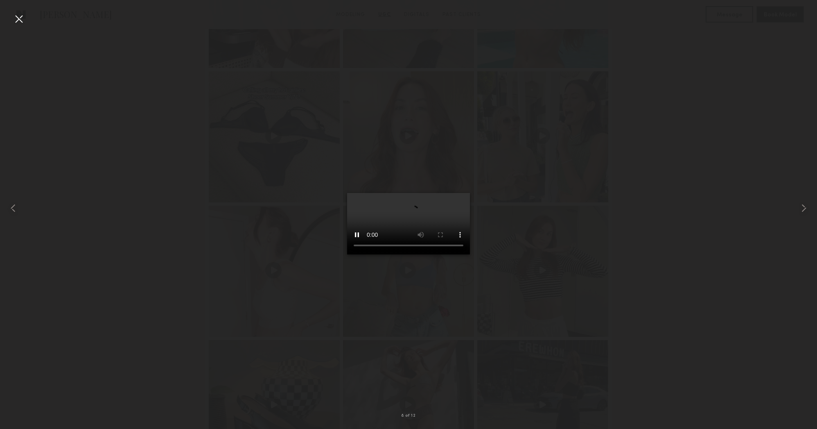
click at [21, 22] on div at bounding box center [18, 18] width 13 height 13
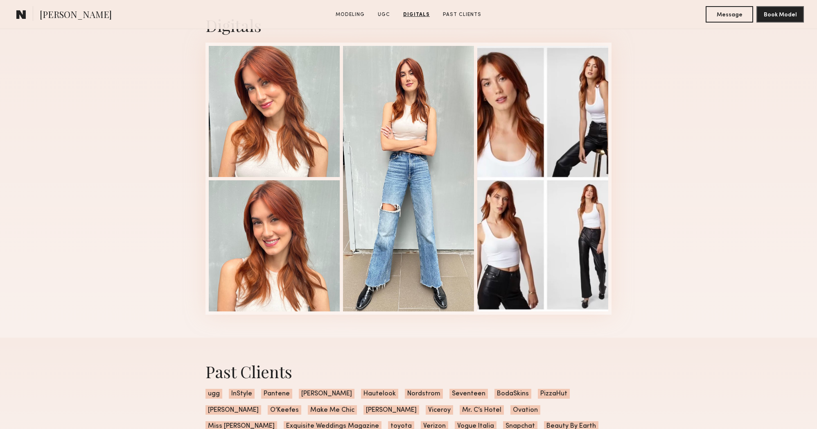
scroll to position [2778, 0]
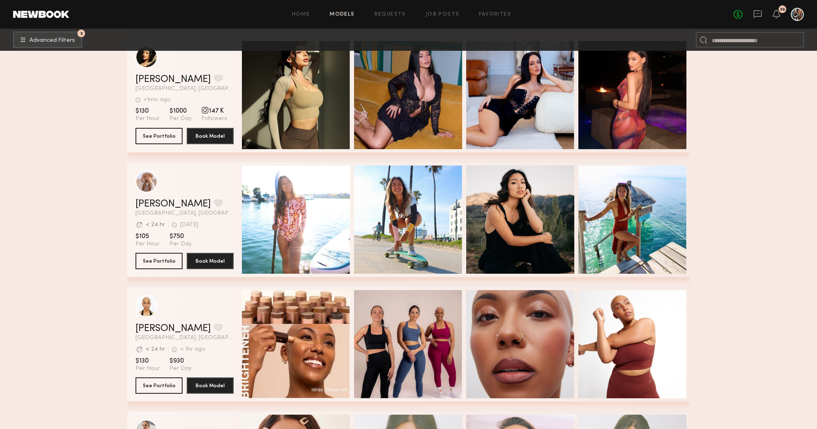
scroll to position [29660, 0]
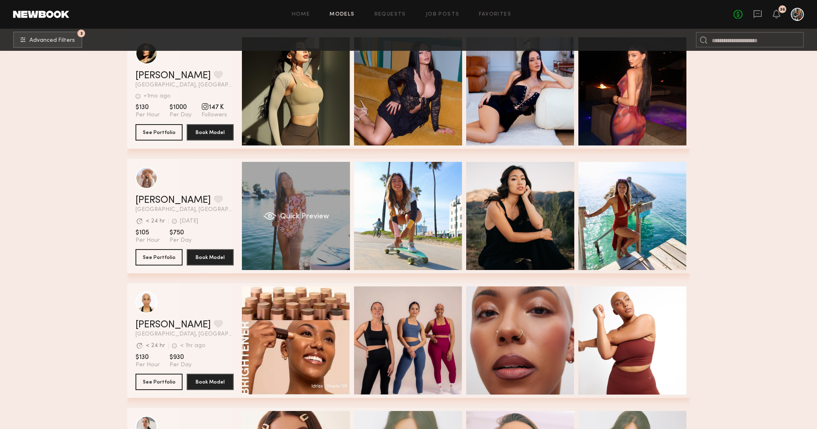
click at [310, 197] on div "Quick Preview" at bounding box center [296, 216] width 108 height 108
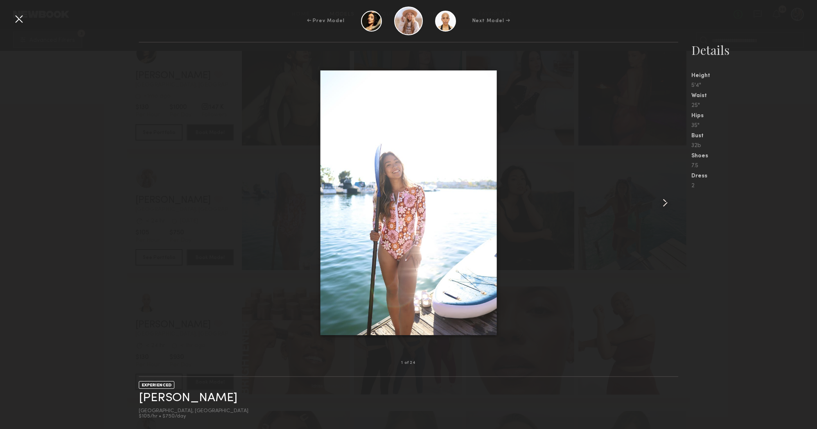
click at [664, 209] on div at bounding box center [668, 203] width 22 height 294
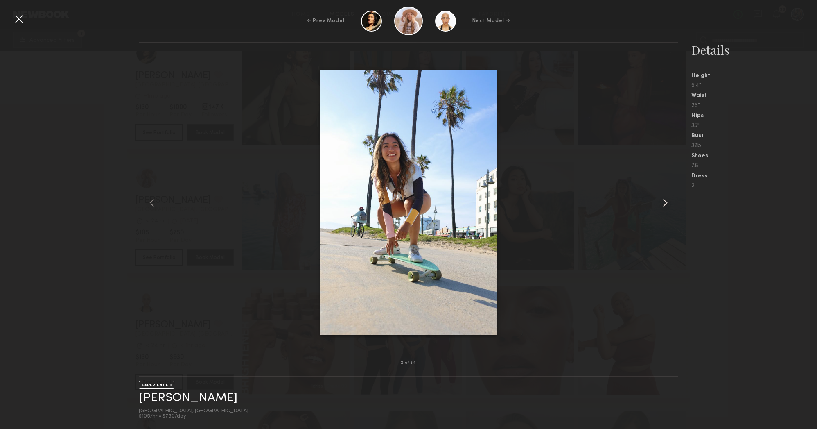
click at [664, 209] on div at bounding box center [668, 203] width 22 height 294
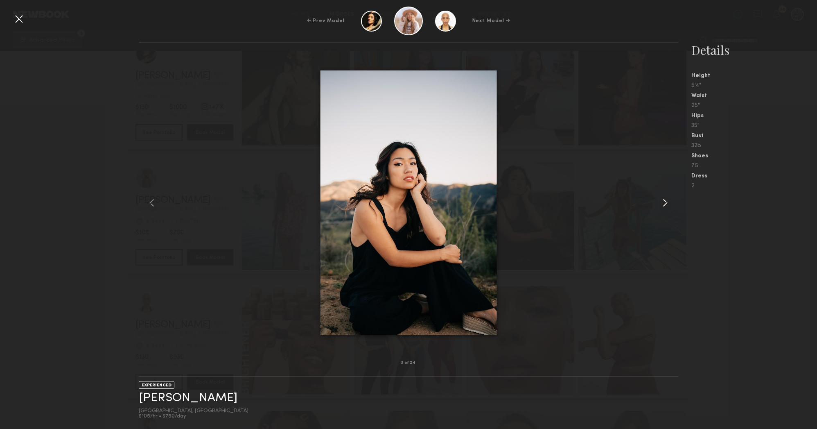
click at [664, 209] on div at bounding box center [668, 203] width 22 height 294
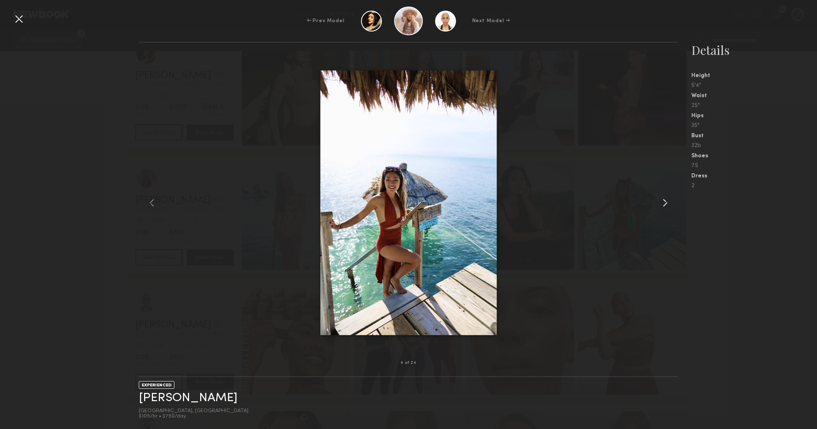
click at [664, 209] on div at bounding box center [668, 203] width 22 height 294
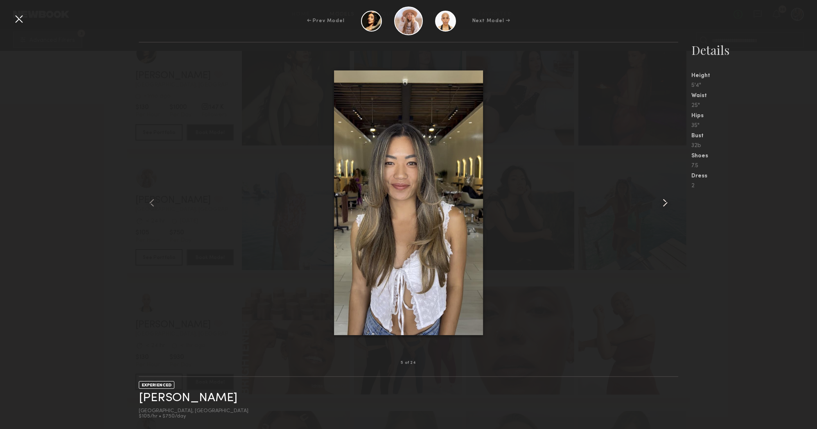
click at [664, 209] on div at bounding box center [668, 203] width 22 height 294
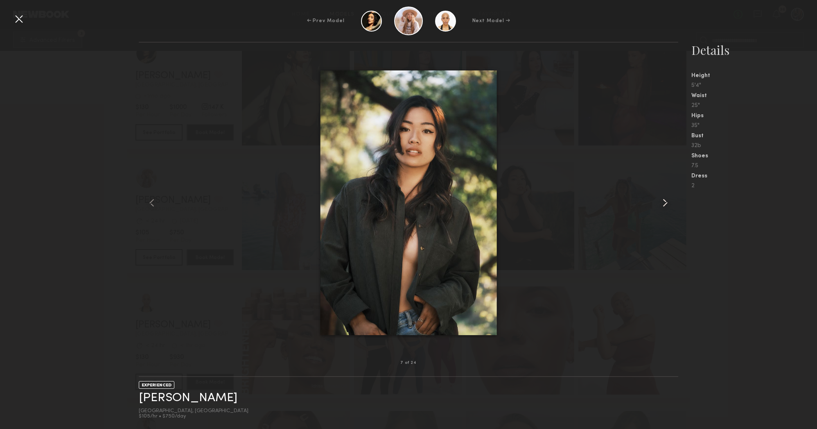
click at [664, 209] on div at bounding box center [668, 203] width 22 height 294
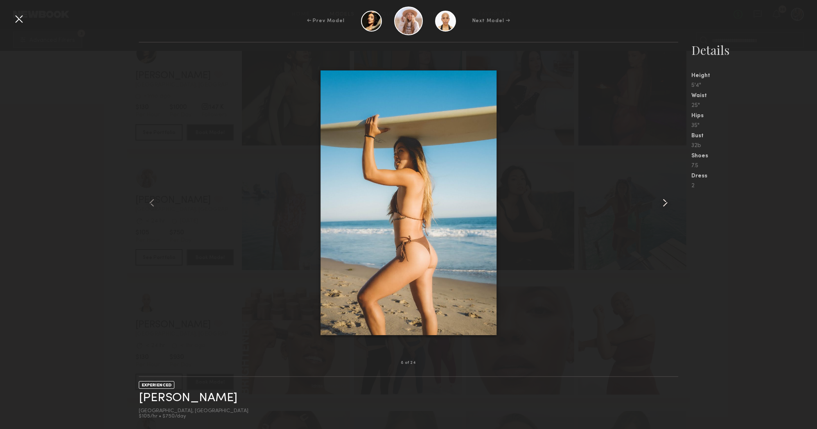
click at [664, 209] on div at bounding box center [668, 203] width 22 height 294
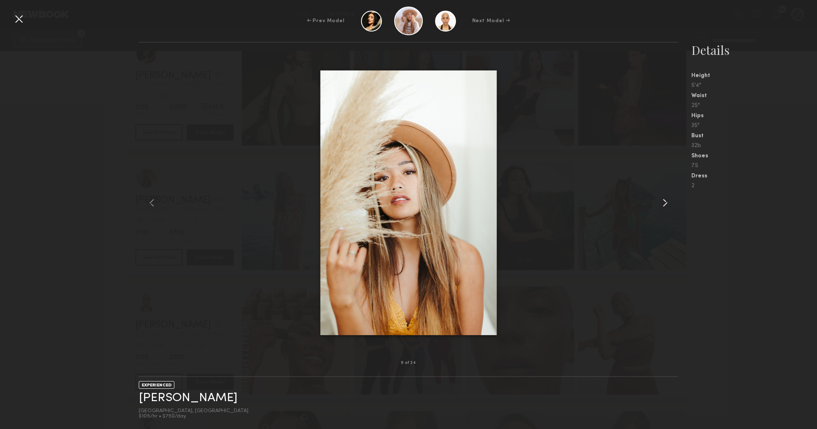
click at [664, 209] on div at bounding box center [668, 203] width 22 height 294
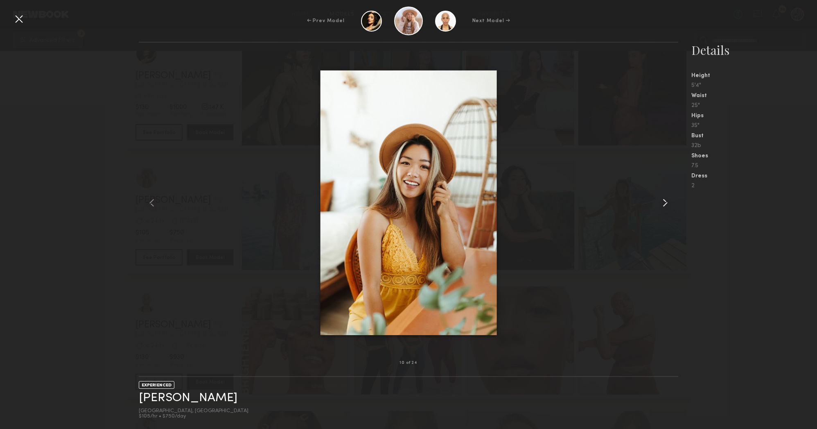
click at [664, 209] on div at bounding box center [668, 203] width 22 height 294
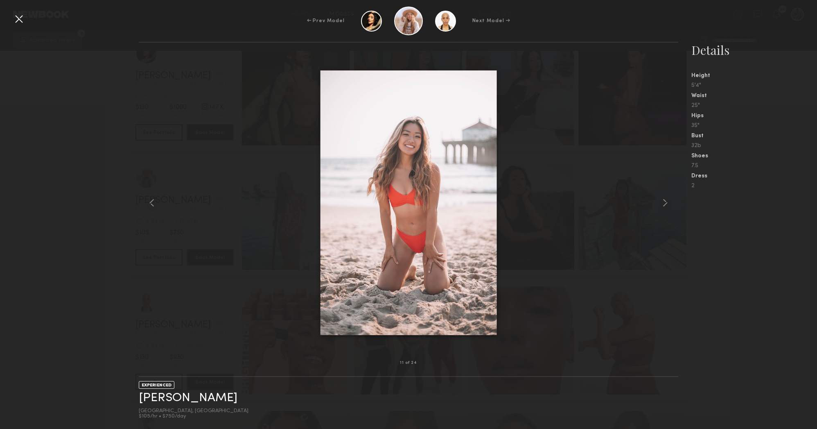
click at [14, 20] on div at bounding box center [18, 18] width 13 height 13
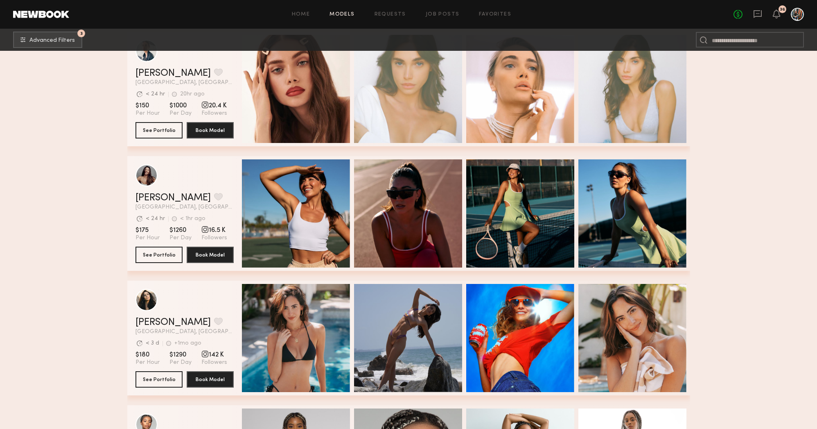
scroll to position [30034, 0]
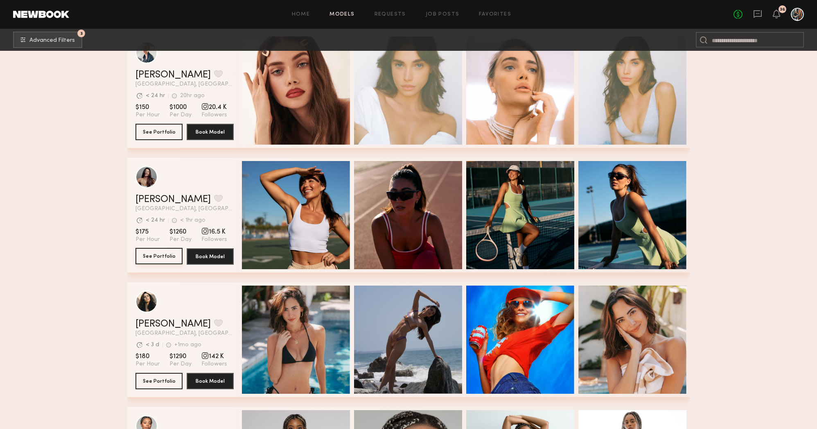
click at [166, 258] on button "See Portfolio" at bounding box center [159, 256] width 47 height 16
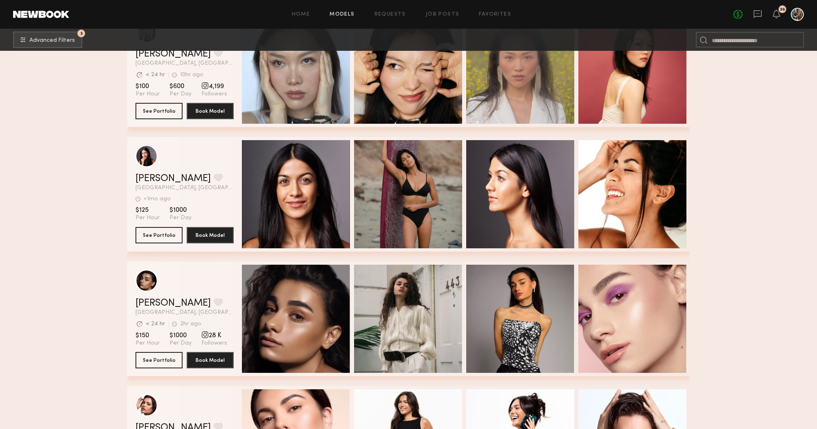
scroll to position [34913, 0]
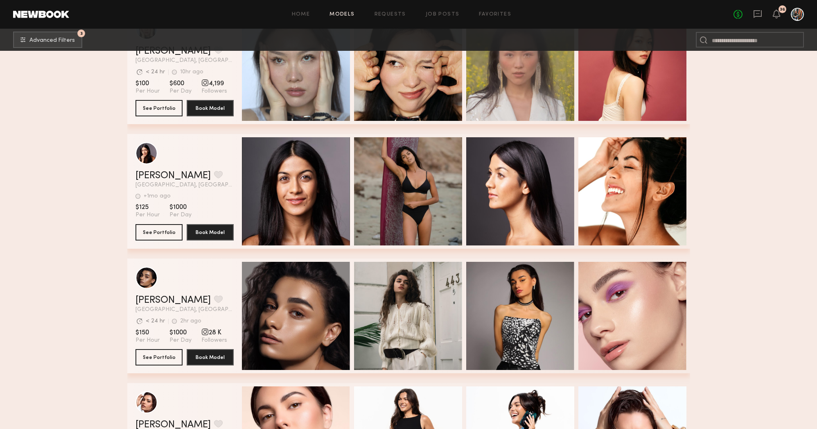
click at [374, 201] on div "Quick Preview" at bounding box center [408, 191] width 108 height 108
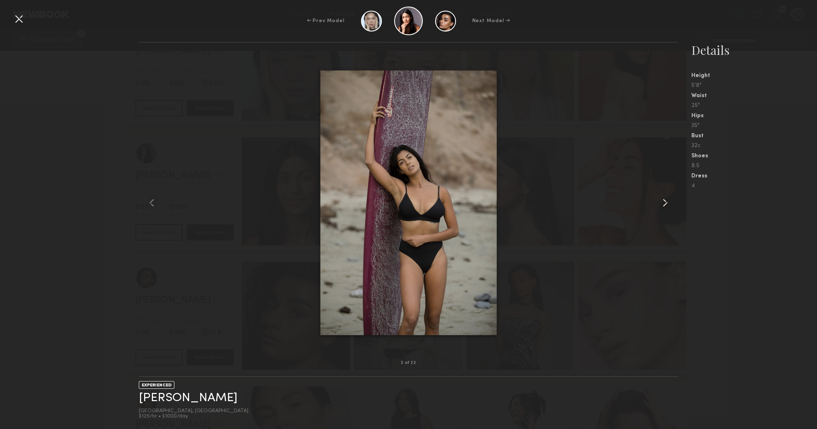
click at [665, 207] on common-icon at bounding box center [665, 202] width 13 height 13
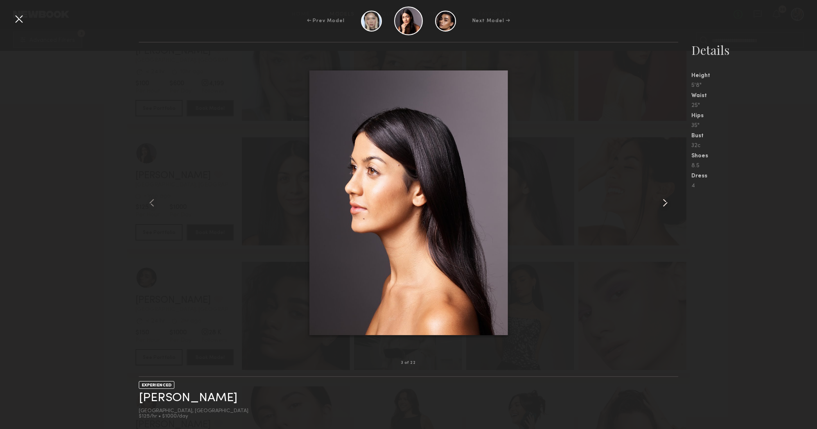
click at [665, 207] on common-icon at bounding box center [665, 202] width 13 height 13
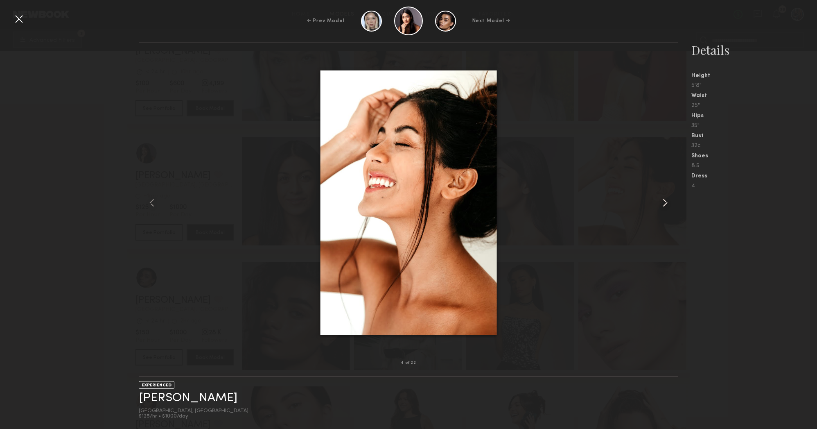
click at [665, 207] on common-icon at bounding box center [665, 202] width 13 height 13
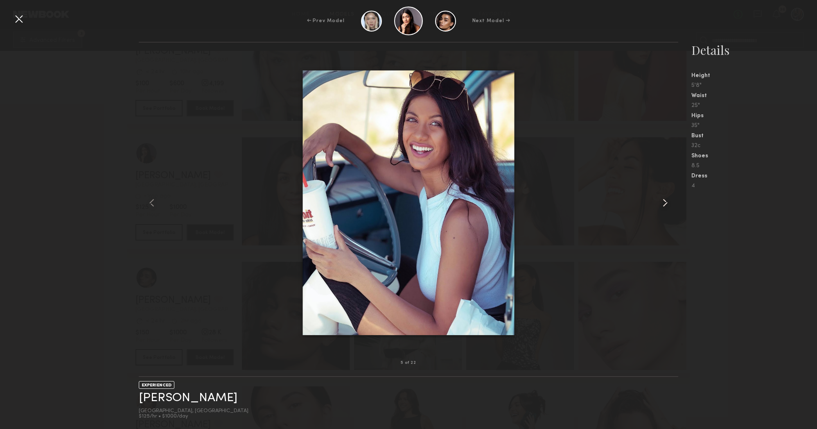
click at [665, 207] on common-icon at bounding box center [665, 202] width 13 height 13
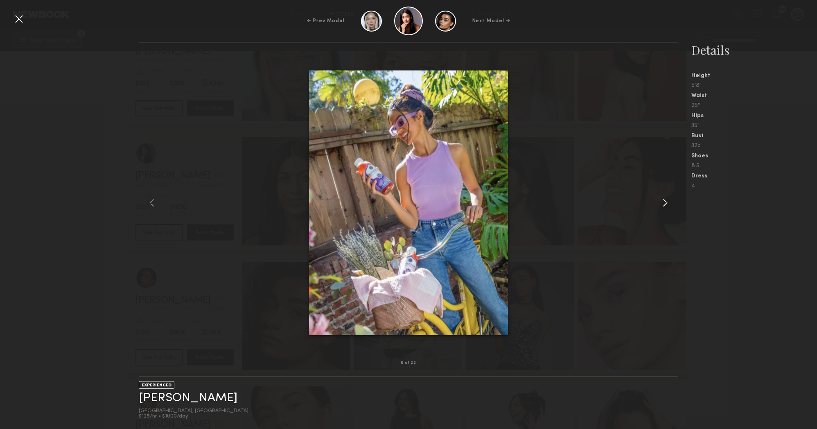
click at [665, 207] on common-icon at bounding box center [665, 202] width 13 height 13
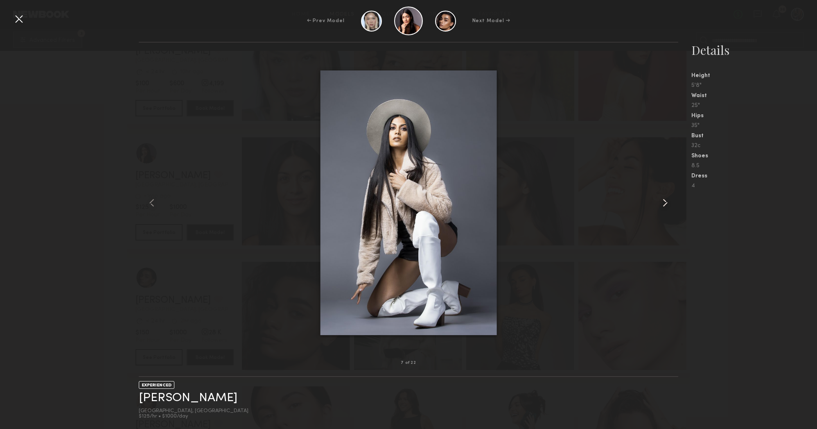
click at [665, 207] on common-icon at bounding box center [665, 202] width 13 height 13
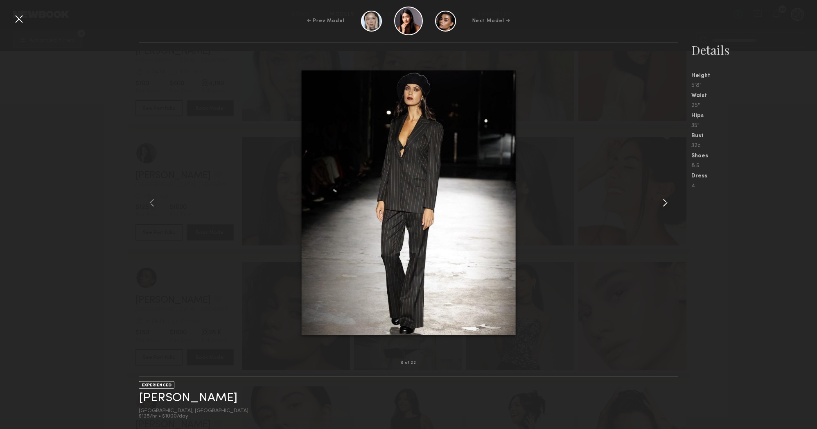
click at [665, 207] on common-icon at bounding box center [665, 202] width 13 height 13
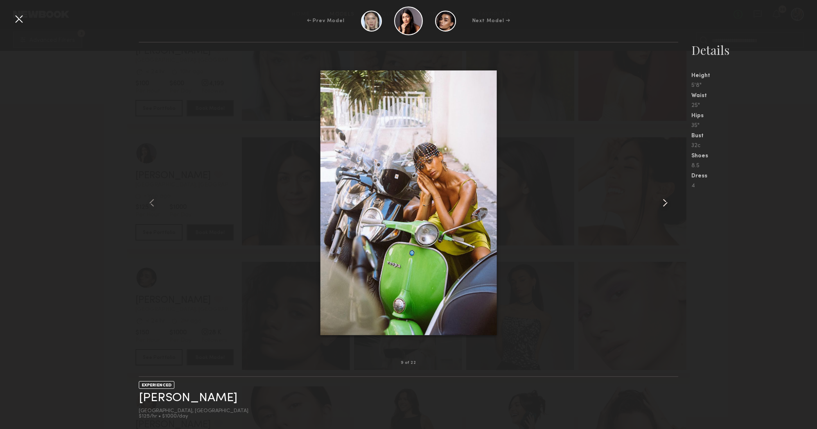
click at [665, 207] on common-icon at bounding box center [665, 202] width 13 height 13
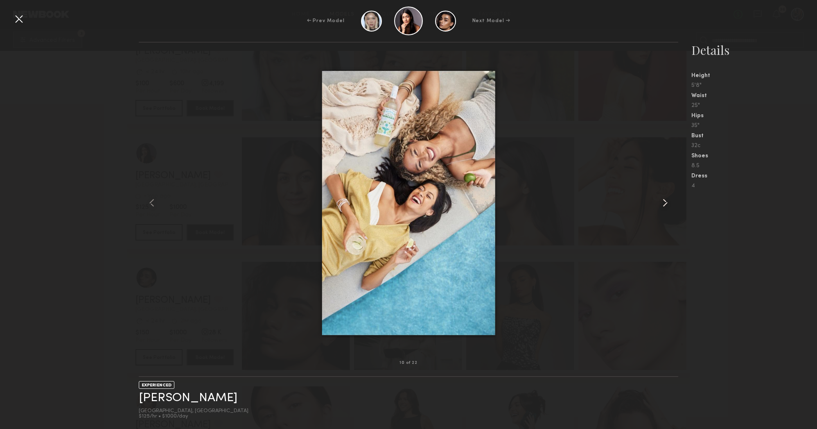
click at [665, 207] on common-icon at bounding box center [665, 202] width 13 height 13
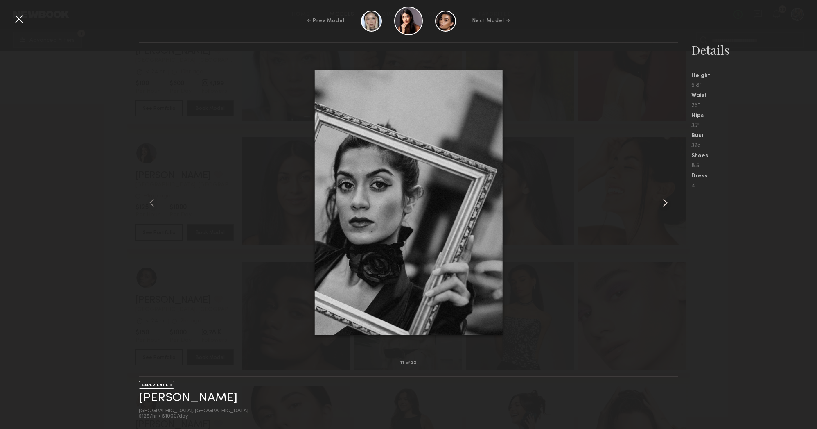
click at [665, 207] on common-icon at bounding box center [665, 202] width 13 height 13
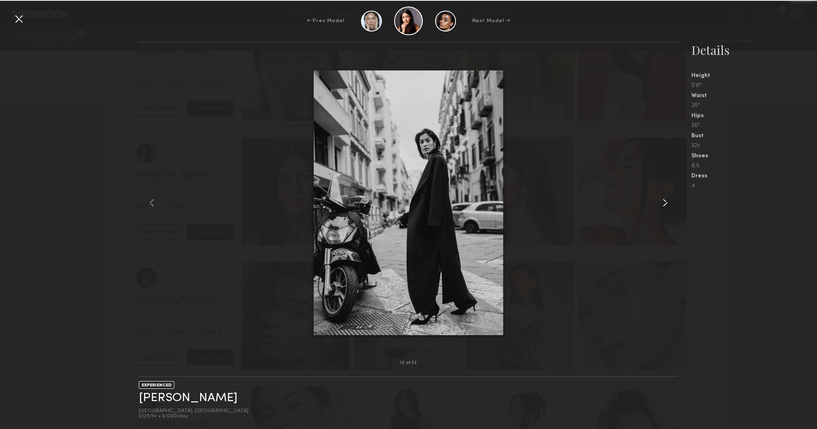
click at [665, 207] on common-icon at bounding box center [665, 202] width 13 height 13
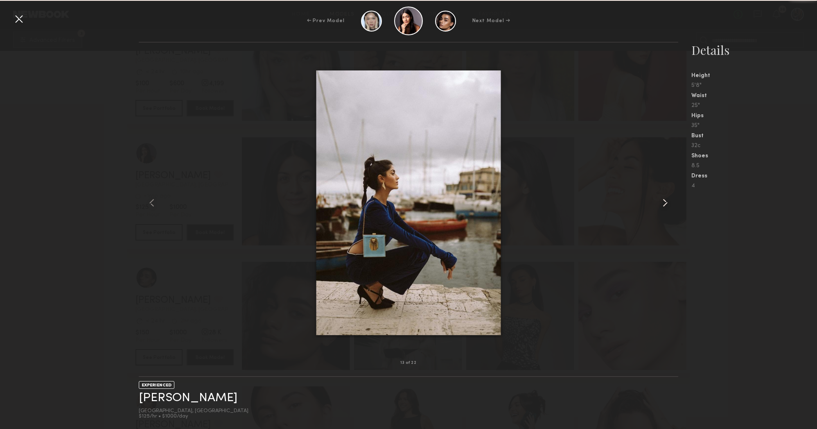
click at [665, 207] on common-icon at bounding box center [665, 202] width 13 height 13
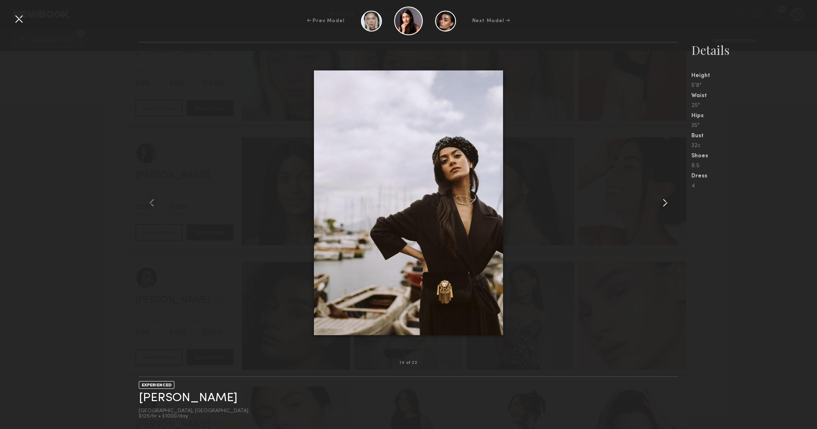
click at [665, 207] on common-icon at bounding box center [665, 202] width 13 height 13
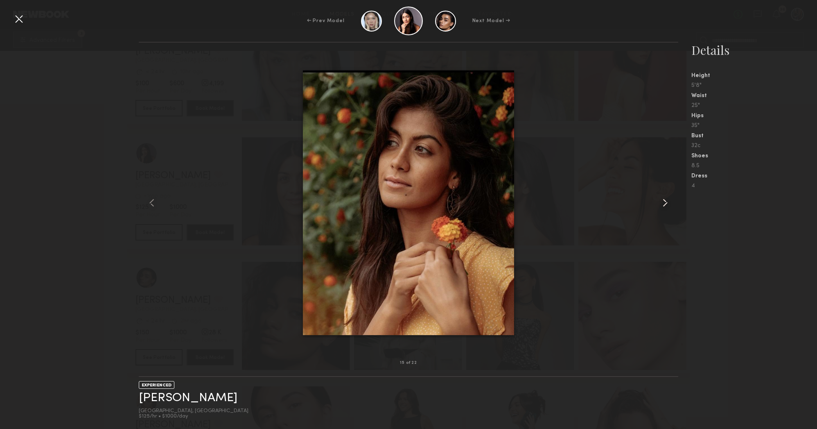
click at [665, 207] on common-icon at bounding box center [665, 202] width 13 height 13
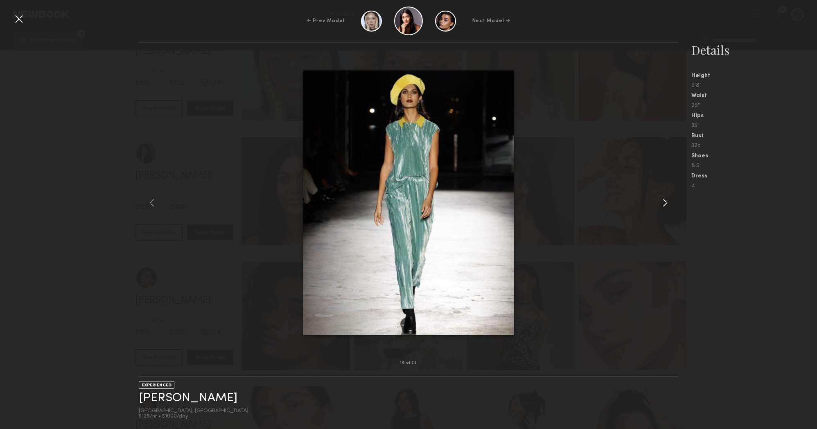
click at [665, 207] on common-icon at bounding box center [665, 202] width 13 height 13
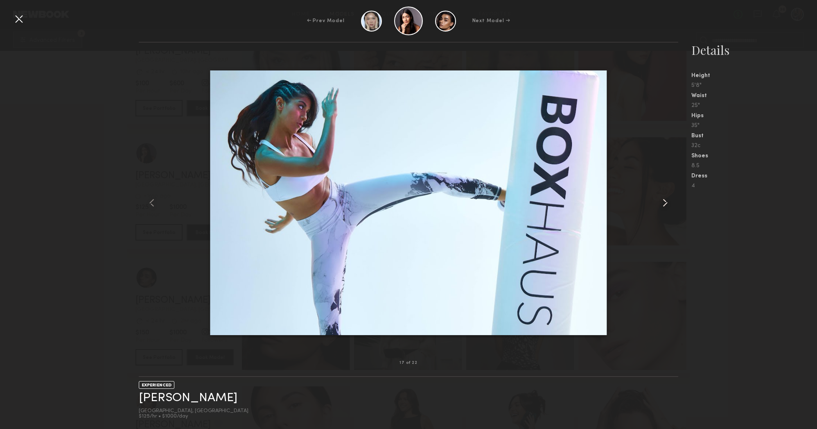
click at [665, 207] on common-icon at bounding box center [665, 202] width 13 height 13
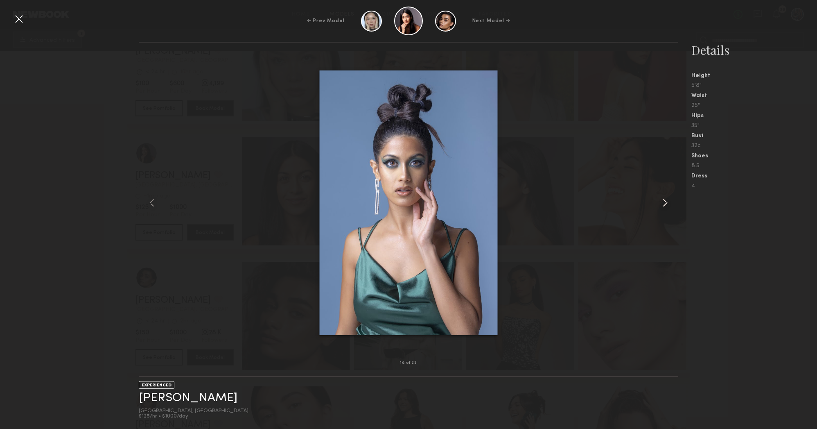
click at [665, 207] on common-icon at bounding box center [665, 202] width 13 height 13
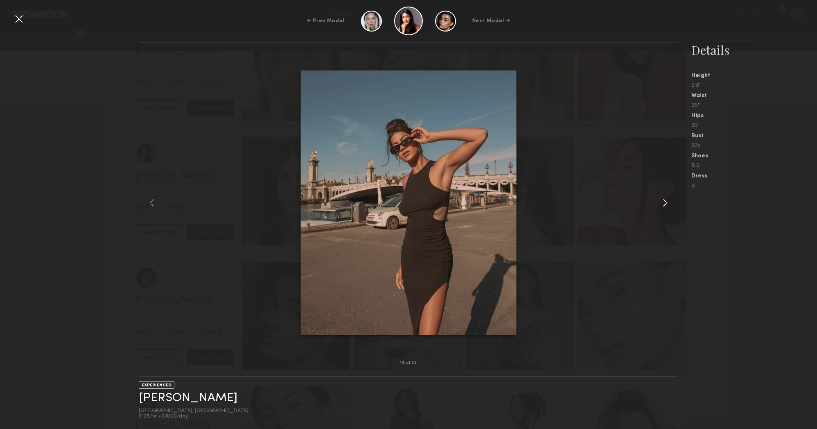
click at [665, 207] on common-icon at bounding box center [665, 202] width 13 height 13
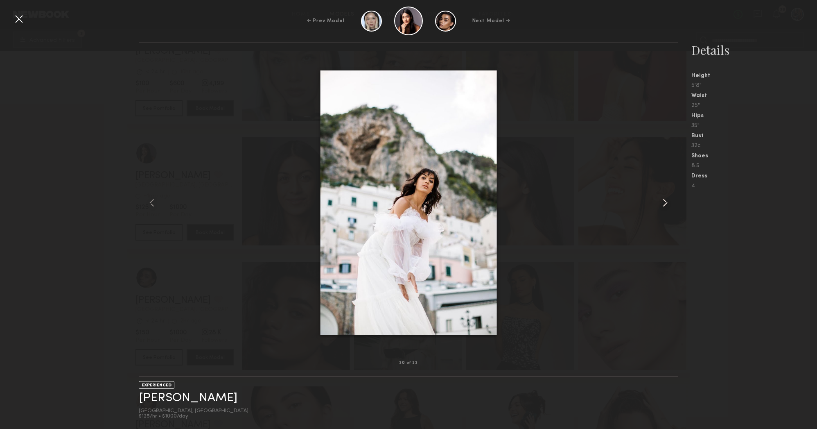
click at [665, 207] on common-icon at bounding box center [665, 202] width 13 height 13
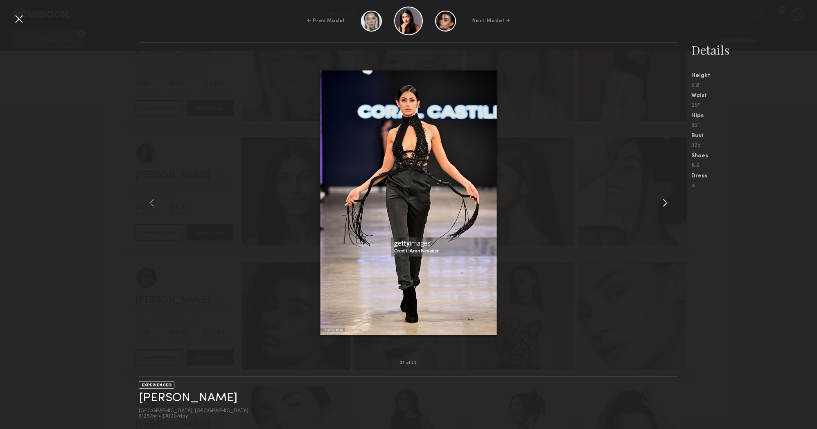
click at [665, 207] on common-icon at bounding box center [665, 202] width 13 height 13
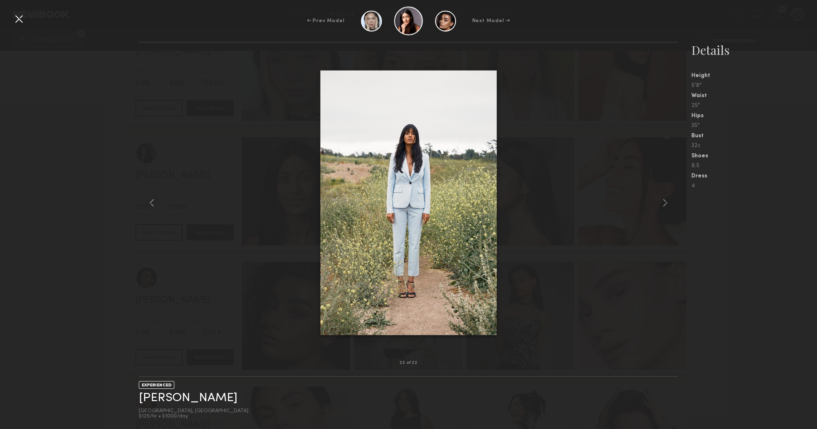
click at [18, 18] on div at bounding box center [18, 18] width 13 height 13
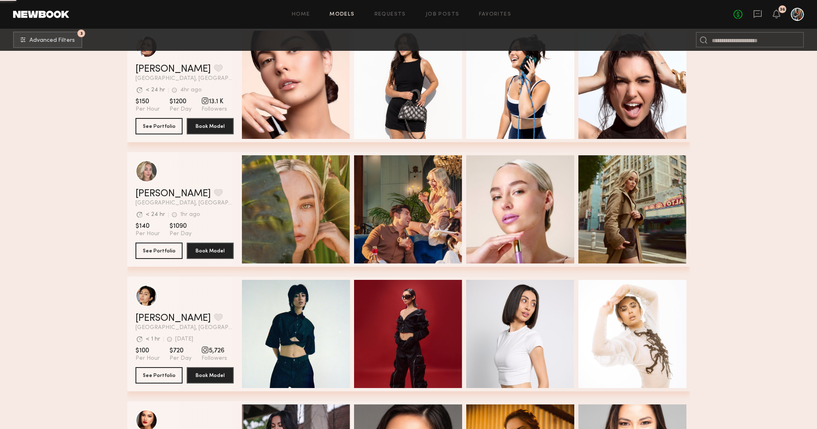
scroll to position [35274, 0]
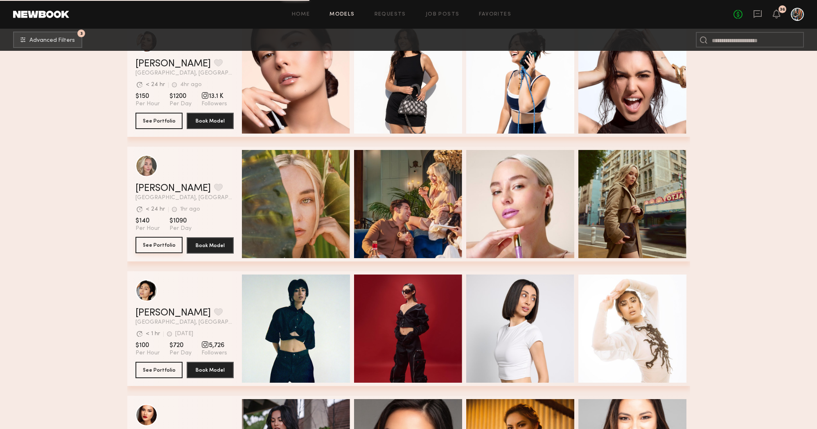
click at [157, 238] on button "See Portfolio" at bounding box center [159, 245] width 47 height 16
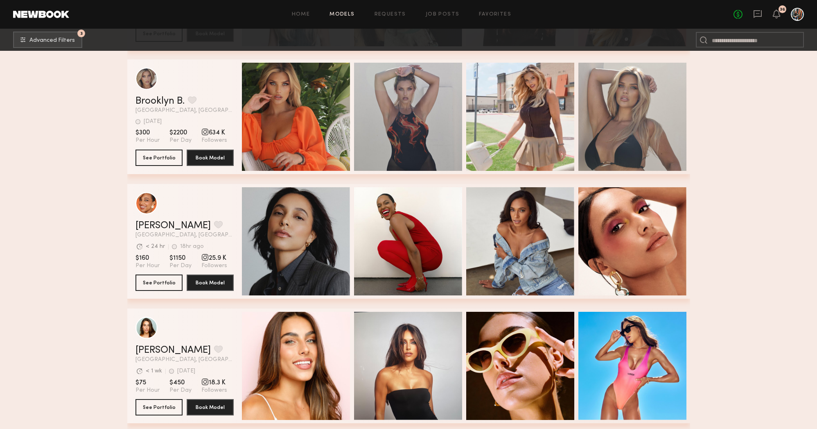
scroll to position [35994, 0]
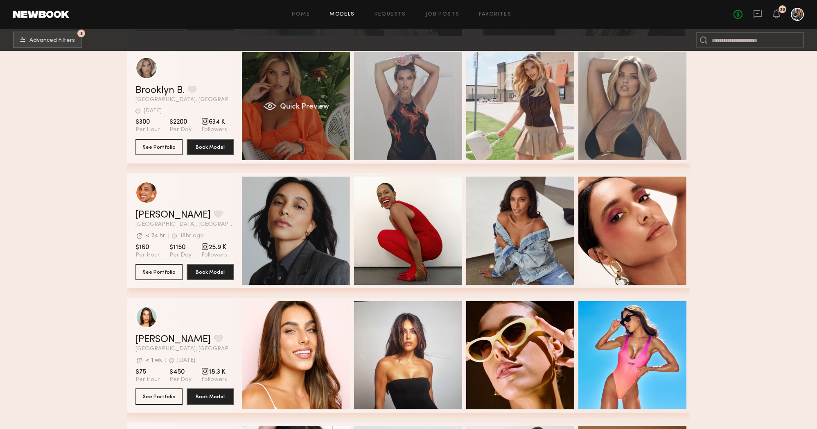
click at [333, 139] on div "Quick Preview" at bounding box center [296, 106] width 108 height 108
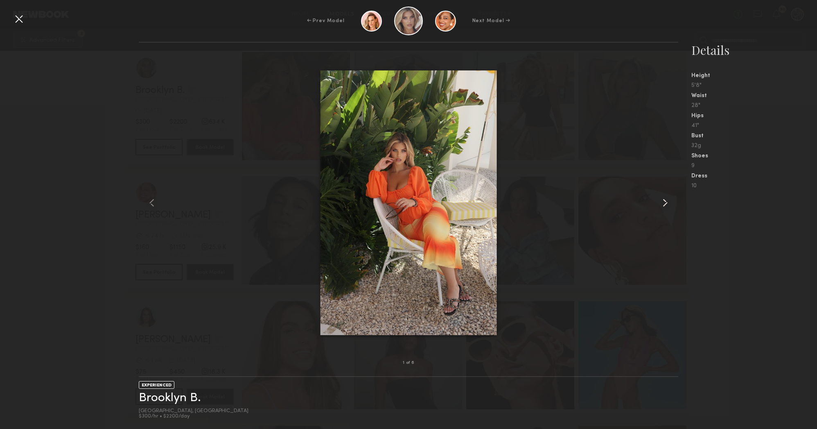
click at [658, 195] on div at bounding box center [668, 203] width 22 height 294
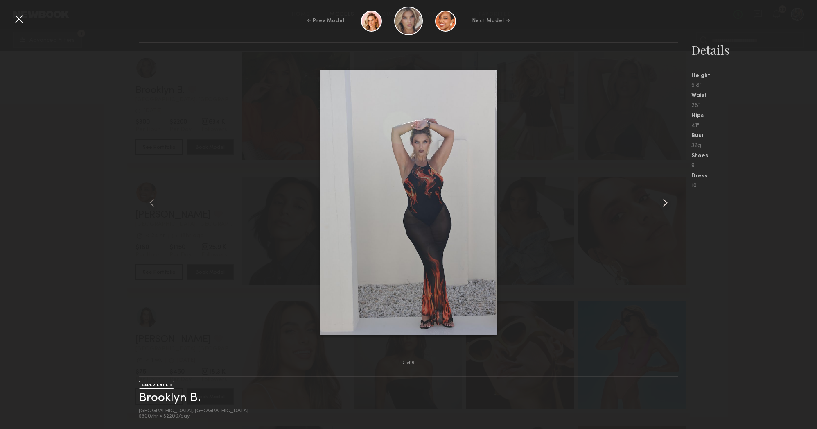
click at [658, 195] on div at bounding box center [668, 203] width 22 height 294
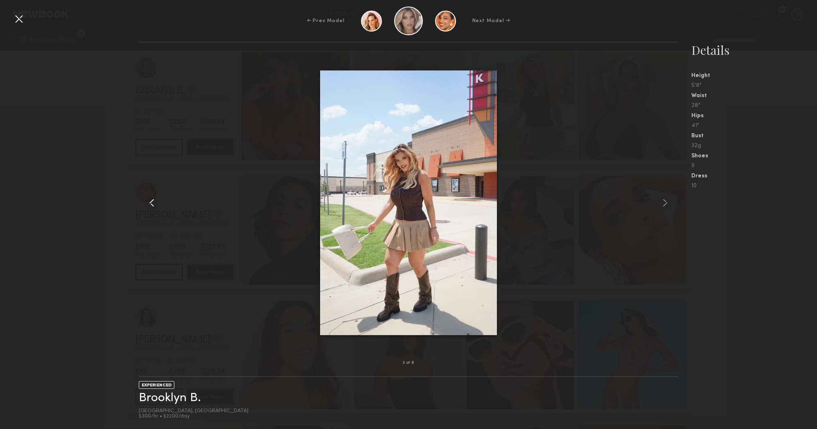
click at [155, 206] on common-icon at bounding box center [151, 202] width 13 height 13
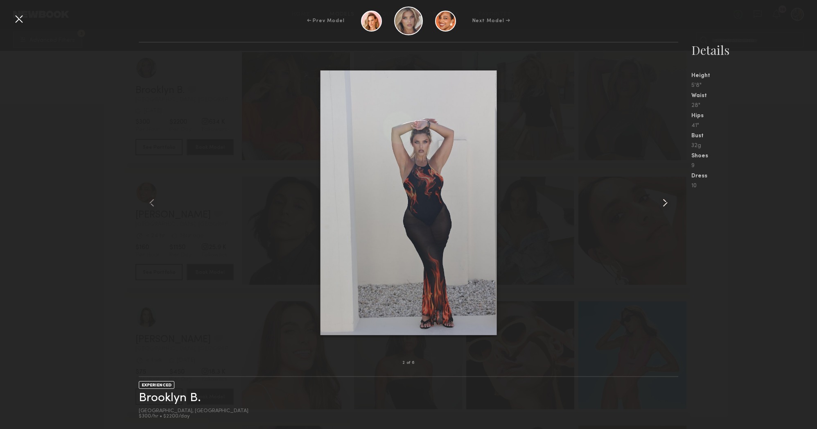
click at [665, 206] on common-icon at bounding box center [665, 202] width 13 height 13
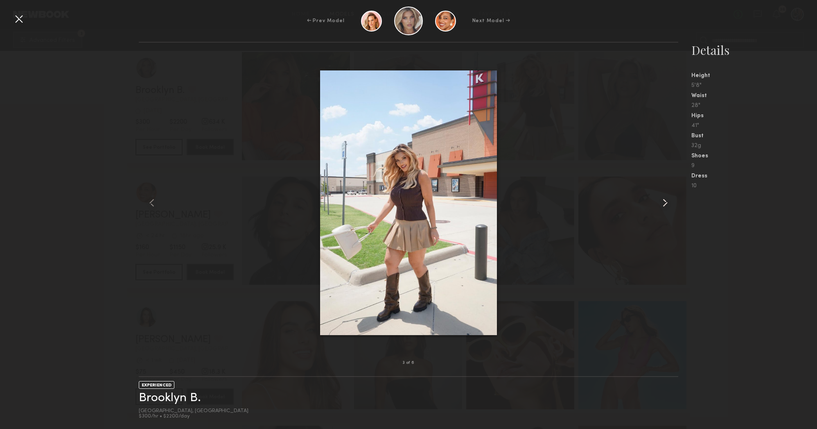
click at [665, 206] on common-icon at bounding box center [665, 202] width 13 height 13
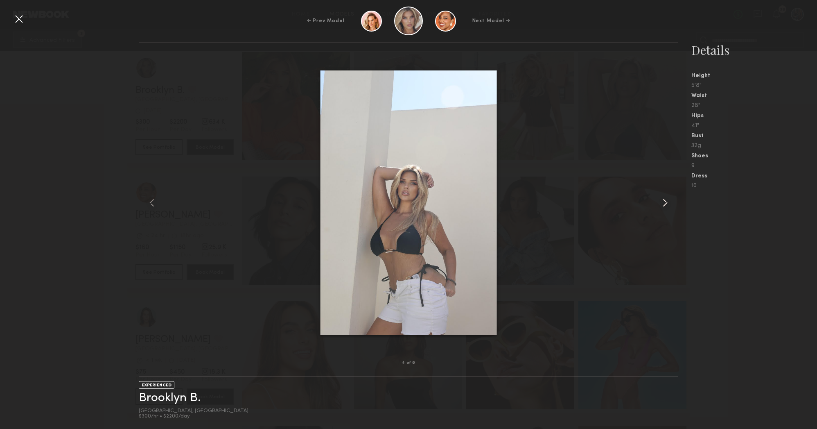
click at [665, 206] on common-icon at bounding box center [665, 202] width 13 height 13
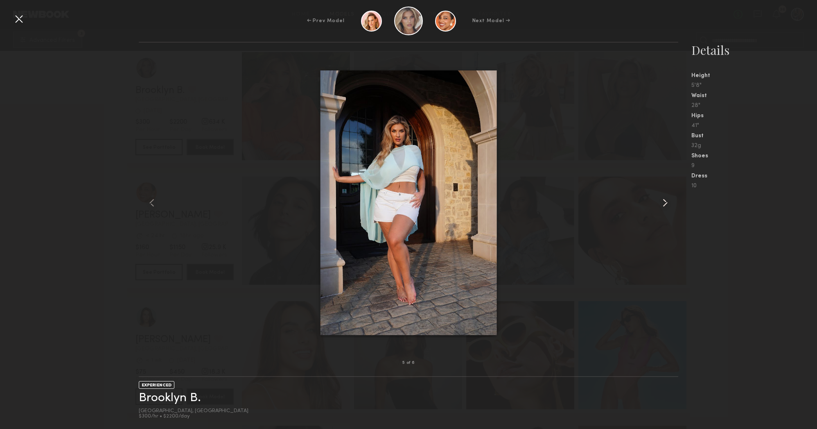
click at [665, 206] on common-icon at bounding box center [665, 202] width 13 height 13
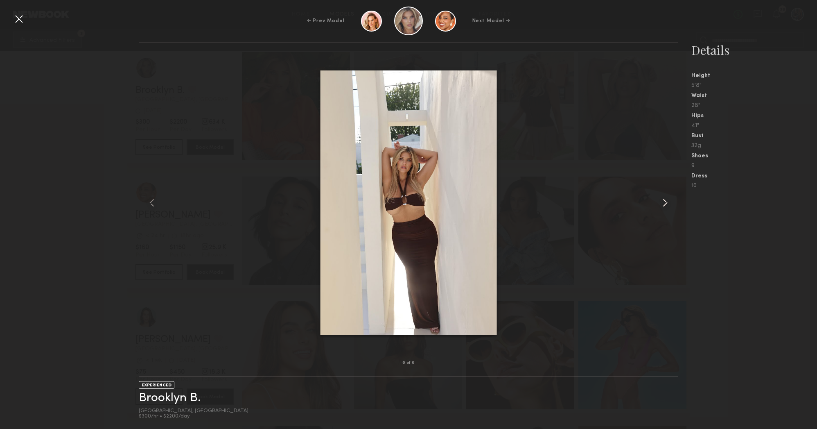
click at [664, 206] on common-icon at bounding box center [665, 202] width 13 height 13
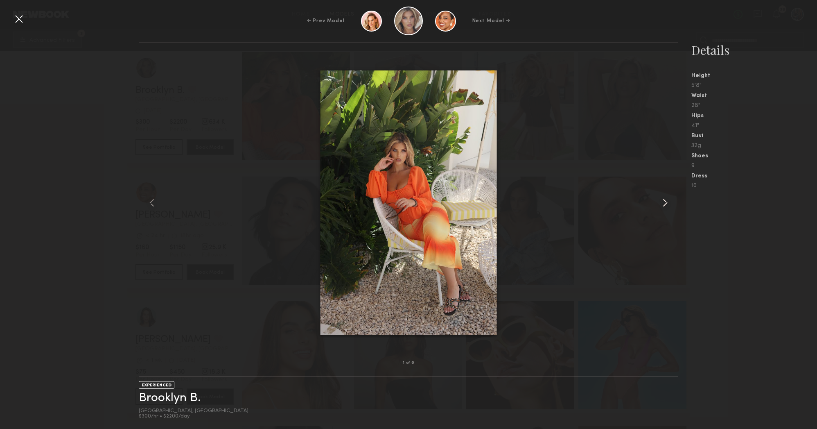
click at [664, 206] on common-icon at bounding box center [665, 202] width 13 height 13
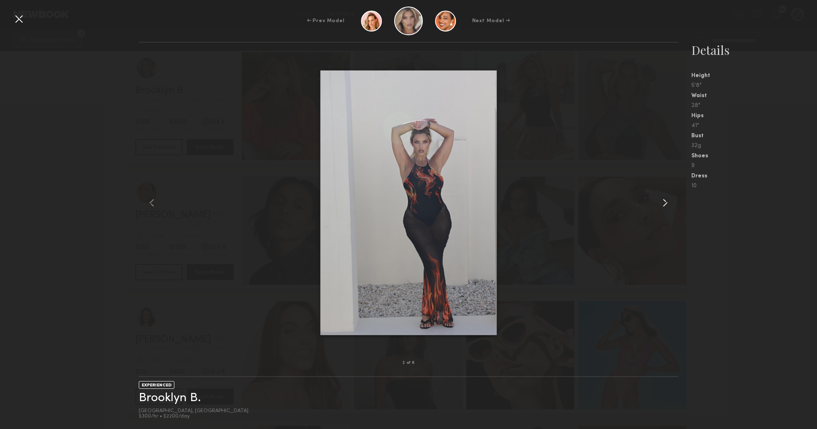
click at [664, 206] on common-icon at bounding box center [665, 202] width 13 height 13
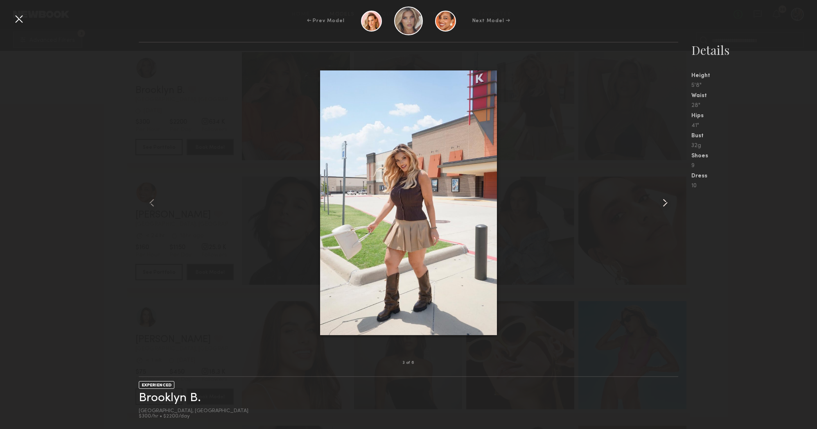
click at [664, 206] on common-icon at bounding box center [665, 202] width 13 height 13
